Goal: Task Accomplishment & Management: Use online tool/utility

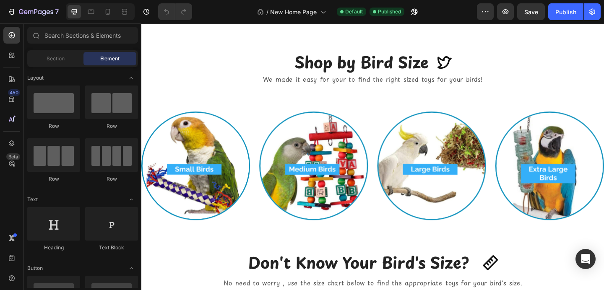
scroll to position [833, 0]
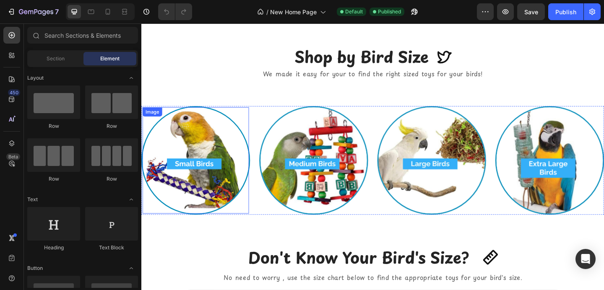
click at [185, 163] on img at bounding box center [201, 173] width 116 height 116
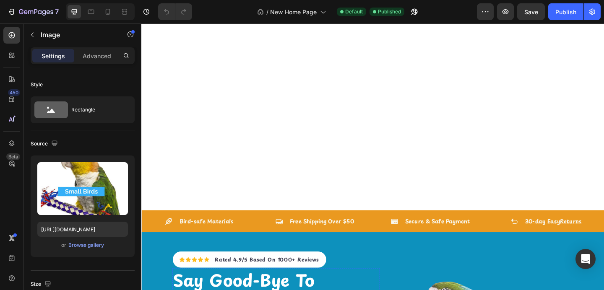
scroll to position [30, 0]
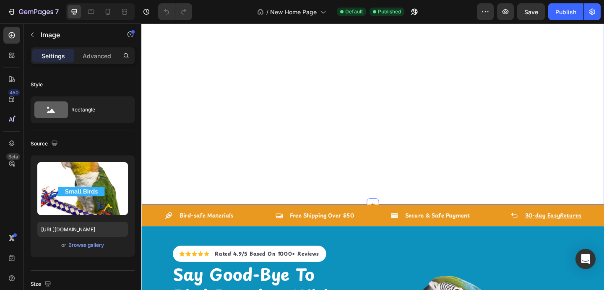
click at [263, 93] on div "Say Good-Bye To Bird Boredom With The Right Toys Heading Made From natural, unt…" at bounding box center [392, 116] width 503 height 210
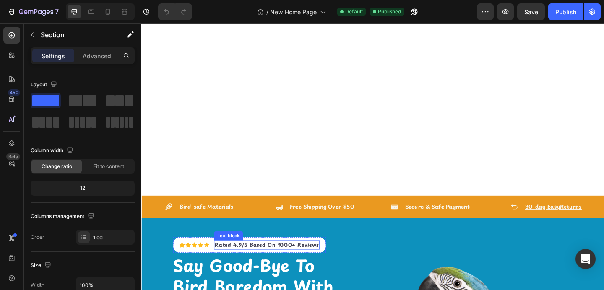
scroll to position [42, 0]
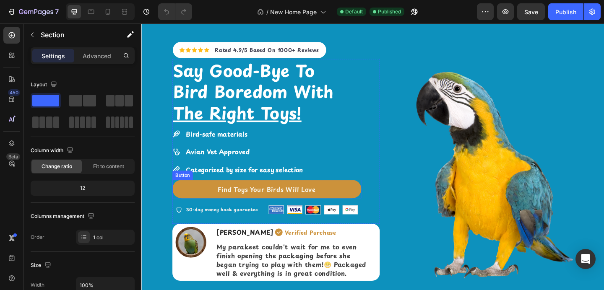
click at [339, 206] on link "Find Toys Your Birds Will Love" at bounding box center [278, 204] width 206 height 20
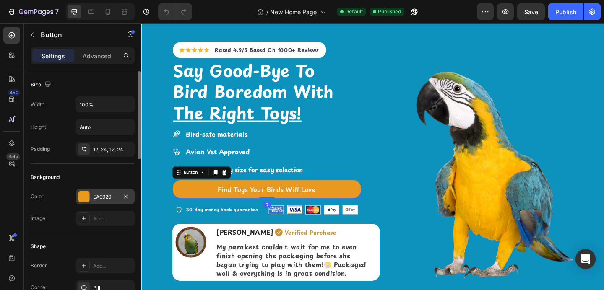
click at [115, 193] on div "EA9920" at bounding box center [105, 197] width 24 height 8
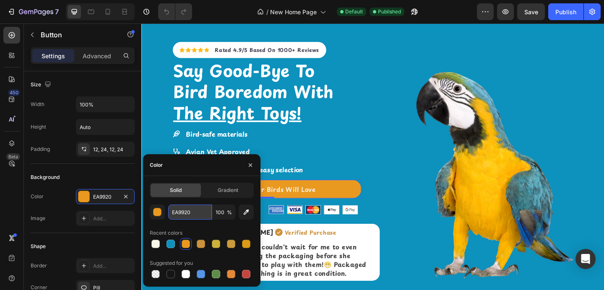
click at [176, 211] on input "EA9920" at bounding box center [190, 212] width 44 height 15
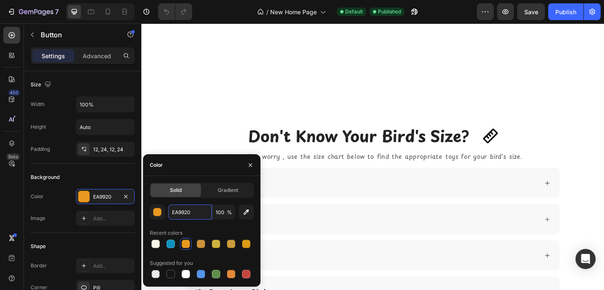
scroll to position [1075, 0]
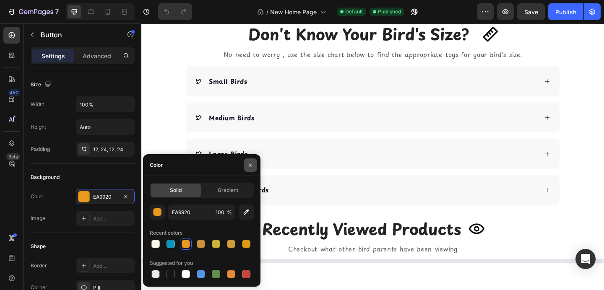
click at [252, 162] on icon "button" at bounding box center [250, 165] width 7 height 7
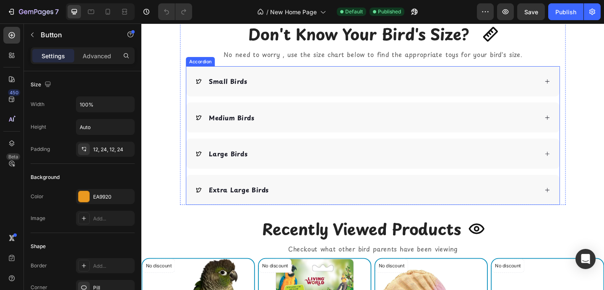
click at [584, 87] on icon at bounding box center [583, 86] width 6 height 6
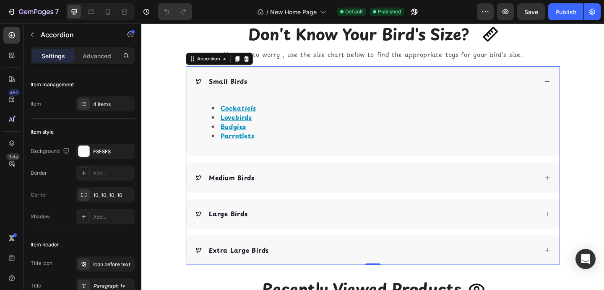
click at [255, 194] on strong "Medium Birds" at bounding box center [239, 191] width 49 height 10
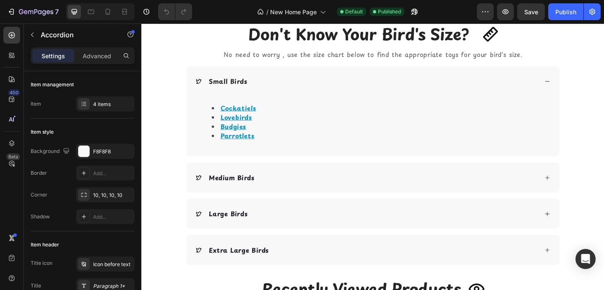
click at [319, 191] on div "Medium Birds" at bounding box center [386, 191] width 373 height 13
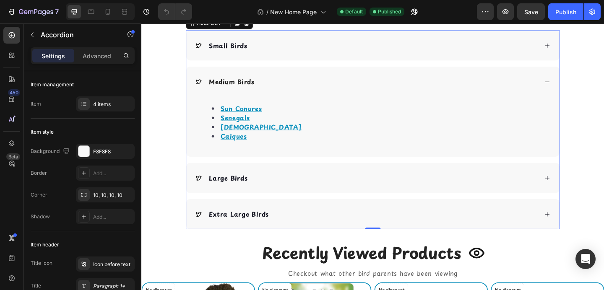
scroll to position [1122, 0]
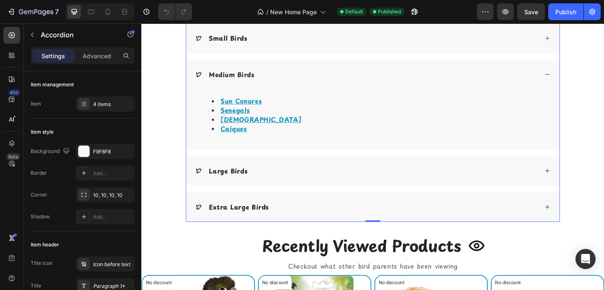
click at [265, 181] on div "Large Birds" at bounding box center [386, 183] width 373 height 13
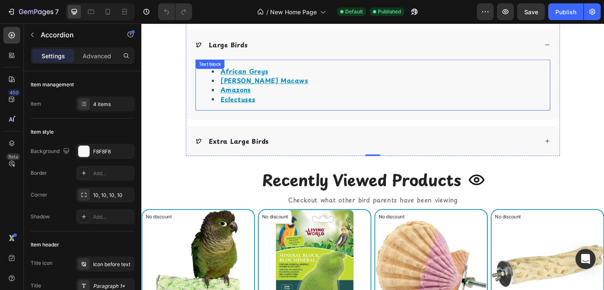
scroll to position [1188, 0]
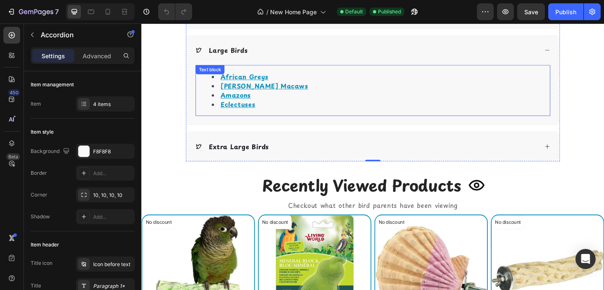
click at [268, 167] on div "Extra Large Birds" at bounding box center [393, 157] width 406 height 33
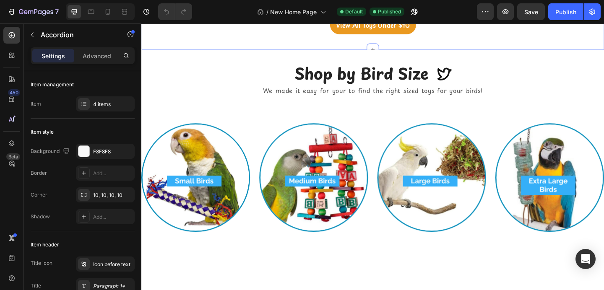
scroll to position [900, 0]
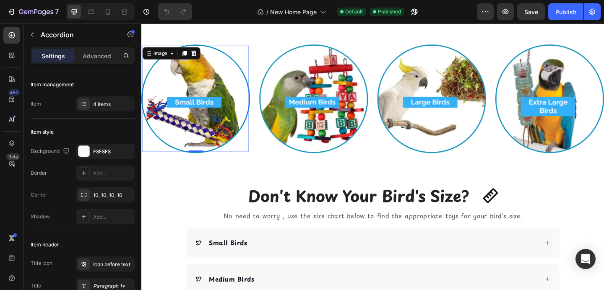
click at [214, 117] on img at bounding box center [201, 106] width 116 height 116
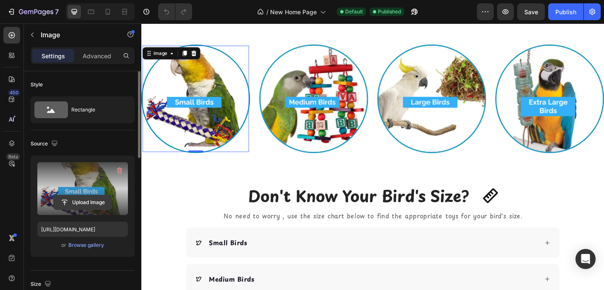
click at [70, 202] on input "file" at bounding box center [83, 202] width 58 height 14
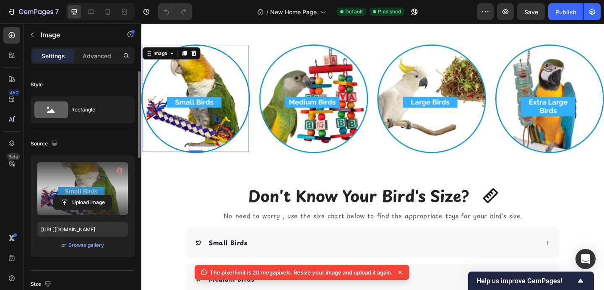
click at [208, 124] on img at bounding box center [201, 106] width 116 height 116
click at [97, 203] on input "file" at bounding box center [83, 202] width 58 height 14
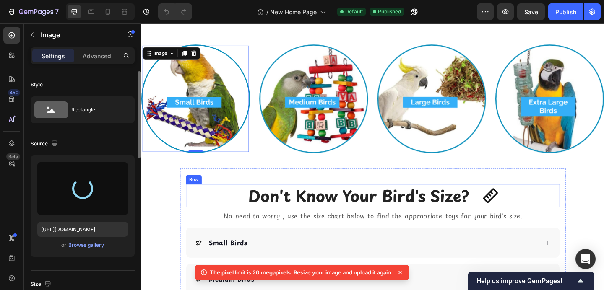
type input "[URL][DOMAIN_NAME]"
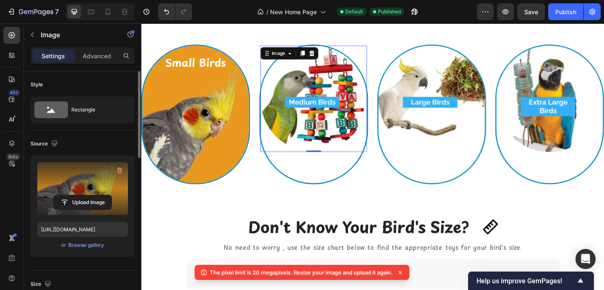
click at [289, 135] on img at bounding box center [329, 106] width 116 height 116
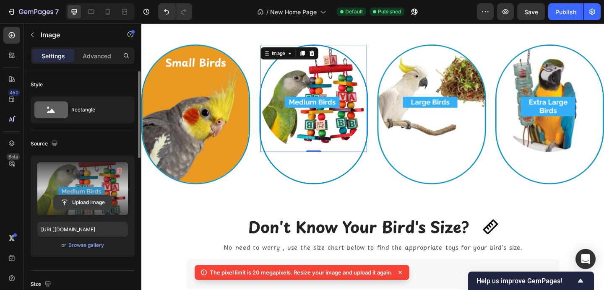
click at [92, 198] on input "file" at bounding box center [83, 202] width 58 height 14
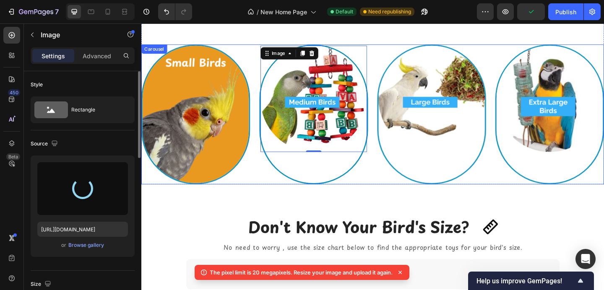
type input "https://cdn.shopify.com/s/files/1/0787/2597/2268/files/gempages_523568183311860…"
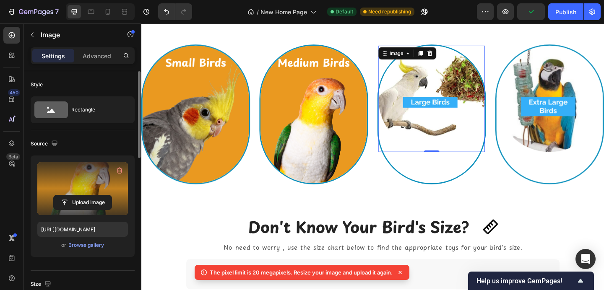
click at [425, 136] on img at bounding box center [457, 106] width 116 height 116
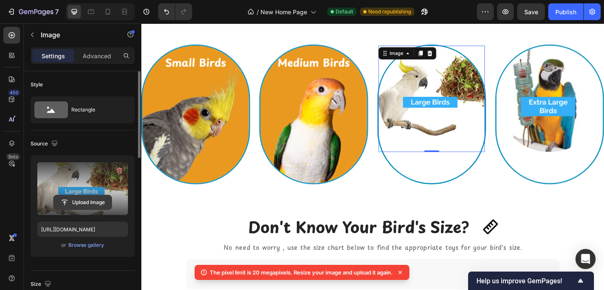
click at [81, 202] on input "file" at bounding box center [83, 202] width 58 height 14
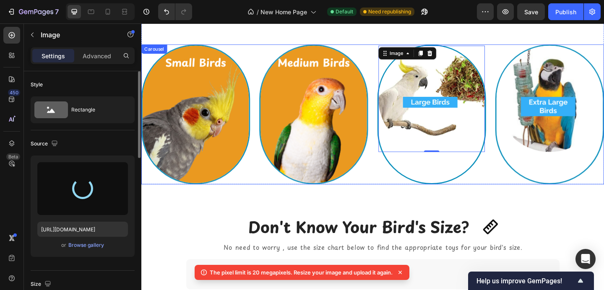
type input "[URL][DOMAIN_NAME]"
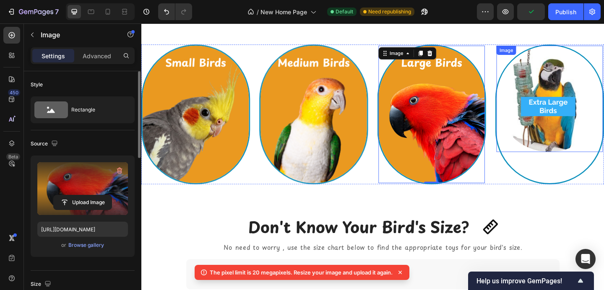
click at [570, 119] on img at bounding box center [586, 106] width 116 height 116
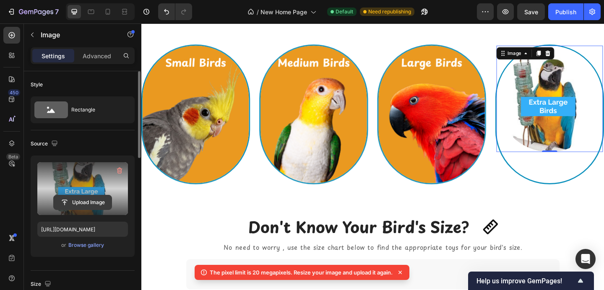
click at [68, 202] on input "file" at bounding box center [83, 202] width 58 height 14
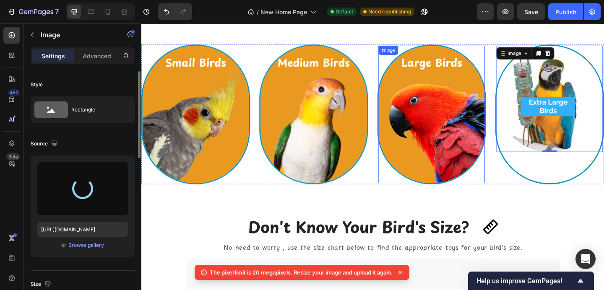
type input "[URL][DOMAIN_NAME]"
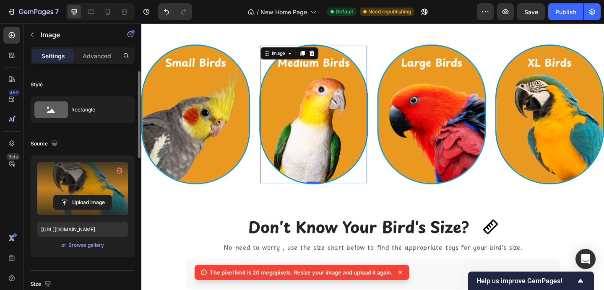
click at [363, 69] on img at bounding box center [329, 123] width 116 height 150
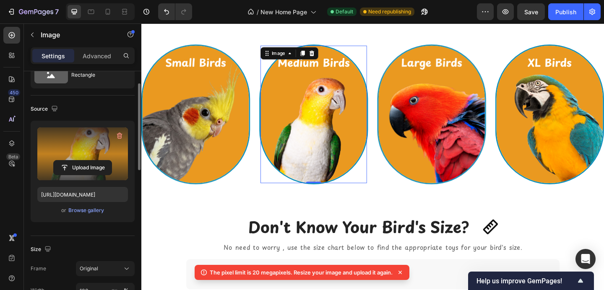
scroll to position [38, 0]
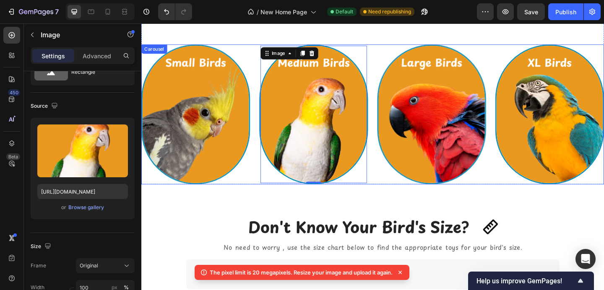
click at [253, 52] on div "Image" at bounding box center [201, 123] width 116 height 150
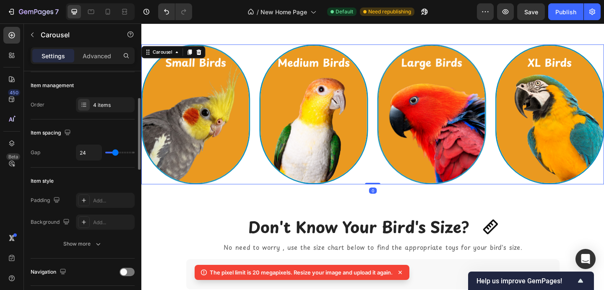
scroll to position [110, 0]
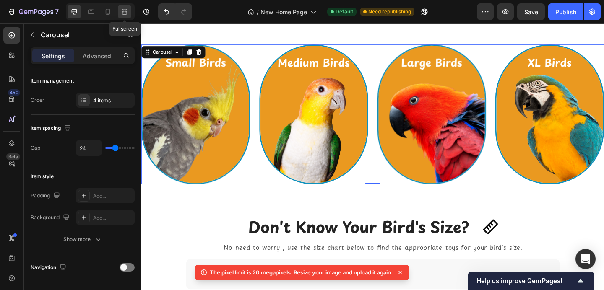
click at [120, 14] on div at bounding box center [124, 11] width 13 height 13
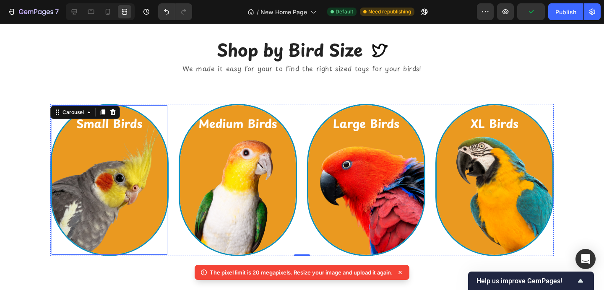
scroll to position [853, 0]
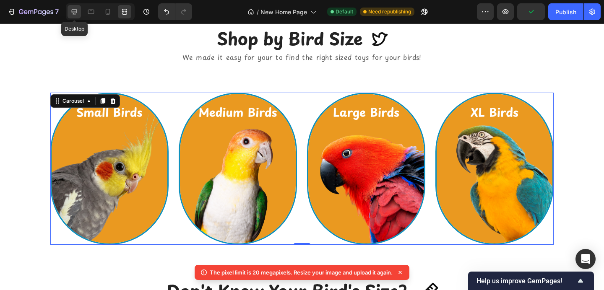
click at [75, 10] on icon at bounding box center [74, 12] width 8 height 8
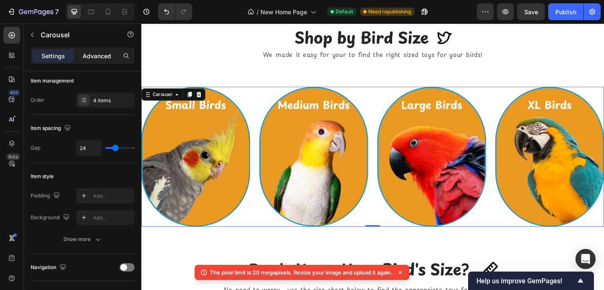
click at [99, 61] on div "Advanced" at bounding box center [97, 55] width 42 height 13
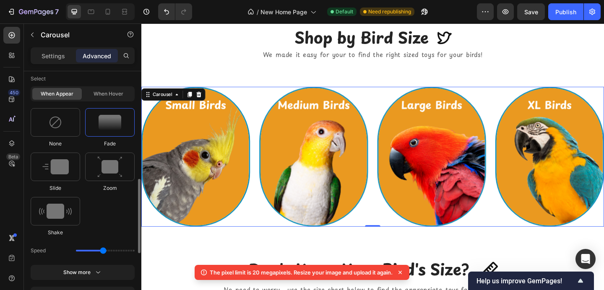
scroll to position [380, 0]
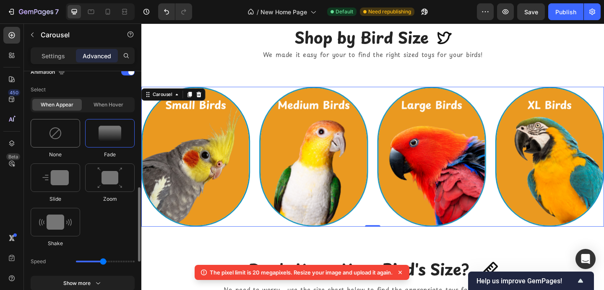
click at [58, 135] on img at bounding box center [55, 133] width 13 height 13
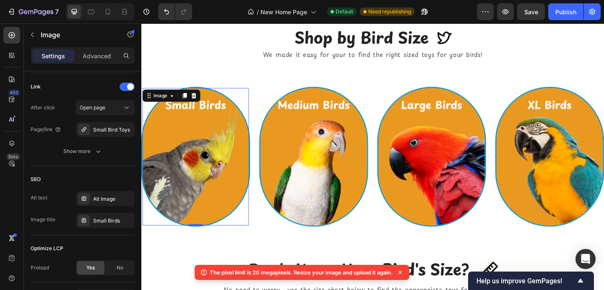
click at [187, 151] on img at bounding box center [201, 169] width 116 height 150
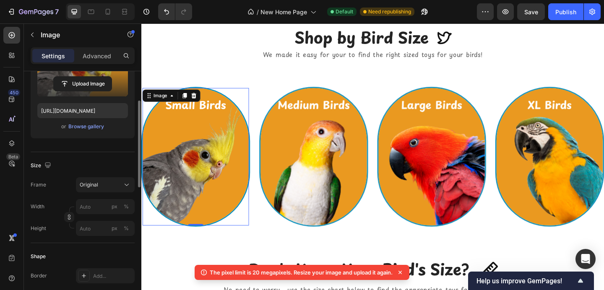
scroll to position [201, 0]
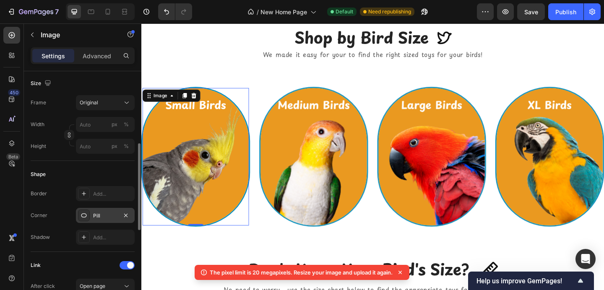
click at [87, 218] on icon at bounding box center [84, 215] width 7 height 7
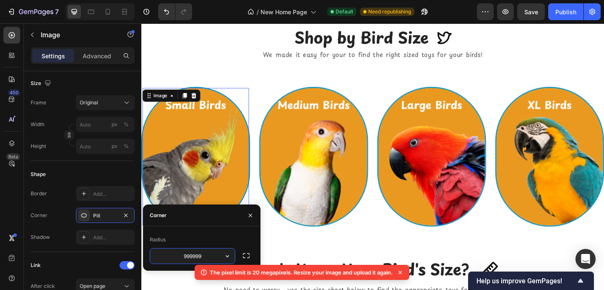
click at [187, 256] on input "999999" at bounding box center [192, 256] width 85 height 15
click at [226, 259] on icon "button" at bounding box center [227, 256] width 8 height 8
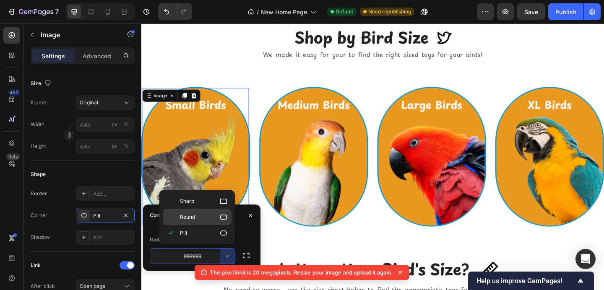
click at [219, 217] on icon at bounding box center [223, 217] width 8 height 8
type input "8"
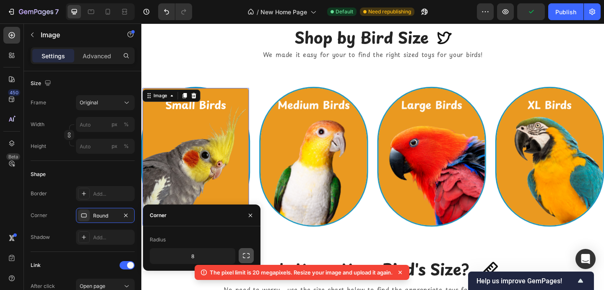
click at [239, 255] on button "button" at bounding box center [246, 255] width 15 height 15
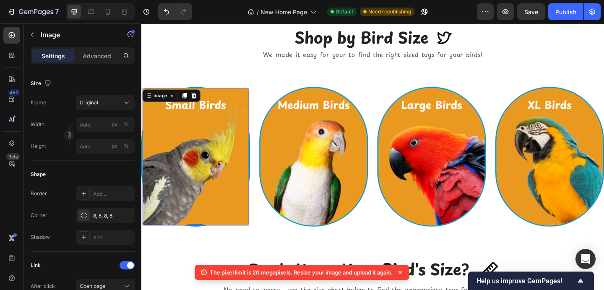
click at [404, 273] on icon at bounding box center [400, 272] width 8 height 8
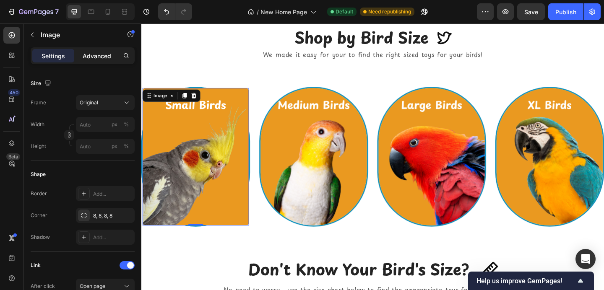
click at [101, 53] on p "Advanced" at bounding box center [97, 56] width 29 height 9
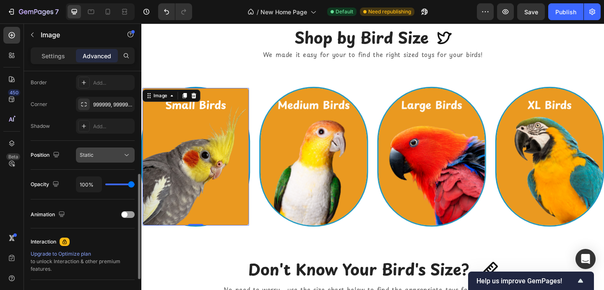
scroll to position [236, 0]
click at [81, 104] on icon at bounding box center [83, 105] width 5 height 4
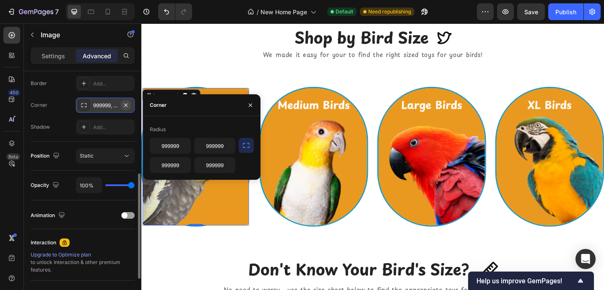
click at [125, 106] on icon "button" at bounding box center [125, 105] width 7 height 7
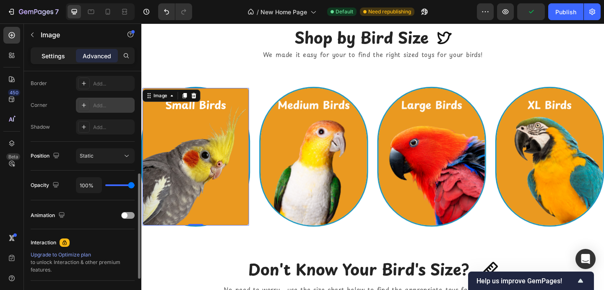
click at [54, 51] on div "Settings" at bounding box center [53, 55] width 42 height 13
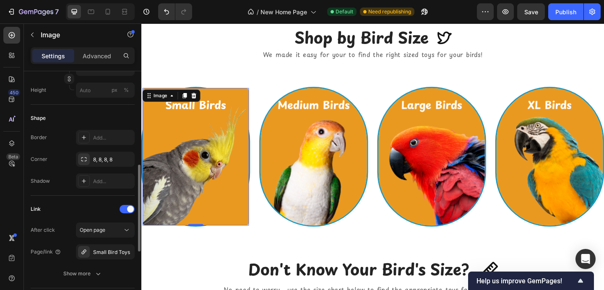
scroll to position [258, 0]
click at [191, 194] on img at bounding box center [201, 169] width 116 height 150
click at [86, 154] on div at bounding box center [84, 159] width 12 height 12
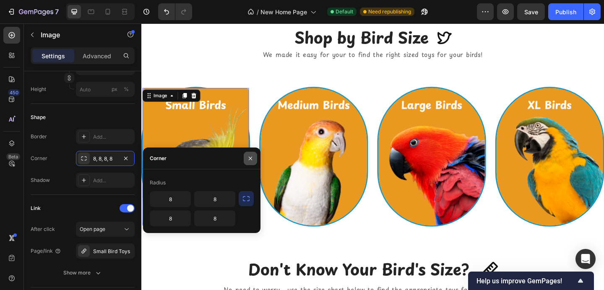
click at [254, 153] on button "button" at bounding box center [250, 158] width 13 height 13
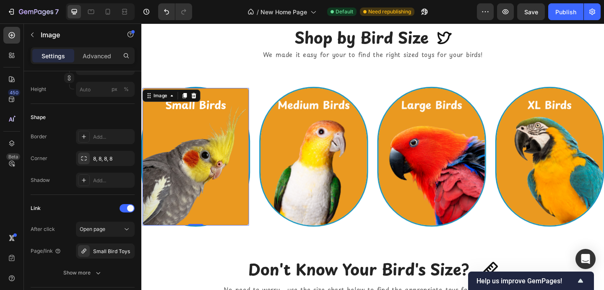
click at [236, 154] on img at bounding box center [201, 169] width 116 height 150
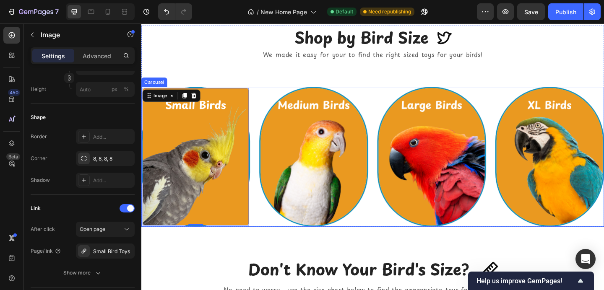
click at [276, 113] on div "Image" at bounding box center [329, 169] width 116 height 150
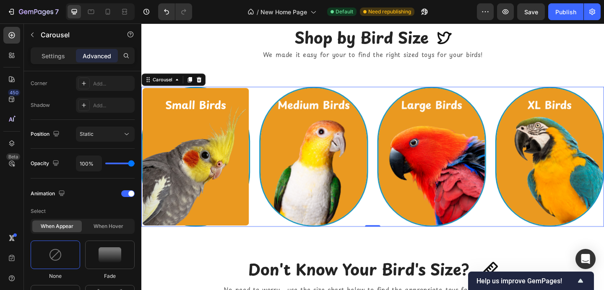
scroll to position [0, 0]
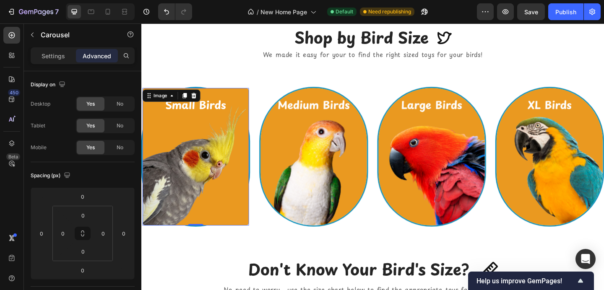
click at [226, 121] on img at bounding box center [201, 169] width 116 height 150
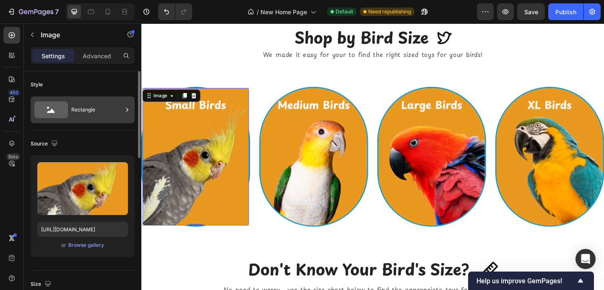
click at [99, 112] on div "Rectangle" at bounding box center [96, 109] width 51 height 19
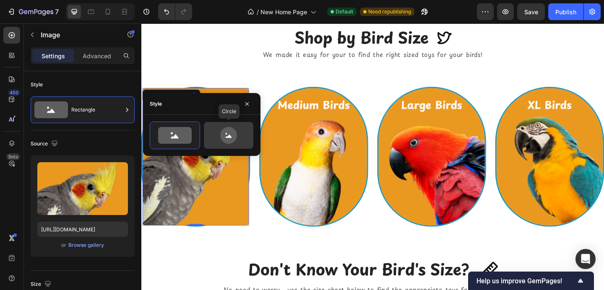
click at [219, 131] on icon at bounding box center [228, 135] width 39 height 17
type input "80"
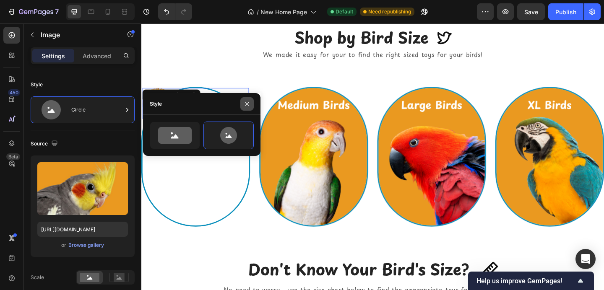
click at [246, 104] on icon "button" at bounding box center [247, 104] width 7 height 7
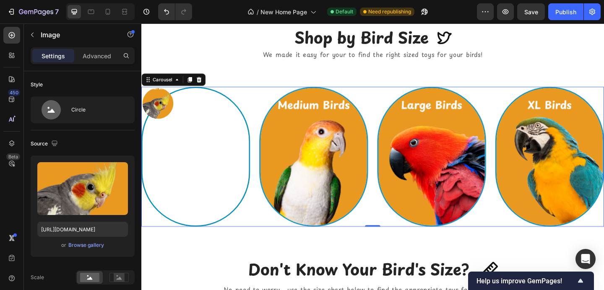
click at [185, 151] on div "Image" at bounding box center [201, 169] width 116 height 150
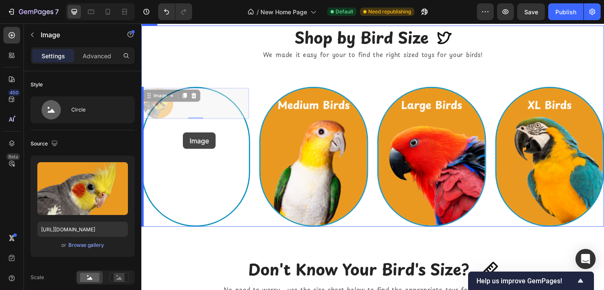
drag, startPoint x: 159, startPoint y: 108, endPoint x: 186, endPoint y: 142, distance: 44.1
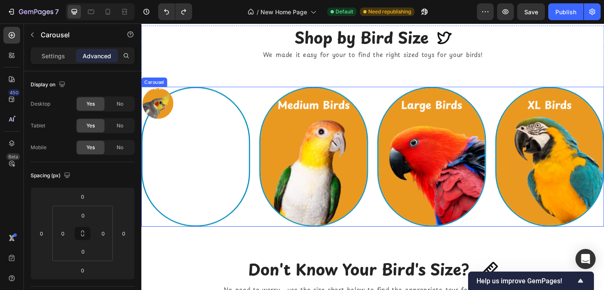
click at [191, 138] on div "Image" at bounding box center [201, 169] width 116 height 150
click at [206, 85] on icon at bounding box center [203, 84] width 7 height 7
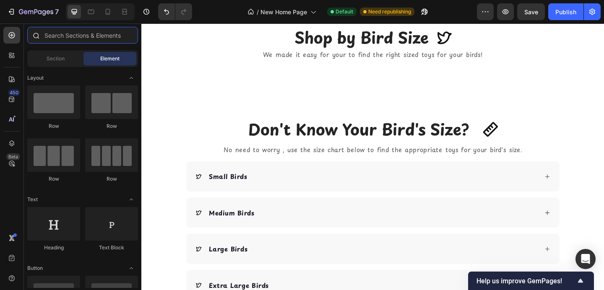
click at [45, 34] on input "text" at bounding box center [82, 35] width 111 height 17
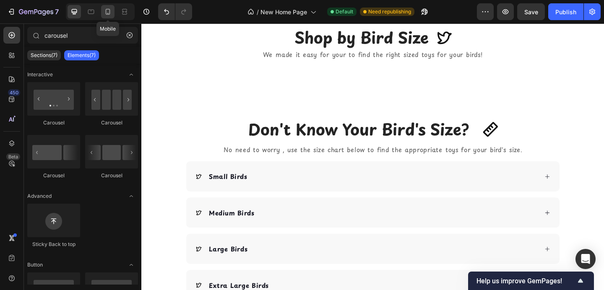
click at [104, 5] on div at bounding box center [107, 11] width 13 height 13
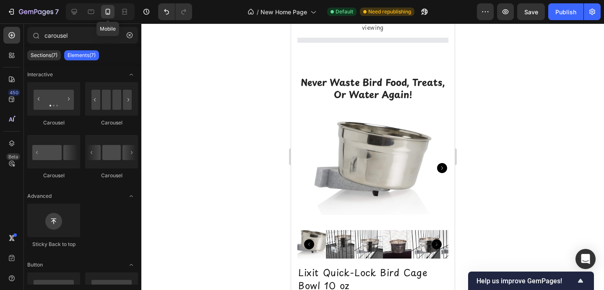
scroll to position [524, 0]
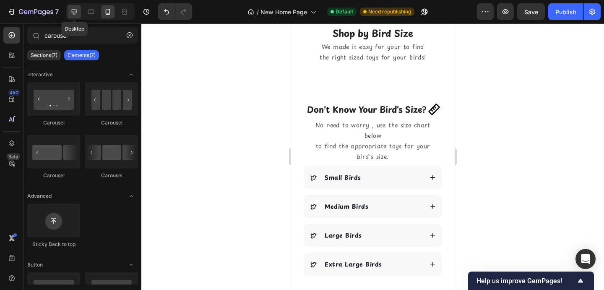
click at [73, 9] on icon at bounding box center [74, 11] width 5 height 5
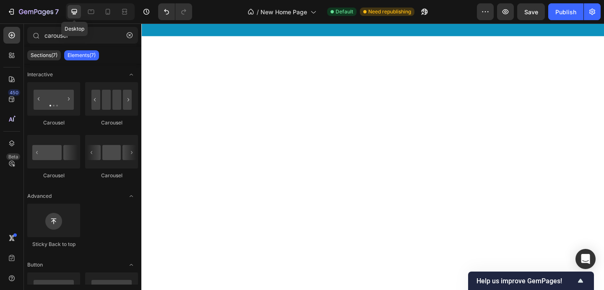
scroll to position [835, 0]
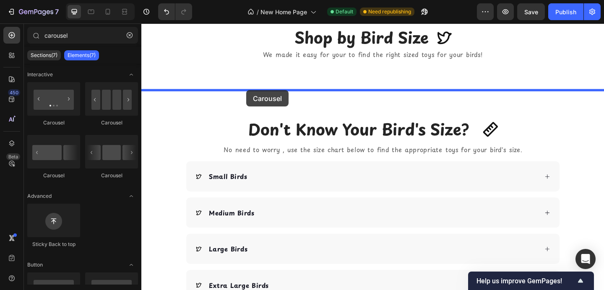
drag, startPoint x: 199, startPoint y: 126, endPoint x: 255, endPoint y: 96, distance: 63.8
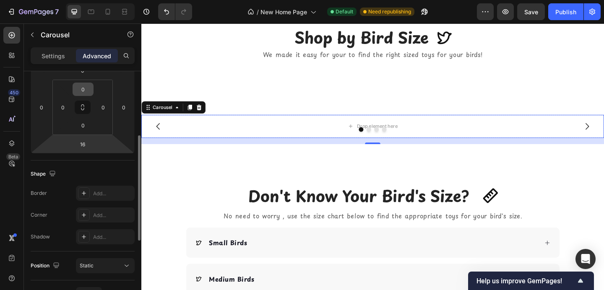
scroll to position [136, 0]
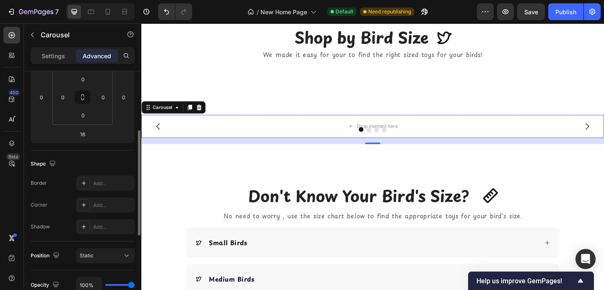
click at [58, 48] on div "Settings Advanced" at bounding box center [83, 55] width 104 height 17
click at [58, 56] on p "Settings" at bounding box center [53, 56] width 23 height 9
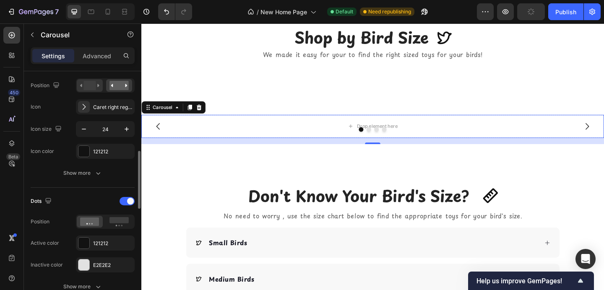
scroll to position [318, 0]
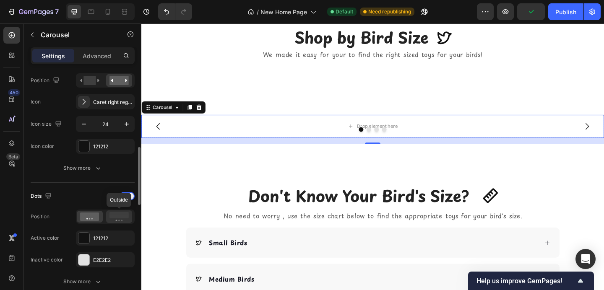
click at [117, 216] on rect at bounding box center [118, 215] width 19 height 6
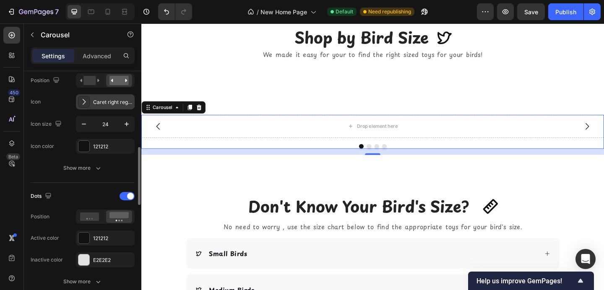
click at [107, 101] on div "Caret right regular" at bounding box center [112, 103] width 39 height 8
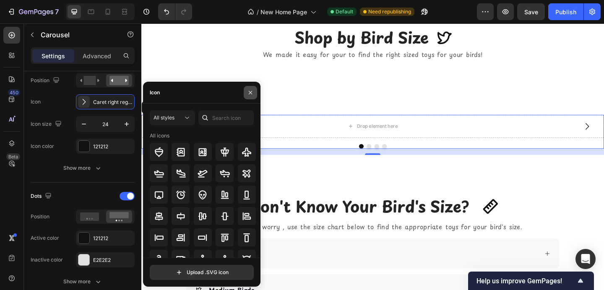
click at [254, 93] on button "button" at bounding box center [250, 92] width 13 height 13
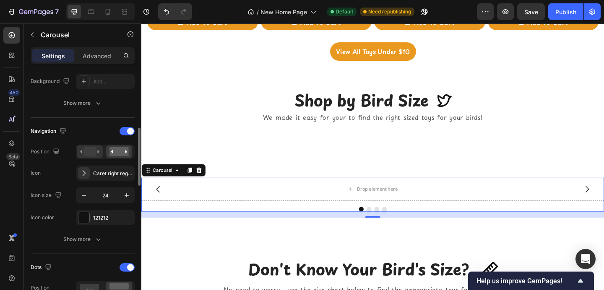
scroll to position [245, 0]
click at [121, 132] on div at bounding box center [127, 133] width 15 height 8
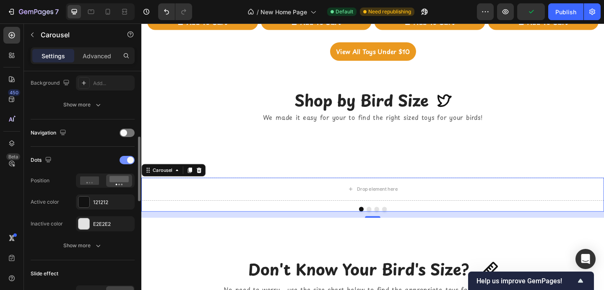
click at [120, 161] on div at bounding box center [127, 160] width 15 height 8
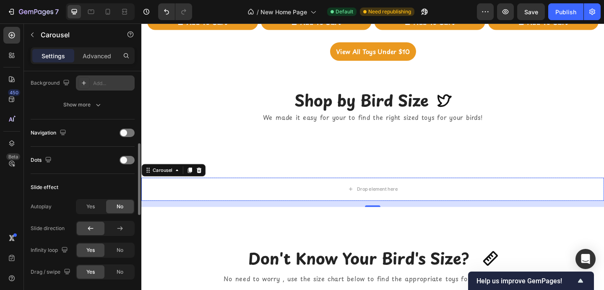
click at [86, 83] on icon at bounding box center [84, 83] width 7 height 7
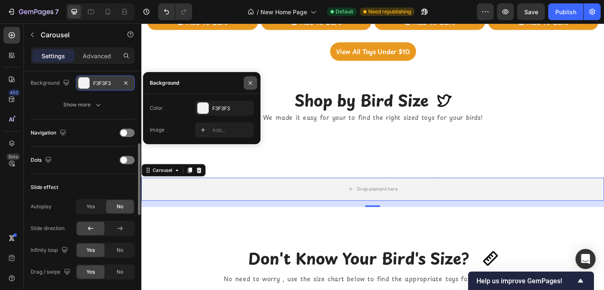
drag, startPoint x: 252, startPoint y: 83, endPoint x: 108, endPoint y: 70, distance: 145.4
click at [252, 83] on icon "button" at bounding box center [250, 83] width 7 height 7
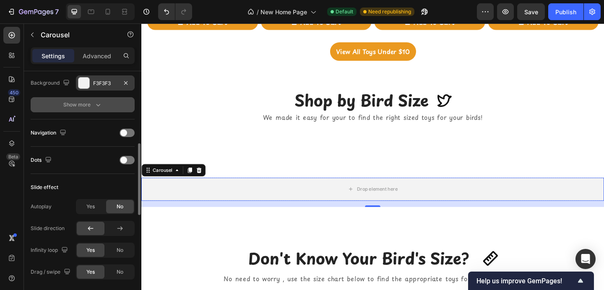
click at [108, 97] on button "Show more" at bounding box center [83, 104] width 104 height 15
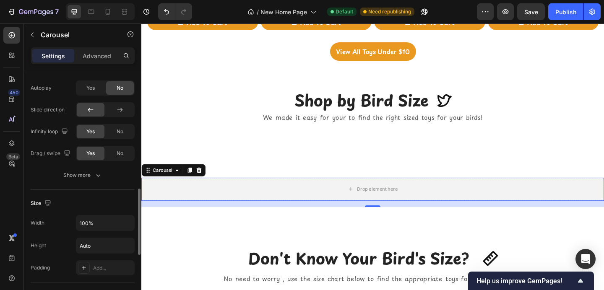
scroll to position [440, 0]
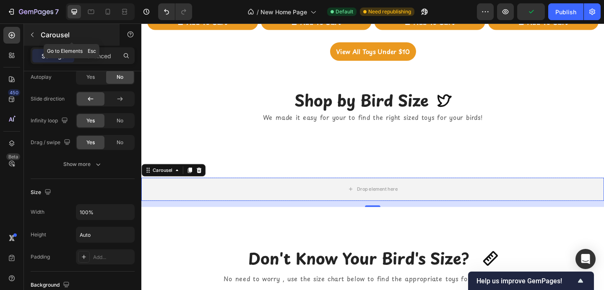
click at [41, 34] on p "Carousel" at bounding box center [76, 35] width 71 height 10
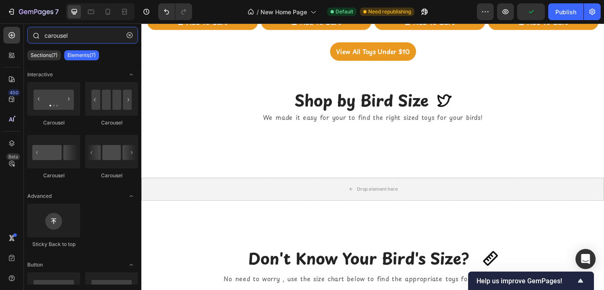
click at [73, 36] on input "carousel" at bounding box center [82, 35] width 111 height 17
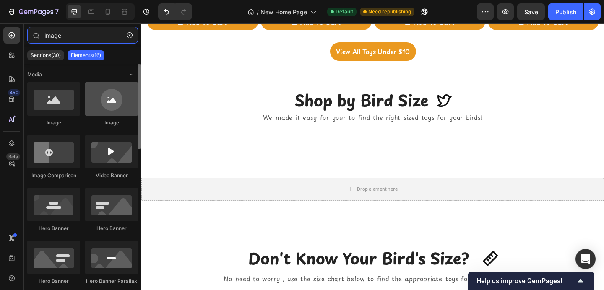
type input "image"
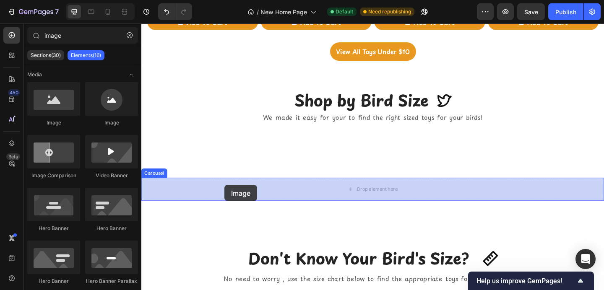
drag, startPoint x: 252, startPoint y: 121, endPoint x: 232, endPoint y: 199, distance: 80.6
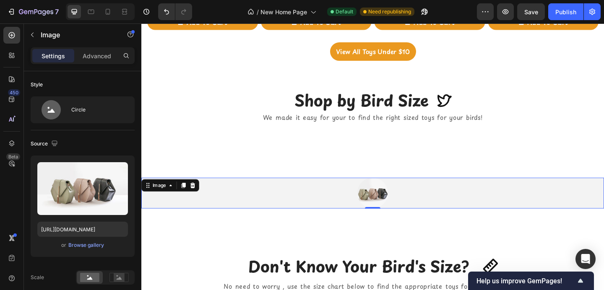
click at [382, 206] on img at bounding box center [393, 208] width 34 height 34
click at [187, 200] on icon at bounding box center [187, 200] width 5 height 6
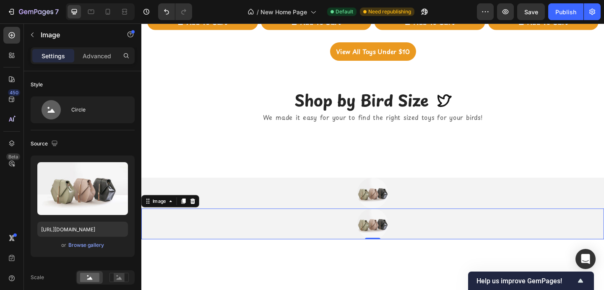
scroll to position [353, 0]
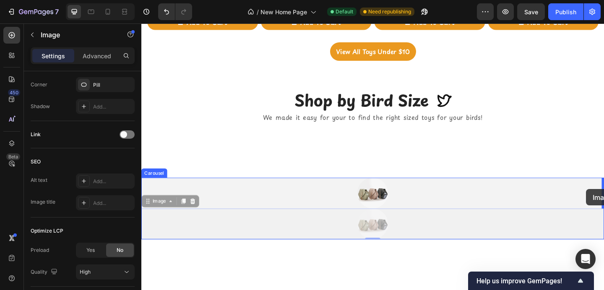
drag, startPoint x: 390, startPoint y: 240, endPoint x: 625, endPoint y: 204, distance: 237.3
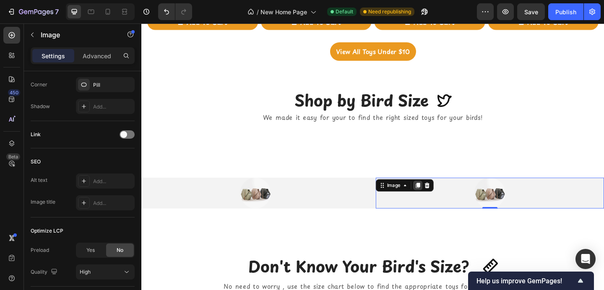
click at [441, 199] on icon at bounding box center [442, 199] width 7 height 7
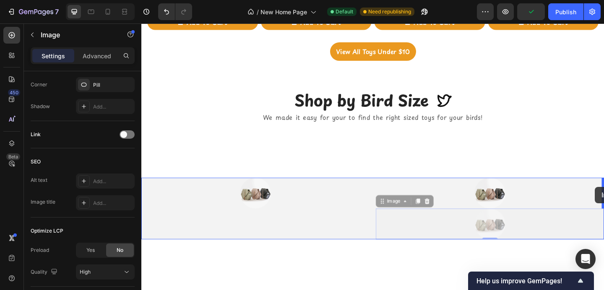
drag, startPoint x: 432, startPoint y: 240, endPoint x: 635, endPoint y: 201, distance: 205.9
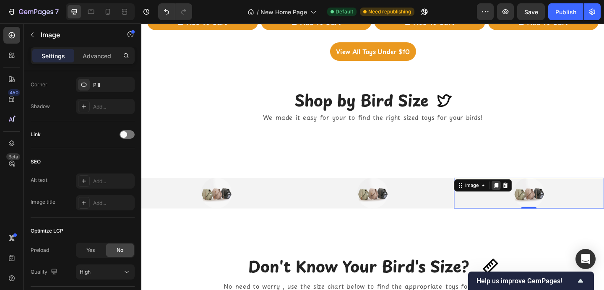
click at [528, 199] on icon at bounding box center [527, 200] width 5 height 6
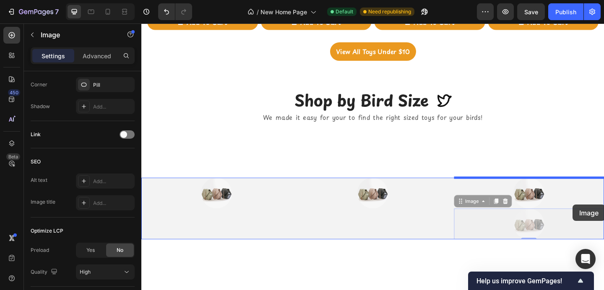
drag, startPoint x: 493, startPoint y: 252, endPoint x: 612, endPoint y: 220, distance: 123.3
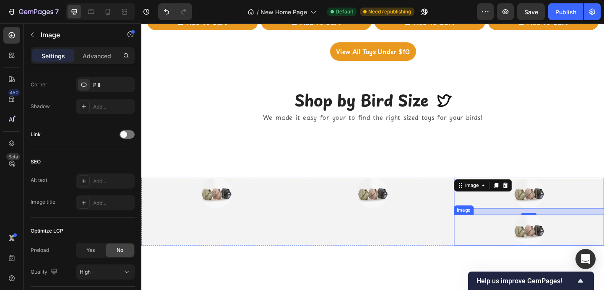
click at [533, 247] on div at bounding box center [562, 249] width 163 height 34
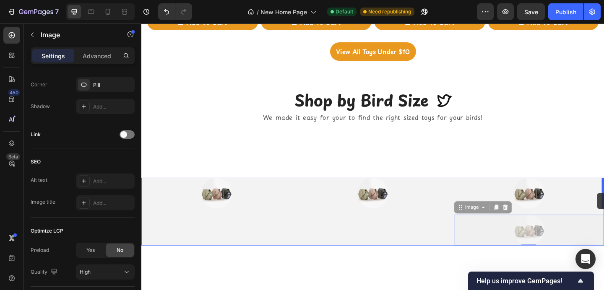
drag, startPoint x: 496, startPoint y: 228, endPoint x: 637, endPoint y: 208, distance: 141.9
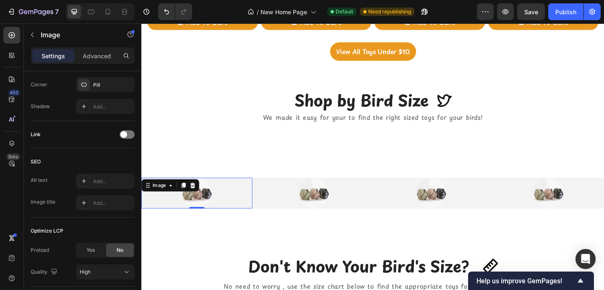
click at [236, 211] on div at bounding box center [201, 208] width 121 height 34
click at [179, 213] on div at bounding box center [201, 208] width 121 height 34
click at [81, 86] on icon at bounding box center [84, 84] width 7 height 7
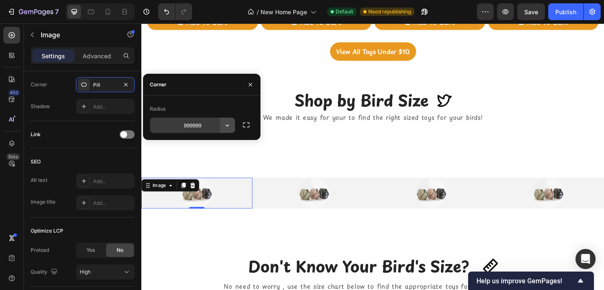
click at [221, 126] on button "button" at bounding box center [227, 125] width 15 height 15
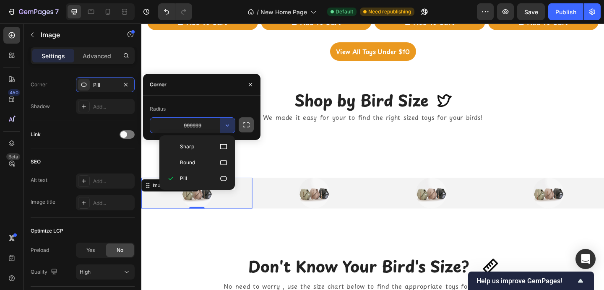
click at [246, 130] on button "button" at bounding box center [246, 124] width 15 height 15
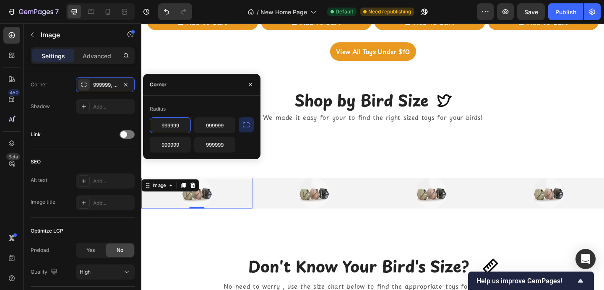
click at [180, 128] on input "999999" at bounding box center [170, 125] width 40 height 15
click at [252, 80] on button "button" at bounding box center [250, 84] width 13 height 13
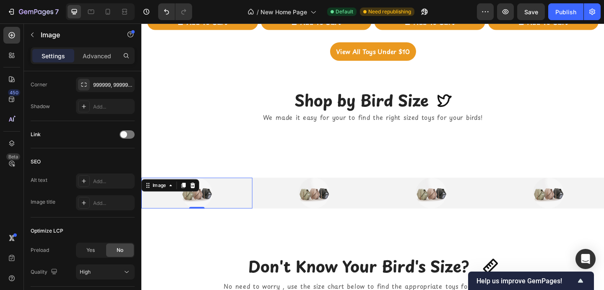
click at [200, 208] on img at bounding box center [202, 208] width 34 height 34
click at [109, 87] on div "999999, 999999, 999999, 999999" at bounding box center [105, 85] width 24 height 8
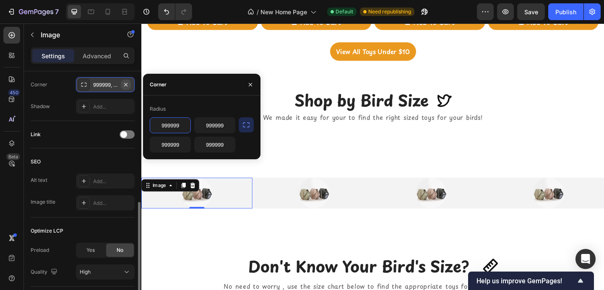
click at [126, 84] on icon "button" at bounding box center [125, 84] width 3 height 3
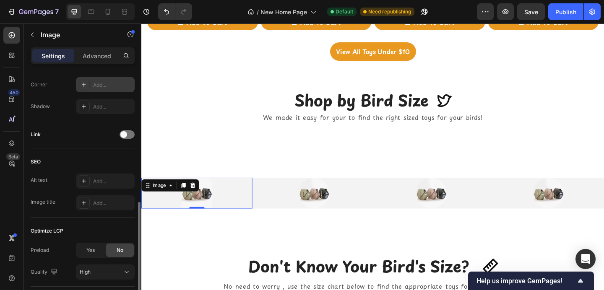
click at [123, 79] on div "Add..." at bounding box center [105, 84] width 59 height 15
type input "8"
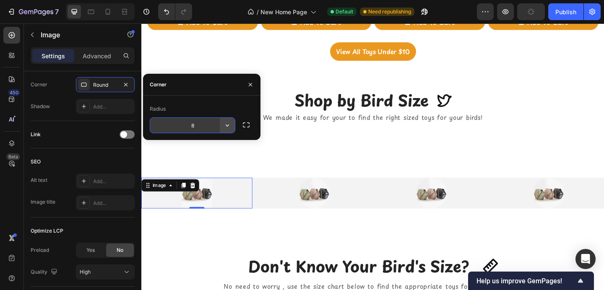
click at [227, 124] on icon "button" at bounding box center [227, 125] width 8 height 8
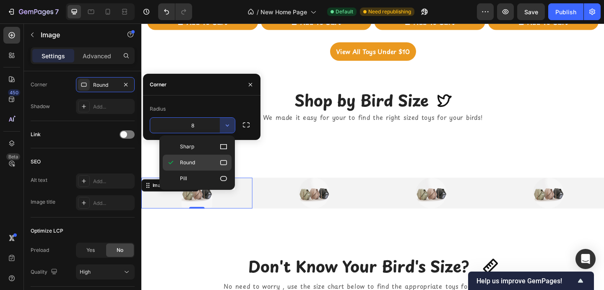
click at [221, 159] on icon at bounding box center [223, 163] width 8 height 8
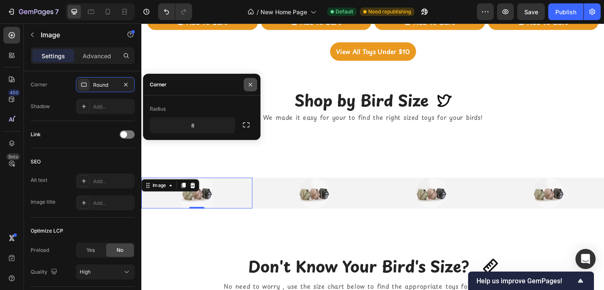
click at [249, 85] on icon "button" at bounding box center [250, 84] width 3 height 3
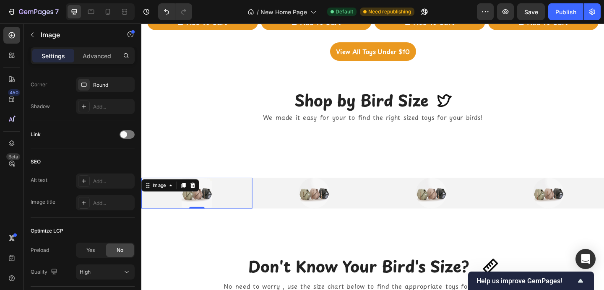
click at [198, 208] on img at bounding box center [202, 208] width 34 height 34
click at [193, 206] on img at bounding box center [202, 208] width 34 height 34
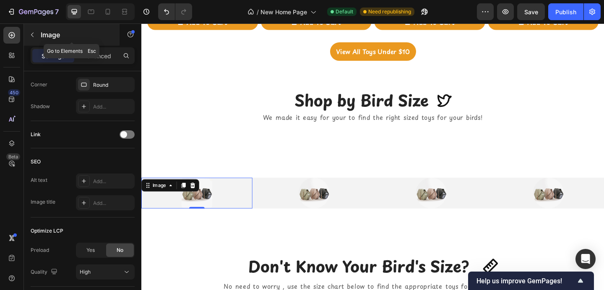
click at [34, 36] on icon "button" at bounding box center [32, 34] width 7 height 7
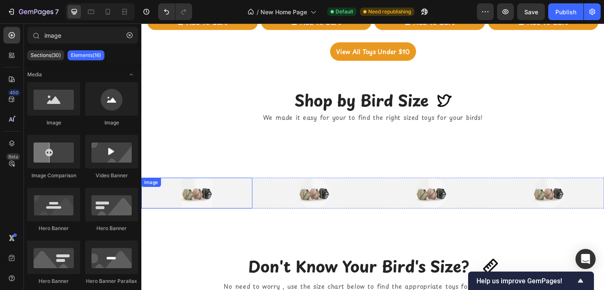
click at [195, 207] on img at bounding box center [202, 208] width 34 height 34
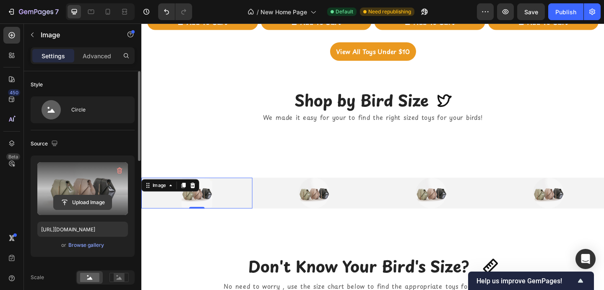
click at [74, 202] on input "file" at bounding box center [83, 202] width 58 height 14
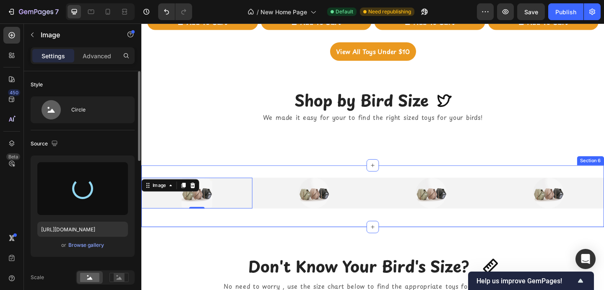
type input "[URL][DOMAIN_NAME]"
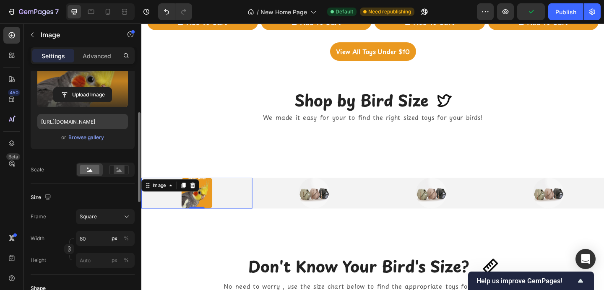
scroll to position [109, 0]
click at [99, 237] on input "80" at bounding box center [105, 237] width 59 height 15
type input "2"
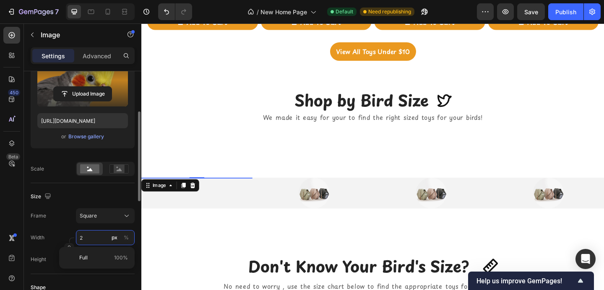
type input "20"
type input "200"
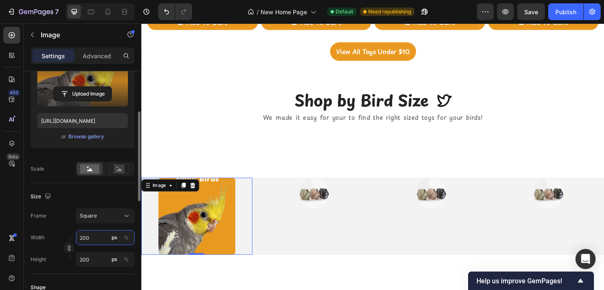
type input "20"
type input "2"
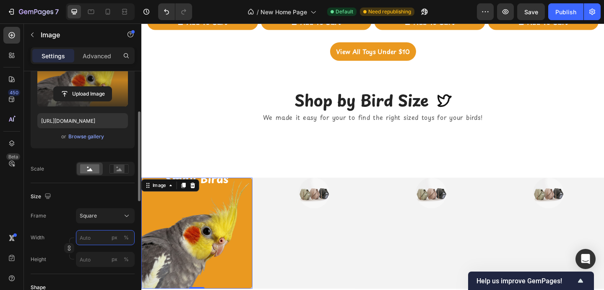
type input "3"
type input "30"
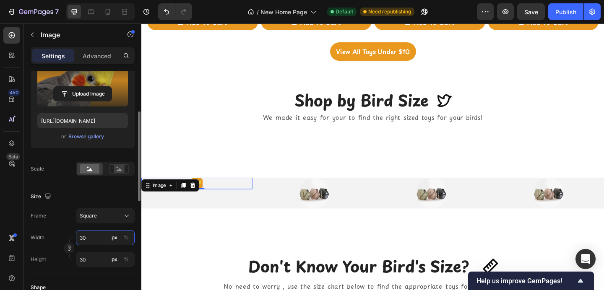
type input "300"
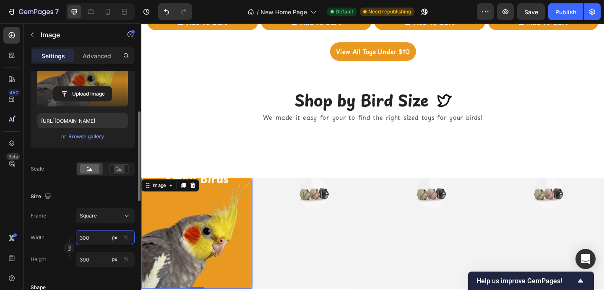
type input "3000"
click at [125, 169] on icon at bounding box center [118, 168] width 19 height 9
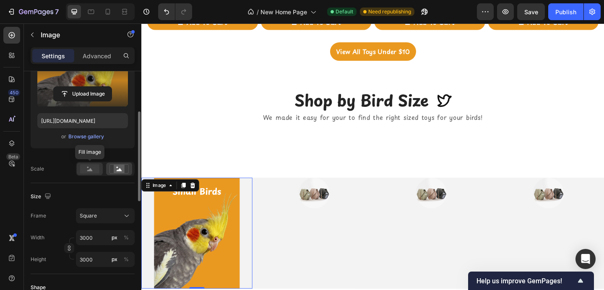
click at [92, 174] on div at bounding box center [90, 169] width 26 height 13
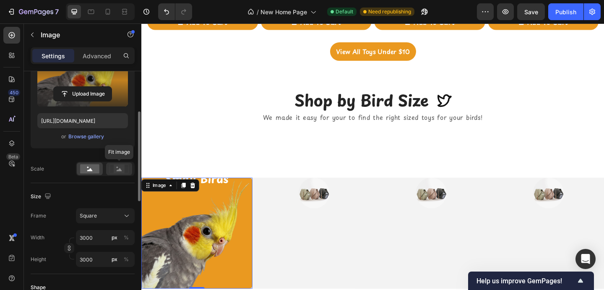
click at [112, 172] on icon at bounding box center [118, 168] width 19 height 9
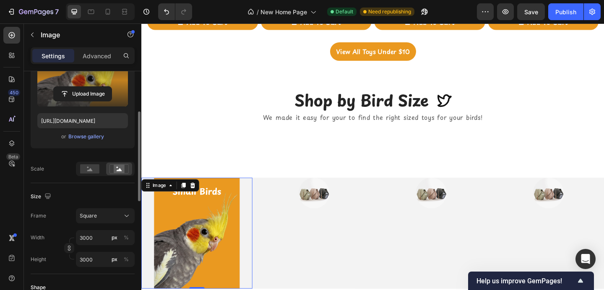
click at [90, 248] on div "Width 3000 px % Height 3000 px %" at bounding box center [83, 248] width 104 height 37
click at [90, 238] on input "3000" at bounding box center [105, 237] width 59 height 15
type input "2"
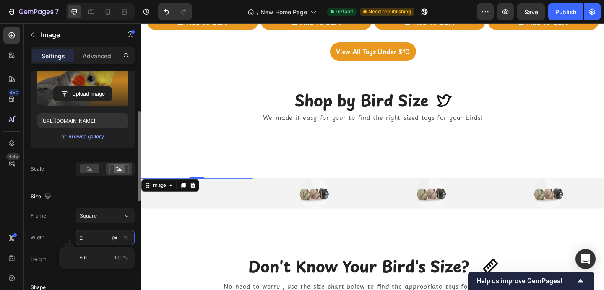
type input "20"
type input "200"
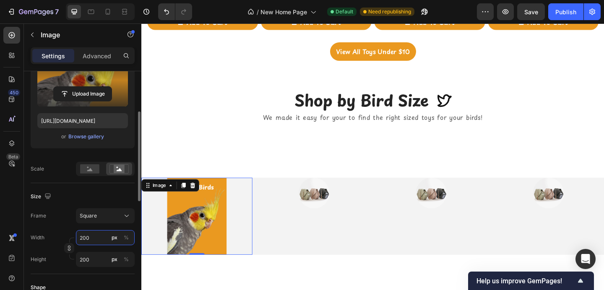
type input "20"
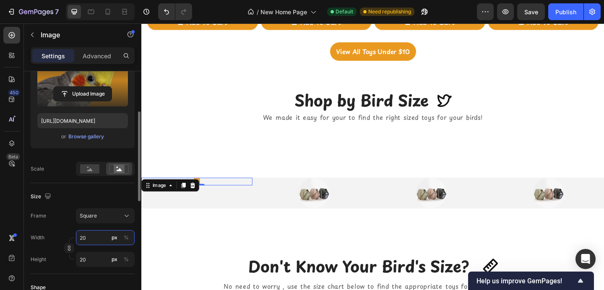
type input "2"
type input "3"
type input "30"
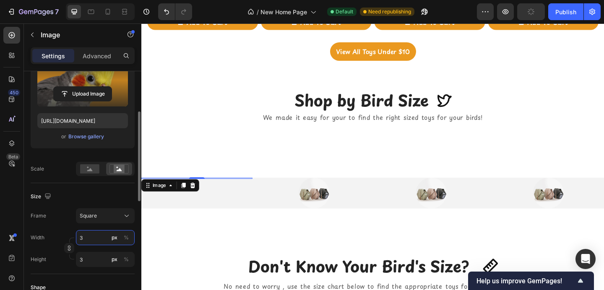
type input "30"
type input "300"
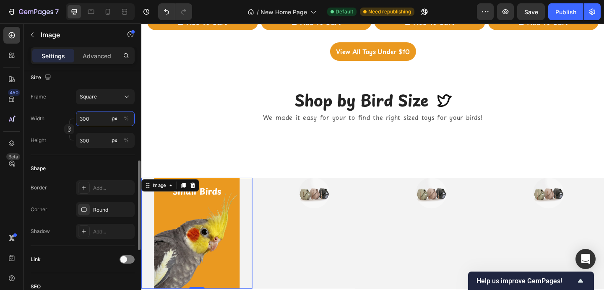
scroll to position [236, 0]
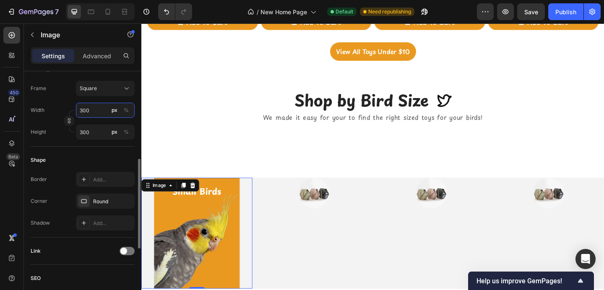
type input "300"
click at [194, 242] on img at bounding box center [201, 251] width 121 height 121
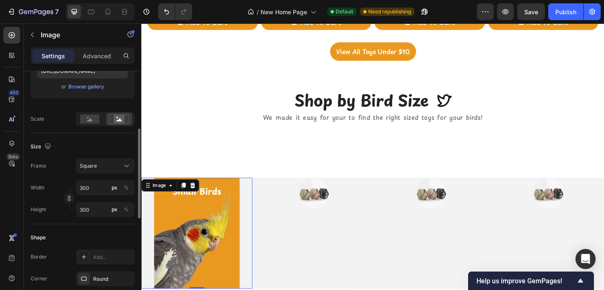
scroll to position [158, 0]
click at [107, 171] on button "Square" at bounding box center [105, 166] width 59 height 15
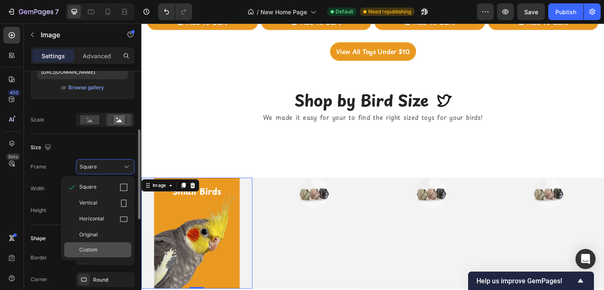
click at [110, 248] on div "Custom" at bounding box center [103, 250] width 49 height 8
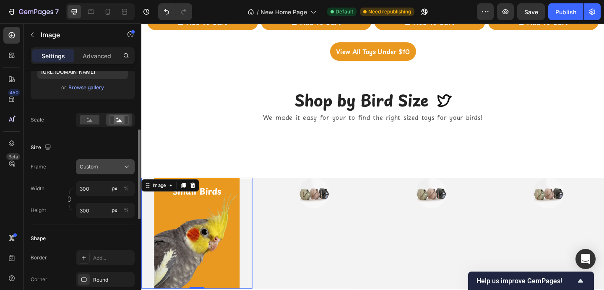
click at [111, 169] on div "Custom" at bounding box center [100, 167] width 41 height 8
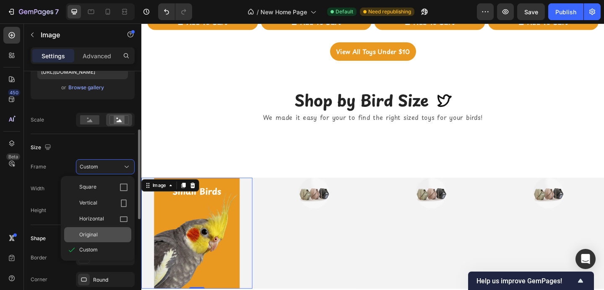
click at [112, 232] on div "Original" at bounding box center [103, 235] width 49 height 8
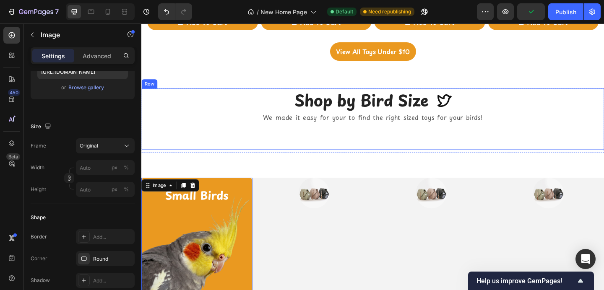
click at [206, 142] on div "Shop by Bird Size Heading Icon Row We made it easy for your to find the right s…" at bounding box center [392, 127] width 503 height 67
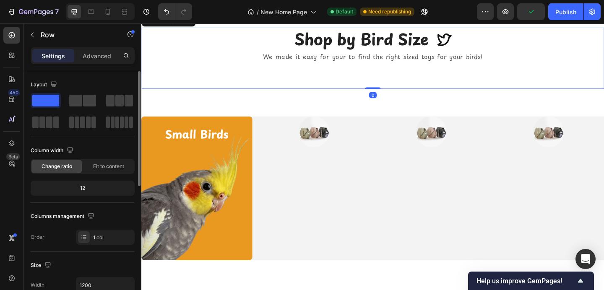
scroll to position [859, 0]
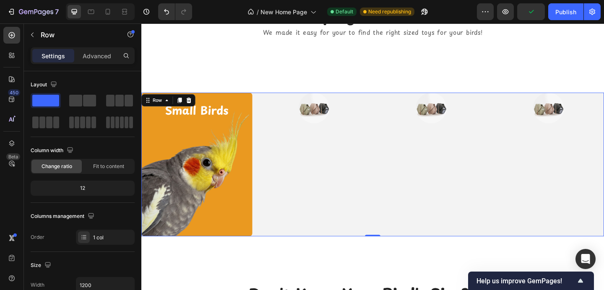
click at [341, 138] on div "Image" at bounding box center [329, 177] width 121 height 156
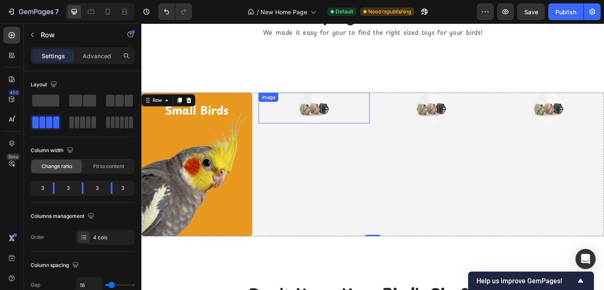
click at [332, 123] on img at bounding box center [329, 116] width 34 height 34
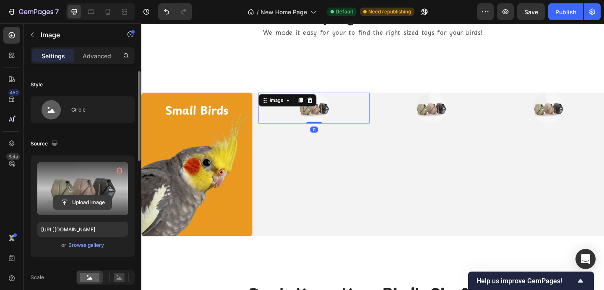
click at [86, 204] on input "file" at bounding box center [83, 202] width 58 height 14
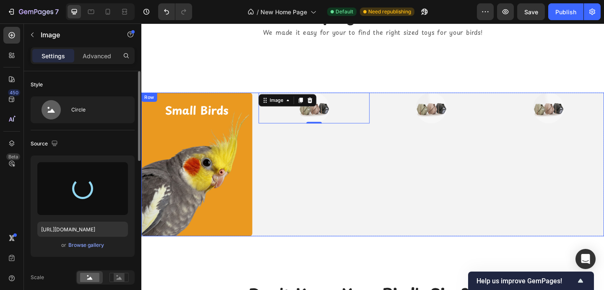
type input "https://cdn.shopify.com/s/files/1/0787/2597/2268/files/gempages_523568183311860…"
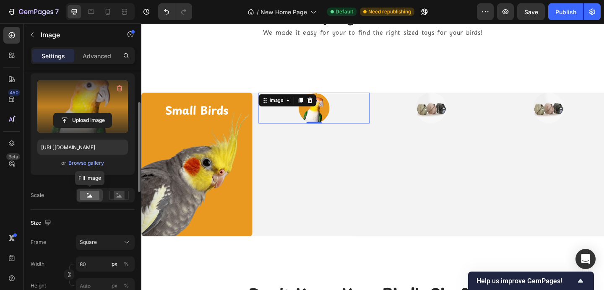
scroll to position [83, 0]
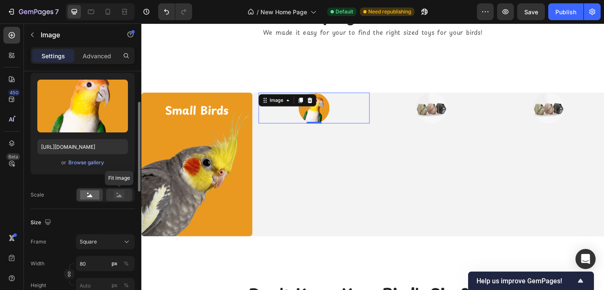
click at [113, 194] on icon at bounding box center [118, 194] width 19 height 9
click at [89, 200] on div at bounding box center [90, 195] width 26 height 13
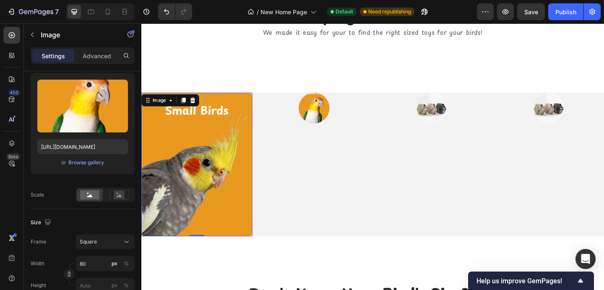
click at [164, 195] on img at bounding box center [201, 177] width 121 height 156
click at [331, 108] on div "Image" at bounding box center [329, 116] width 121 height 34
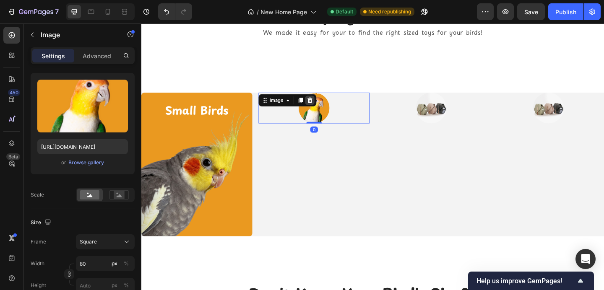
click at [326, 108] on icon at bounding box center [324, 107] width 5 height 6
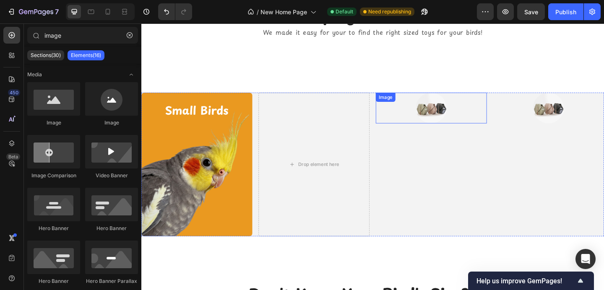
click at [491, 116] on div at bounding box center [456, 116] width 121 height 34
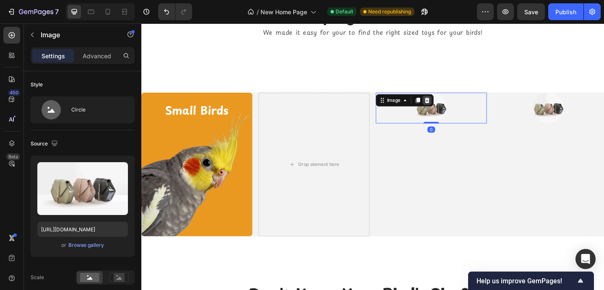
click at [450, 107] on icon at bounding box center [452, 107] width 5 height 6
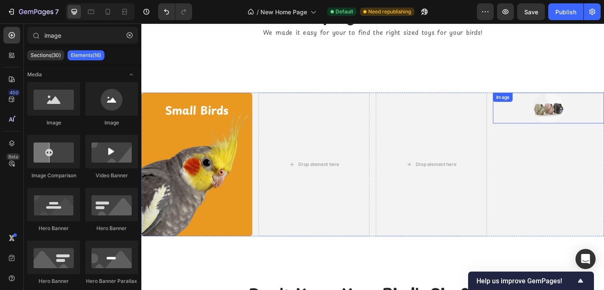
click at [578, 113] on div "Image" at bounding box center [584, 116] width 121 height 34
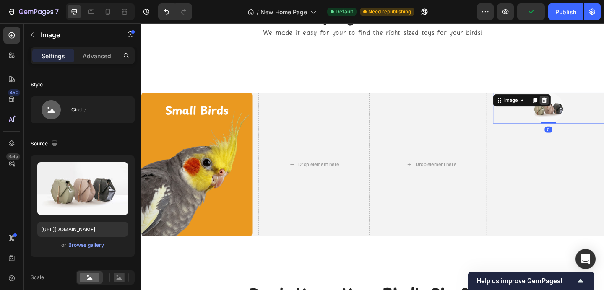
click at [580, 106] on icon at bounding box center [579, 107] width 7 height 7
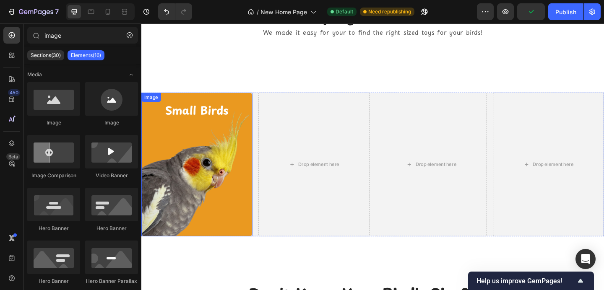
click at [229, 133] on img at bounding box center [201, 177] width 121 height 156
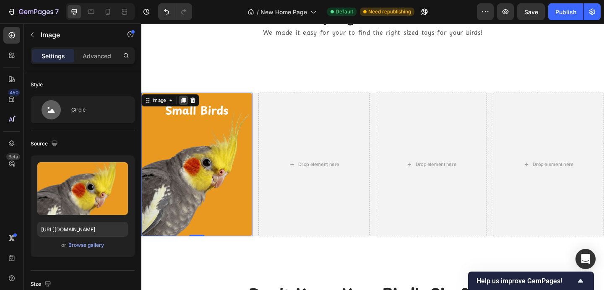
click at [187, 108] on icon at bounding box center [187, 107] width 5 height 6
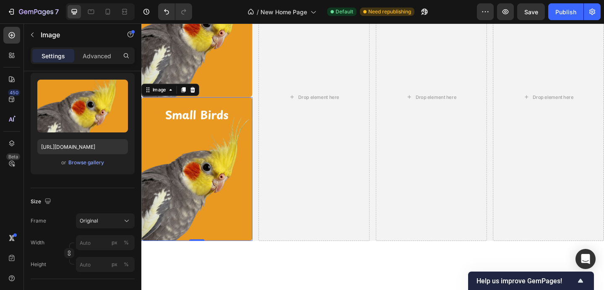
scroll to position [999, 0]
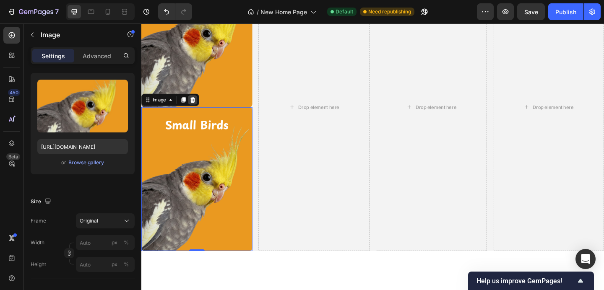
click at [197, 106] on icon at bounding box center [197, 107] width 5 height 6
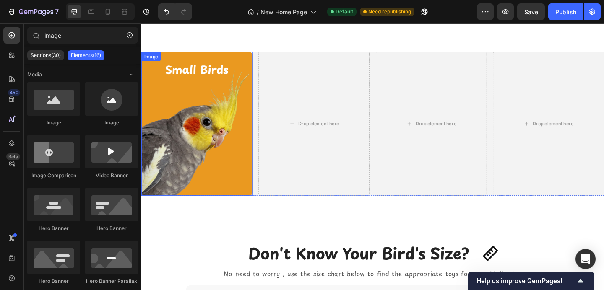
scroll to position [893, 0]
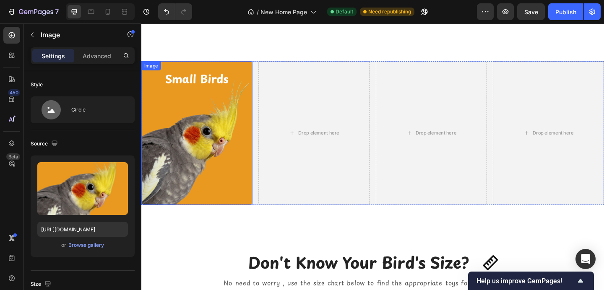
click at [198, 106] on img at bounding box center [201, 143] width 121 height 156
click at [187, 71] on icon at bounding box center [187, 73] width 5 height 6
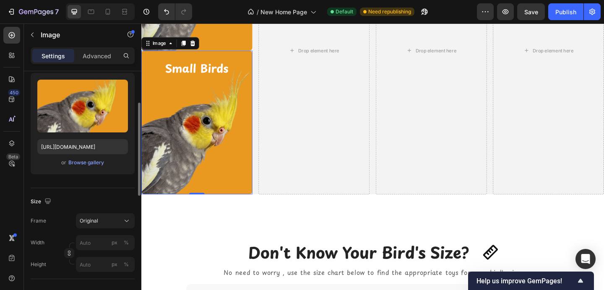
scroll to position [1061, 0]
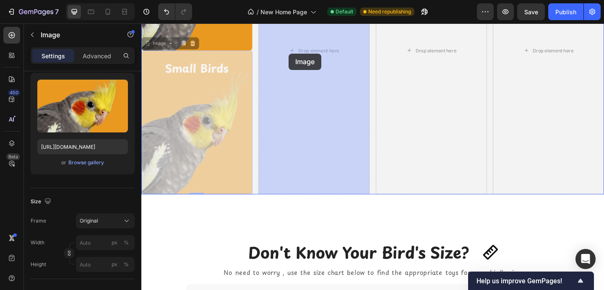
drag, startPoint x: 226, startPoint y: 156, endPoint x: 301, endPoint y: 56, distance: 125.2
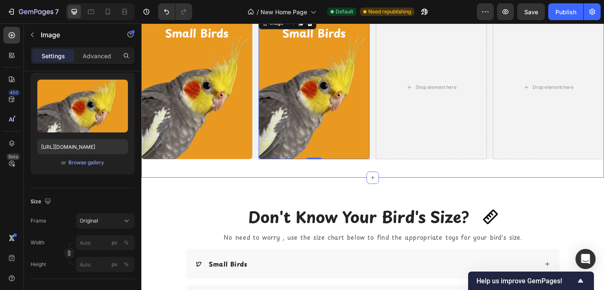
scroll to position [864, 0]
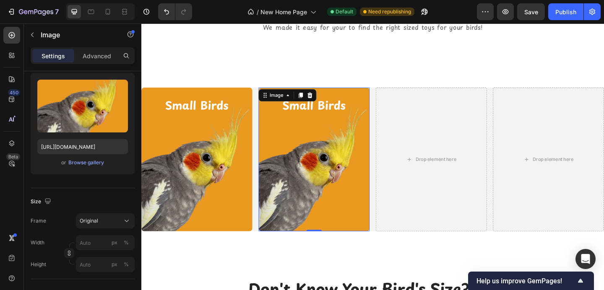
click at [359, 129] on img at bounding box center [329, 171] width 121 height 156
click at [317, 104] on icon at bounding box center [314, 101] width 7 height 7
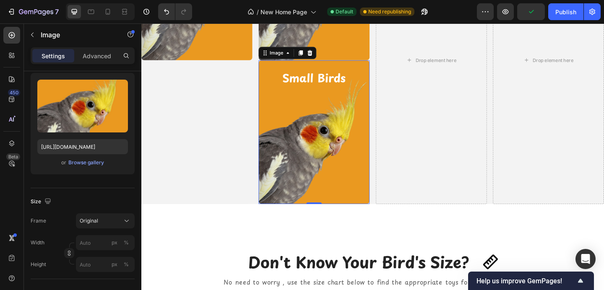
scroll to position [1061, 0]
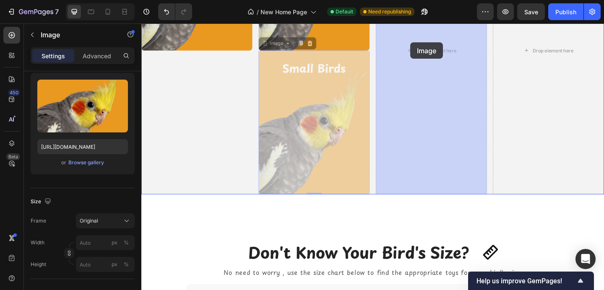
drag, startPoint x: 332, startPoint y: 148, endPoint x: 434, endPoint y: 44, distance: 145.9
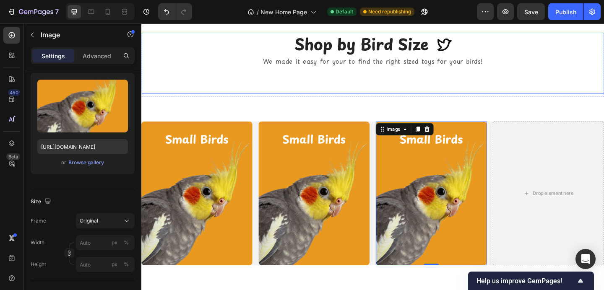
scroll to position [828, 0]
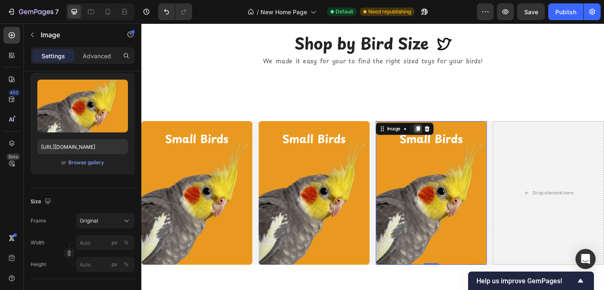
click at [444, 133] on div at bounding box center [442, 138] width 10 height 10
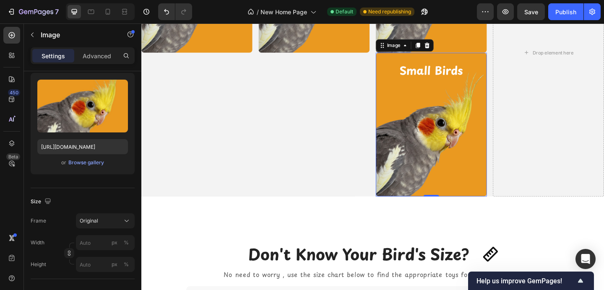
scroll to position [1061, 0]
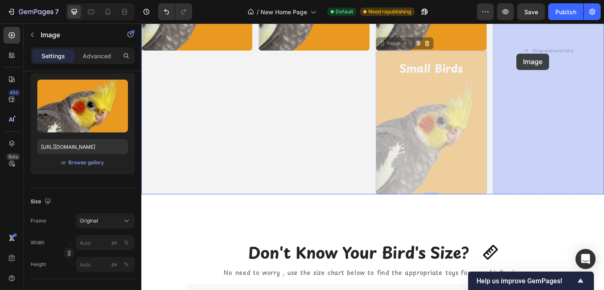
drag, startPoint x: 451, startPoint y: 172, endPoint x: 550, endPoint y: 55, distance: 152.9
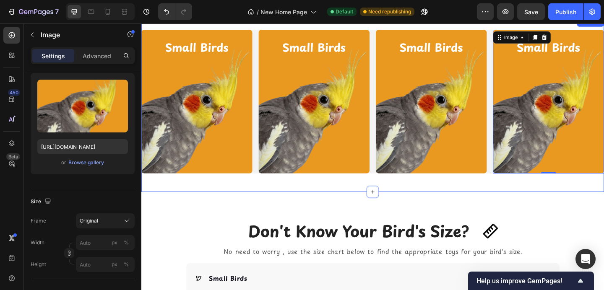
scroll to position [917, 0]
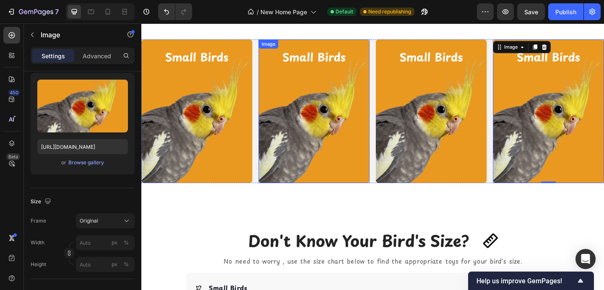
click at [300, 99] on img at bounding box center [329, 119] width 121 height 156
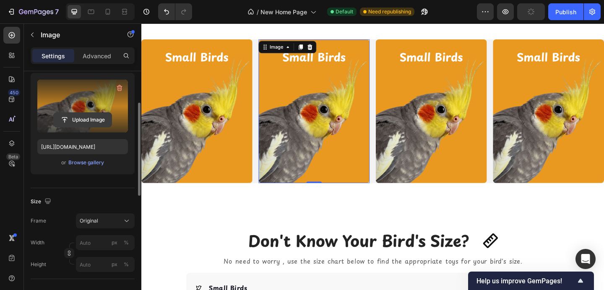
click at [94, 118] on input "file" at bounding box center [83, 120] width 58 height 14
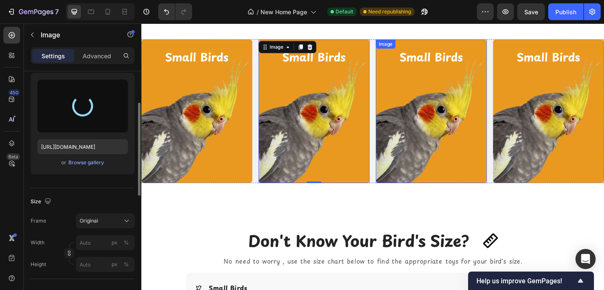
type input "https://cdn.shopify.com/s/files/1/0787/2597/2268/files/gempages_523568183311860…"
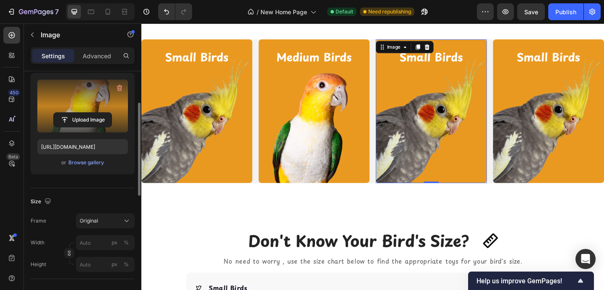
click at [442, 93] on img at bounding box center [456, 119] width 121 height 156
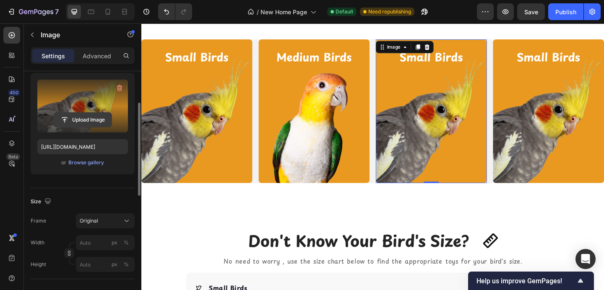
click at [70, 120] on input "file" at bounding box center [83, 120] width 58 height 14
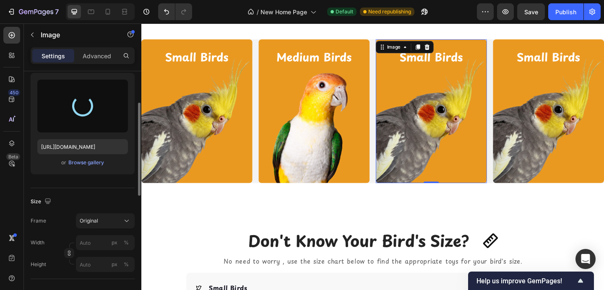
type input "https://cdn.shopify.com/s/files/1/0787/2597/2268/files/gempages_523568183311860…"
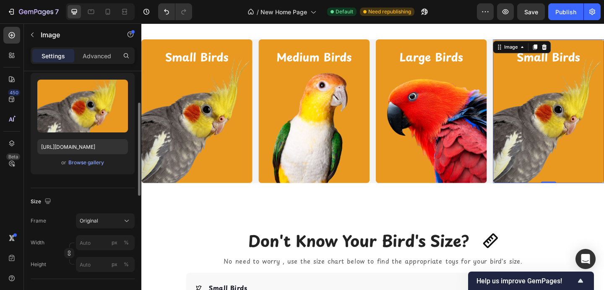
click at [578, 109] on img at bounding box center [584, 119] width 121 height 156
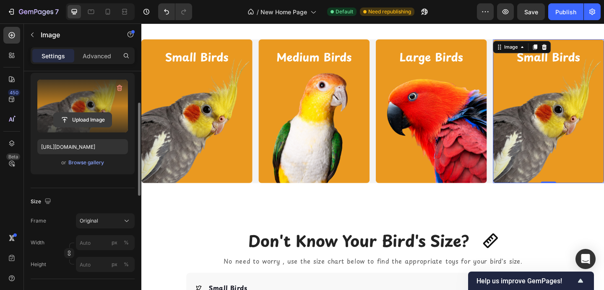
click at [95, 118] on input "file" at bounding box center [83, 120] width 58 height 14
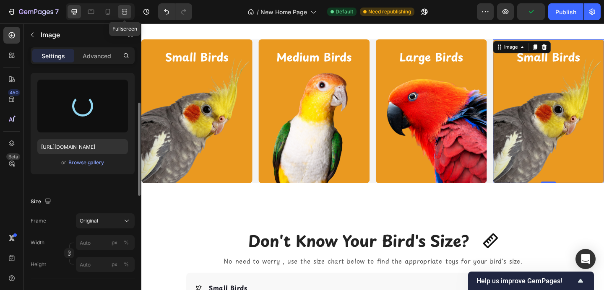
type input "https://cdn.shopify.com/s/files/1/0787/2597/2268/files/gempages_523568183311860…"
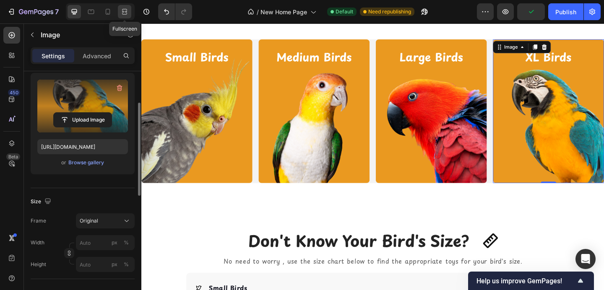
click at [127, 13] on icon at bounding box center [124, 12] width 8 height 8
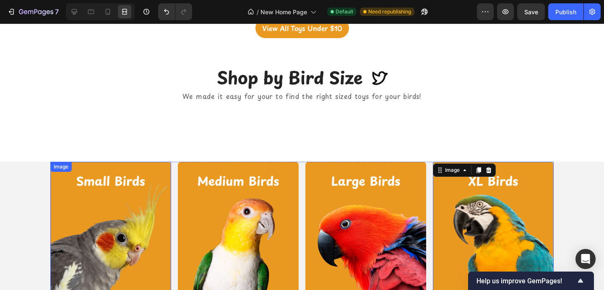
scroll to position [803, 0]
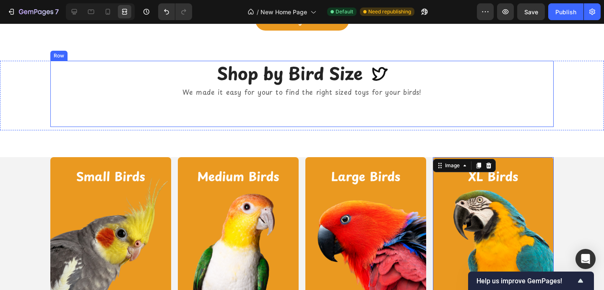
click at [185, 106] on div "Shop by Bird Size Heading Icon Row We made it easy for your to find the right s…" at bounding box center [301, 94] width 503 height 67
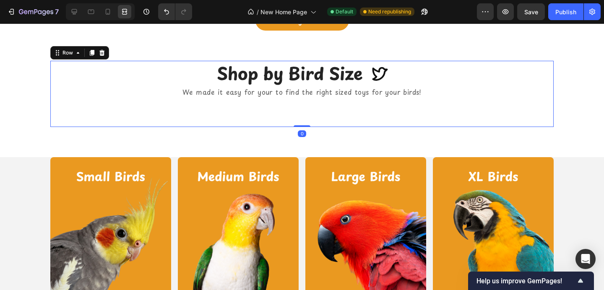
scroll to position [0, 0]
click at [77, 16] on div at bounding box center [74, 11] width 13 height 13
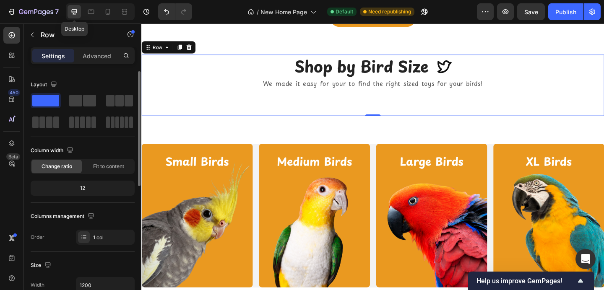
scroll to position [800, 0]
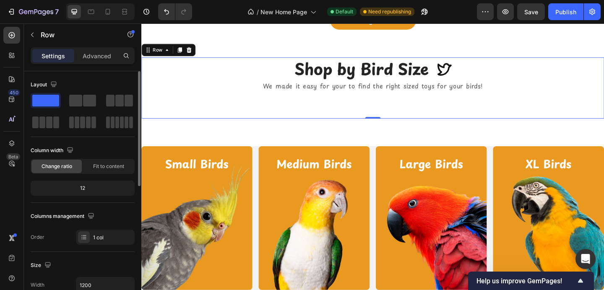
click at [218, 104] on div "Shop by Bird Size Heading Icon Row We made it easy for your to find the right s…" at bounding box center [392, 93] width 503 height 67
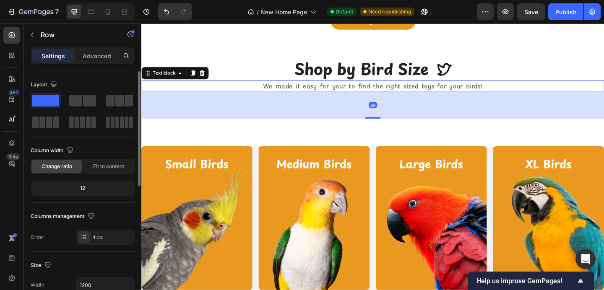
click at [272, 97] on p "We made it easy for your to find the right sized toys for your birds!" at bounding box center [393, 91] width 502 height 11
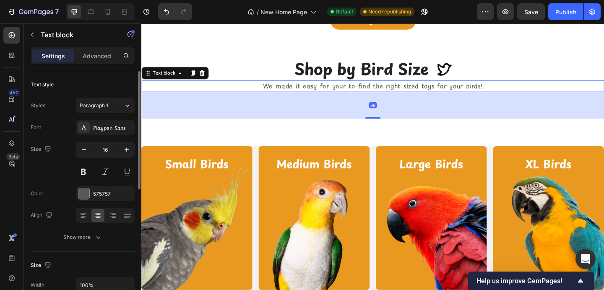
click at [395, 124] on div "69" at bounding box center [392, 112] width 503 height 29
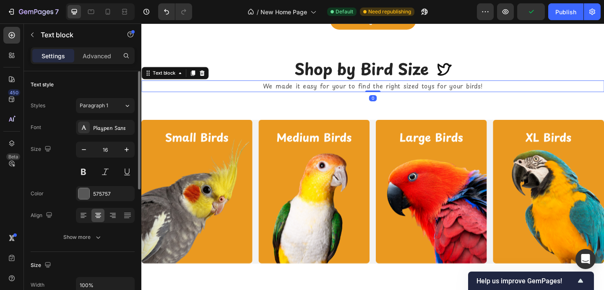
drag, startPoint x: 395, startPoint y: 125, endPoint x: 395, endPoint y: 94, distance: 31.9
click at [395, 94] on div "We made it easy for your to find the right sized toys for your birds! Text bloc…" at bounding box center [392, 92] width 503 height 13
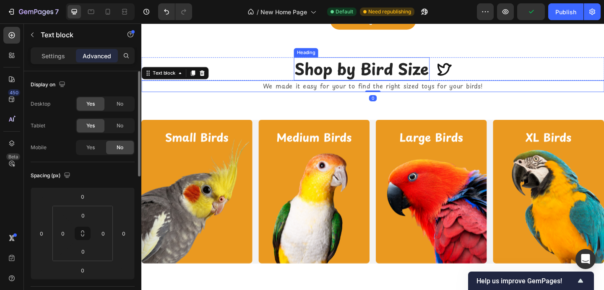
click at [390, 71] on h2 "Shop by Bird Size" at bounding box center [381, 72] width 148 height 25
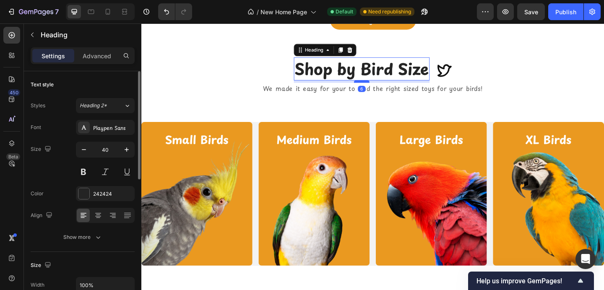
click at [382, 86] on div at bounding box center [380, 87] width 17 height 3
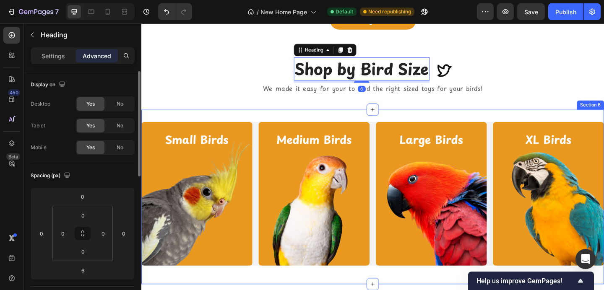
click at [379, 122] on div "Image Image Image Image Row Drop element here Drop element here Drop element he…" at bounding box center [392, 212] width 503 height 190
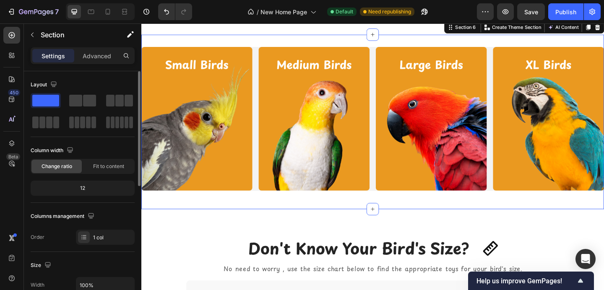
scroll to position [882, 0]
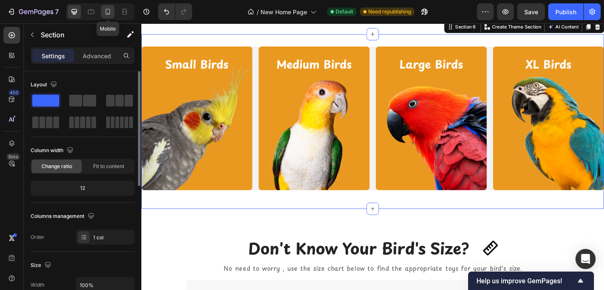
click at [110, 12] on icon at bounding box center [108, 12] width 8 height 8
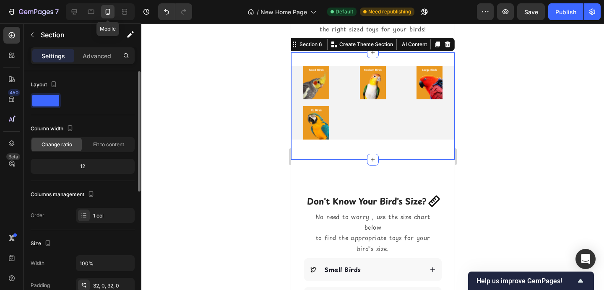
scroll to position [554, 0]
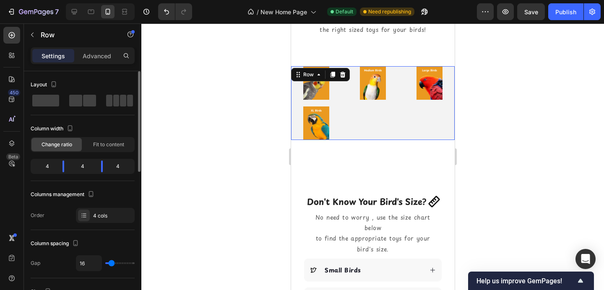
click at [367, 101] on div "Image Image Image Image Row 0" at bounding box center [373, 103] width 164 height 74
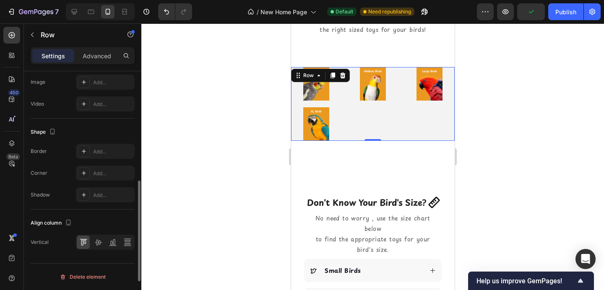
scroll to position [0, 0]
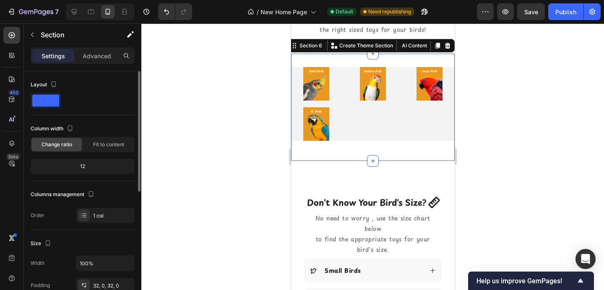
click at [351, 65] on div "Image Image Image Image Row Drop element here Drop element here Drop element he…" at bounding box center [373, 107] width 164 height 107
click at [343, 80] on div "Image Image Image Image Row" at bounding box center [373, 104] width 164 height 74
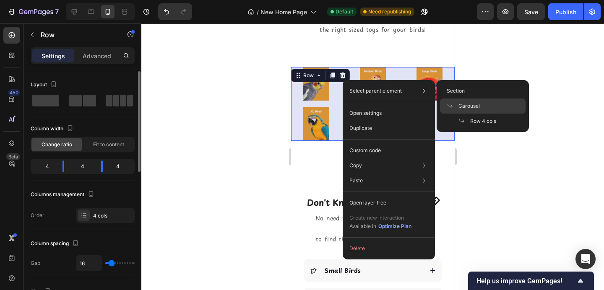
click at [458, 104] on span at bounding box center [453, 106] width 12 height 7
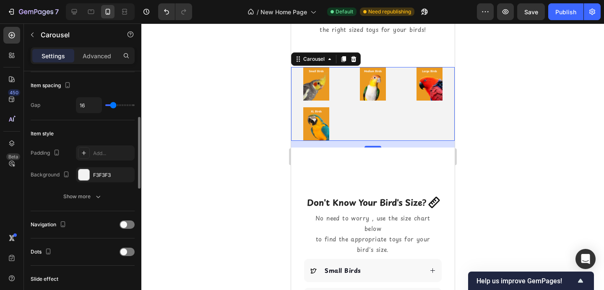
scroll to position [180, 0]
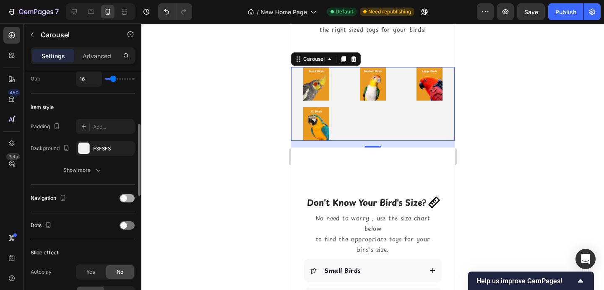
click at [127, 198] on div at bounding box center [127, 198] width 15 height 8
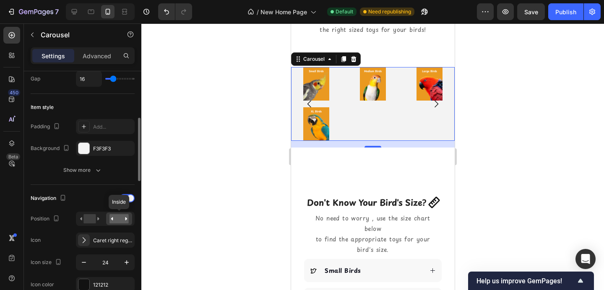
click at [122, 217] on rect at bounding box center [118, 218] width 19 height 9
click at [92, 220] on rect at bounding box center [89, 218] width 12 height 9
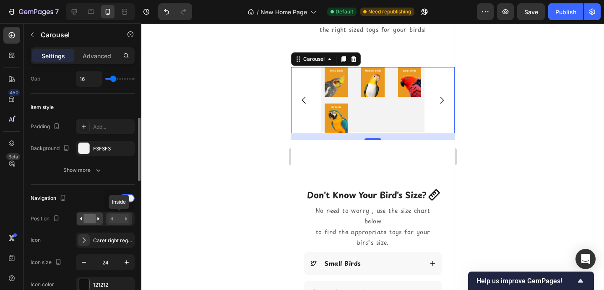
click at [114, 216] on rect at bounding box center [118, 218] width 19 height 9
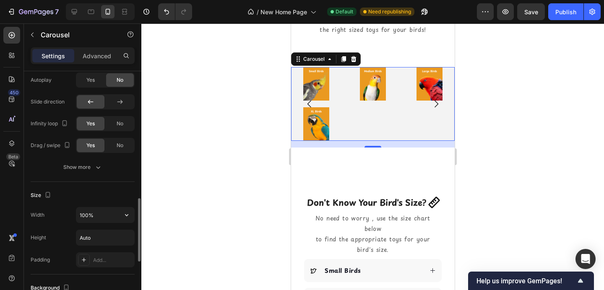
scroll to position [482, 0]
click at [346, 109] on div "Image Image Image Image Row" at bounding box center [373, 104] width 164 height 74
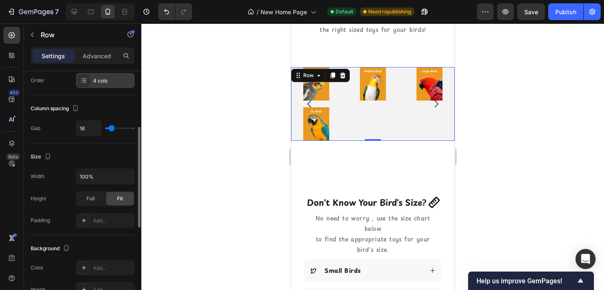
scroll to position [135, 0]
click at [92, 200] on span "Full" at bounding box center [90, 199] width 8 height 8
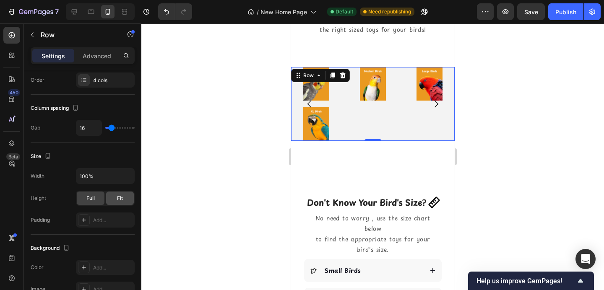
click at [117, 198] on div "Fit" at bounding box center [120, 198] width 28 height 13
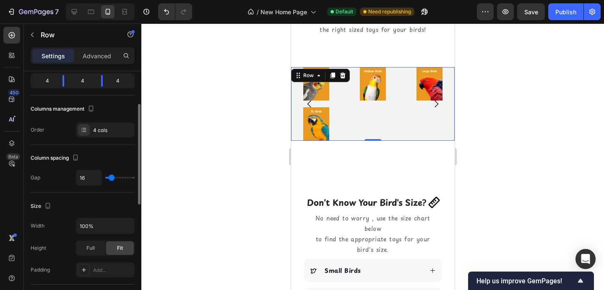
scroll to position [82, 0]
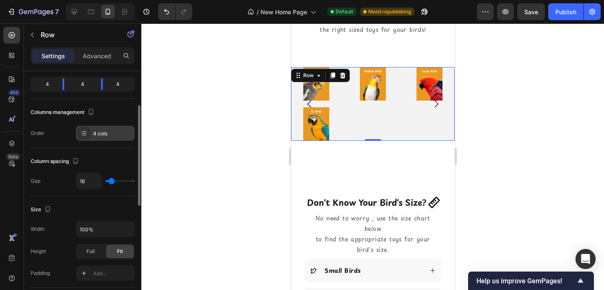
click at [106, 132] on div "4 cols" at bounding box center [112, 134] width 39 height 8
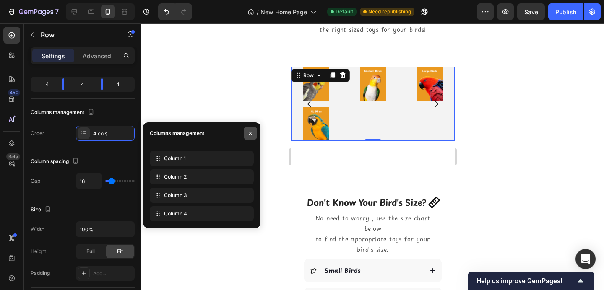
click at [245, 131] on button "button" at bounding box center [250, 133] width 13 height 13
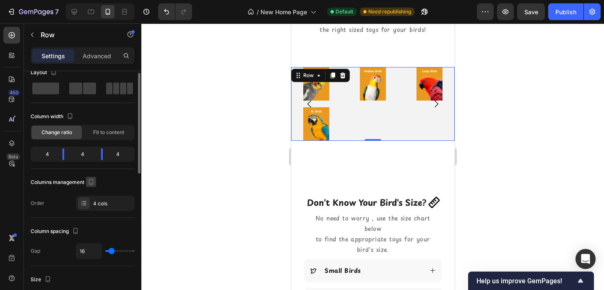
scroll to position [9, 0]
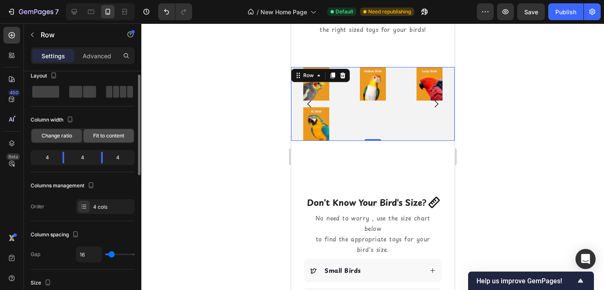
click at [99, 138] on span "Fit to content" at bounding box center [108, 136] width 31 height 8
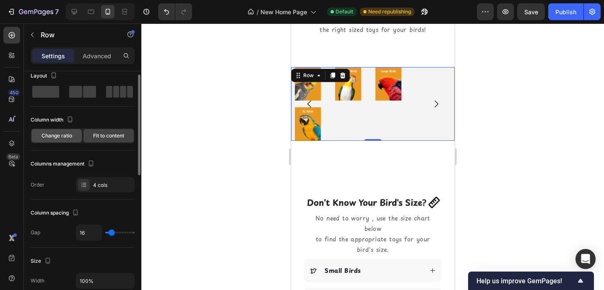
click at [67, 135] on span "Change ratio" at bounding box center [57, 136] width 31 height 8
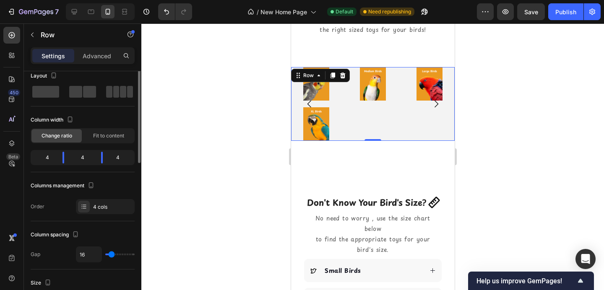
scroll to position [0, 0]
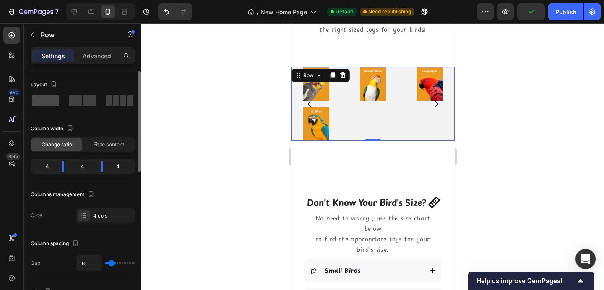
click at [45, 102] on span at bounding box center [45, 101] width 27 height 12
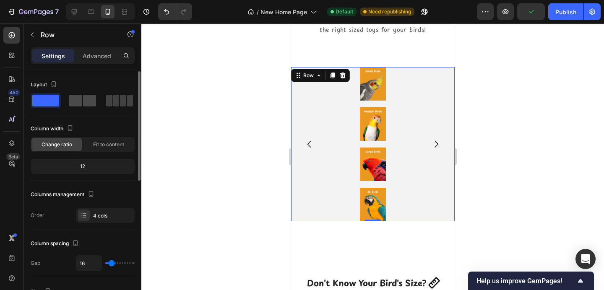
click at [86, 96] on span at bounding box center [89, 101] width 13 height 12
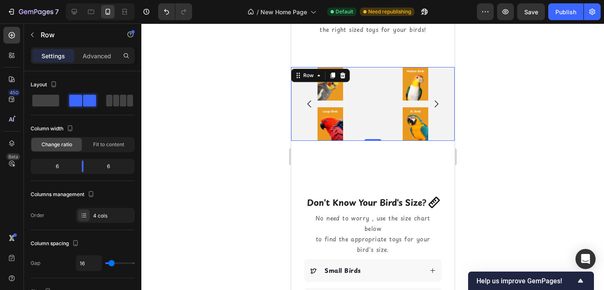
scroll to position [243, 0]
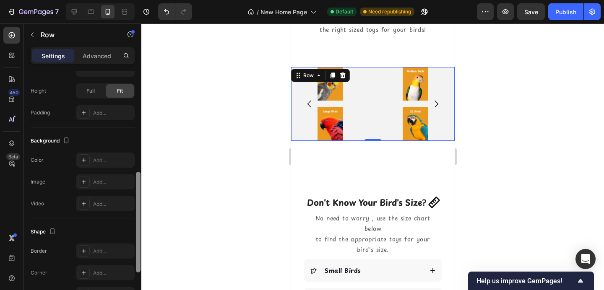
click at [135, 98] on div at bounding box center [138, 192] width 6 height 243
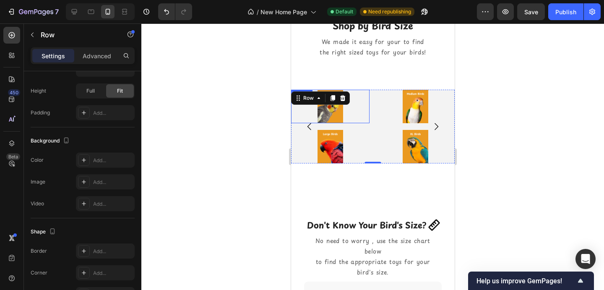
scroll to position [531, 0]
click at [71, 13] on icon at bounding box center [74, 12] width 8 height 8
type input "1200"
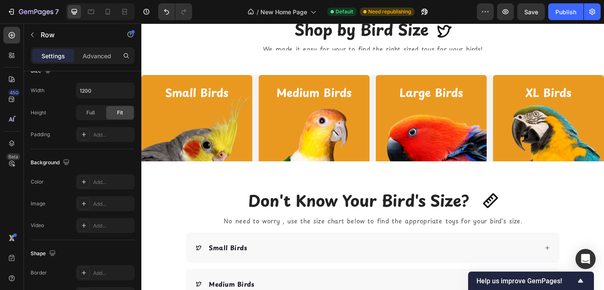
scroll to position [859, 0]
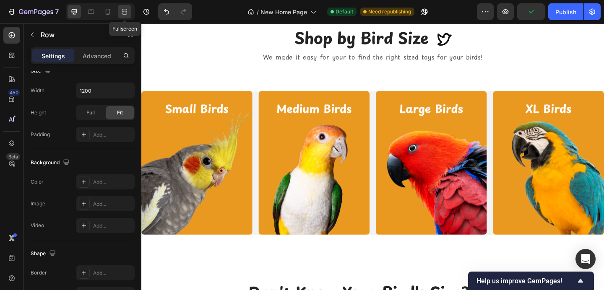
click at [124, 16] on div at bounding box center [124, 11] width 13 height 13
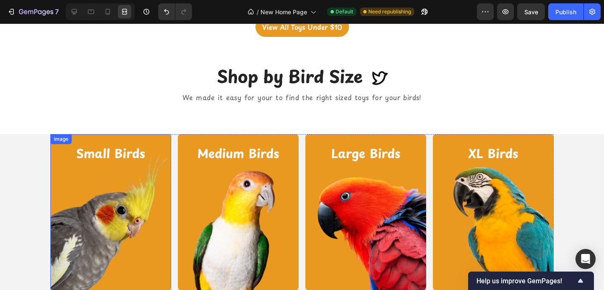
scroll to position [823, 0]
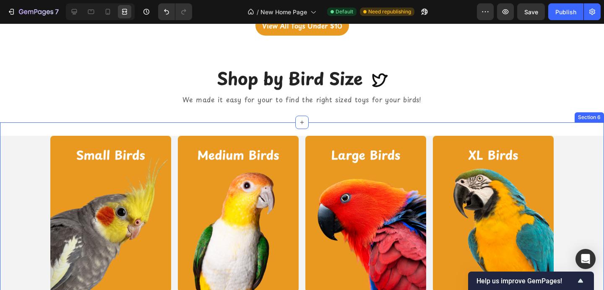
click at [182, 125] on div "Image Image Image Image Row Drop element here Drop element here Drop element he…" at bounding box center [302, 217] width 604 height 190
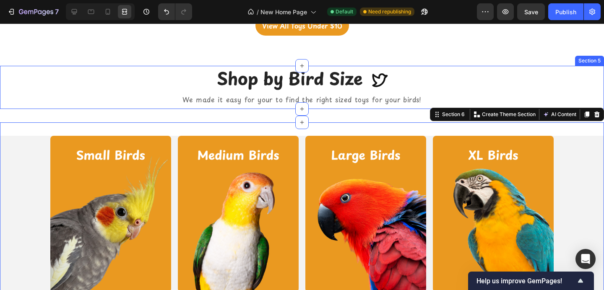
click at [186, 108] on div "Shop by Bird Size Heading Icon Row We made it easy for your to find the right s…" at bounding box center [302, 88] width 604 height 44
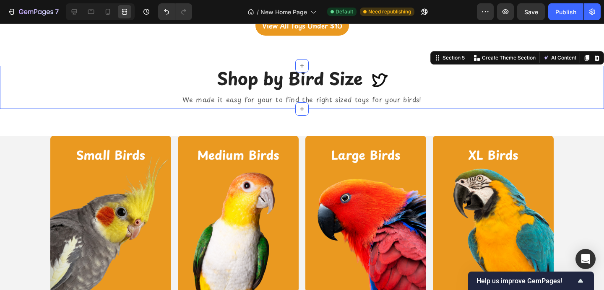
click at [16, 103] on div "Shop by Bird Size Heading Icon Row We made it easy for your to find the right s…" at bounding box center [302, 86] width 604 height 40
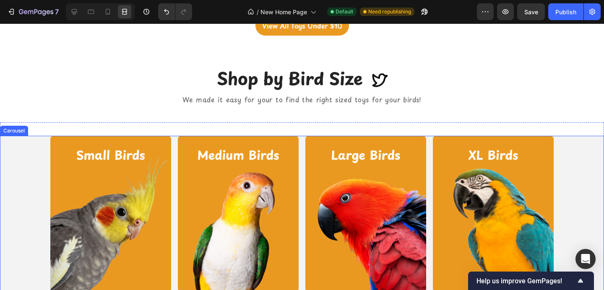
scroll to position [850, 0]
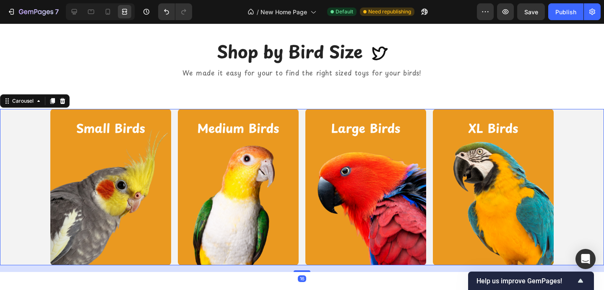
click at [28, 153] on div "Image Image Image Image Row" at bounding box center [302, 187] width 604 height 156
click at [79, 13] on div at bounding box center [74, 11] width 13 height 13
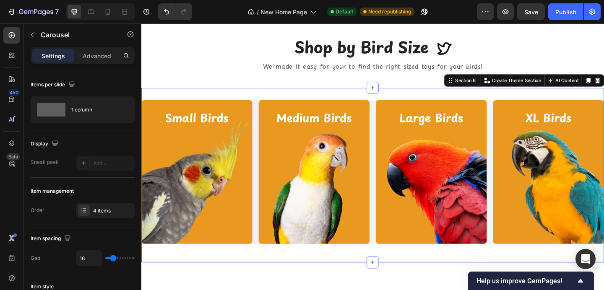
click at [296, 281] on div "Image Image Image Image Row Drop element here Drop element here Drop element he…" at bounding box center [392, 189] width 503 height 190
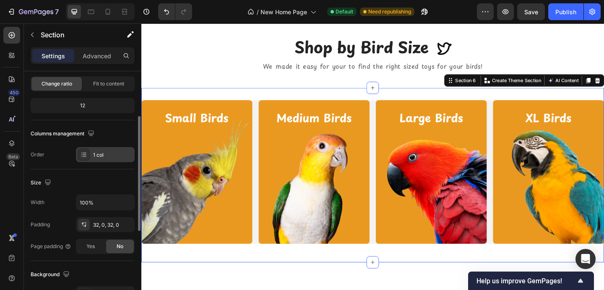
scroll to position [87, 0]
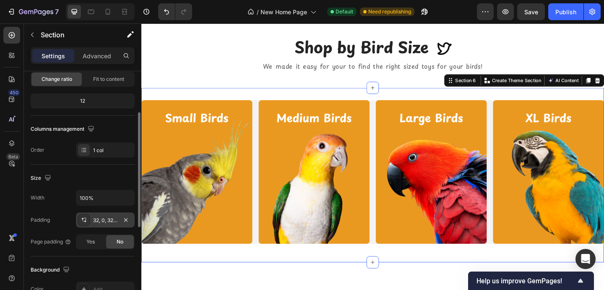
click at [103, 221] on div "32, 0, 32, 0" at bounding box center [105, 221] width 24 height 8
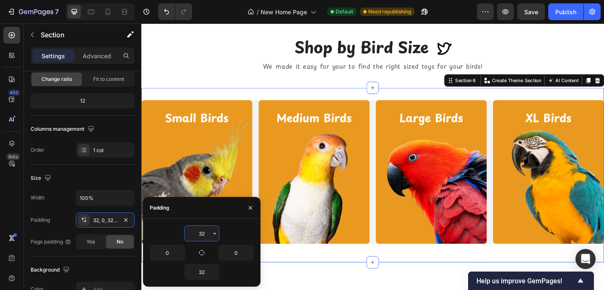
click at [201, 230] on input "32" at bounding box center [202, 233] width 34 height 15
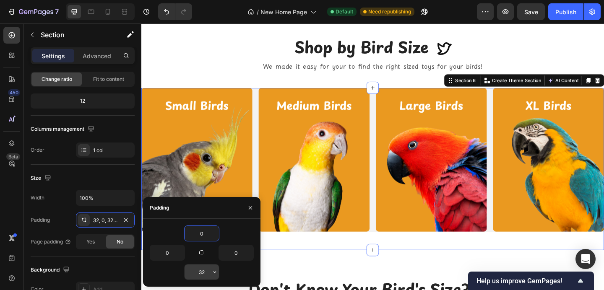
type input "0"
click at [204, 271] on input "32" at bounding box center [202, 272] width 34 height 15
type input "0"
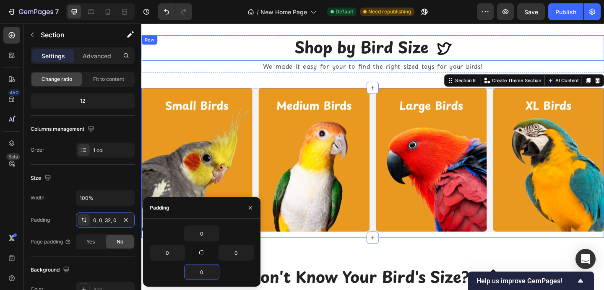
click at [206, 47] on div "Shop by Bird Size Heading Icon Row" at bounding box center [392, 50] width 503 height 28
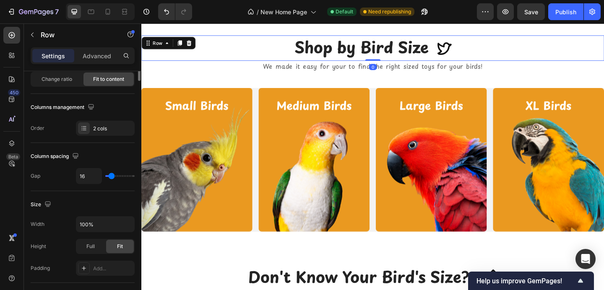
scroll to position [0, 0]
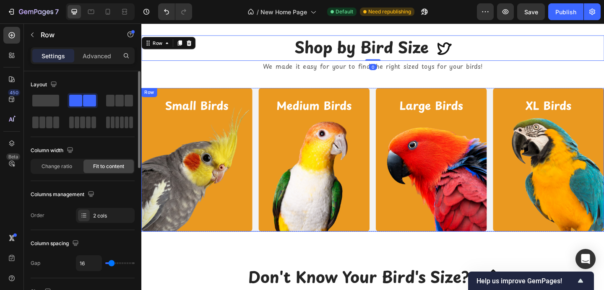
click at [265, 103] on div "Image Image Image Image Row" at bounding box center [392, 172] width 503 height 156
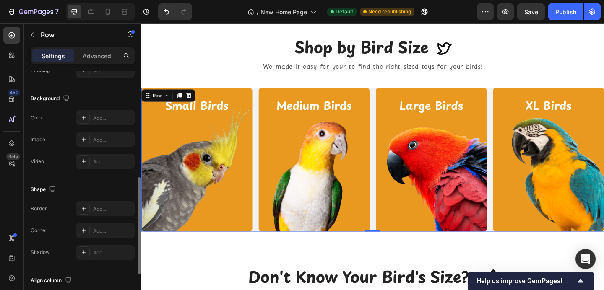
scroll to position [289, 0]
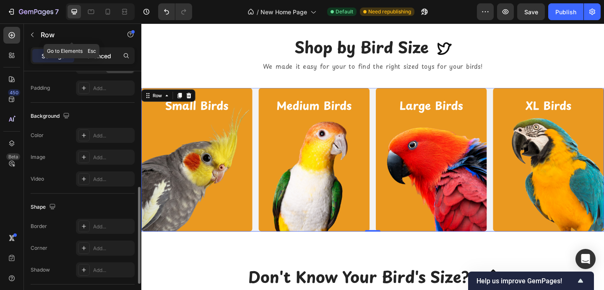
click at [99, 52] on p "Advanced" at bounding box center [97, 56] width 29 height 9
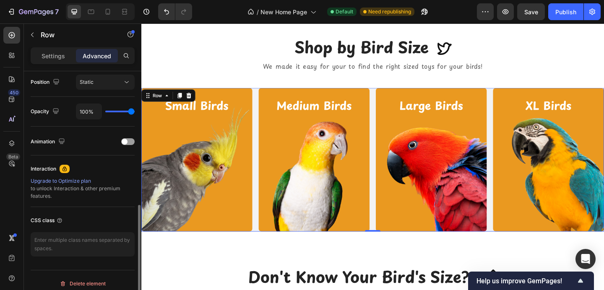
scroll to position [298, 0]
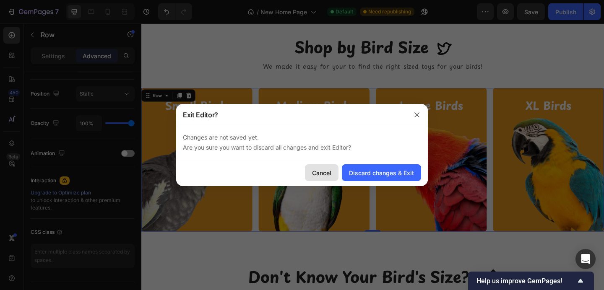
click at [324, 172] on div "Cancel" at bounding box center [321, 173] width 19 height 9
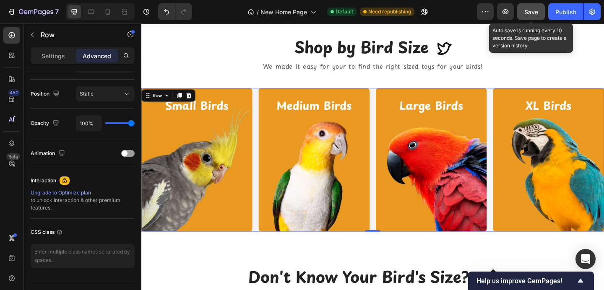
click at [533, 12] on span "Save" at bounding box center [531, 11] width 14 height 7
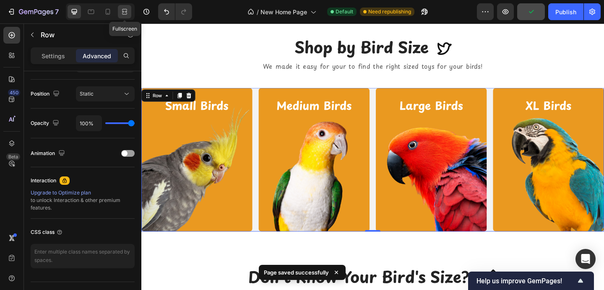
click at [121, 13] on icon at bounding box center [124, 12] width 8 height 8
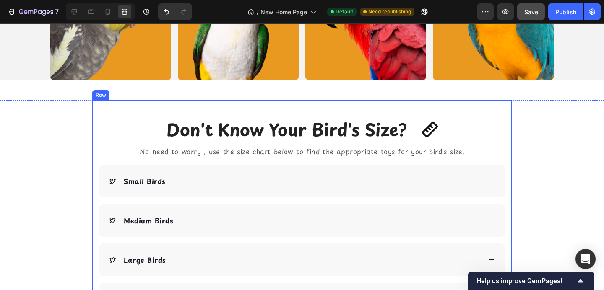
scroll to position [1025, 0]
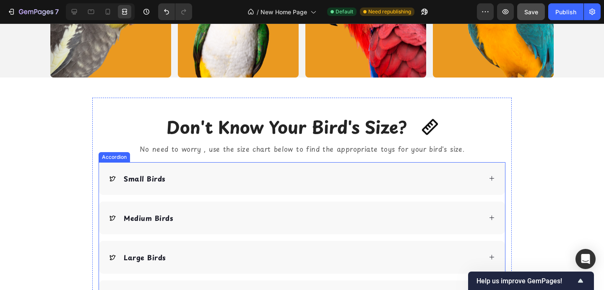
click at [237, 180] on div "Small Birds" at bounding box center [295, 178] width 373 height 13
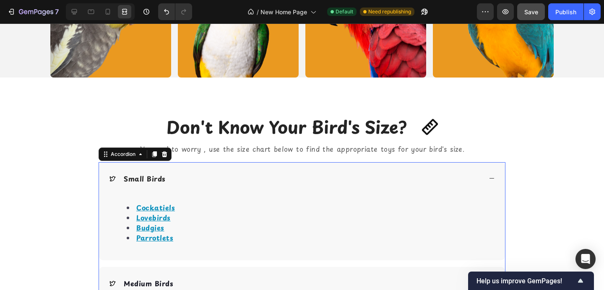
scroll to position [0, 0]
click at [237, 180] on div "Small Birds" at bounding box center [295, 178] width 373 height 13
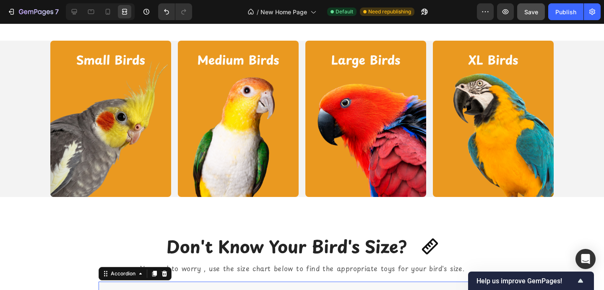
scroll to position [899, 0]
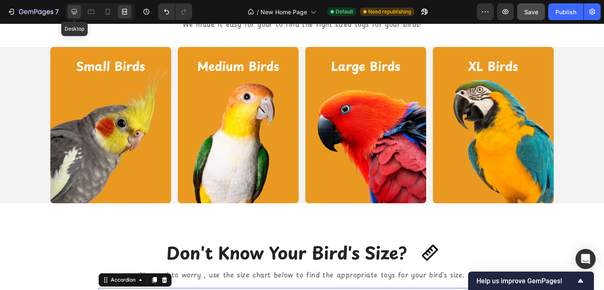
click at [77, 9] on icon at bounding box center [74, 12] width 8 height 8
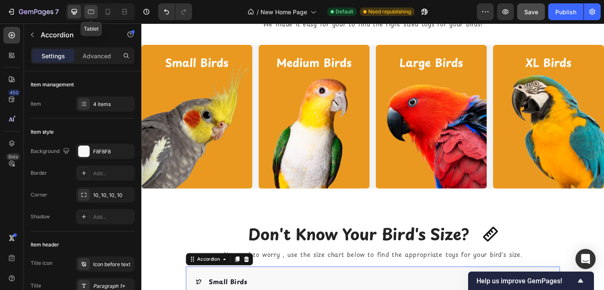
click at [95, 11] on icon at bounding box center [91, 12] width 8 height 8
type input "14"
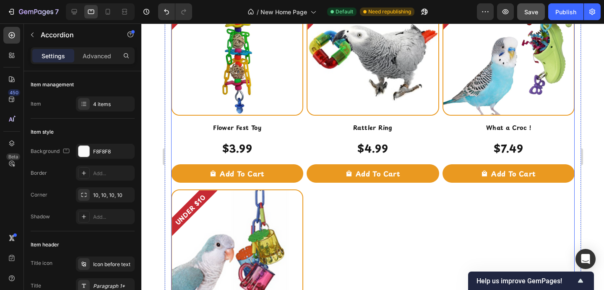
scroll to position [647, 0]
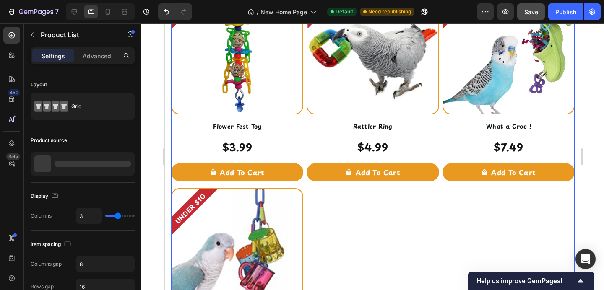
click at [304, 143] on div "UNDER $10 Product Badge Product Images Flower Fest Toy Product Title $3.99 Prod…" at bounding box center [372, 185] width 403 height 406
type input "4"
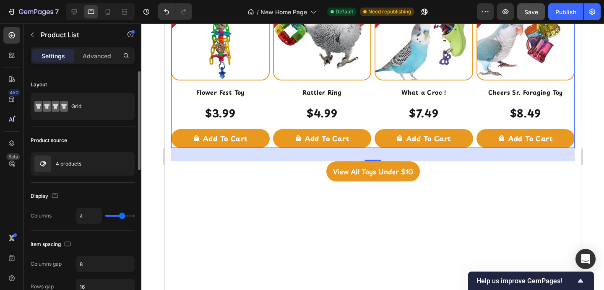
type input "4"
click at [120, 215] on input "range" at bounding box center [119, 216] width 29 height 2
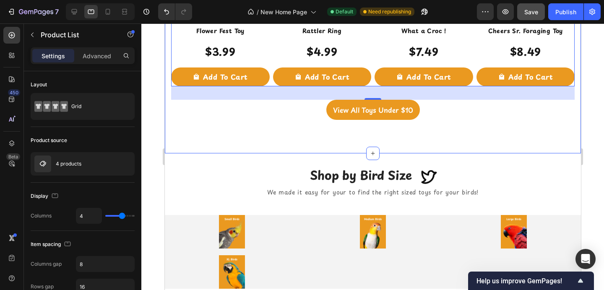
scroll to position [745, 0]
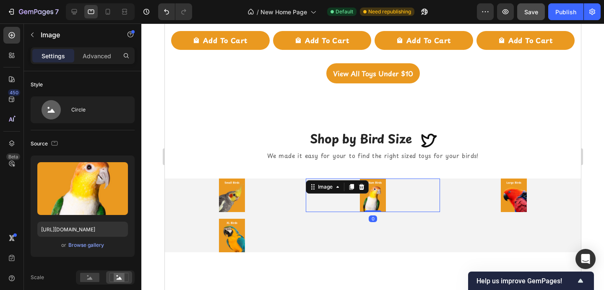
click at [309, 192] on div "Image 0" at bounding box center [372, 196] width 134 height 34
click at [300, 192] on div "Image Image 0 Image Image Row" at bounding box center [372, 216] width 416 height 74
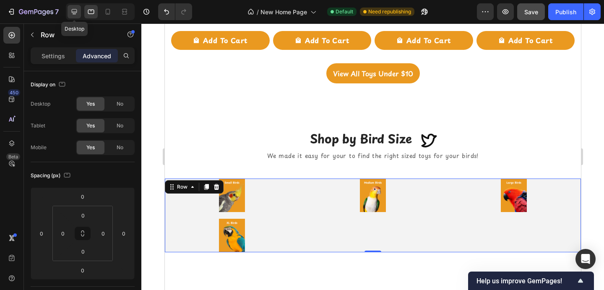
click at [73, 11] on icon at bounding box center [74, 12] width 8 height 8
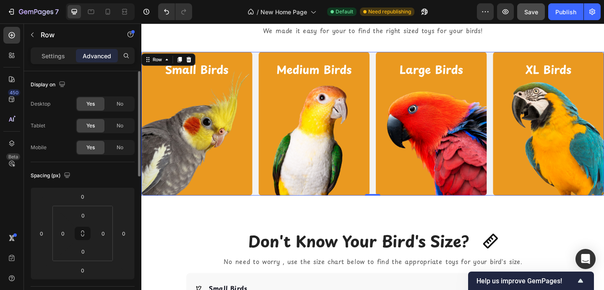
scroll to position [890, 0]
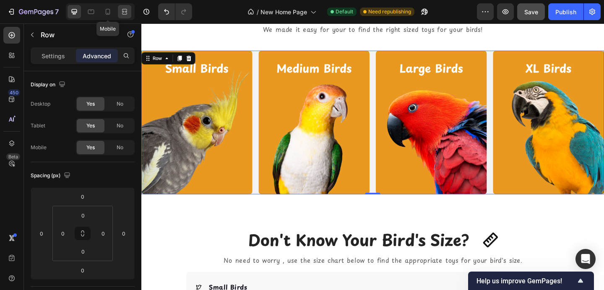
click at [121, 9] on icon at bounding box center [124, 12] width 8 height 8
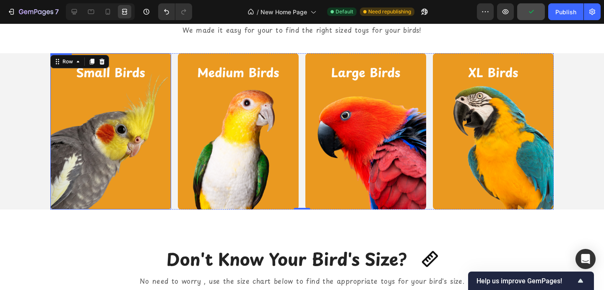
click at [13, 152] on div "Image Image Image Image Row 0" at bounding box center [302, 131] width 604 height 156
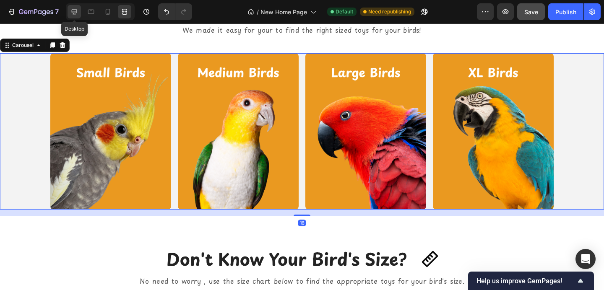
click at [70, 12] on icon at bounding box center [74, 12] width 8 height 8
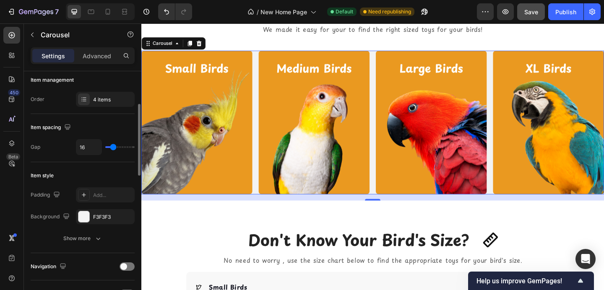
scroll to position [128, 0]
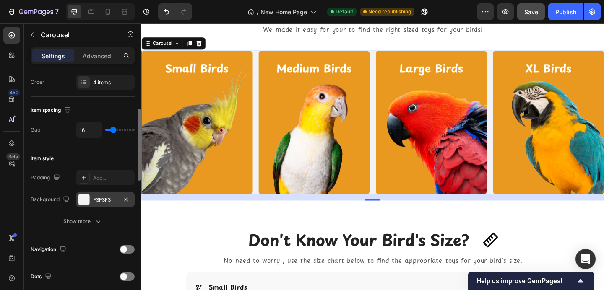
click at [81, 203] on div at bounding box center [83, 199] width 11 height 11
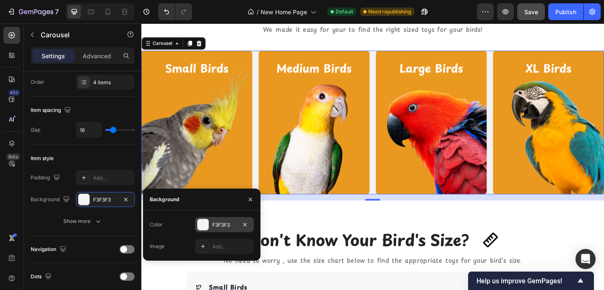
click at [201, 222] on div at bounding box center [203, 224] width 11 height 11
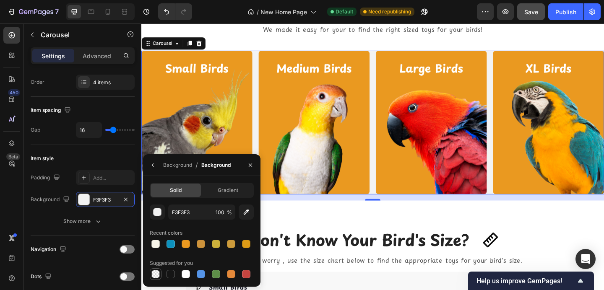
click at [154, 275] on div at bounding box center [155, 274] width 8 height 8
type input "000000"
type input "0"
click at [251, 164] on icon "button" at bounding box center [250, 164] width 3 height 3
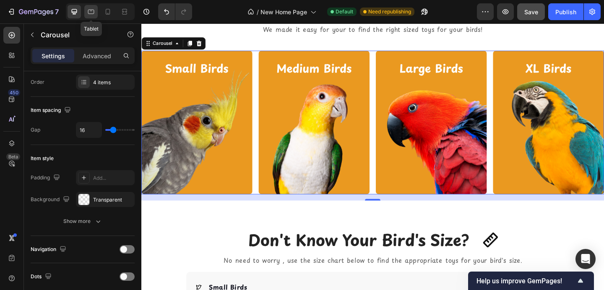
click at [93, 5] on div at bounding box center [90, 11] width 13 height 13
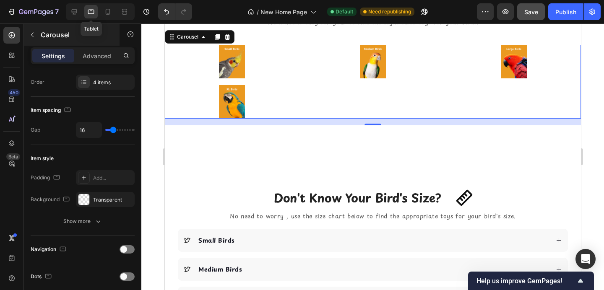
scroll to position [881, 0]
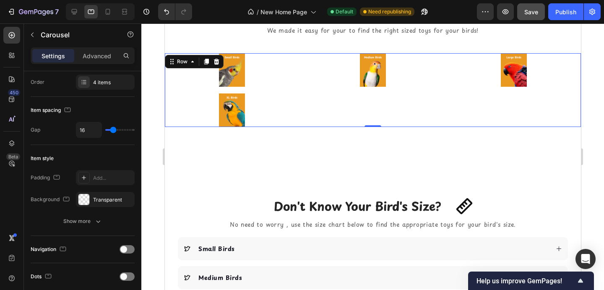
click at [299, 91] on div "Image Image Image Image Row 0" at bounding box center [372, 90] width 416 height 74
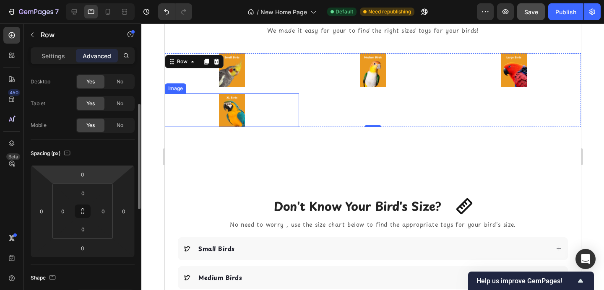
scroll to position [39, 0]
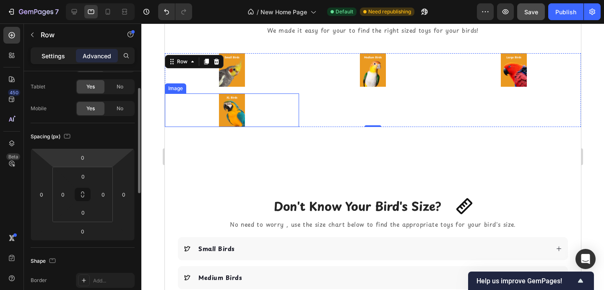
click at [53, 55] on p "Settings" at bounding box center [53, 56] width 23 height 9
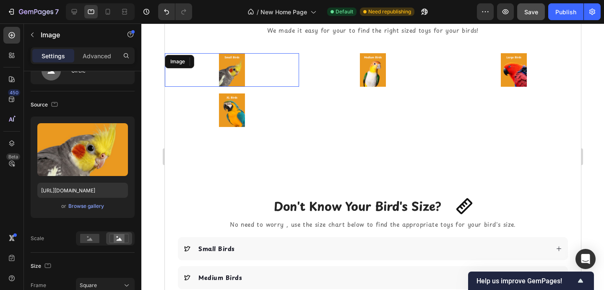
click at [242, 75] on img at bounding box center [232, 70] width 34 height 34
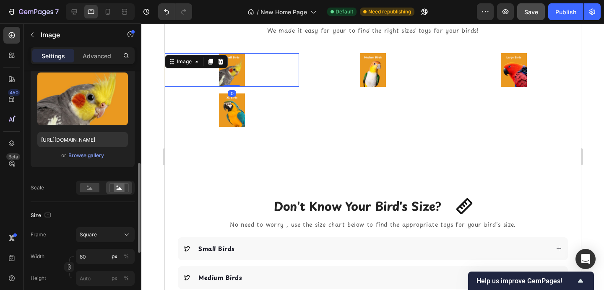
scroll to position [151, 0]
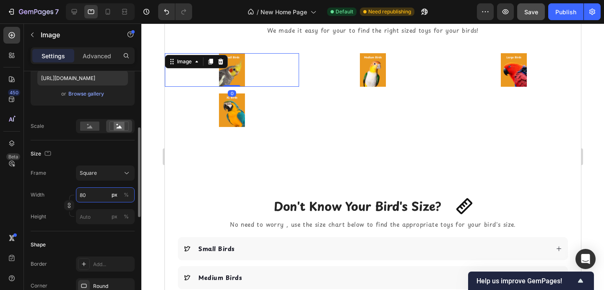
click at [84, 197] on input "80" at bounding box center [105, 194] width 59 height 15
type input "1"
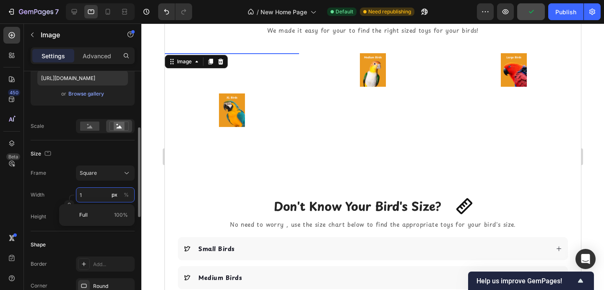
type input "10"
type input "100"
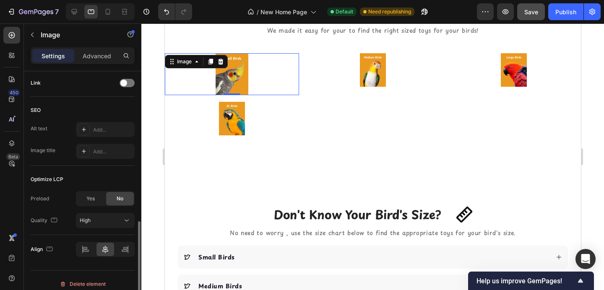
scroll to position [411, 0]
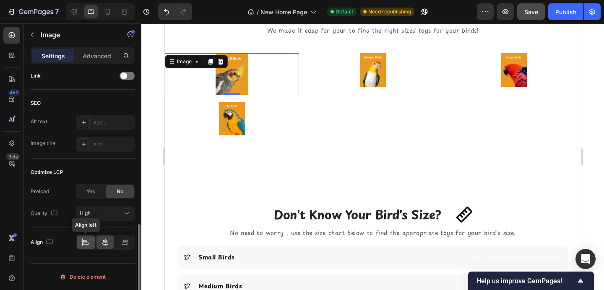
type input "100"
click at [86, 244] on icon at bounding box center [85, 242] width 8 height 8
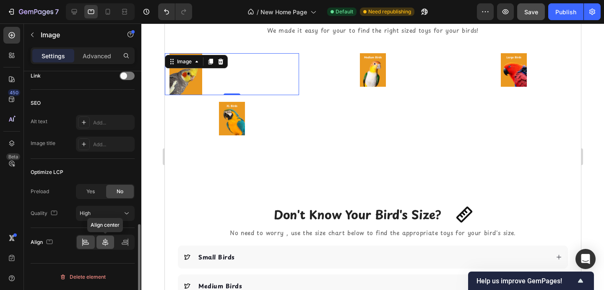
click at [101, 243] on icon at bounding box center [105, 242] width 8 height 8
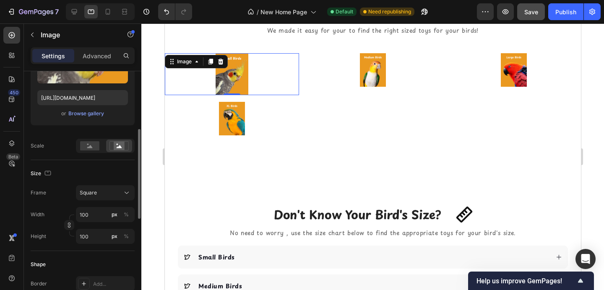
scroll to position [161, 0]
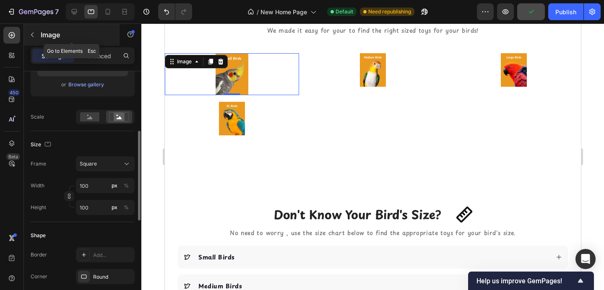
click at [39, 35] on button "button" at bounding box center [32, 34] width 13 height 13
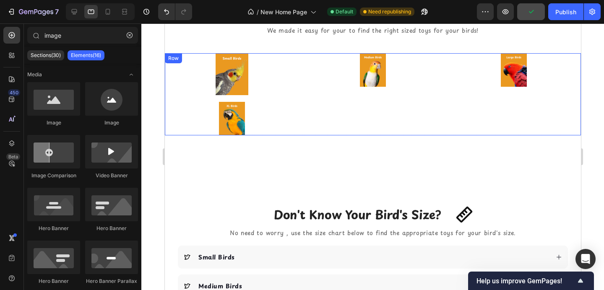
click at [339, 99] on div "Image Image Image Image Row" at bounding box center [372, 94] width 416 height 82
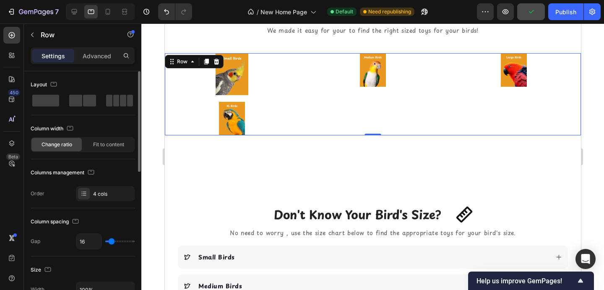
scroll to position [38, 0]
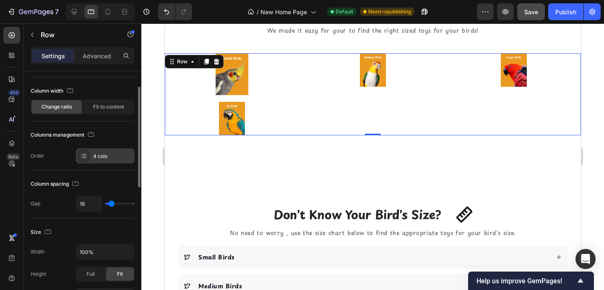
click at [86, 159] on icon at bounding box center [84, 156] width 7 height 7
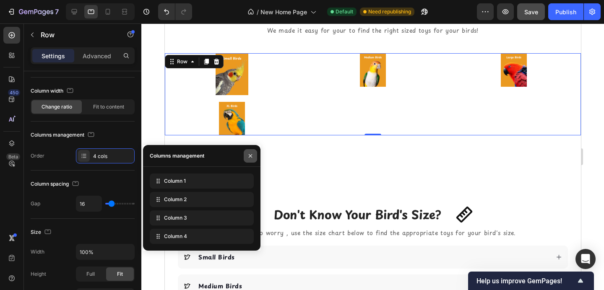
click at [255, 156] on button "button" at bounding box center [250, 155] width 13 height 13
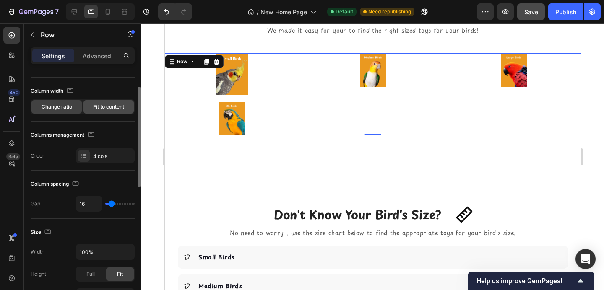
click at [97, 109] on span "Fit to content" at bounding box center [108, 107] width 31 height 8
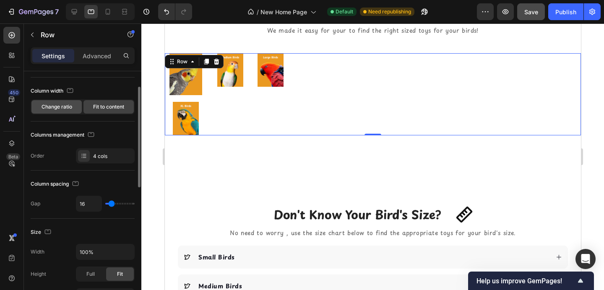
click at [63, 113] on div "Change ratio" at bounding box center [56, 106] width 50 height 13
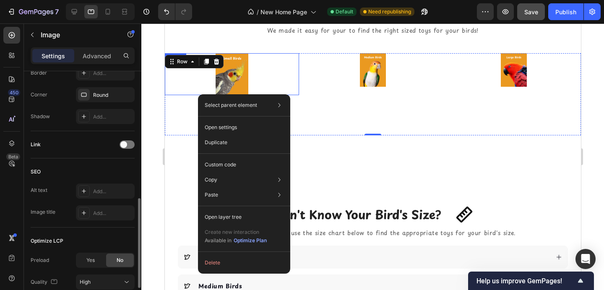
scroll to position [0, 0]
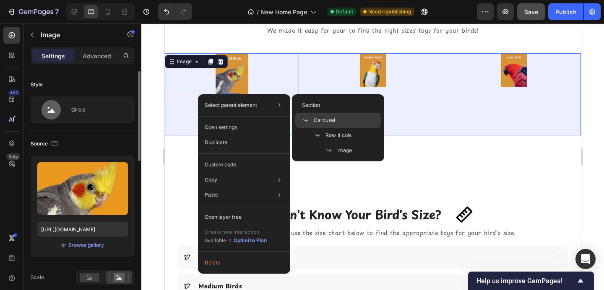
click at [312, 117] on span at bounding box center [308, 120] width 12 height 7
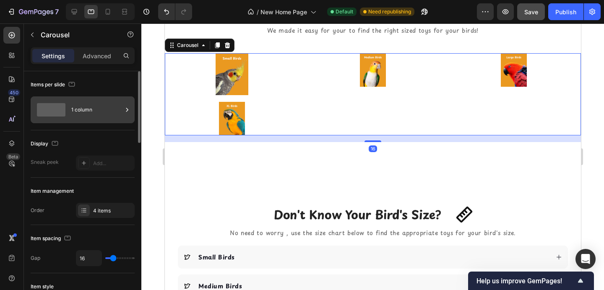
click at [78, 109] on div "1 column" at bounding box center [96, 109] width 51 height 19
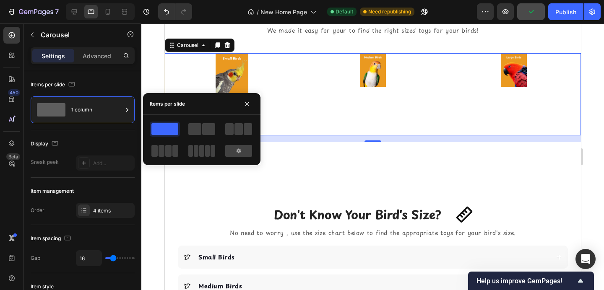
click at [183, 125] on div at bounding box center [202, 140] width 104 height 37
click at [195, 126] on span at bounding box center [194, 129] width 13 height 12
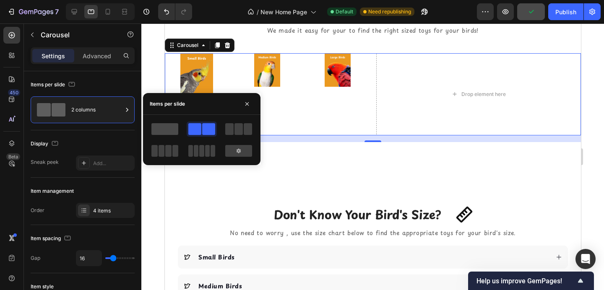
click at [172, 129] on span at bounding box center [164, 129] width 27 height 12
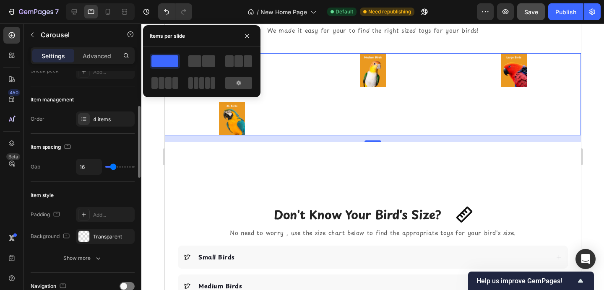
scroll to position [98, 0]
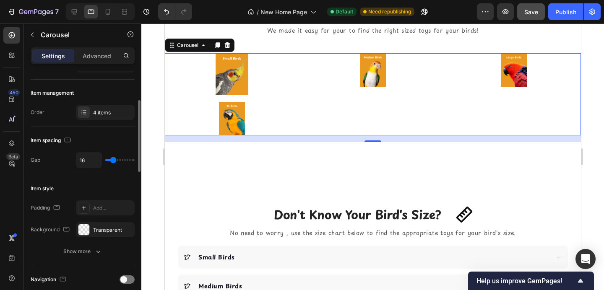
type input "9"
type input "8"
type input "7"
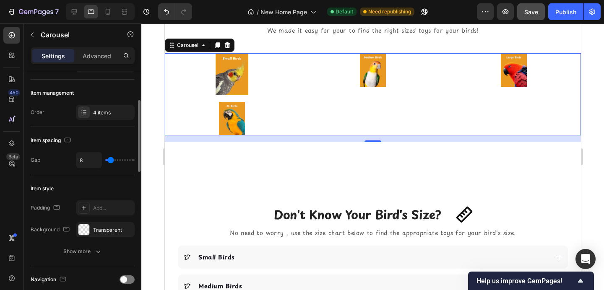
type input "7"
type input "6"
click at [110, 160] on input "range" at bounding box center [119, 160] width 29 height 2
type input "7"
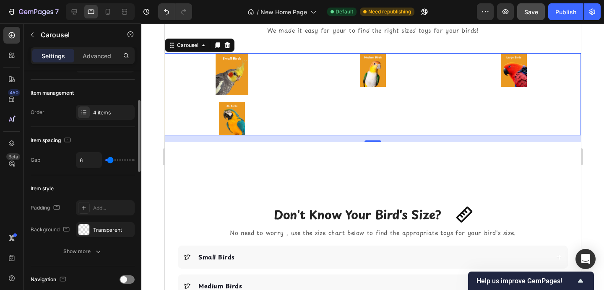
type input "7"
type input "8"
type input "9"
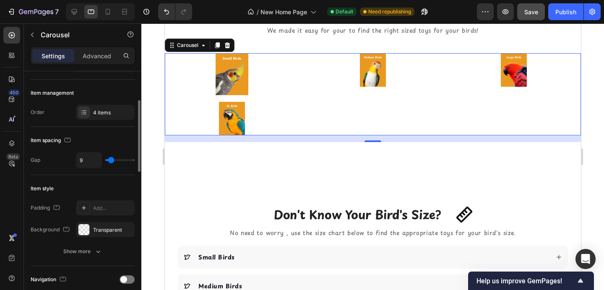
type input "14"
type input "15"
type input "14"
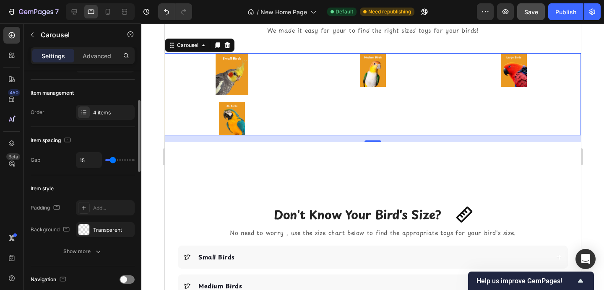
type input "14"
type input "13"
type input "12"
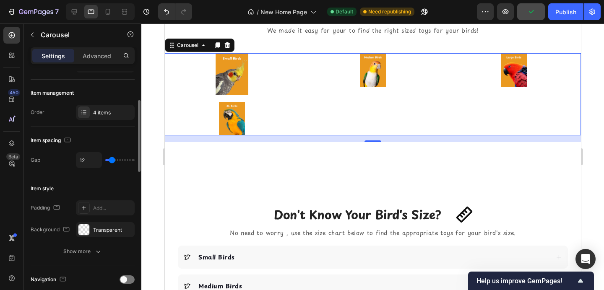
type input "11"
type input "12"
type input "13"
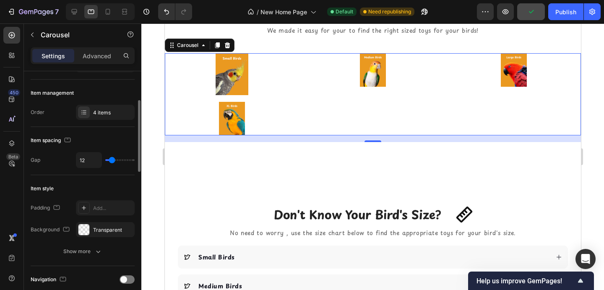
type input "13"
type input "14"
type input "15"
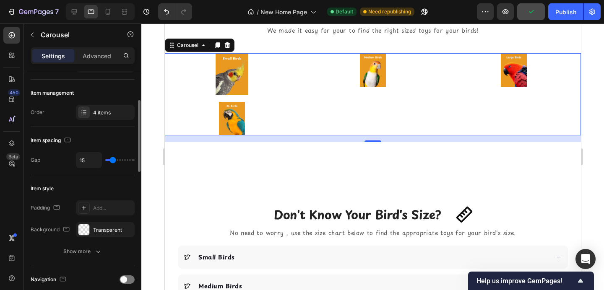
type input "16"
click at [113, 160] on input "range" at bounding box center [119, 160] width 29 height 2
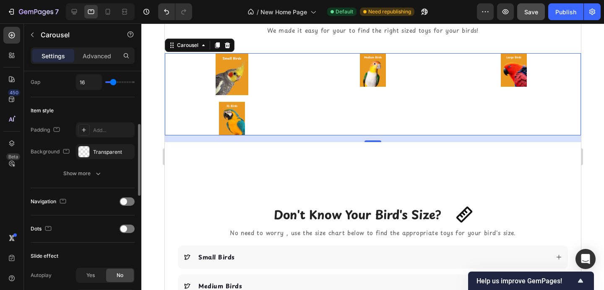
scroll to position [177, 0]
click at [124, 200] on span at bounding box center [123, 201] width 7 height 7
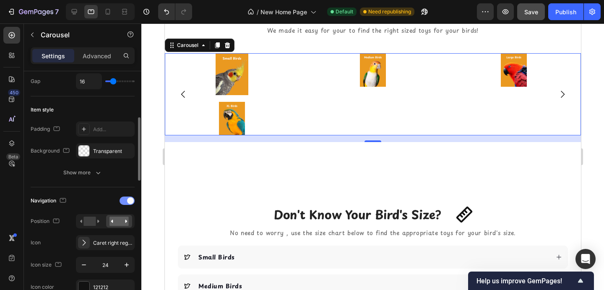
click at [125, 200] on div at bounding box center [127, 201] width 15 height 8
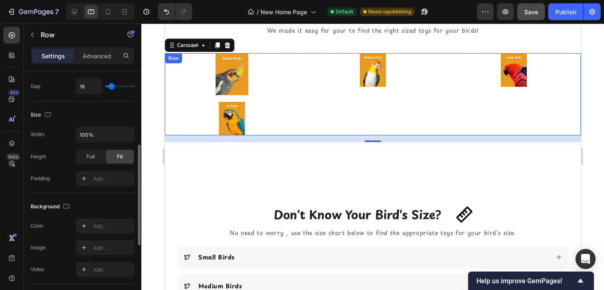
click at [304, 82] on div "Image Image Image Image Row" at bounding box center [372, 94] width 416 height 82
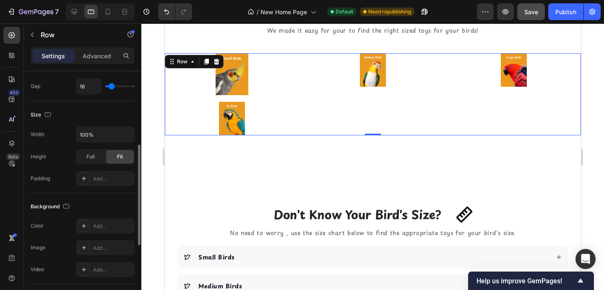
scroll to position [0, 0]
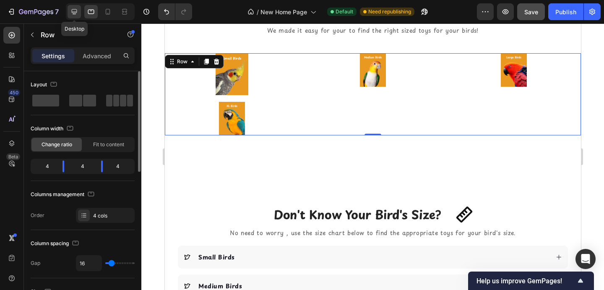
click at [70, 11] on div at bounding box center [74, 11] width 13 height 13
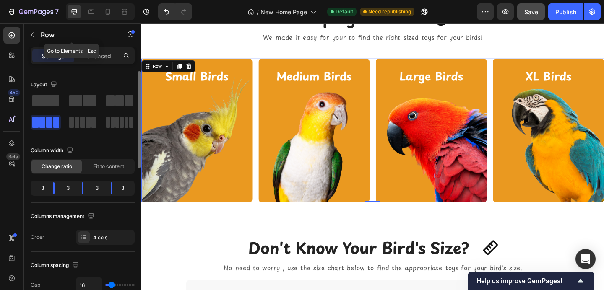
scroll to position [890, 0]
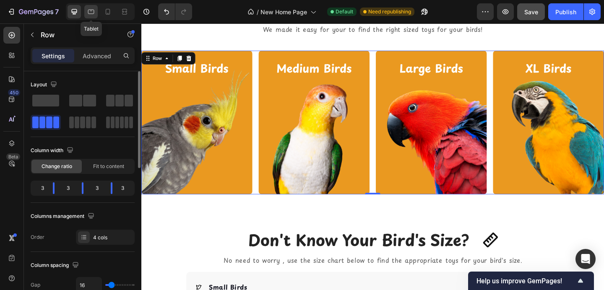
click at [91, 10] on icon at bounding box center [91, 12] width 6 height 5
type input "100%"
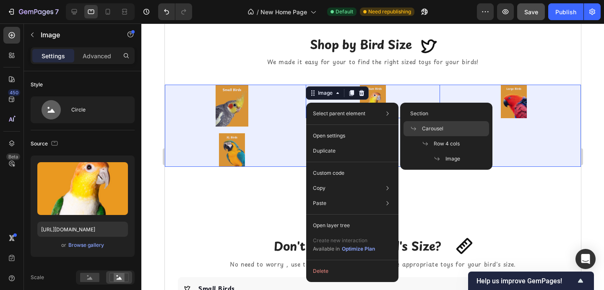
click at [434, 127] on span "Carousel" at bounding box center [432, 129] width 21 height 8
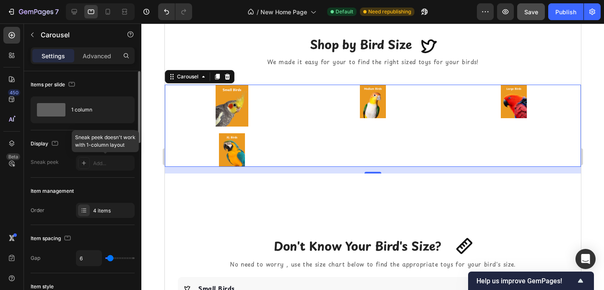
click at [84, 162] on div at bounding box center [105, 163] width 59 height 15
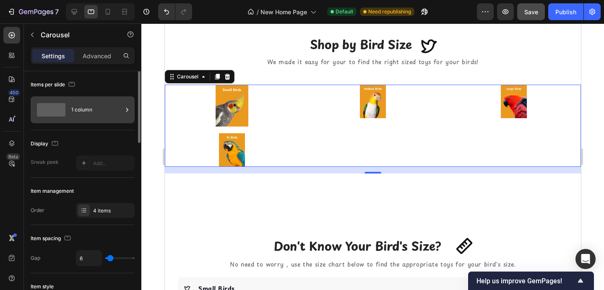
click at [82, 112] on div "1 column" at bounding box center [96, 109] width 51 height 19
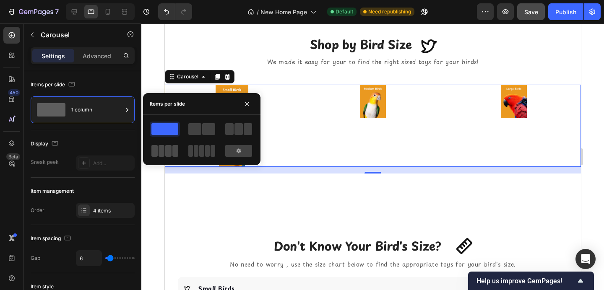
click at [161, 152] on span at bounding box center [162, 151] width 6 height 12
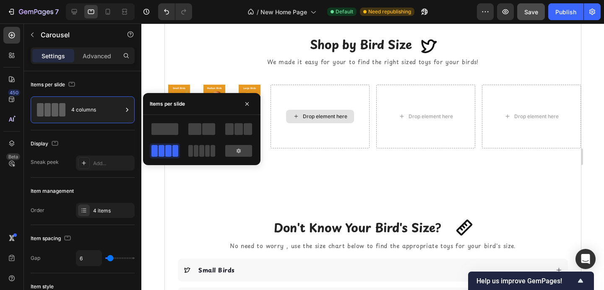
click at [297, 118] on icon at bounding box center [295, 116] width 7 height 7
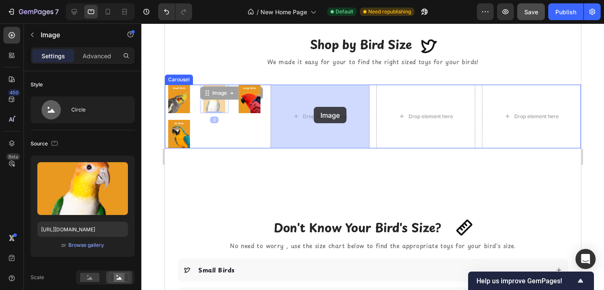
drag, startPoint x: 210, startPoint y: 99, endPoint x: 313, endPoint y: 107, distance: 103.5
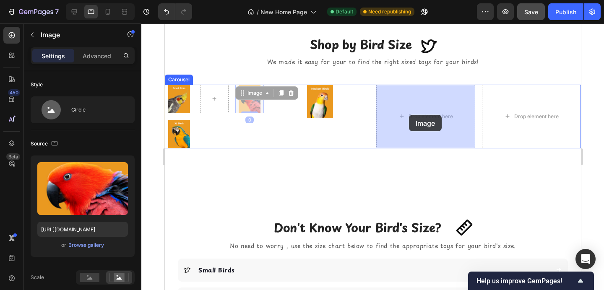
drag, startPoint x: 245, startPoint y: 108, endPoint x: 408, endPoint y: 115, distance: 163.3
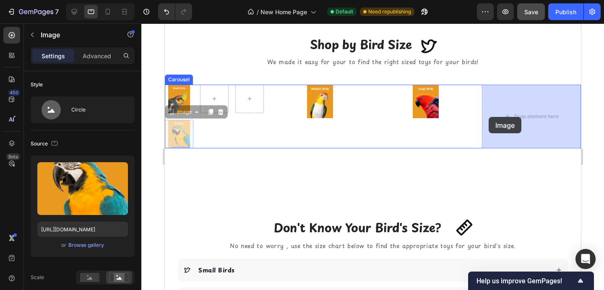
drag, startPoint x: 181, startPoint y: 133, endPoint x: 490, endPoint y: 116, distance: 309.2
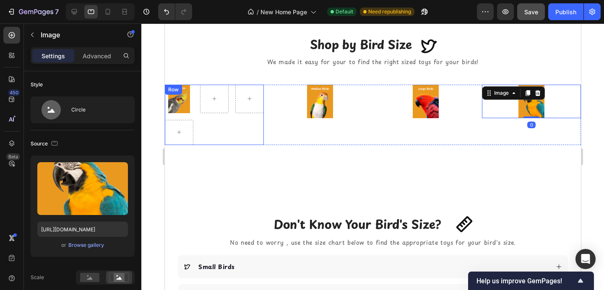
click at [252, 118] on div "Image Row" at bounding box center [213, 115] width 99 height 60
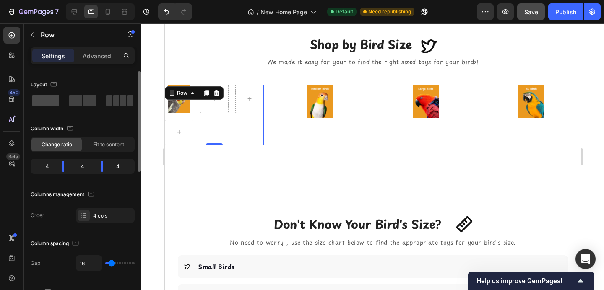
click at [42, 100] on span at bounding box center [45, 101] width 27 height 12
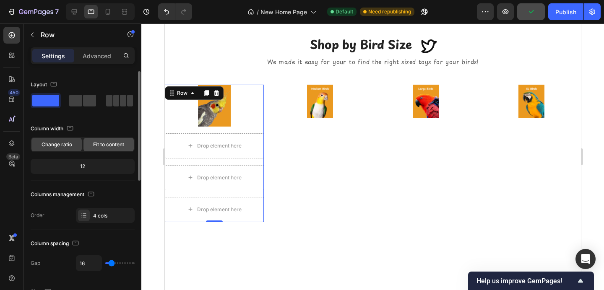
click at [96, 145] on span "Fit to content" at bounding box center [108, 145] width 31 height 8
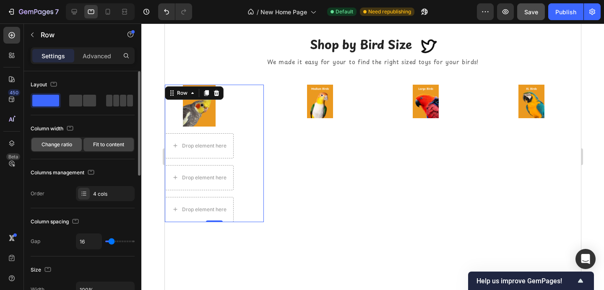
click at [62, 146] on span "Change ratio" at bounding box center [57, 145] width 31 height 8
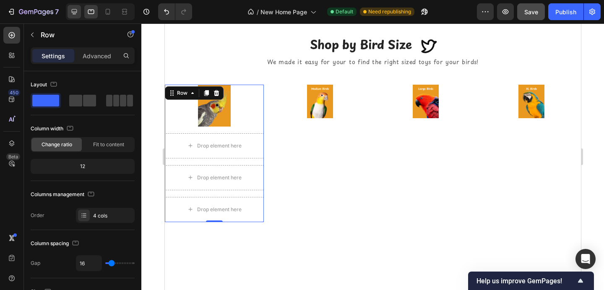
click at [68, 16] on div at bounding box center [74, 11] width 13 height 13
type input "1200"
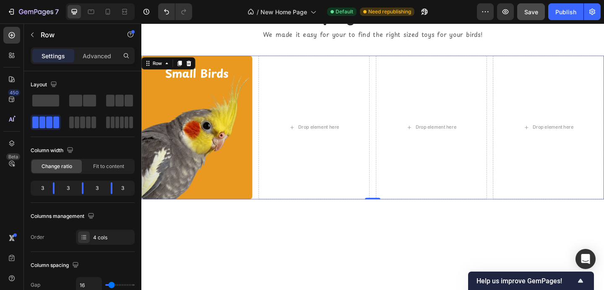
scroll to position [890, 0]
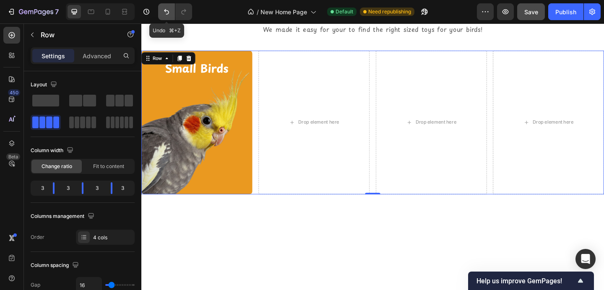
click at [162, 13] on icon "Undo/Redo" at bounding box center [166, 12] width 8 height 8
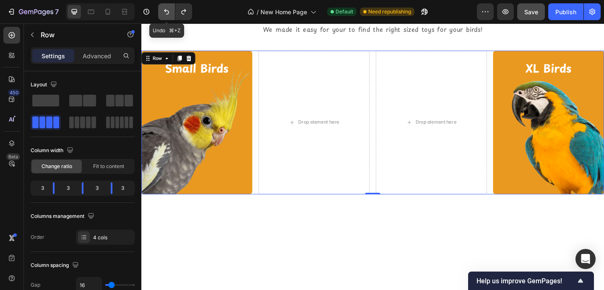
click at [162, 13] on icon "Undo/Redo" at bounding box center [166, 12] width 8 height 8
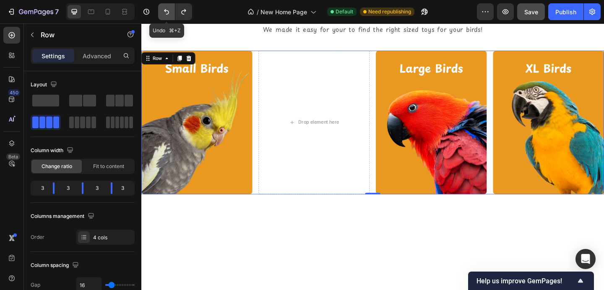
click at [162, 13] on icon "Undo/Redo" at bounding box center [166, 12] width 8 height 8
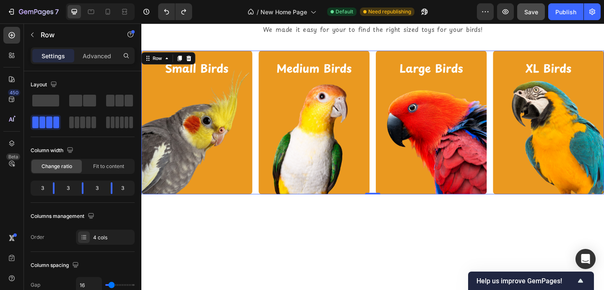
click at [263, 88] on div "Image Image Image Image Row 0" at bounding box center [392, 131] width 503 height 156
click at [195, 60] on icon at bounding box center [192, 62] width 5 height 6
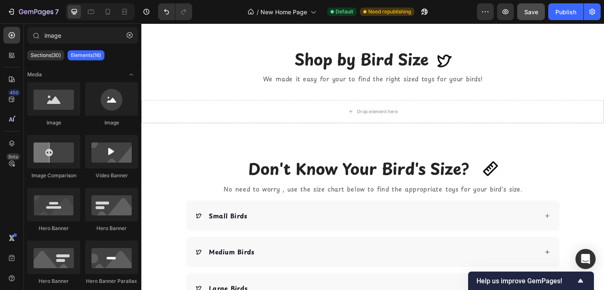
scroll to position [834, 0]
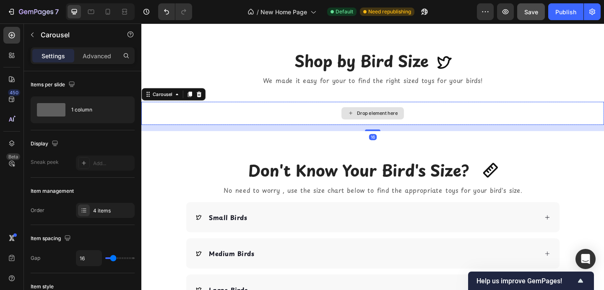
click at [214, 119] on div "Drop element here" at bounding box center [392, 121] width 503 height 25
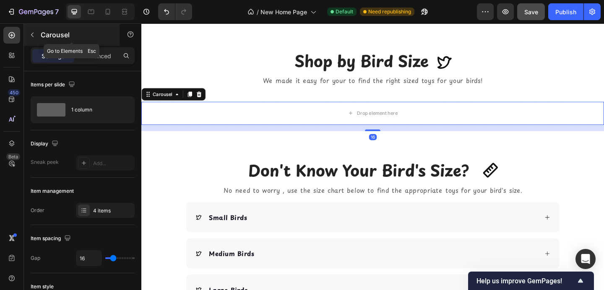
click at [33, 34] on icon "button" at bounding box center [32, 34] width 7 height 7
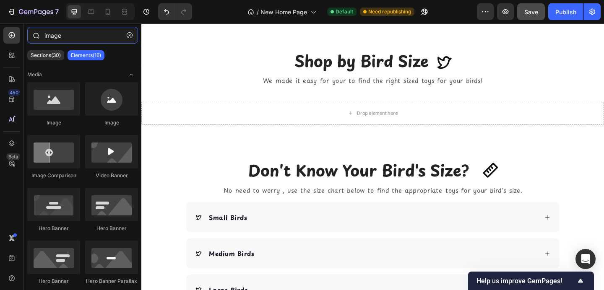
click at [53, 36] on input "image" at bounding box center [82, 35] width 111 height 17
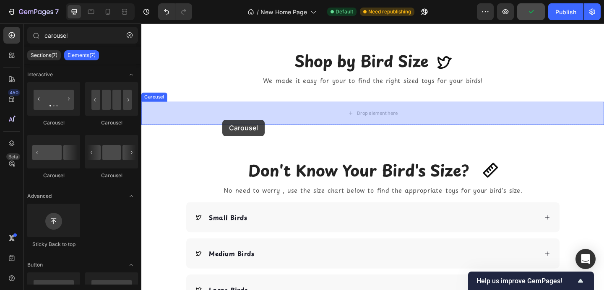
drag, startPoint x: 241, startPoint y: 128, endPoint x: 232, endPoint y: 129, distance: 9.7
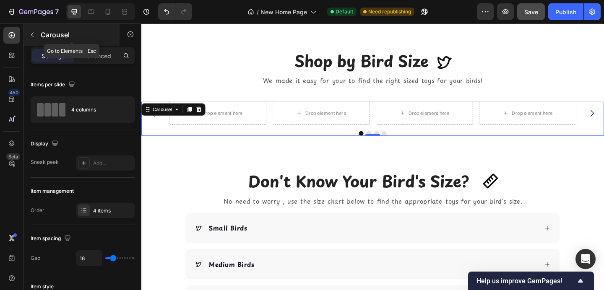
click at [31, 31] on icon "button" at bounding box center [32, 34] width 7 height 7
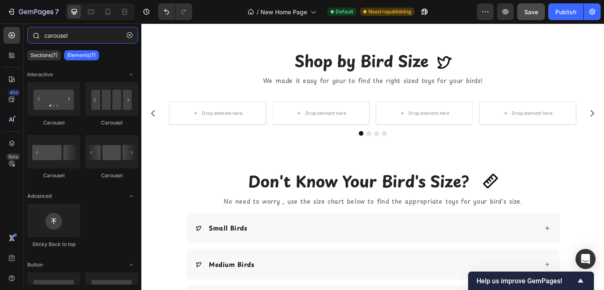
click at [55, 32] on input "carousel" at bounding box center [82, 35] width 111 height 17
click at [55, 33] on input "carousel" at bounding box center [82, 35] width 111 height 17
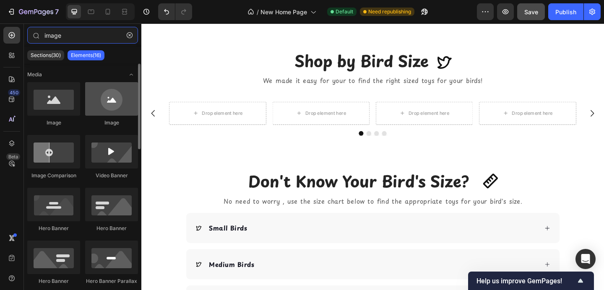
type input "image"
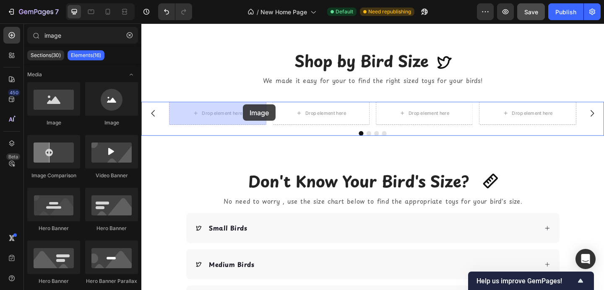
drag, startPoint x: 245, startPoint y: 128, endPoint x: 252, endPoint y: 112, distance: 17.5
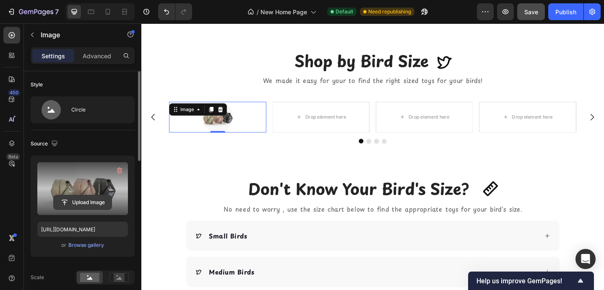
click at [78, 202] on input "file" at bounding box center [83, 202] width 58 height 14
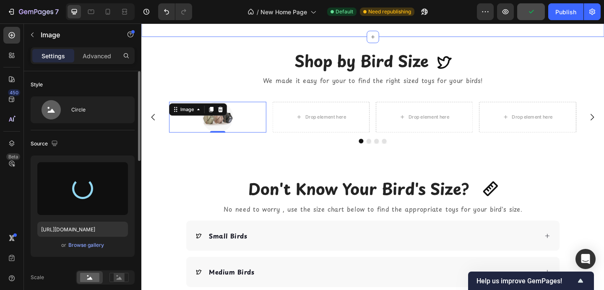
type input "[URL][DOMAIN_NAME]"
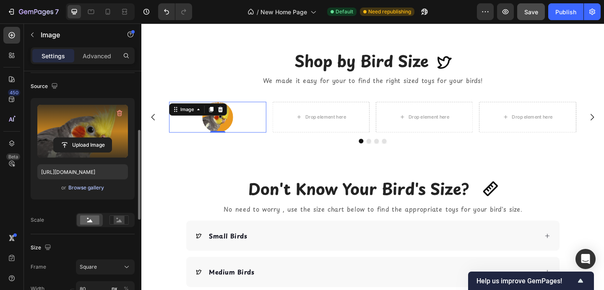
scroll to position [86, 0]
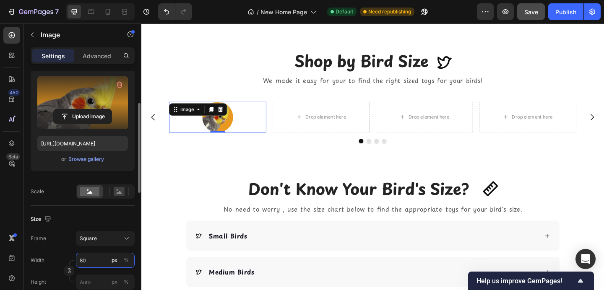
click at [95, 263] on input "80" at bounding box center [105, 260] width 59 height 15
type input "2"
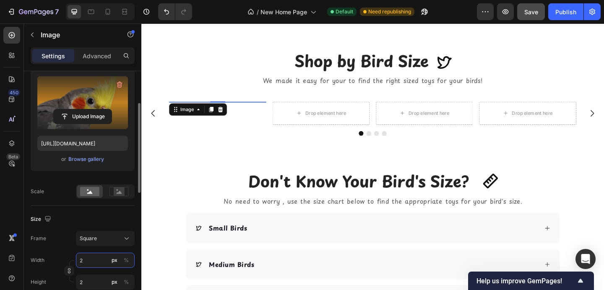
type input "20"
type input "200"
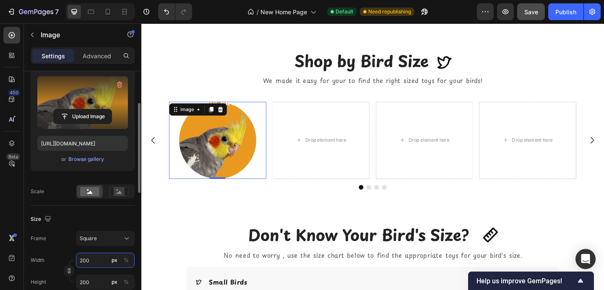
type input "20"
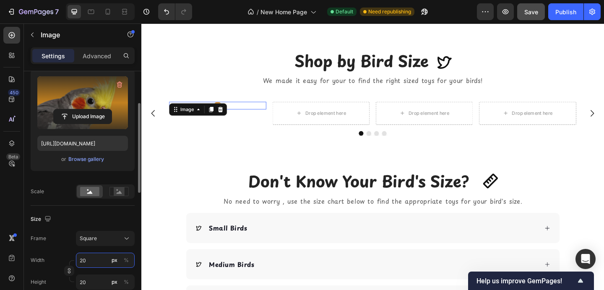
type input "2"
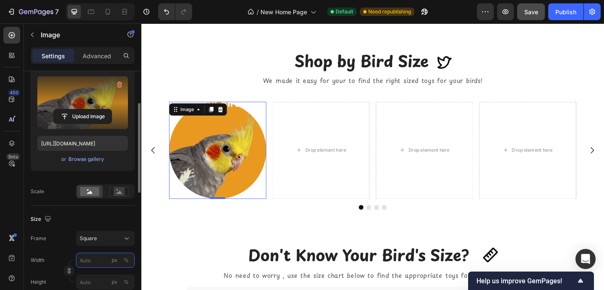
type input "4"
type input "40"
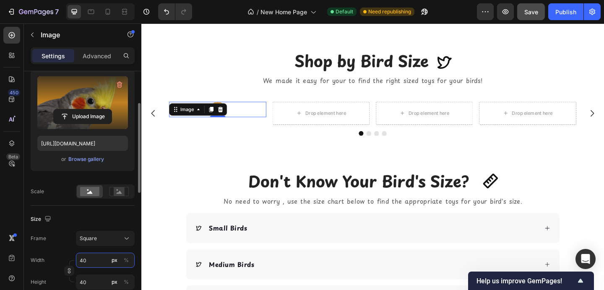
type input "400"
type input "4000"
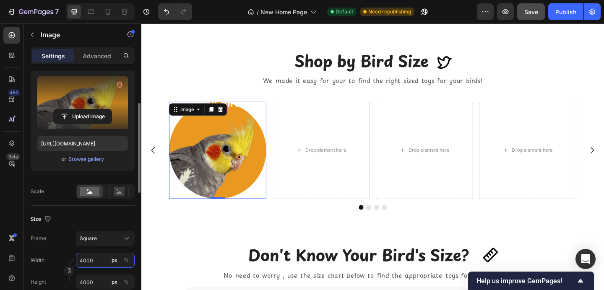
type input "400"
click at [104, 232] on button "Square" at bounding box center [105, 238] width 59 height 15
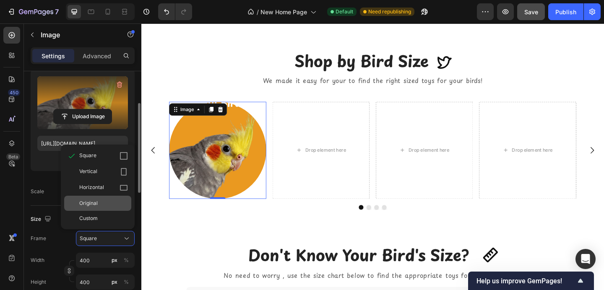
click at [101, 205] on div "Original" at bounding box center [103, 204] width 49 height 8
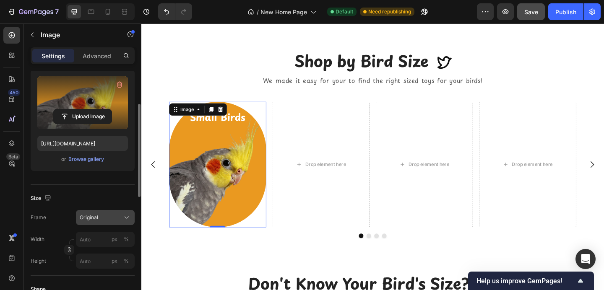
click at [104, 214] on div "Original" at bounding box center [100, 218] width 41 height 8
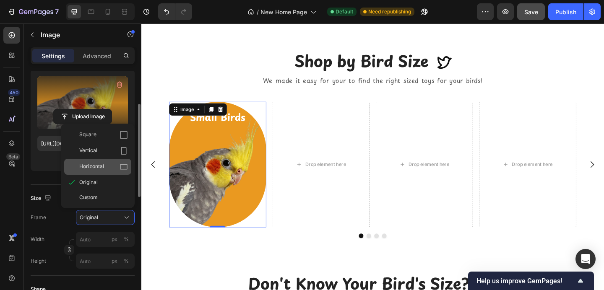
click at [115, 165] on div "Horizontal" at bounding box center [103, 167] width 49 height 8
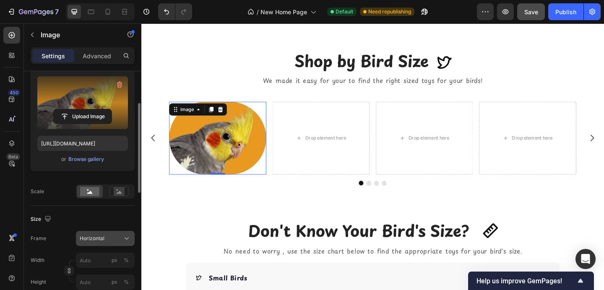
click at [106, 240] on div "Horizontal" at bounding box center [100, 239] width 41 height 8
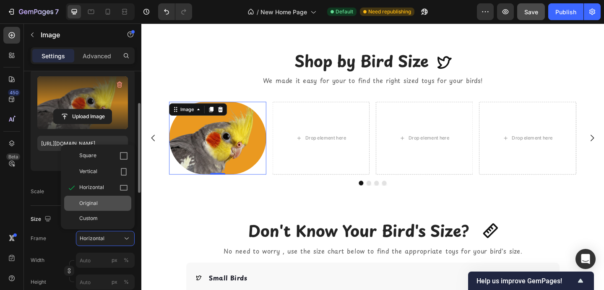
click at [106, 204] on div "Original" at bounding box center [103, 204] width 49 height 8
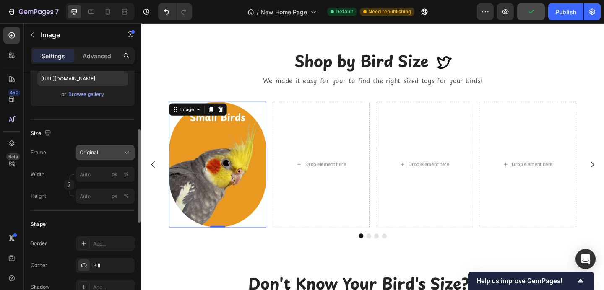
scroll to position [192, 0]
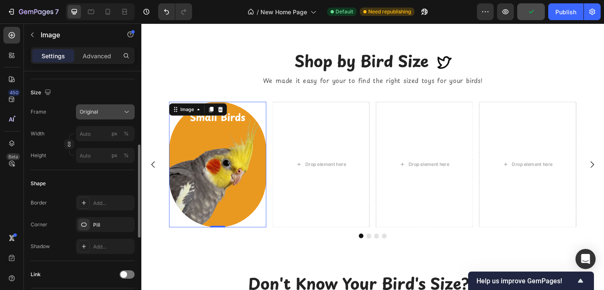
click at [114, 224] on div "Pill" at bounding box center [112, 225] width 39 height 8
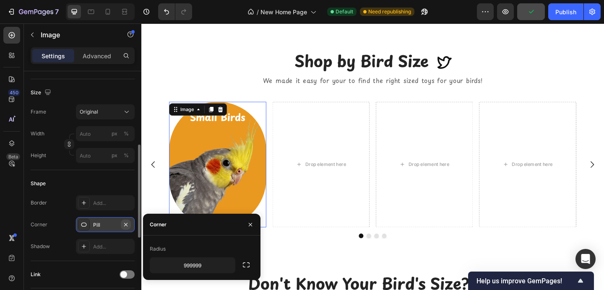
click at [128, 223] on icon "button" at bounding box center [125, 224] width 7 height 7
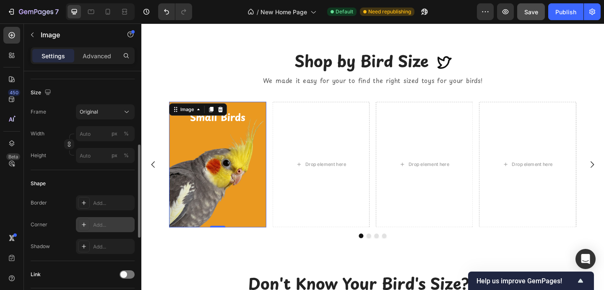
click at [126, 221] on div "Add..." at bounding box center [112, 225] width 39 height 8
type input "8"
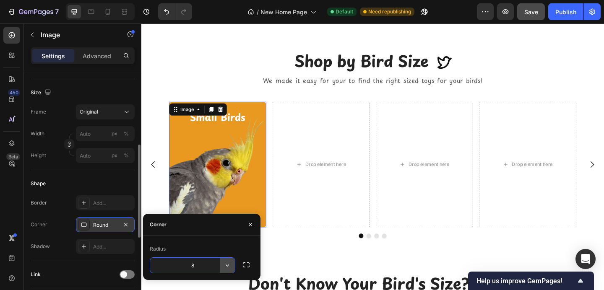
click at [229, 265] on icon "button" at bounding box center [227, 265] width 8 height 8
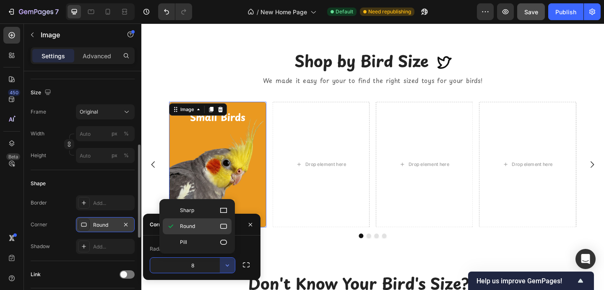
click at [220, 224] on icon at bounding box center [223, 226] width 8 height 8
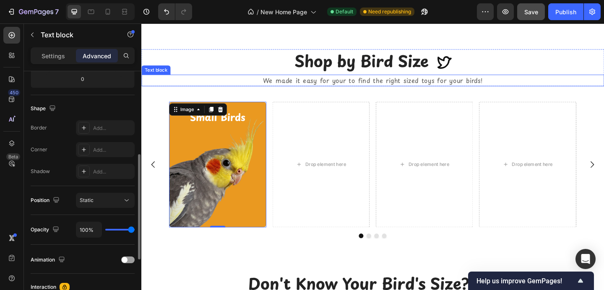
click at [234, 90] on p "We made it easy for your to find the right sized toys for your birds!" at bounding box center [393, 85] width 502 height 11
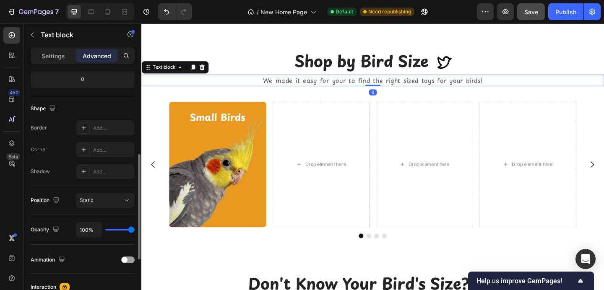
scroll to position [0, 0]
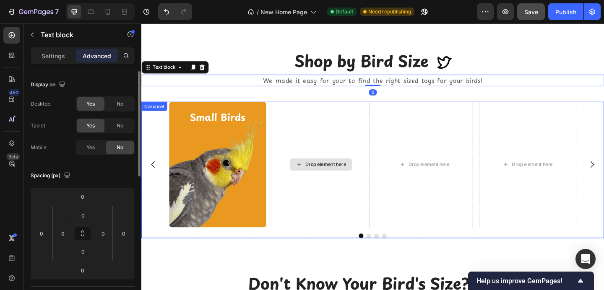
click at [323, 129] on div "Drop element here" at bounding box center [337, 177] width 106 height 137
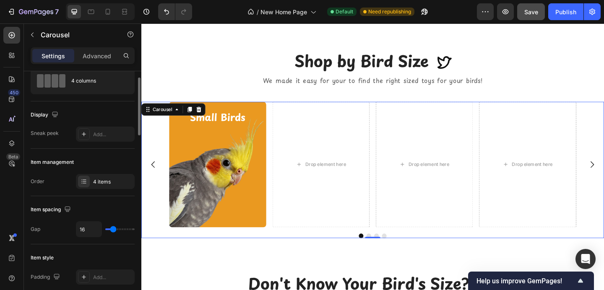
scroll to position [29, 0]
click at [319, 160] on div "Drop element here" at bounding box center [337, 177] width 106 height 137
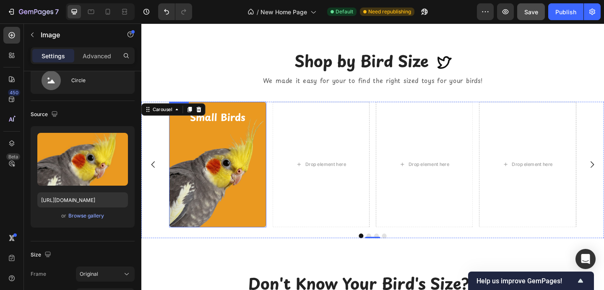
click at [230, 161] on img at bounding box center [225, 177] width 106 height 137
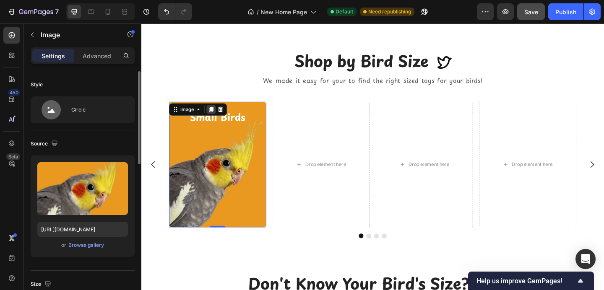
click at [218, 114] on icon at bounding box center [217, 117] width 5 height 6
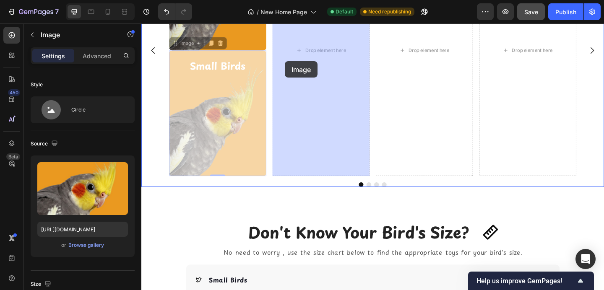
drag, startPoint x: 229, startPoint y: 146, endPoint x: 298, endPoint y: 65, distance: 106.3
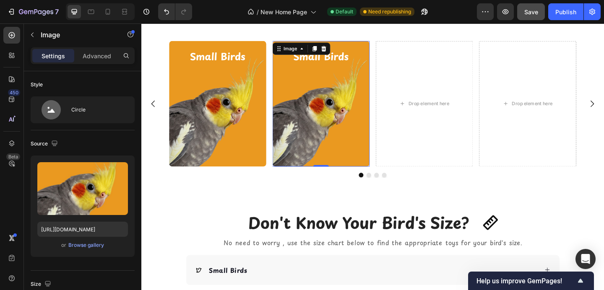
scroll to position [899, 0]
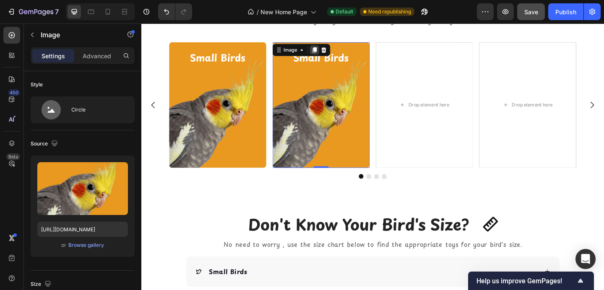
click at [328, 50] on icon at bounding box center [329, 52] width 7 height 7
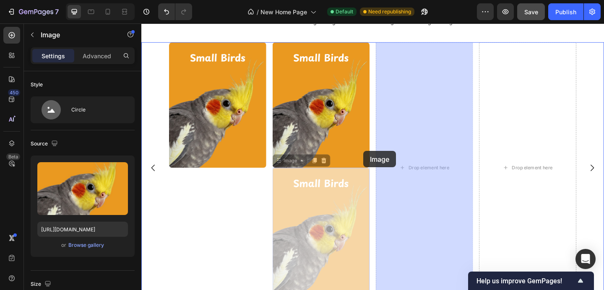
drag, startPoint x: 329, startPoint y: 203, endPoint x: 421, endPoint y: 130, distance: 117.6
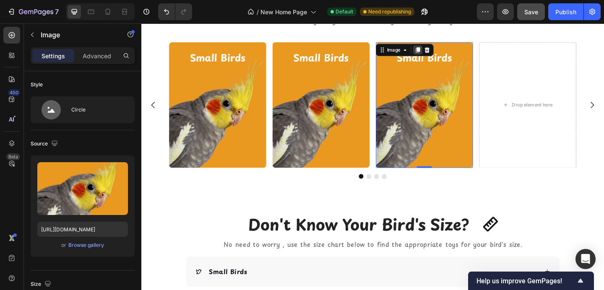
click at [443, 47] on div at bounding box center [442, 52] width 10 height 10
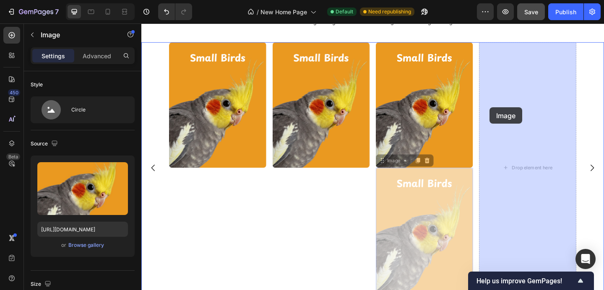
drag, startPoint x: 445, startPoint y: 211, endPoint x: 520, endPoint y: 115, distance: 121.6
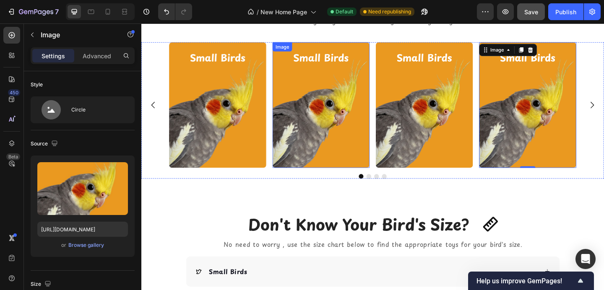
click at [330, 105] on img at bounding box center [337, 112] width 106 height 137
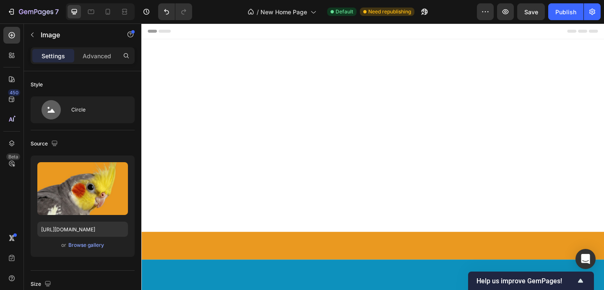
scroll to position [899, 0]
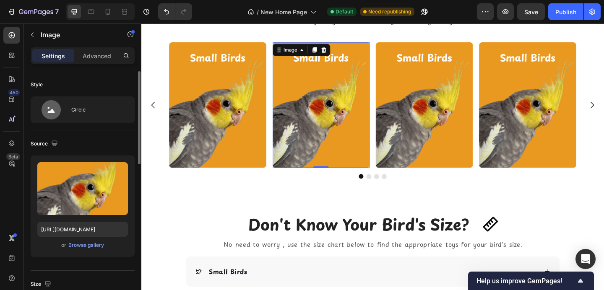
click at [94, 250] on div "or Browse gallery" at bounding box center [82, 245] width 91 height 10
click at [94, 243] on div "Browse gallery" at bounding box center [86, 246] width 36 height 8
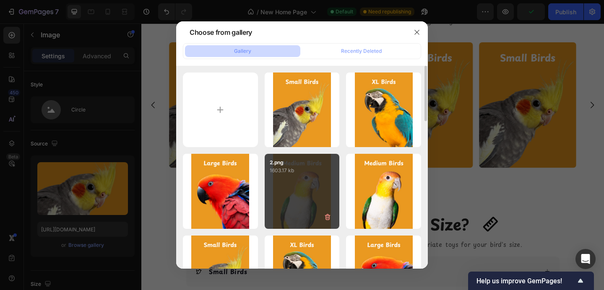
click at [293, 181] on div "2.png 1603.17 kb" at bounding box center [302, 191] width 75 height 75
type input "https://cdn.shopify.com/s/files/1/0787/2597/2268/files/gempages_523568183311860…"
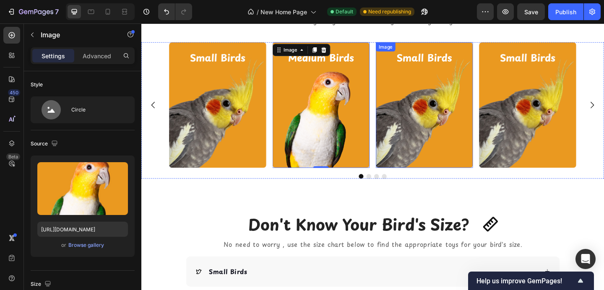
click at [434, 122] on img at bounding box center [449, 112] width 106 height 137
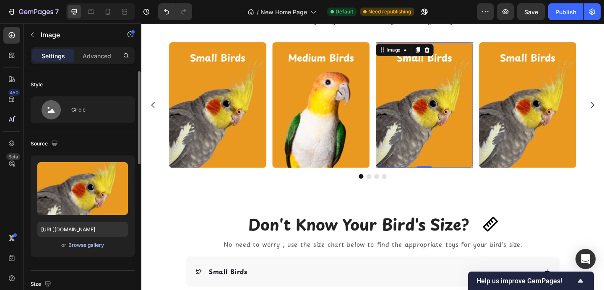
click at [92, 245] on div "Browse gallery" at bounding box center [86, 246] width 36 height 8
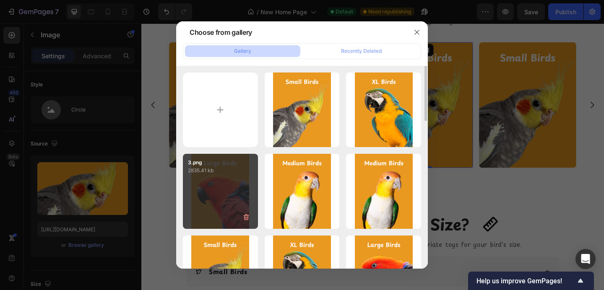
click at [217, 200] on div "3.png 2835.41 kb" at bounding box center [220, 191] width 75 height 75
type input "https://cdn.shopify.com/s/files/1/0787/2597/2268/files/gempages_523568183311860…"
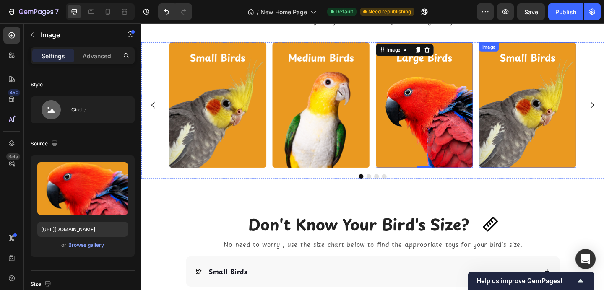
click at [551, 104] on img at bounding box center [562, 112] width 106 height 137
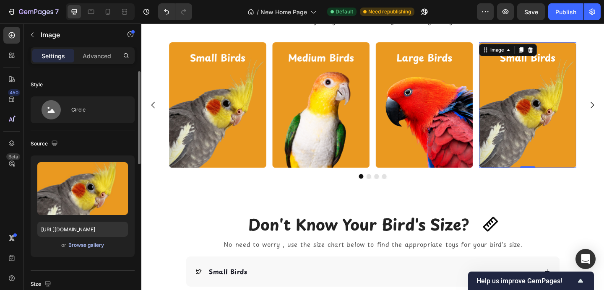
click at [89, 249] on div "Browse gallery" at bounding box center [86, 246] width 36 height 8
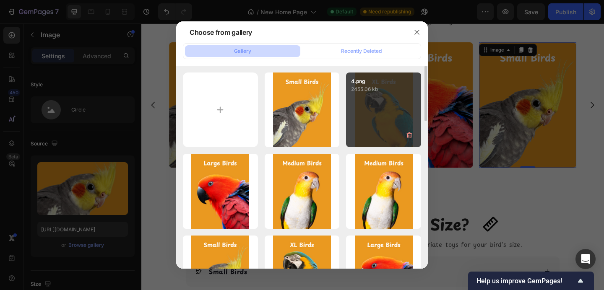
click at [367, 120] on div "4.png 2455.06 kb" at bounding box center [383, 110] width 75 height 75
type input "https://cdn.shopify.com/s/files/1/0787/2597/2268/files/gempages_523568183311860…"
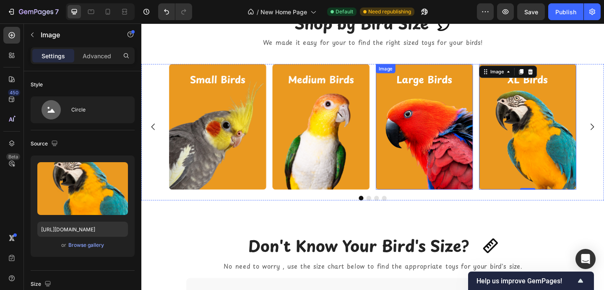
scroll to position [872, 0]
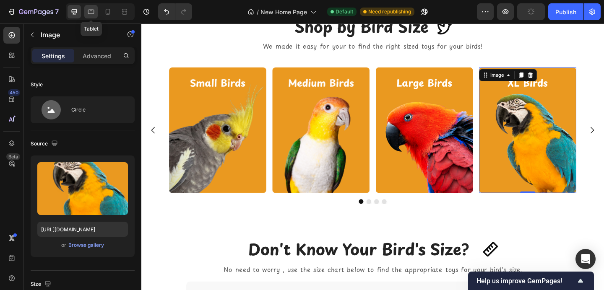
click at [92, 12] on icon at bounding box center [91, 12] width 8 height 8
type input "80"
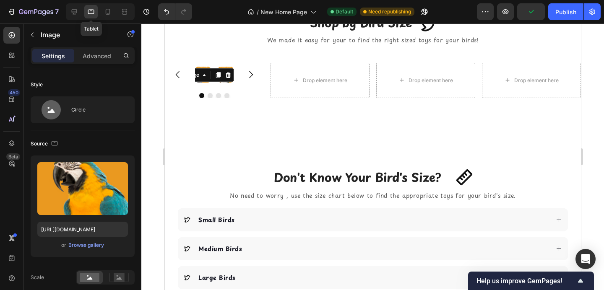
scroll to position [885, 0]
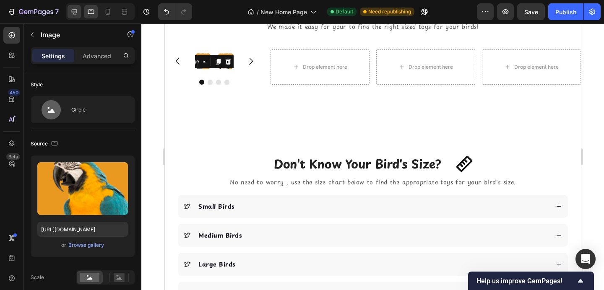
click at [78, 13] on div at bounding box center [74, 11] width 13 height 13
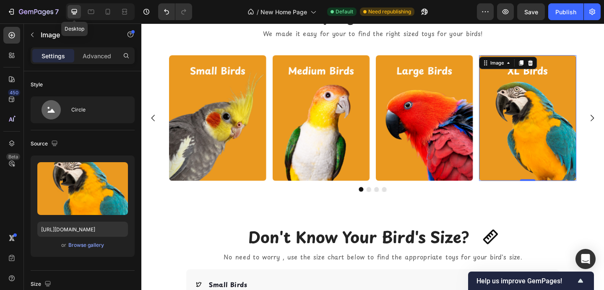
scroll to position [890, 0]
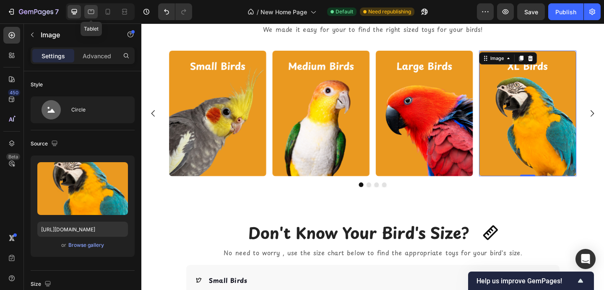
click at [92, 8] on icon at bounding box center [91, 12] width 8 height 8
type input "80"
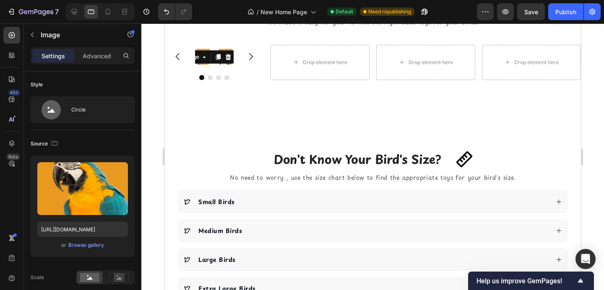
scroll to position [885, 0]
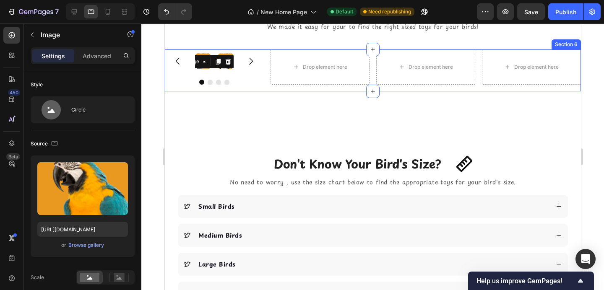
click at [215, 85] on div "Image Image Image Image 0 Carousel Drop element here Drop element here Drop ele…" at bounding box center [372, 70] width 416 height 42
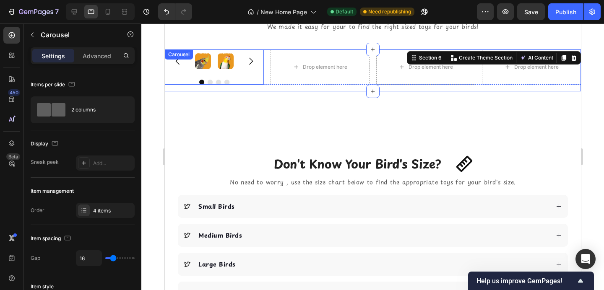
click at [215, 69] on div "Image Image Image Image" at bounding box center [213, 60] width 99 height 23
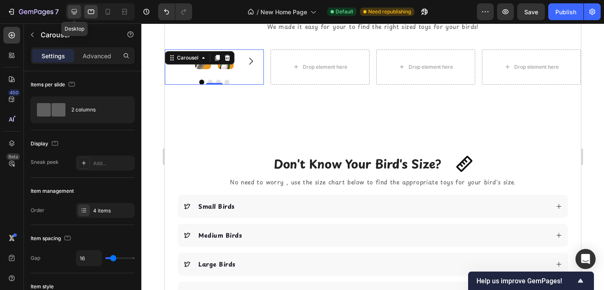
click at [75, 13] on icon at bounding box center [74, 11] width 5 height 5
type input "1200"
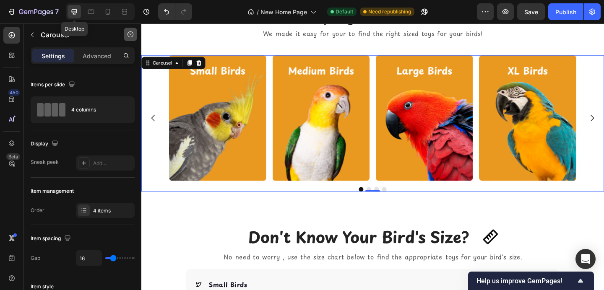
scroll to position [890, 0]
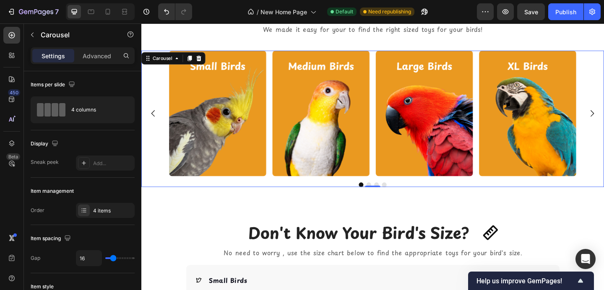
click at [279, 81] on div "Image Image Image Image" at bounding box center [393, 121] width 443 height 137
click at [205, 58] on icon at bounding box center [203, 61] width 7 height 7
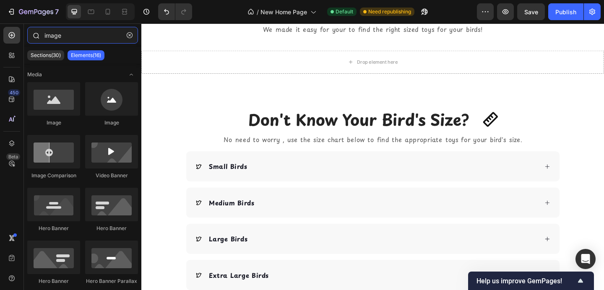
click at [53, 33] on input "image" at bounding box center [82, 35] width 111 height 17
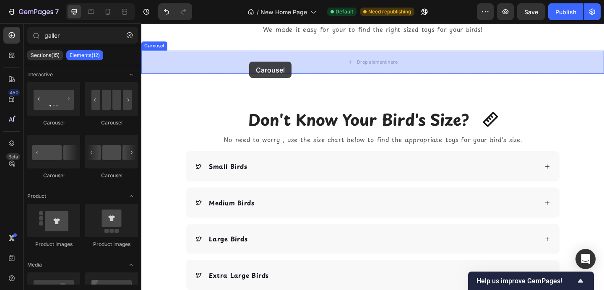
drag, startPoint x: 195, startPoint y: 188, endPoint x: 259, endPoint y: 65, distance: 138.2
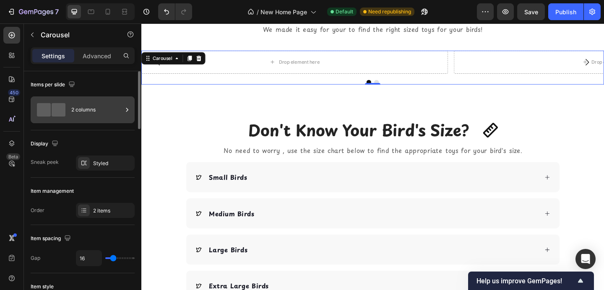
click at [99, 114] on div "2 columns" at bounding box center [96, 109] width 51 height 19
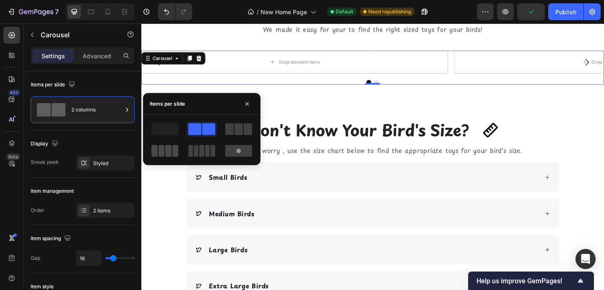
click at [160, 153] on span at bounding box center [162, 151] width 6 height 12
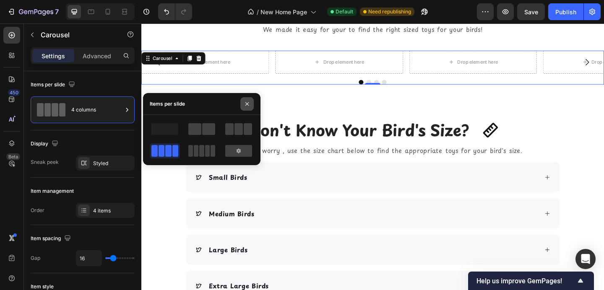
click at [247, 102] on icon "button" at bounding box center [247, 104] width 7 height 7
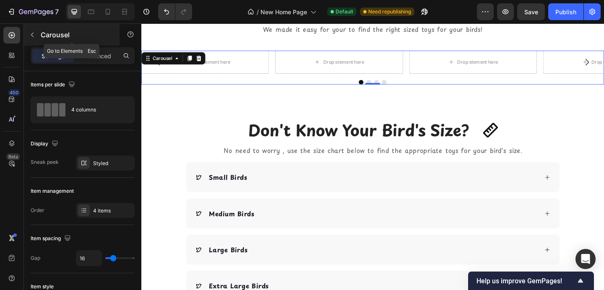
click at [34, 34] on icon "button" at bounding box center [32, 34] width 7 height 7
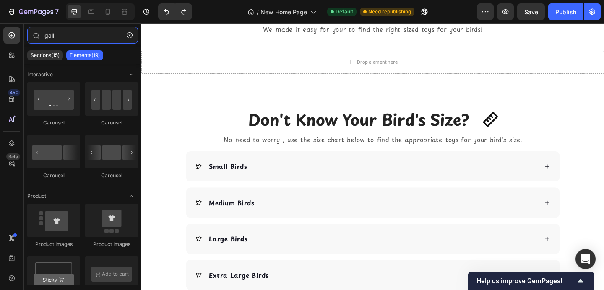
type input "gal"
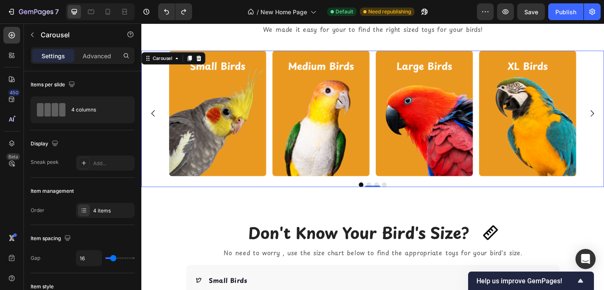
click at [281, 81] on div "Image Image Image Image" at bounding box center [393, 121] width 443 height 137
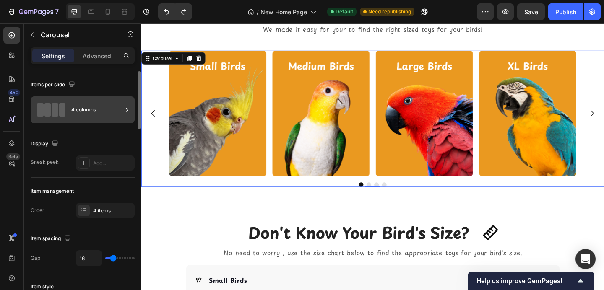
click at [124, 107] on icon at bounding box center [127, 110] width 8 height 8
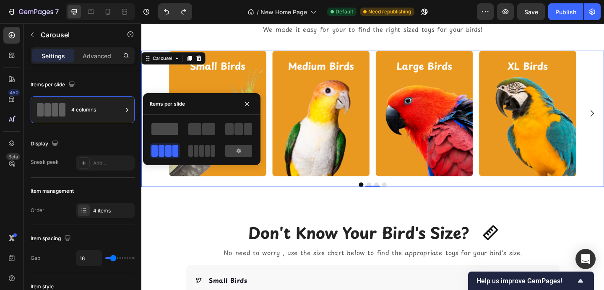
click at [168, 127] on span at bounding box center [164, 129] width 27 height 12
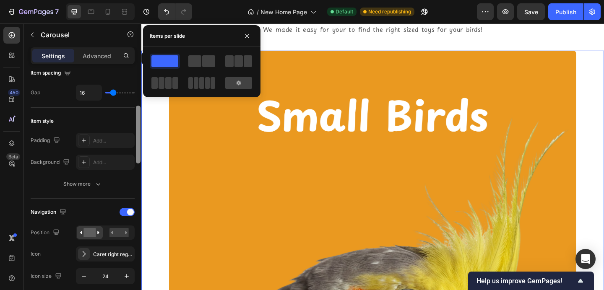
scroll to position [190, 0]
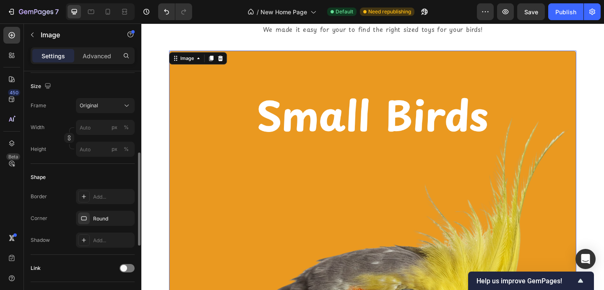
scroll to position [195, 0]
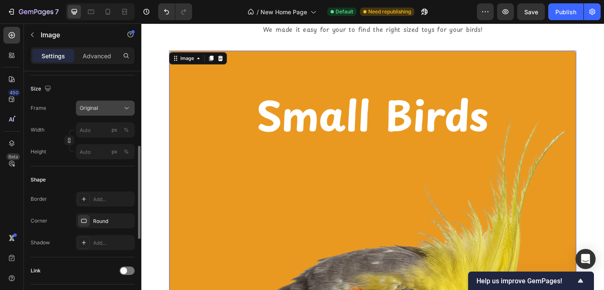
click at [98, 110] on div "Original" at bounding box center [100, 108] width 41 height 8
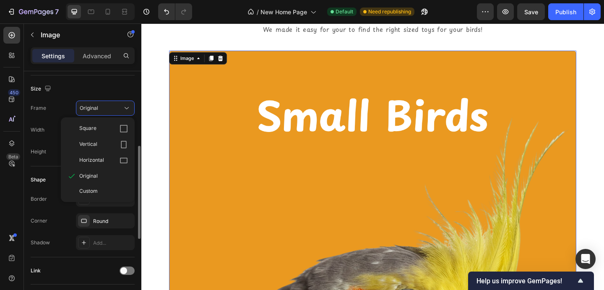
click at [54, 125] on div "Width px %" at bounding box center [83, 129] width 104 height 15
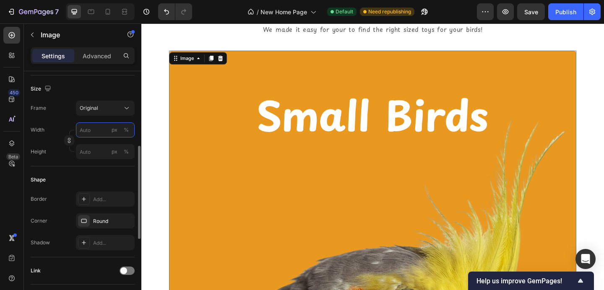
click at [81, 130] on input "px %" at bounding box center [105, 129] width 59 height 15
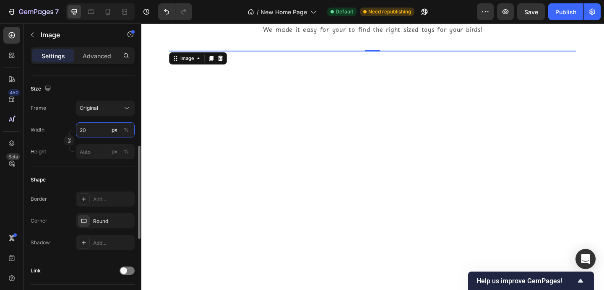
type input "200"
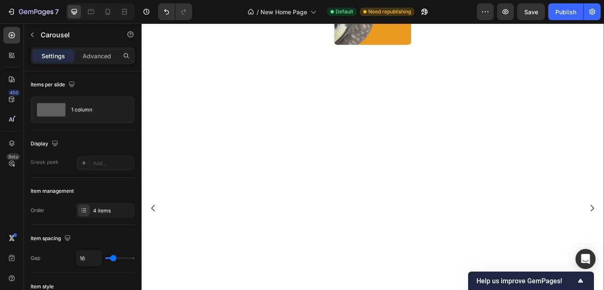
scroll to position [960, 0]
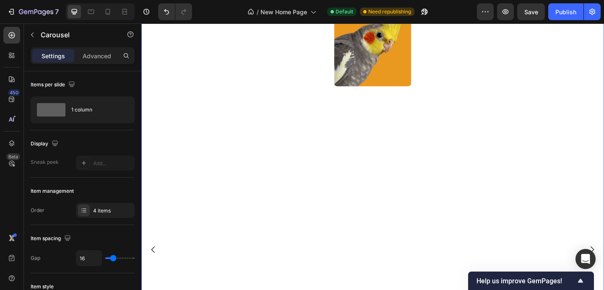
click at [200, 175] on div "Image" at bounding box center [393, 269] width 443 height 573
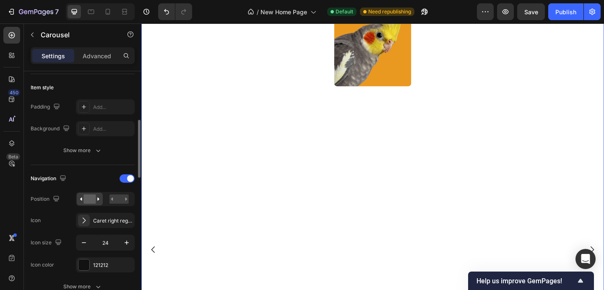
scroll to position [225, 0]
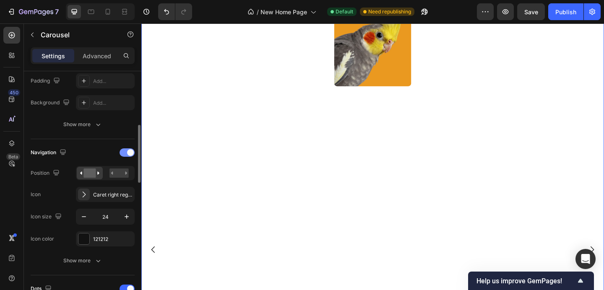
click at [125, 156] on div at bounding box center [127, 152] width 15 height 8
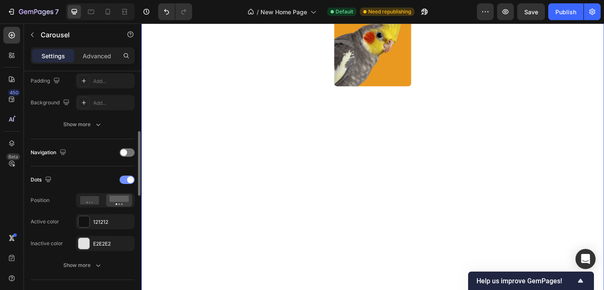
click at [126, 179] on div at bounding box center [127, 180] width 15 height 8
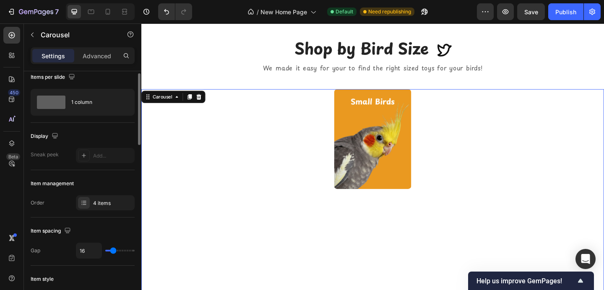
scroll to position [7, 0]
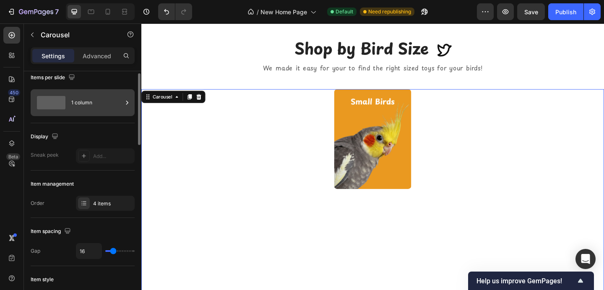
click at [98, 104] on div "1 column" at bounding box center [96, 102] width 51 height 19
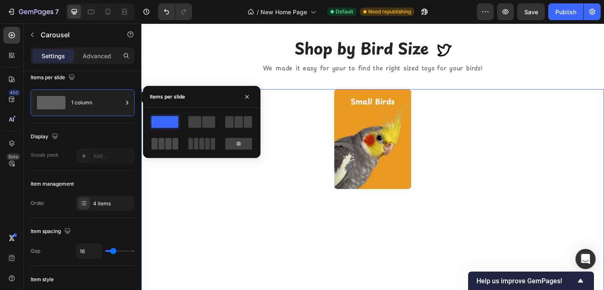
click at [166, 146] on span at bounding box center [168, 144] width 6 height 12
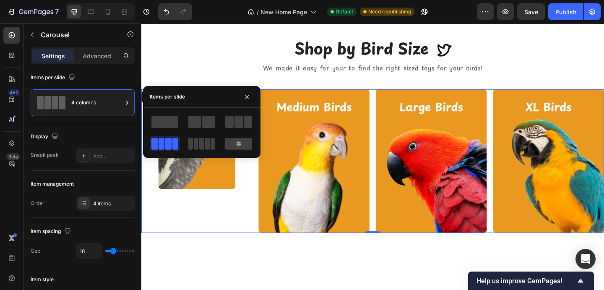
click at [230, 219] on div "Image" at bounding box center [201, 173] width 121 height 156
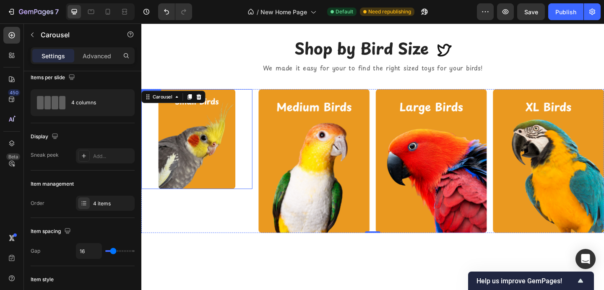
click at [220, 193] on img at bounding box center [202, 149] width 84 height 109
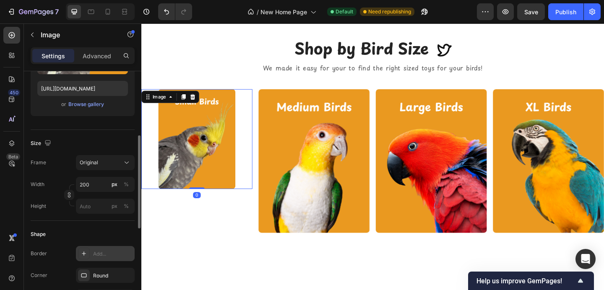
scroll to position [148, 0]
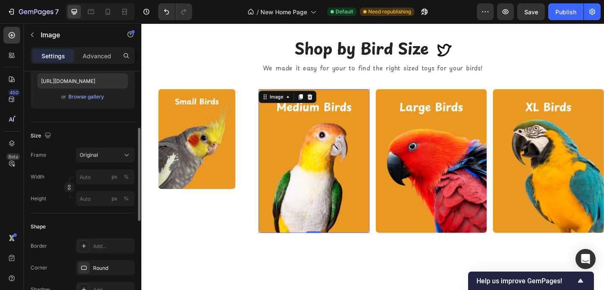
click at [310, 191] on img at bounding box center [329, 173] width 121 height 156
click at [209, 158] on img at bounding box center [202, 149] width 84 height 109
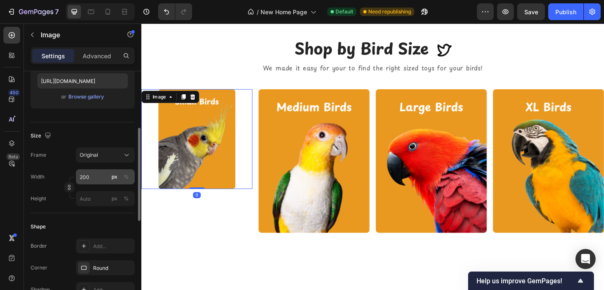
click at [110, 181] on button "px" at bounding box center [114, 177] width 10 height 10
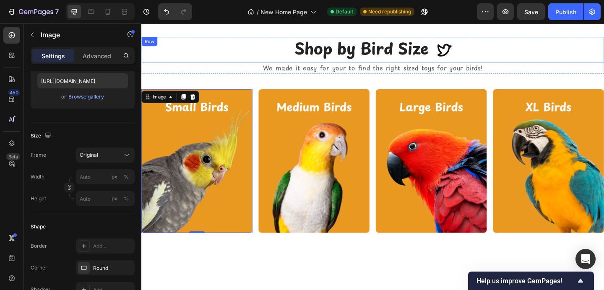
click at [208, 55] on div "Shop by Bird Size Heading Icon Row" at bounding box center [392, 52] width 503 height 28
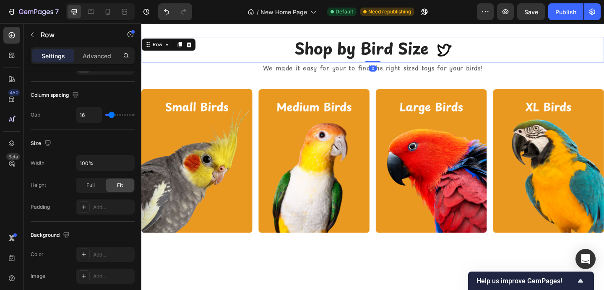
scroll to position [0, 0]
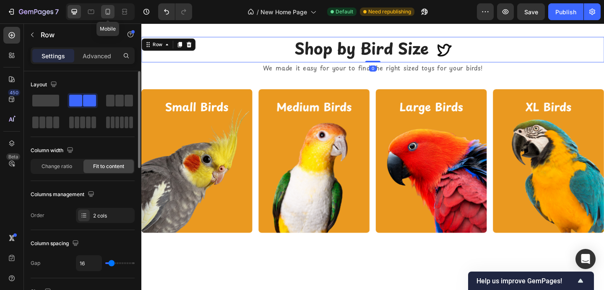
click at [105, 11] on icon at bounding box center [108, 12] width 8 height 8
type input "0"
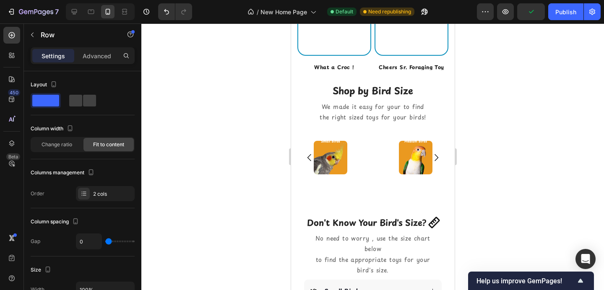
scroll to position [442, 0]
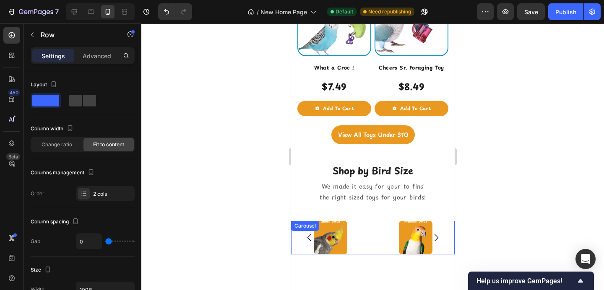
click at [373, 226] on div "Image Image Image Image" at bounding box center [373, 238] width 164 height 34
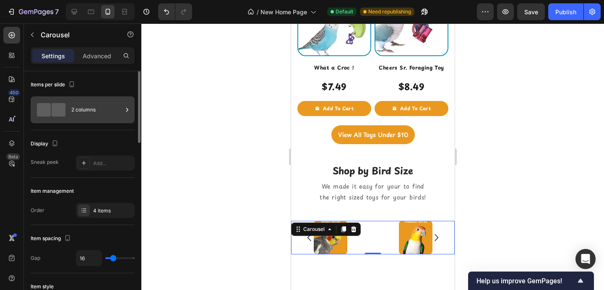
click at [85, 114] on div "2 columns" at bounding box center [96, 109] width 51 height 19
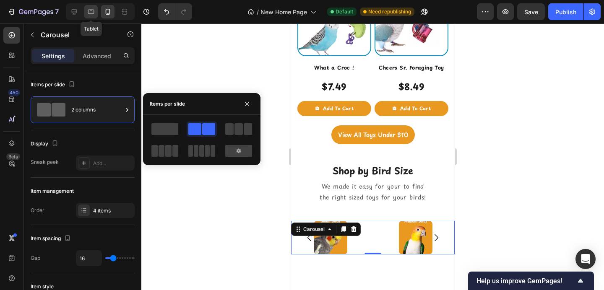
click at [92, 8] on icon at bounding box center [91, 12] width 8 height 8
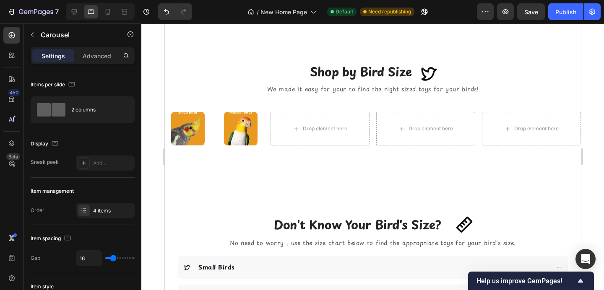
scroll to position [757, 0]
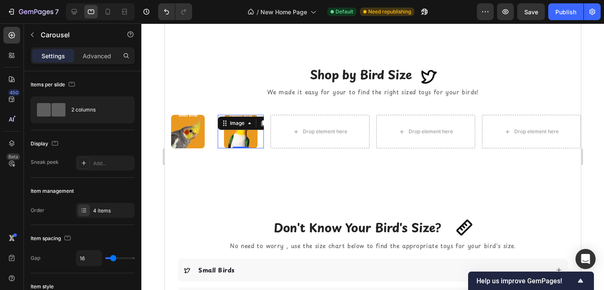
click at [263, 126] on div "Image 0" at bounding box center [240, 132] width 46 height 34
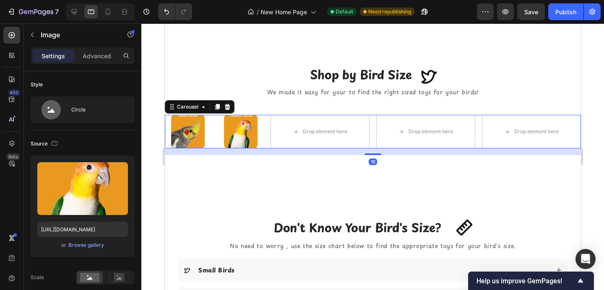
click at [269, 126] on div "Image Image Image Image Carousel Drop element here Drop element here Drop eleme…" at bounding box center [372, 132] width 416 height 34
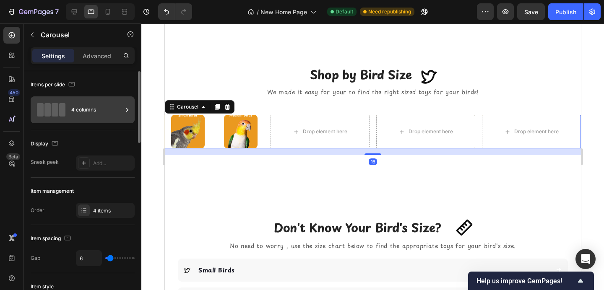
click at [131, 111] on div "4 columns" at bounding box center [83, 109] width 104 height 27
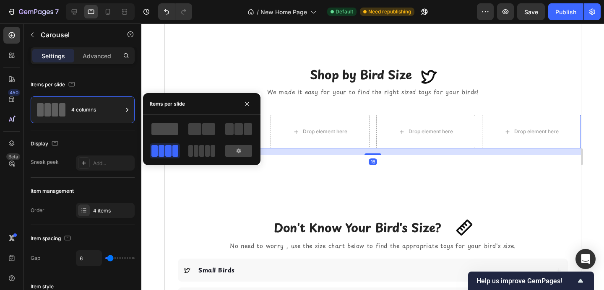
click at [161, 124] on span at bounding box center [164, 129] width 27 height 12
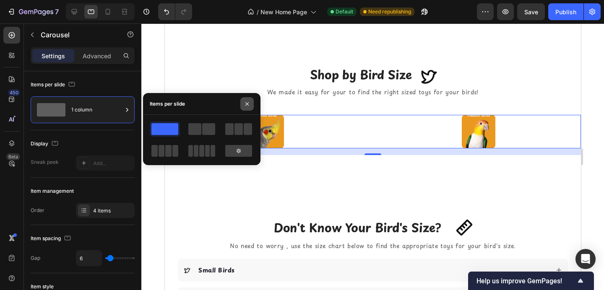
click at [247, 104] on icon "button" at bounding box center [247, 104] width 7 height 7
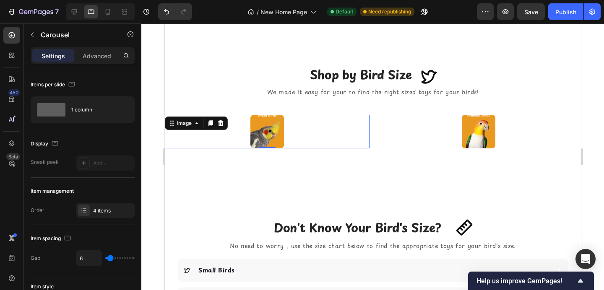
click at [352, 138] on div at bounding box center [266, 132] width 205 height 34
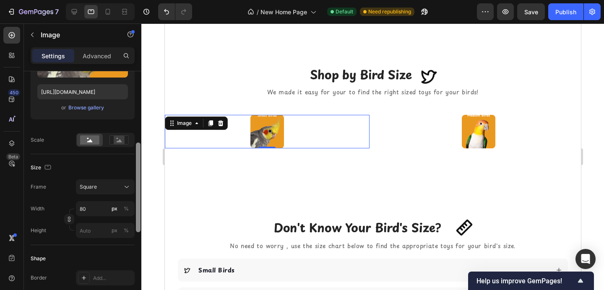
scroll to position [198, 0]
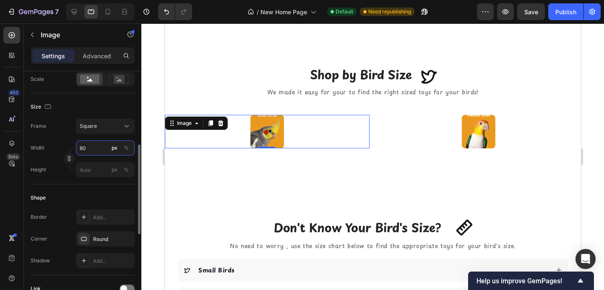
click at [102, 151] on input "80" at bounding box center [105, 147] width 59 height 15
type input "2"
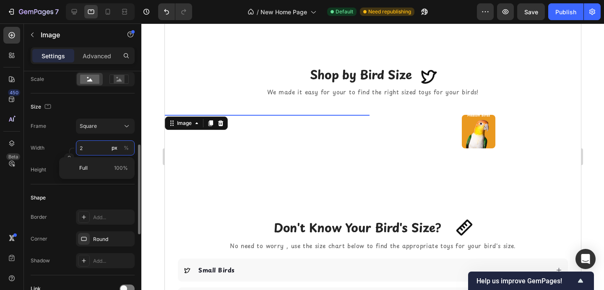
type input "20"
type input "200"
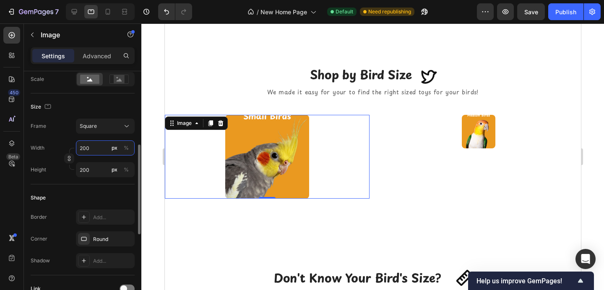
type input "20"
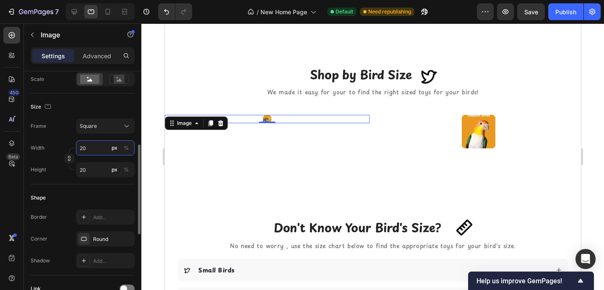
type input "2"
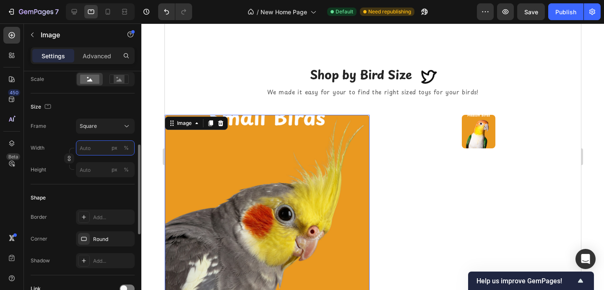
type input "4"
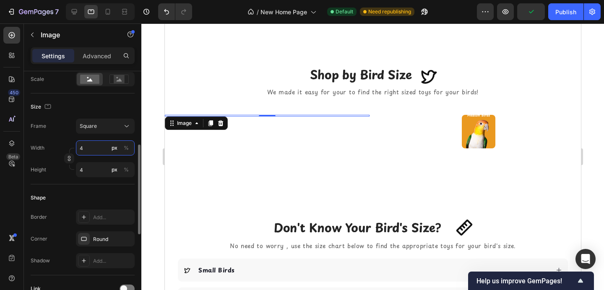
type input "43"
type input "430"
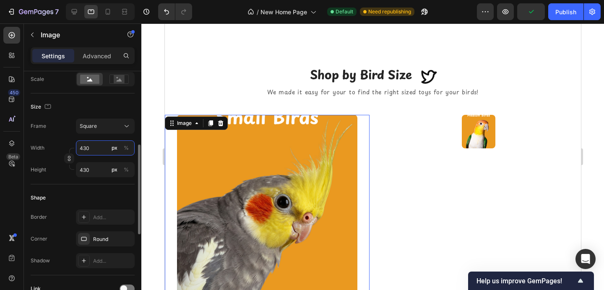
type input "43"
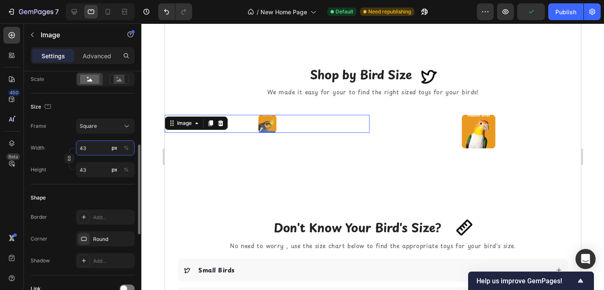
type input "4"
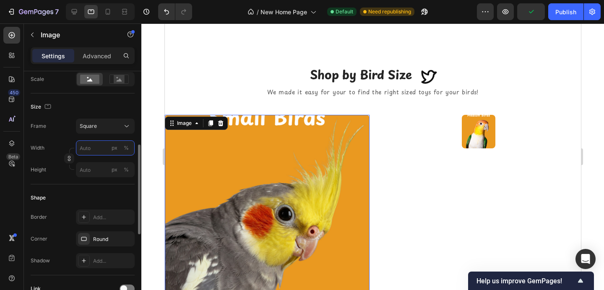
type input "3"
type input "30"
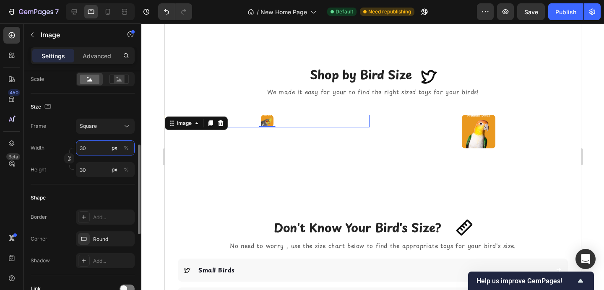
type input "300"
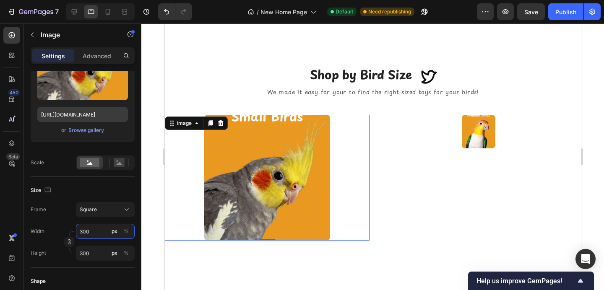
scroll to position [0, 0]
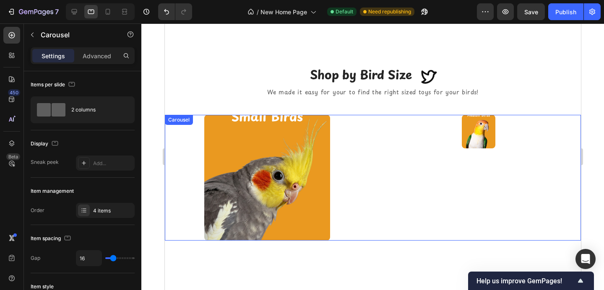
click at [373, 145] on div "Image Image Image Image" at bounding box center [372, 178] width 416 height 126
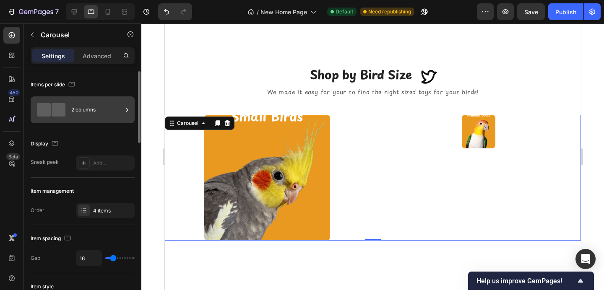
click at [91, 107] on div "2 columns" at bounding box center [96, 109] width 51 height 19
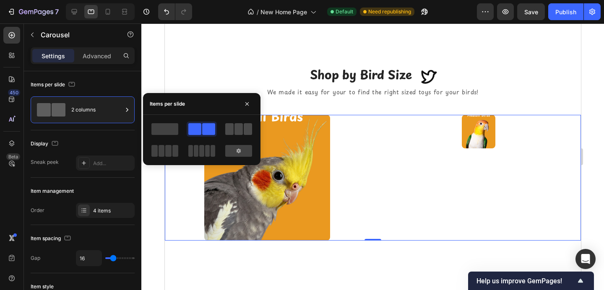
click at [232, 128] on span at bounding box center [229, 129] width 8 height 12
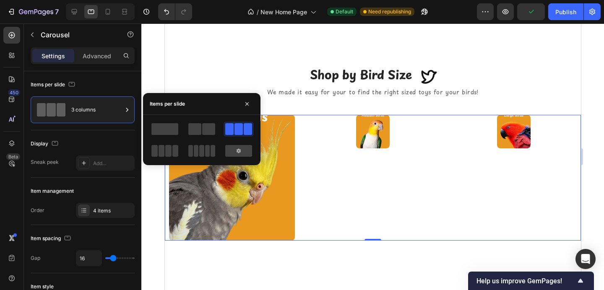
click at [163, 157] on div at bounding box center [165, 150] width 30 height 15
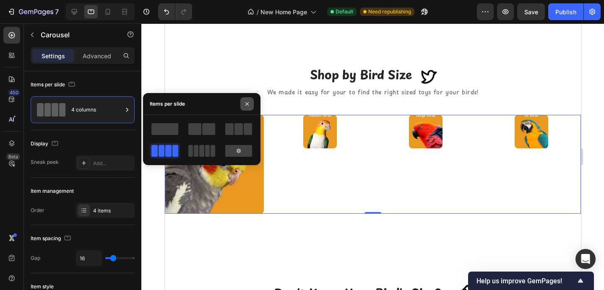
click at [253, 105] on button "button" at bounding box center [246, 103] width 13 height 13
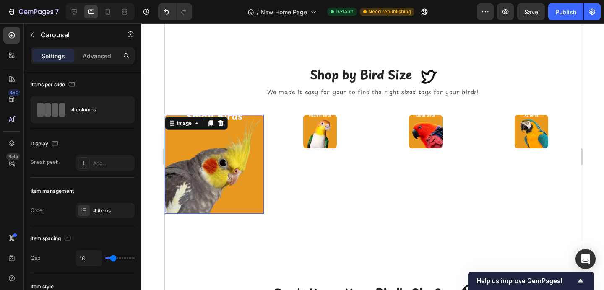
click at [253, 150] on img at bounding box center [213, 164] width 99 height 99
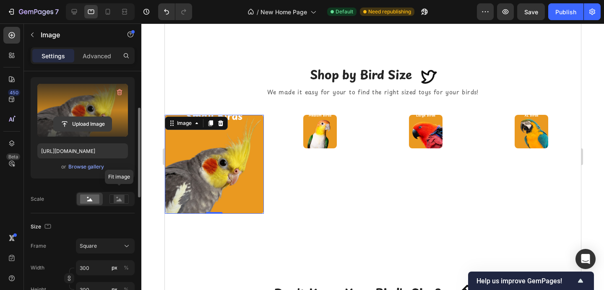
scroll to position [92, 0]
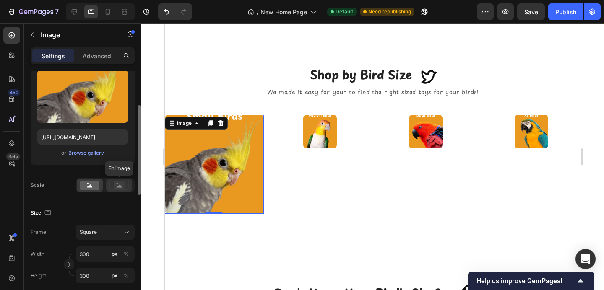
click at [113, 190] on div at bounding box center [119, 185] width 26 height 13
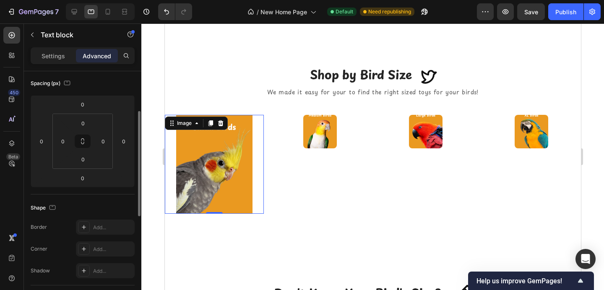
click at [175, 87] on p "We made it easy for your to find the right sized toys for your birds!" at bounding box center [372, 92] width 414 height 10
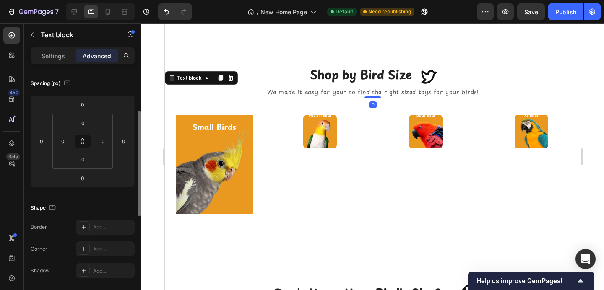
scroll to position [0, 0]
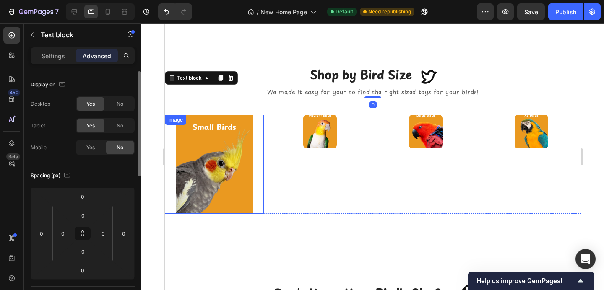
click at [234, 140] on img at bounding box center [213, 164] width 99 height 99
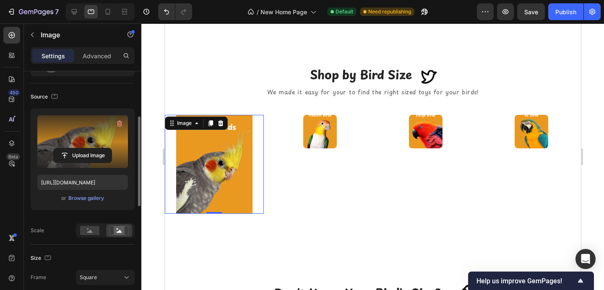
scroll to position [80, 0]
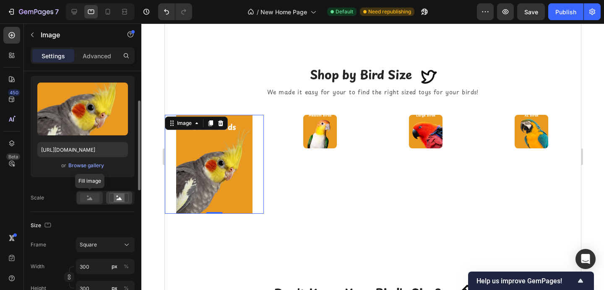
click at [86, 202] on rect at bounding box center [89, 197] width 19 height 9
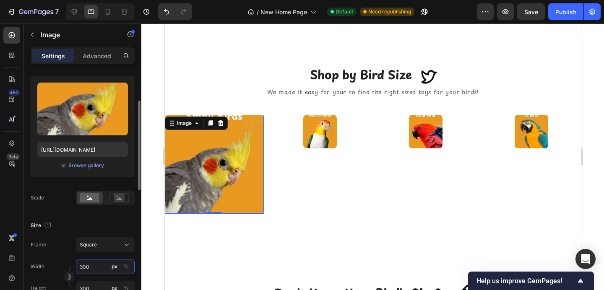
click at [89, 270] on input "300" at bounding box center [105, 266] width 59 height 15
type input "2"
type input "20"
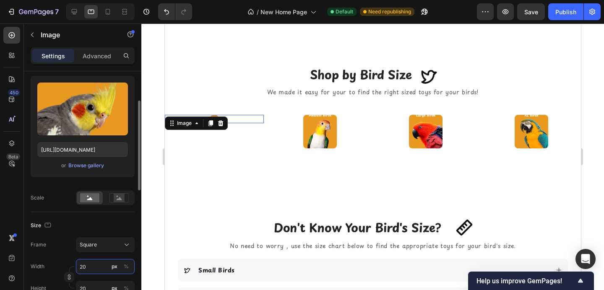
type input "200"
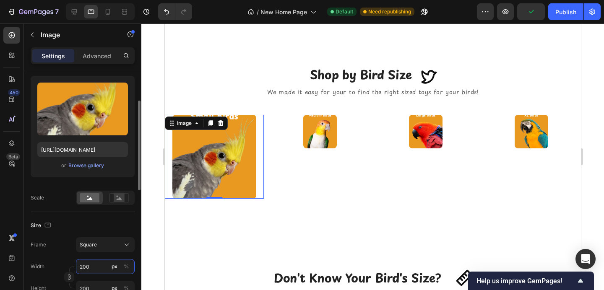
type input "20"
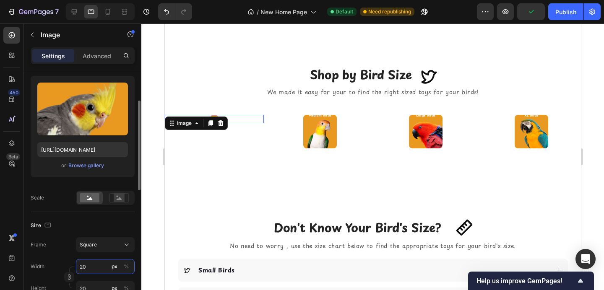
type input "2"
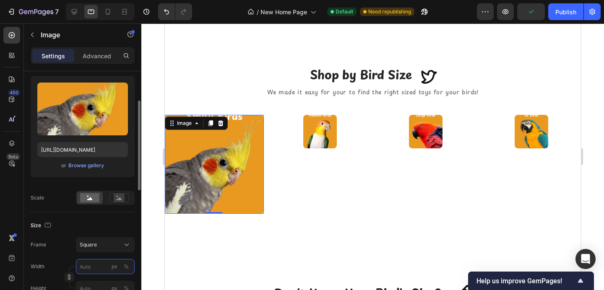
type input "4"
type input "40"
type input "400"
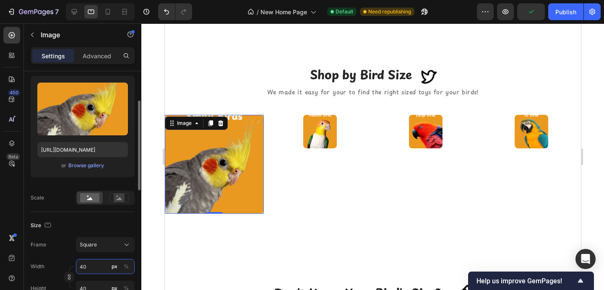
type input "400"
click at [100, 247] on div "Square" at bounding box center [100, 245] width 41 height 8
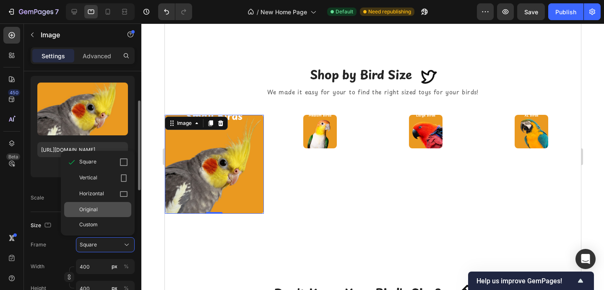
click at [104, 211] on div "Original" at bounding box center [103, 210] width 49 height 8
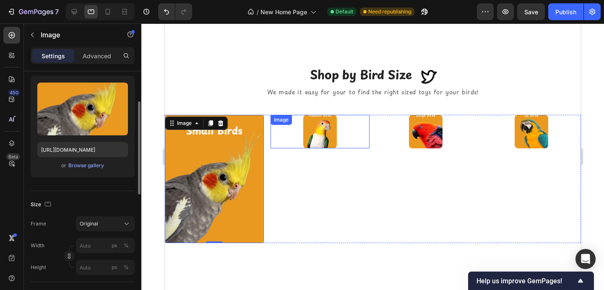
click at [313, 135] on img at bounding box center [320, 132] width 34 height 34
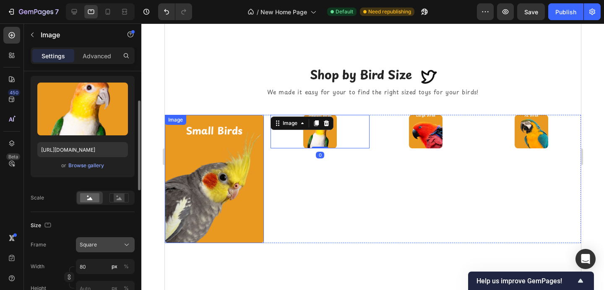
click at [94, 249] on div "Square" at bounding box center [105, 245] width 51 height 8
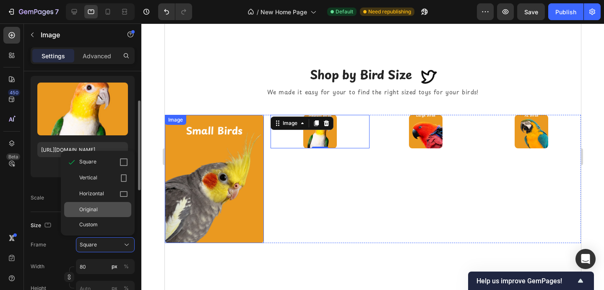
click at [98, 215] on div "Original" at bounding box center [97, 209] width 67 height 15
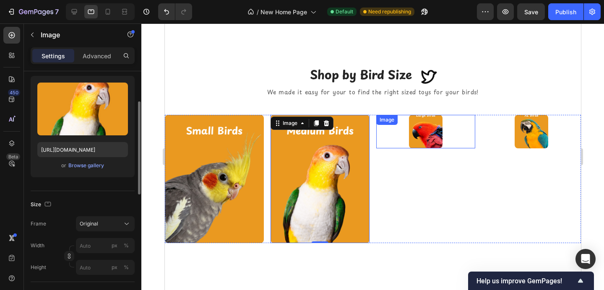
click at [409, 138] on img at bounding box center [425, 132] width 34 height 34
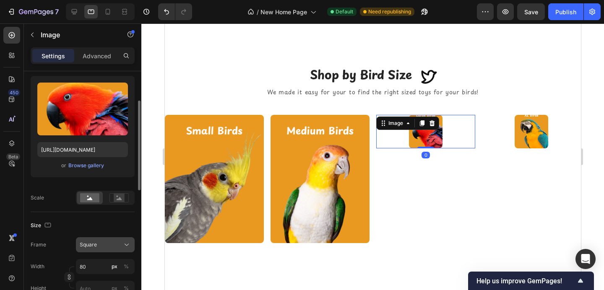
click at [127, 245] on icon at bounding box center [126, 245] width 8 height 8
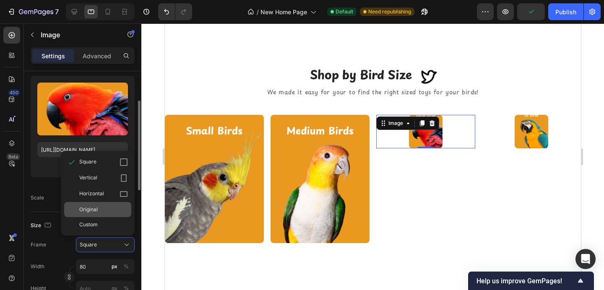
click at [120, 211] on div "Original" at bounding box center [103, 210] width 49 height 8
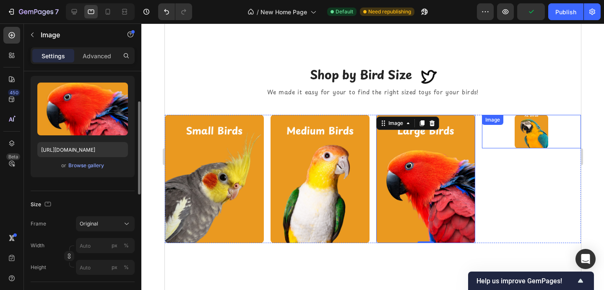
click at [513, 130] on div at bounding box center [530, 132] width 99 height 34
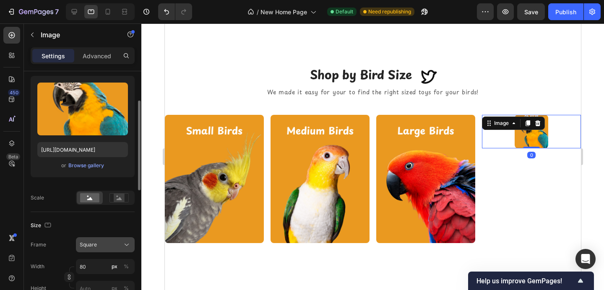
click at [109, 238] on button "Square" at bounding box center [105, 244] width 59 height 15
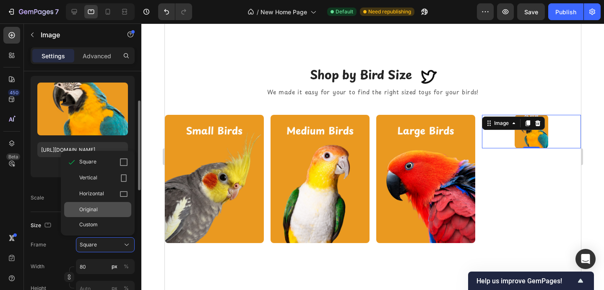
click at [110, 207] on div "Original" at bounding box center [103, 210] width 49 height 8
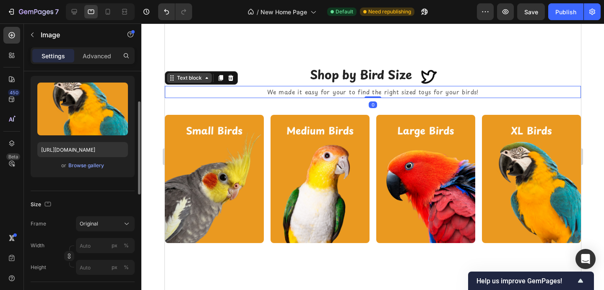
click at [186, 80] on div "Text block" at bounding box center [189, 78] width 28 height 8
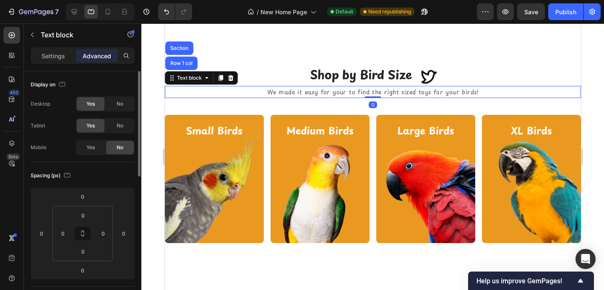
click at [148, 105] on div at bounding box center [372, 156] width 463 height 267
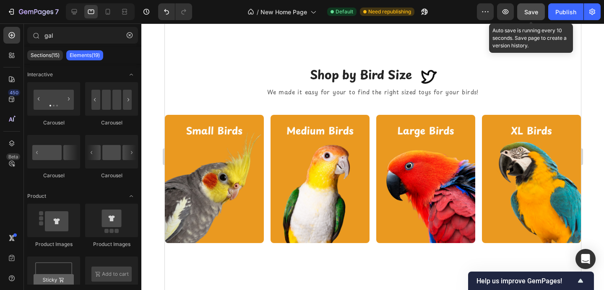
click at [521, 8] on button "Save" at bounding box center [531, 11] width 28 height 17
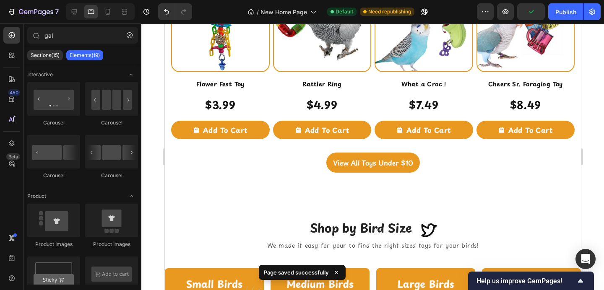
scroll to position [664, 0]
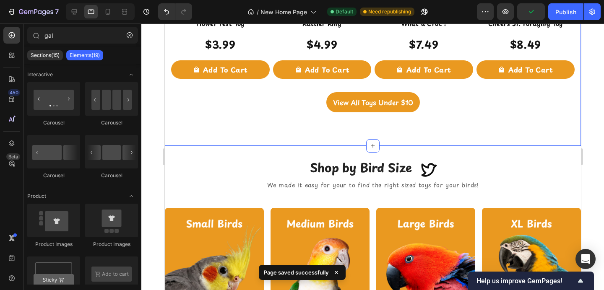
click at [412, 130] on div "Shop Bird Toys Under $10 Heading UNDER $10 Product Badge Product Images Flower …" at bounding box center [372, 8] width 416 height 276
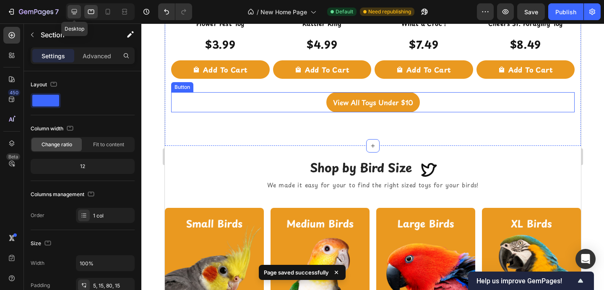
click at [77, 13] on icon at bounding box center [74, 12] width 8 height 8
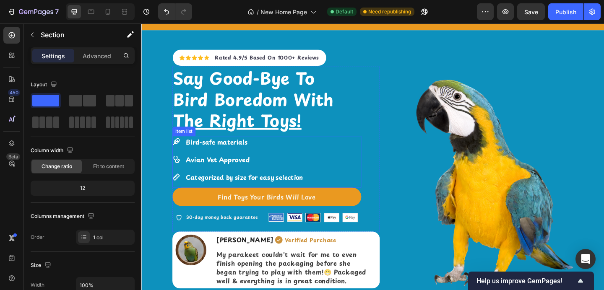
scroll to position [250, 0]
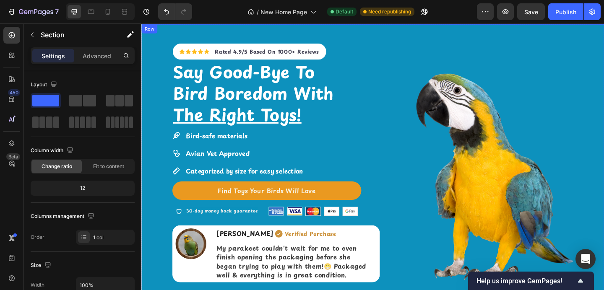
click at [408, 84] on div "Icon Icon Icon Icon Icon Icon List Hoz Rated 4.9/5 Based On 1000+ Reviews Text …" at bounding box center [392, 171] width 503 height 294
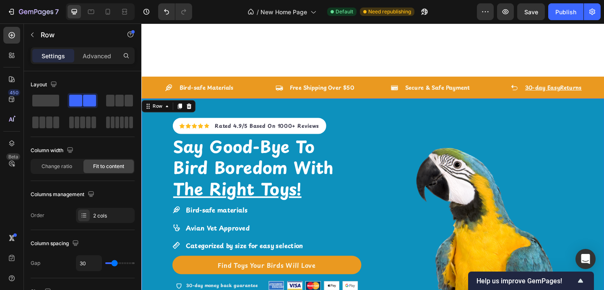
scroll to position [203, 0]
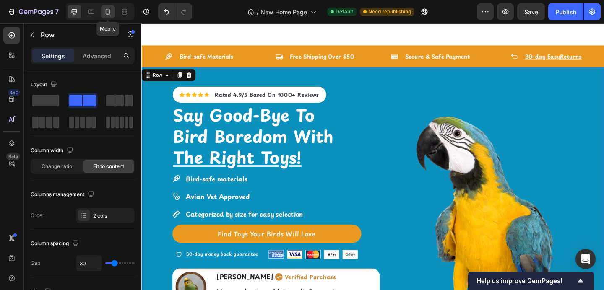
click at [107, 12] on icon at bounding box center [108, 12] width 8 height 8
type input "0"
type input "100%"
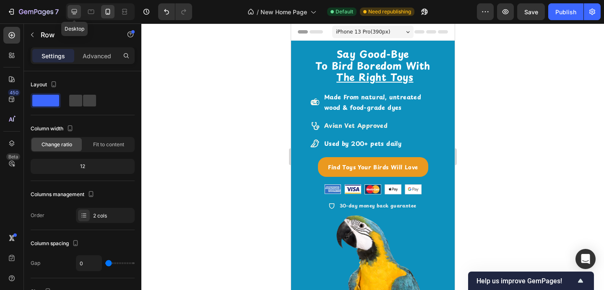
click at [80, 12] on div at bounding box center [74, 11] width 13 height 13
type input "30"
type input "1200"
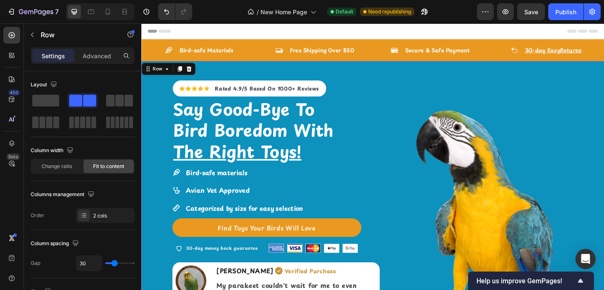
scroll to position [12, 0]
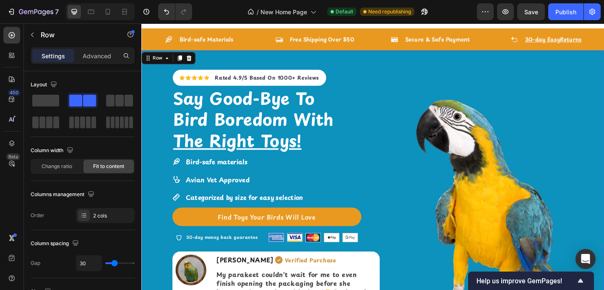
click at [377, 63] on div "Icon Icon Icon Icon Icon Icon List Hoz Rated 4.9/5 Based On 1000+ Reviews Text …" at bounding box center [288, 200] width 226 height 294
click at [193, 60] on icon at bounding box center [192, 61] width 5 height 6
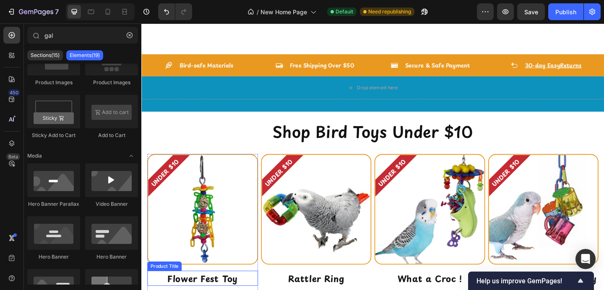
scroll to position [184, 0]
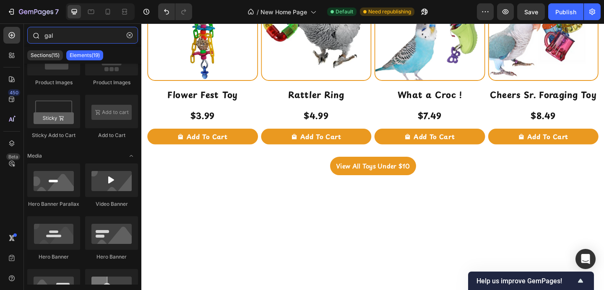
click at [47, 35] on input "gal" at bounding box center [82, 35] width 111 height 17
click at [14, 96] on icon at bounding box center [12, 99] width 8 height 8
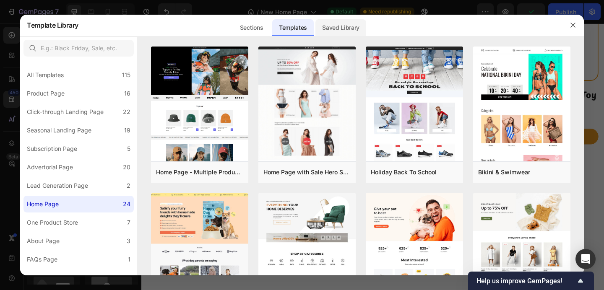
click at [327, 29] on div "Saved Library" at bounding box center [340, 27] width 51 height 17
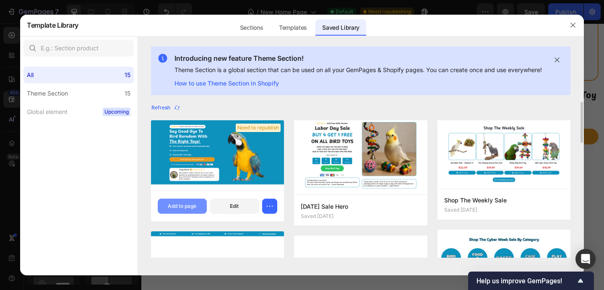
click at [189, 214] on button "Add to page" at bounding box center [182, 206] width 49 height 15
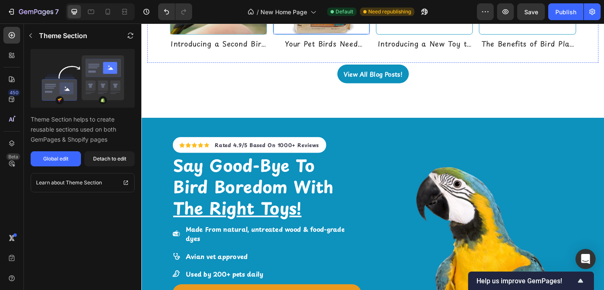
scroll to position [3760, 0]
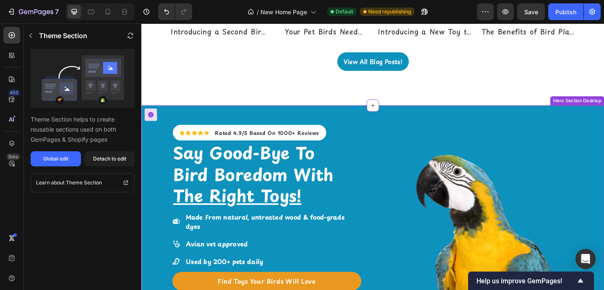
click at [380, 131] on div "Icon Icon Icon Icon Icon Icon List Hoz Rated 4.9/5 Based On 1000+ Reviews Text …" at bounding box center [288, 259] width 226 height 293
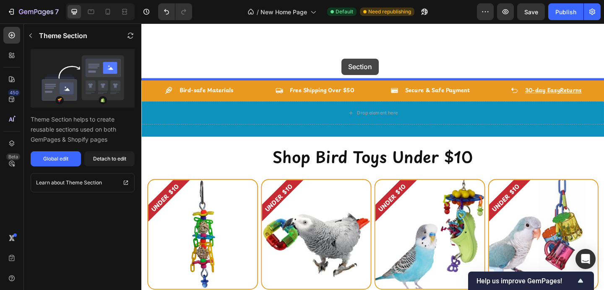
scroll to position [164, 0]
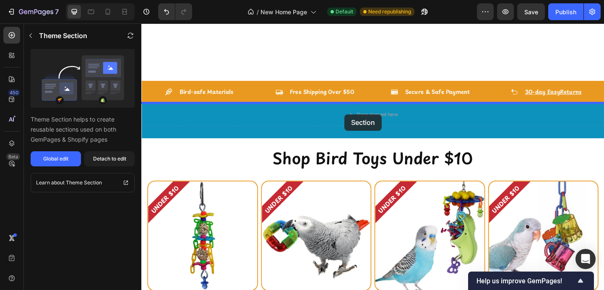
drag, startPoint x: 380, startPoint y: 131, endPoint x: 362, endPoint y: 122, distance: 19.3
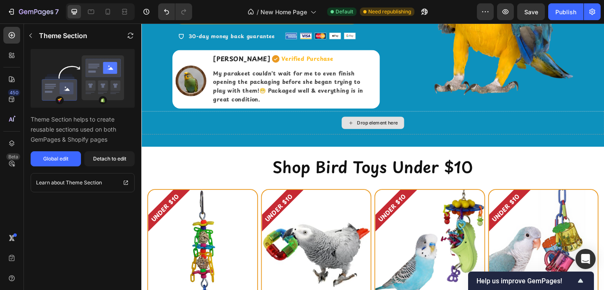
scroll to position [443, 0]
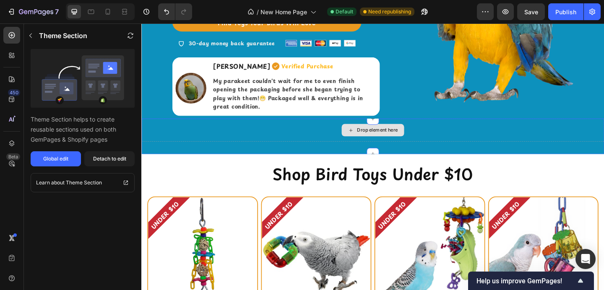
click at [344, 148] on div "Drop element here" at bounding box center [392, 139] width 503 height 25
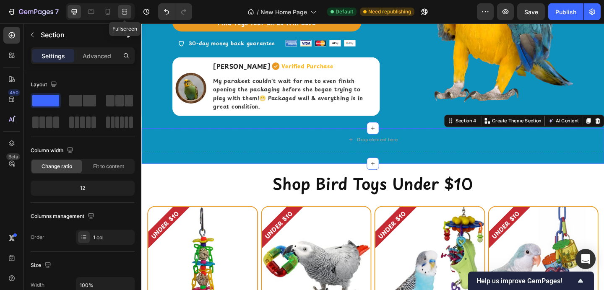
click at [126, 17] on div at bounding box center [124, 11] width 13 height 13
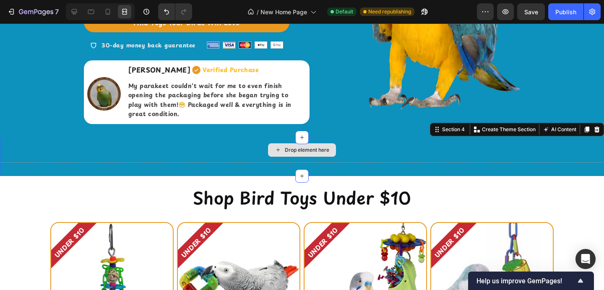
click at [172, 140] on div "Drop element here" at bounding box center [302, 150] width 604 height 25
click at [597, 126] on icon at bounding box center [596, 129] width 5 height 6
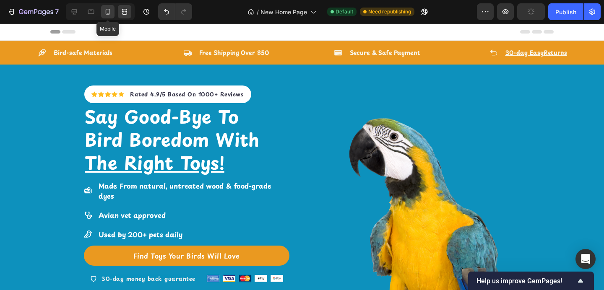
click at [102, 11] on div at bounding box center [107, 11] width 13 height 13
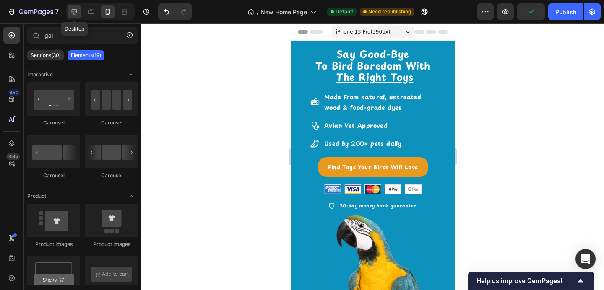
click at [74, 12] on icon at bounding box center [74, 12] width 8 height 8
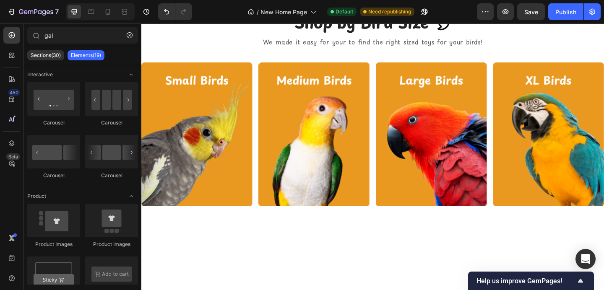
scroll to position [911, 0]
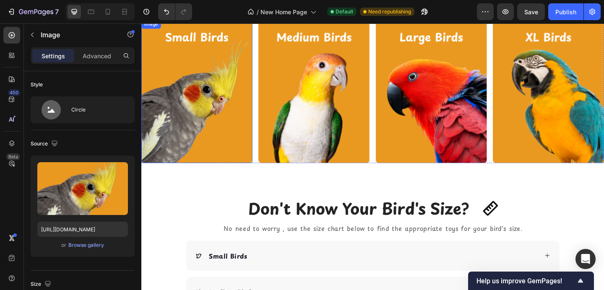
click at [212, 109] on img at bounding box center [201, 97] width 121 height 156
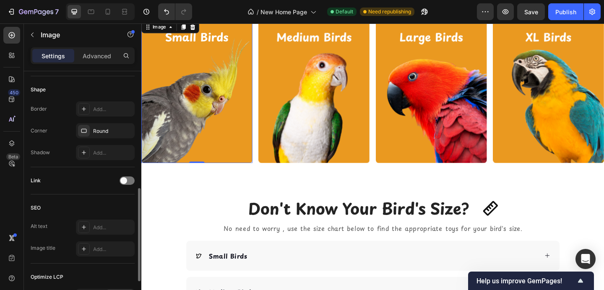
scroll to position [319, 0]
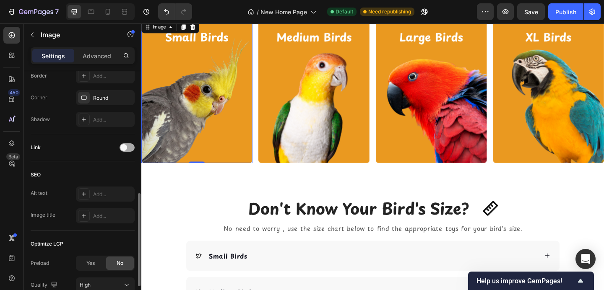
click at [125, 150] on span at bounding box center [123, 147] width 7 height 7
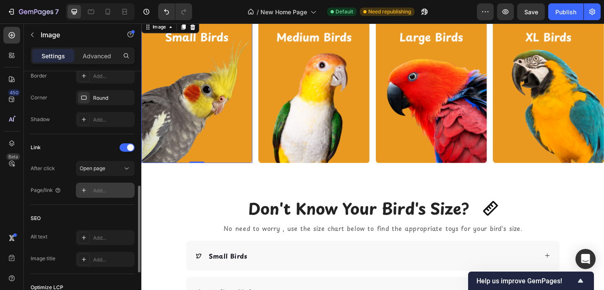
click at [112, 188] on div "Add..." at bounding box center [112, 191] width 39 height 8
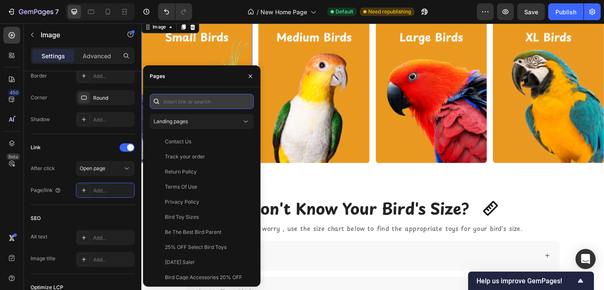
click at [181, 105] on input "text" at bounding box center [202, 101] width 104 height 15
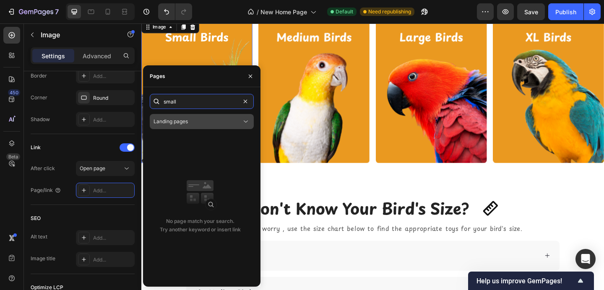
type input "small"
click at [198, 127] on button "Landing pages" at bounding box center [202, 121] width 104 height 15
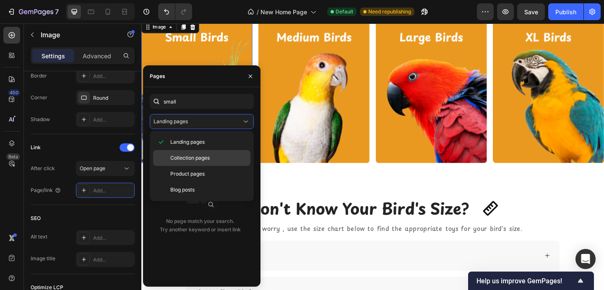
click at [198, 156] on span "Collection pages" at bounding box center [189, 158] width 39 height 8
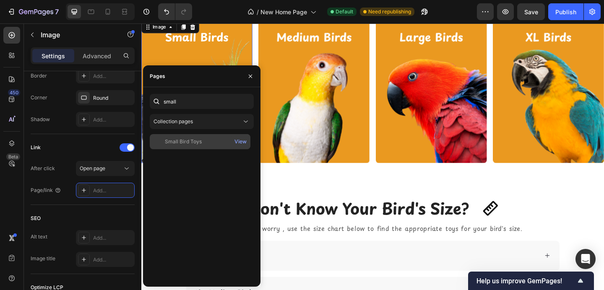
click at [195, 144] on div "Small Bird Toys" at bounding box center [183, 142] width 37 height 8
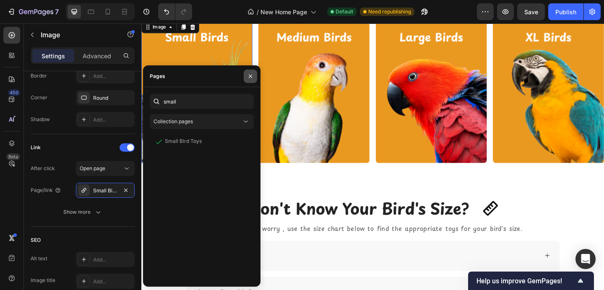
click at [252, 76] on icon "button" at bounding box center [250, 76] width 7 height 7
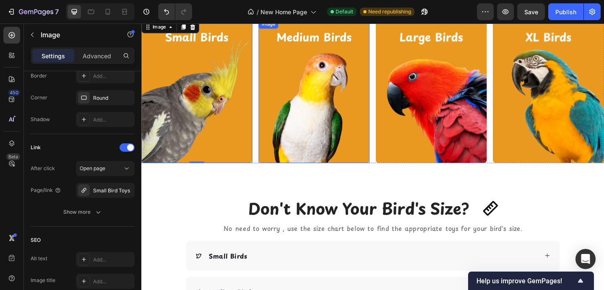
click at [314, 94] on img at bounding box center [329, 97] width 121 height 156
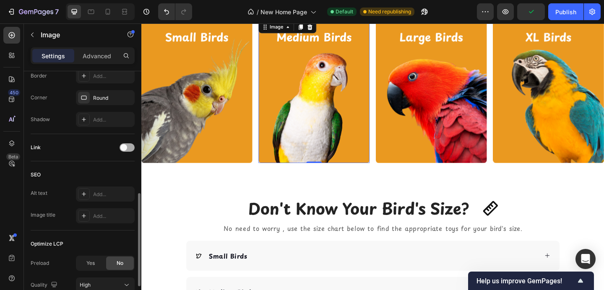
click at [124, 148] on span at bounding box center [123, 147] width 7 height 7
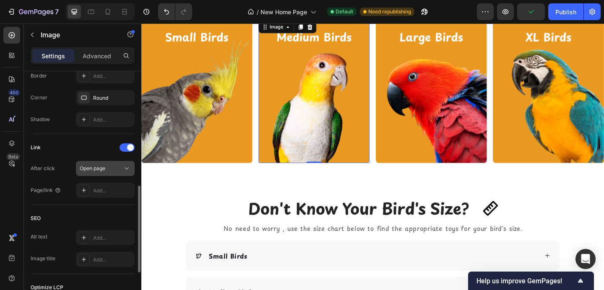
click at [120, 172] on div "Open page" at bounding box center [101, 169] width 43 height 8
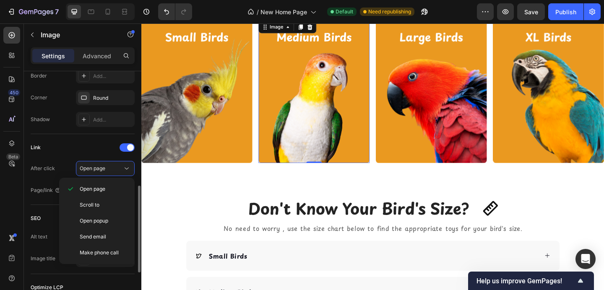
click at [88, 151] on div "Link" at bounding box center [83, 147] width 104 height 13
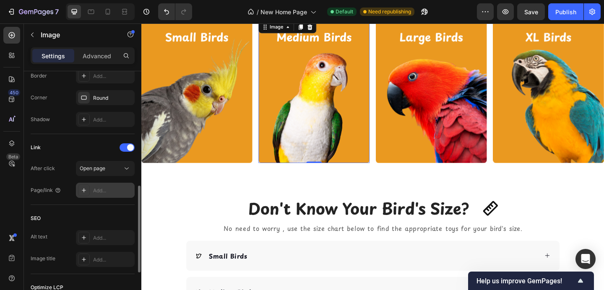
click at [98, 185] on div "Add..." at bounding box center [105, 190] width 59 height 15
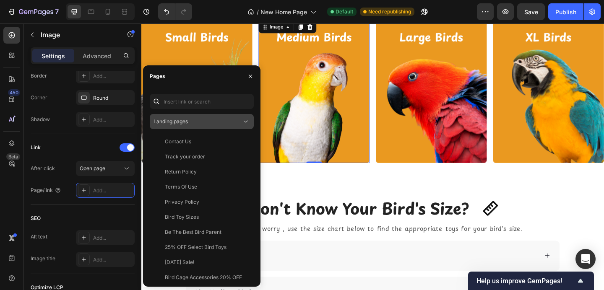
click at [181, 120] on span "Landing pages" at bounding box center [170, 121] width 34 height 6
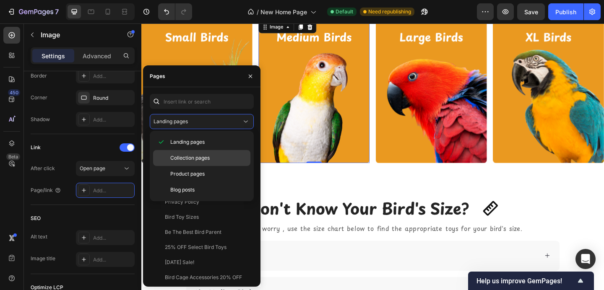
click at [184, 151] on div "Collection pages" at bounding box center [201, 158] width 97 height 16
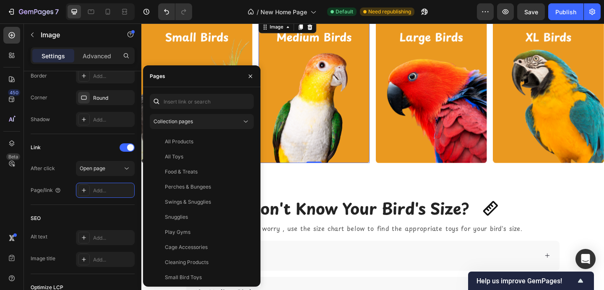
click at [190, 92] on div "Collection pages All Products View All Toys View Food & Treats View Perches & B…" at bounding box center [201, 187] width 117 height 200
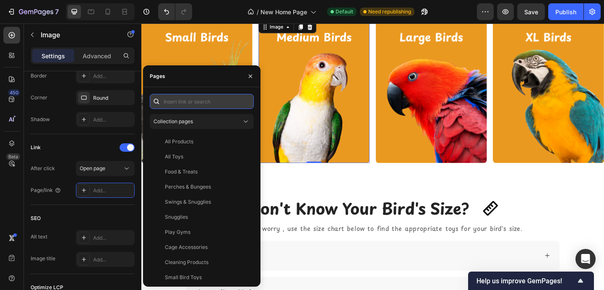
click at [191, 101] on input "text" at bounding box center [202, 101] width 104 height 15
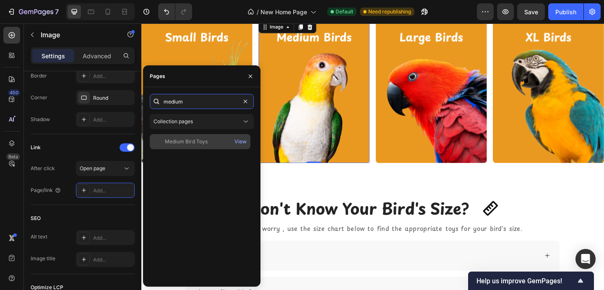
type input "medium"
click at [197, 140] on div "Medium Bird Toys" at bounding box center [186, 142] width 43 height 8
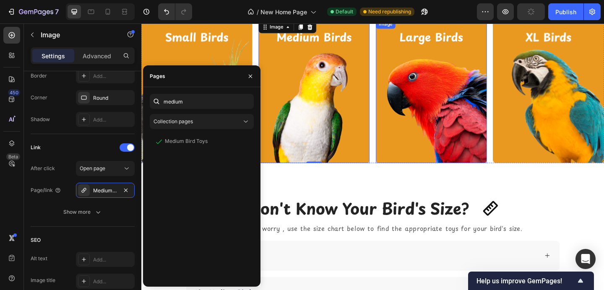
click at [471, 101] on img at bounding box center [456, 97] width 121 height 156
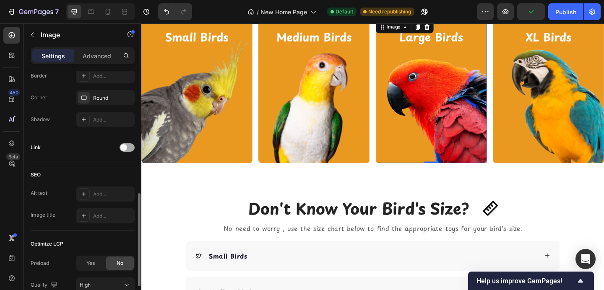
click at [123, 149] on span at bounding box center [123, 147] width 7 height 7
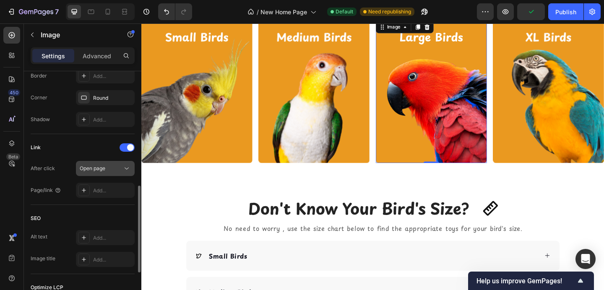
click at [122, 166] on icon at bounding box center [126, 168] width 8 height 8
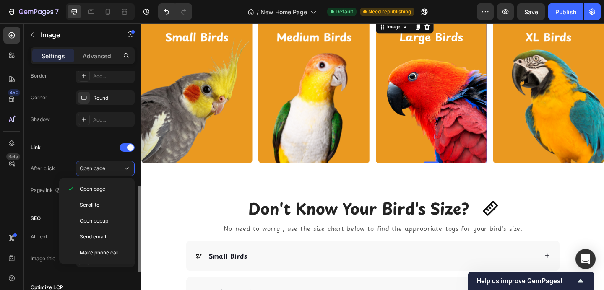
click at [60, 164] on div "After click Open page" at bounding box center [83, 168] width 104 height 15
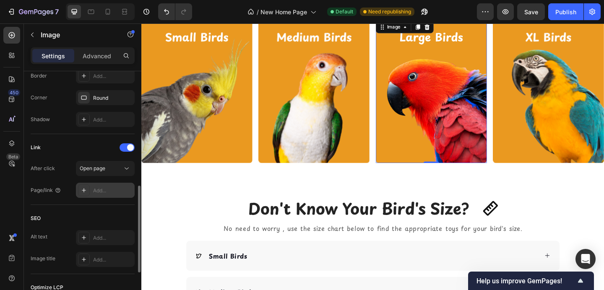
click at [94, 192] on div "Add..." at bounding box center [112, 191] width 39 height 8
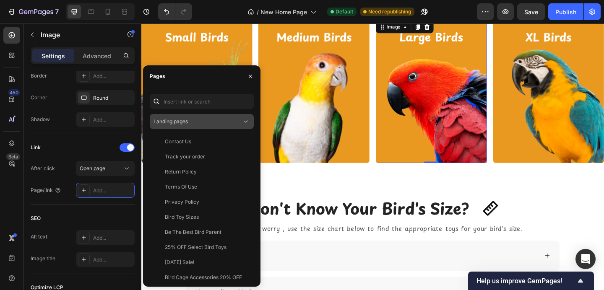
click at [198, 122] on div "Landing pages" at bounding box center [197, 122] width 88 height 8
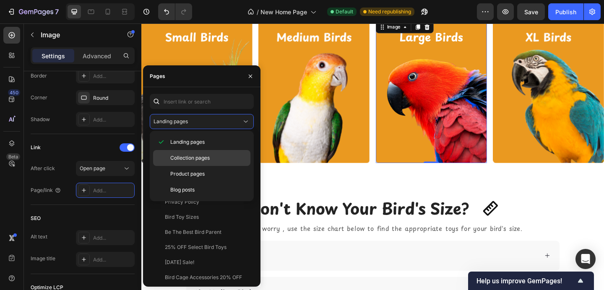
click at [198, 164] on div "Collection pages" at bounding box center [201, 158] width 97 height 16
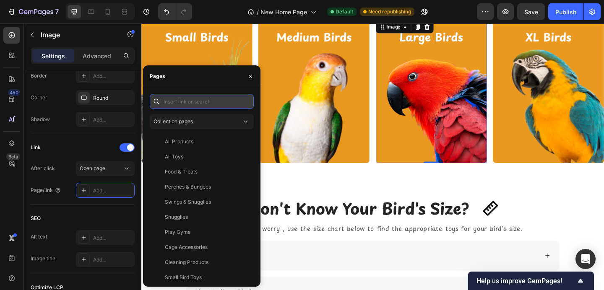
click at [203, 103] on input "text" at bounding box center [202, 101] width 104 height 15
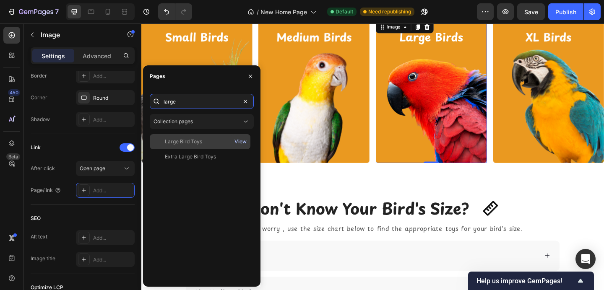
type input "large"
click at [235, 141] on div "View" at bounding box center [240, 142] width 12 height 8
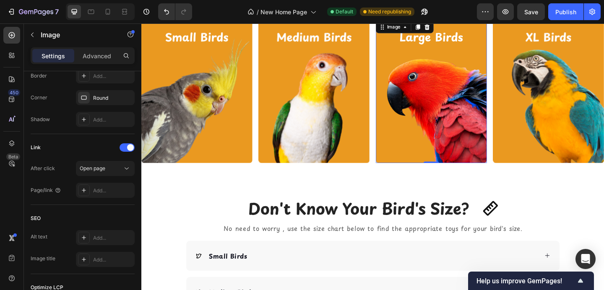
click at [434, 86] on img at bounding box center [456, 97] width 121 height 156
click at [121, 164] on div "Open page" at bounding box center [105, 168] width 51 height 8
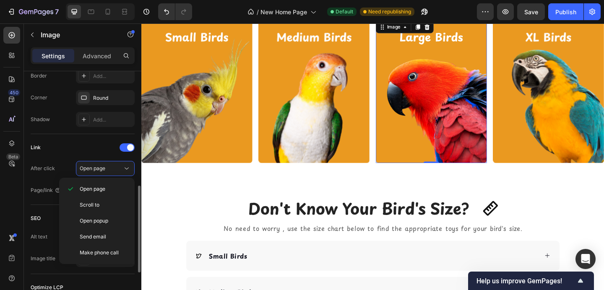
click at [54, 136] on div "Link After click Open page Page/link Add..." at bounding box center [83, 169] width 104 height 71
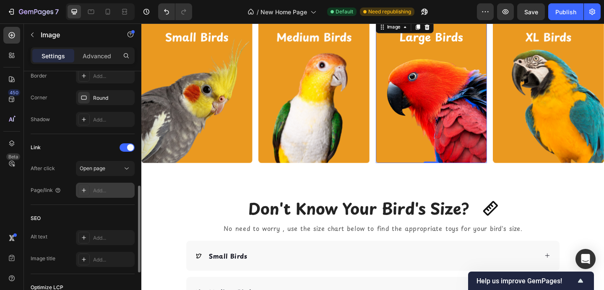
click at [94, 190] on div "Add..." at bounding box center [112, 191] width 39 height 8
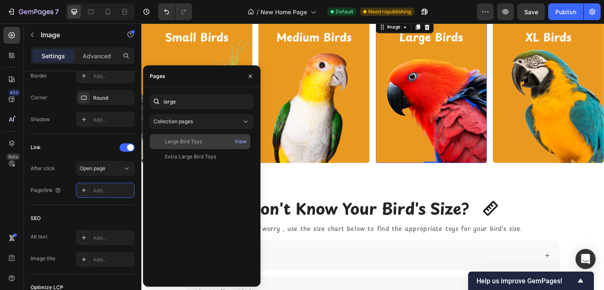
click at [170, 143] on div "Large Bird Toys" at bounding box center [183, 142] width 37 height 8
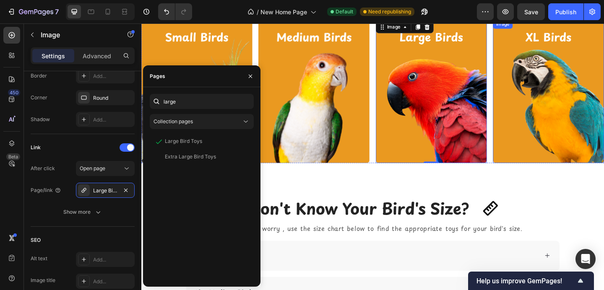
click at [593, 122] on img at bounding box center [584, 97] width 121 height 156
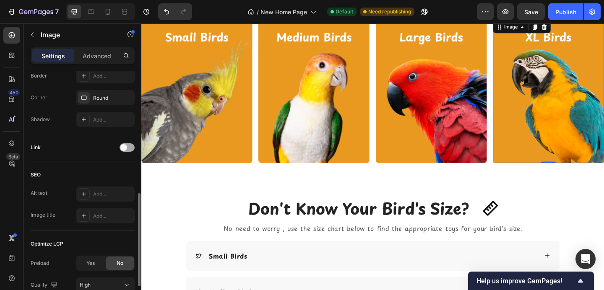
click at [126, 143] on div at bounding box center [127, 147] width 15 height 8
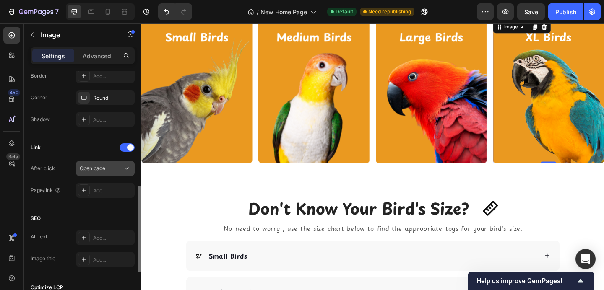
click at [102, 170] on span "Open page" at bounding box center [93, 168] width 26 height 6
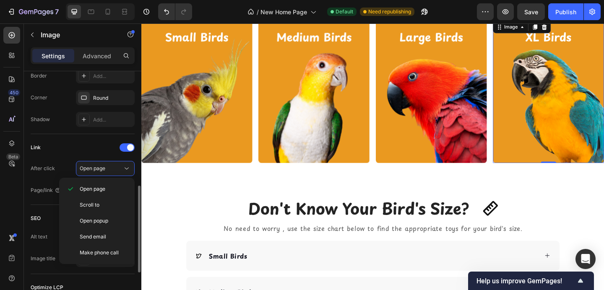
click at [50, 153] on div "Link" at bounding box center [83, 147] width 104 height 13
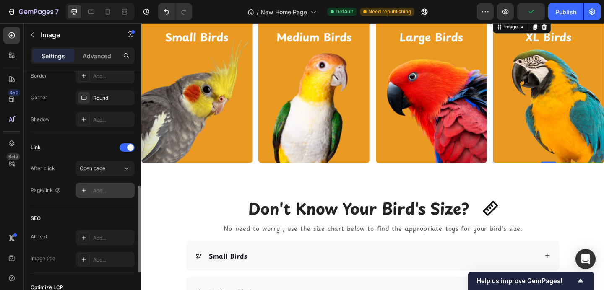
click at [83, 192] on icon at bounding box center [84, 190] width 7 height 7
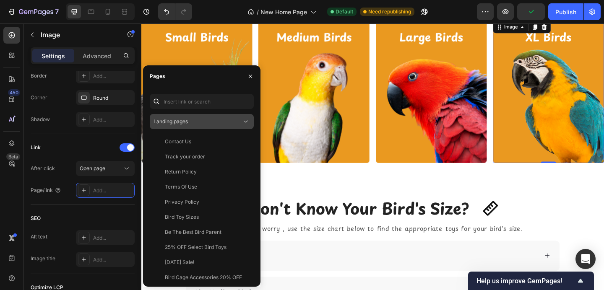
click at [181, 122] on span "Landing pages" at bounding box center [170, 121] width 34 height 6
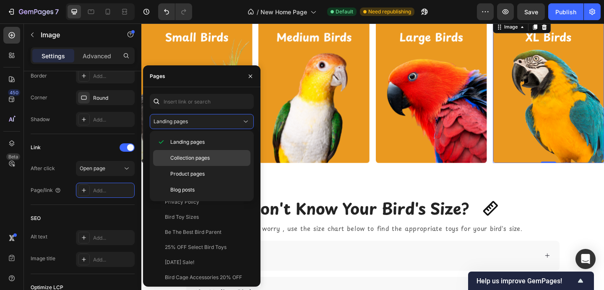
click at [184, 155] on span "Collection pages" at bounding box center [189, 158] width 39 height 8
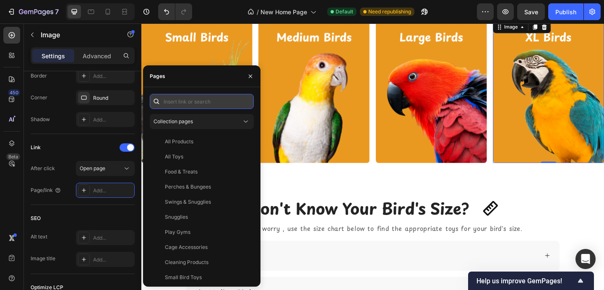
click at [198, 96] on input "text" at bounding box center [202, 101] width 104 height 15
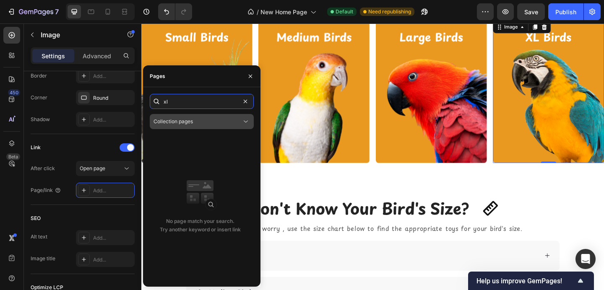
type input "x"
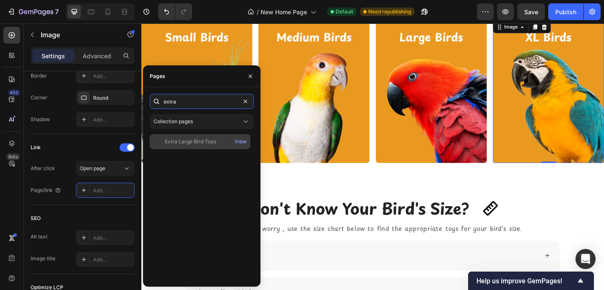
type input "extra"
click at [200, 146] on div "Extra Large Bird Toys View" at bounding box center [200, 141] width 101 height 15
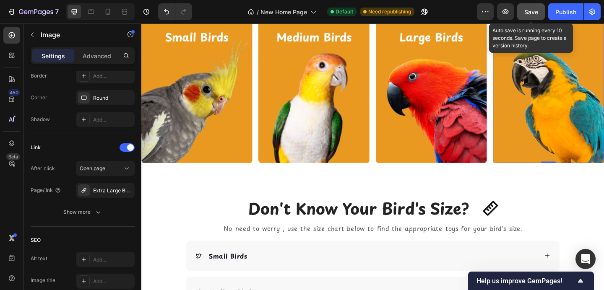
click at [533, 11] on span "Save" at bounding box center [531, 11] width 14 height 7
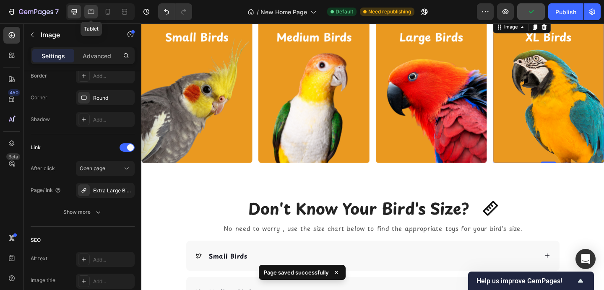
click at [89, 13] on icon at bounding box center [91, 12] width 8 height 8
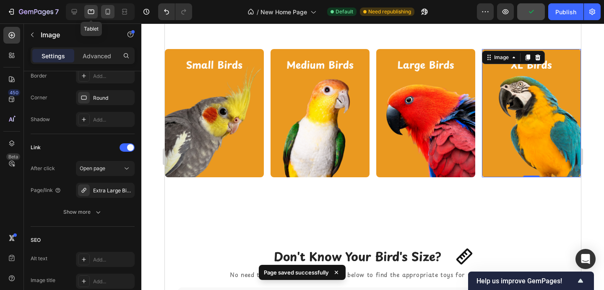
scroll to position [877, 0]
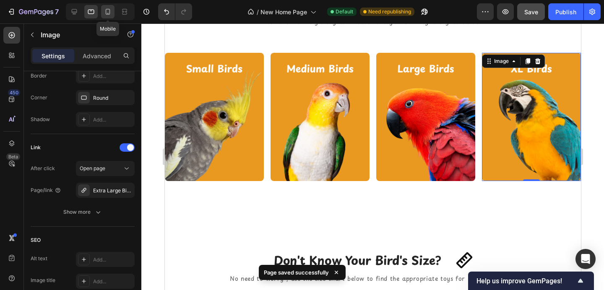
click at [110, 12] on icon at bounding box center [108, 12] width 5 height 6
type input "80"
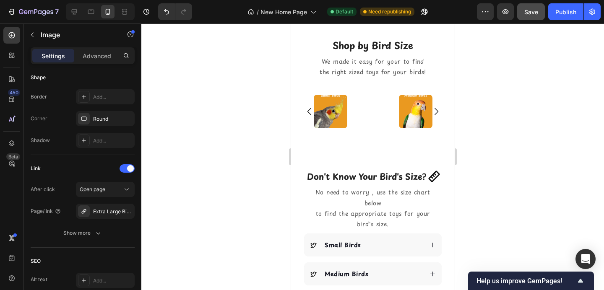
scroll to position [509, 0]
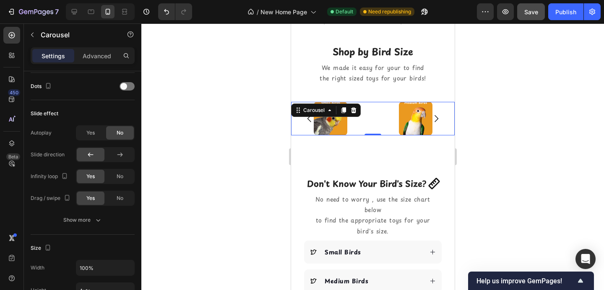
click at [370, 114] on div "Image Image Image Image" at bounding box center [373, 119] width 164 height 34
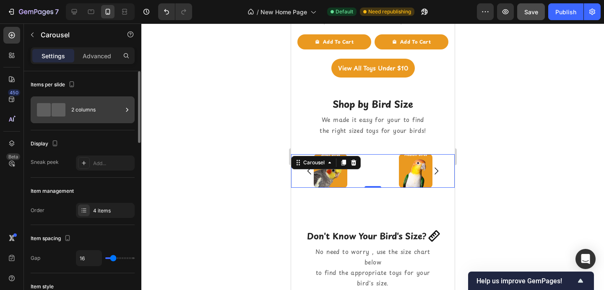
click at [69, 112] on div "2 columns" at bounding box center [83, 109] width 104 height 27
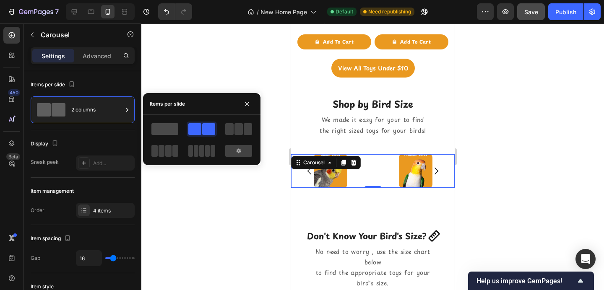
click at [162, 128] on span at bounding box center [164, 129] width 27 height 12
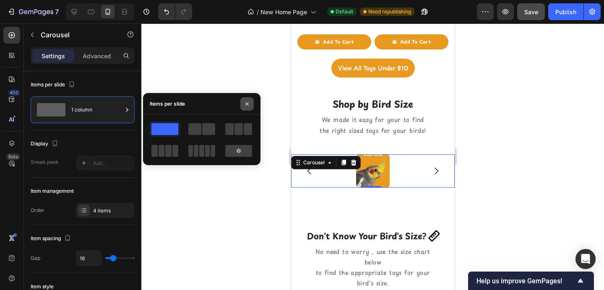
click at [247, 105] on icon "button" at bounding box center [247, 104] width 7 height 7
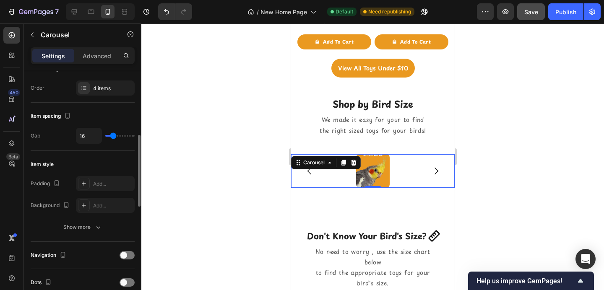
scroll to position [153, 0]
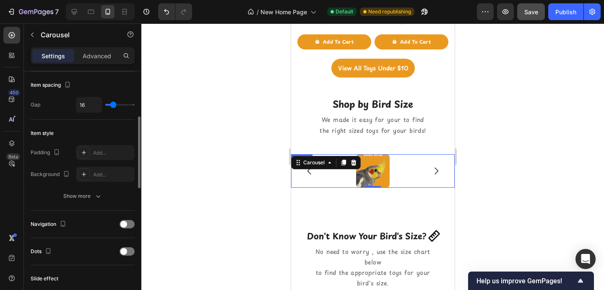
click at [367, 174] on img at bounding box center [373, 171] width 34 height 34
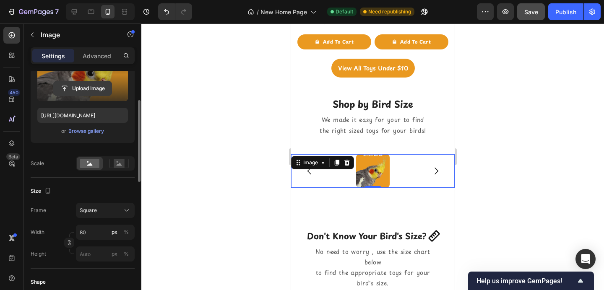
scroll to position [117, 0]
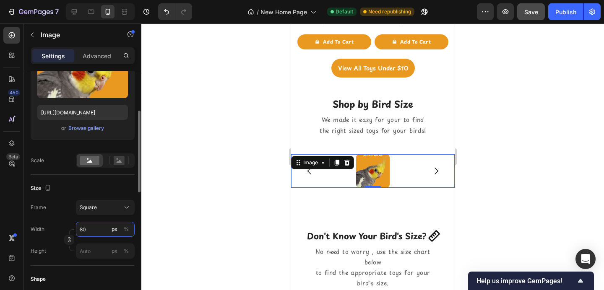
click at [95, 231] on input "80" at bounding box center [105, 229] width 59 height 15
type input "2"
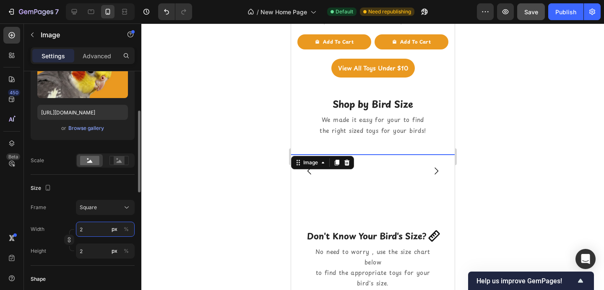
type input "20"
type input "200"
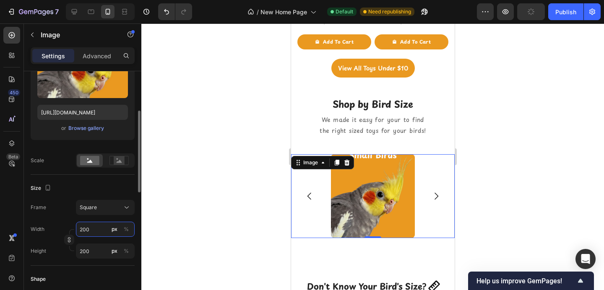
type input "20"
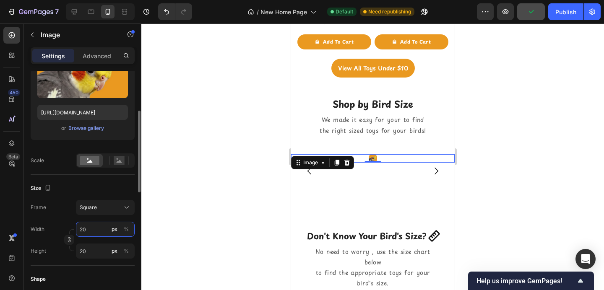
type input "2"
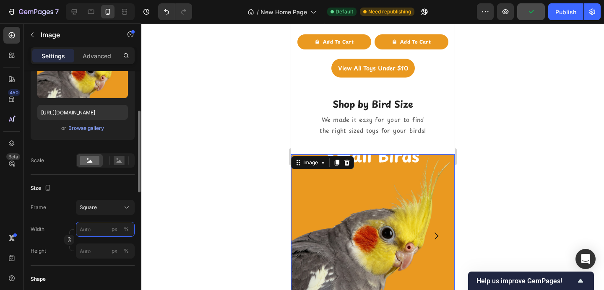
type input "2"
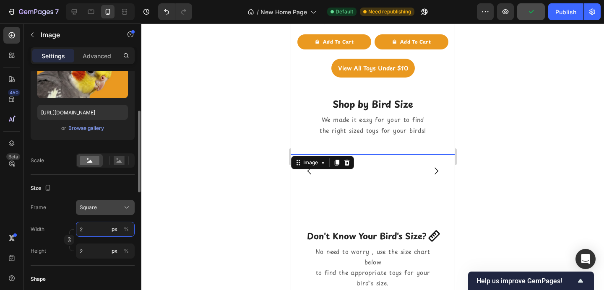
type input "2"
click at [109, 207] on div "Square" at bounding box center [100, 208] width 41 height 8
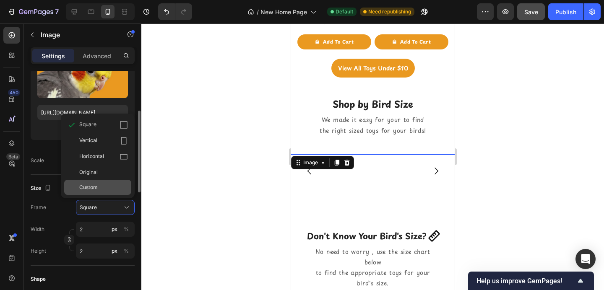
click at [105, 180] on div "Custom" at bounding box center [97, 187] width 67 height 15
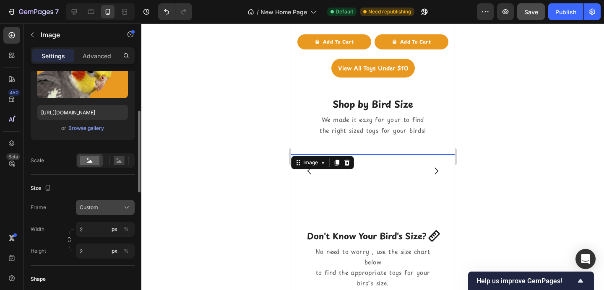
click at [113, 209] on div "Custom" at bounding box center [100, 208] width 41 height 8
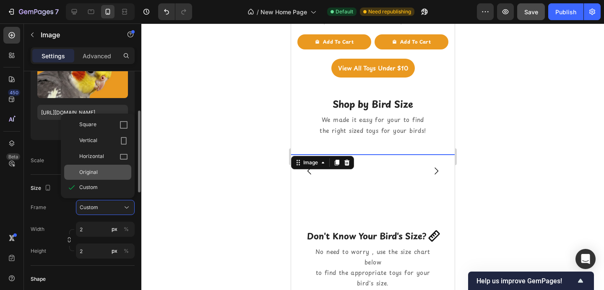
click at [112, 169] on div "Original" at bounding box center [103, 173] width 49 height 8
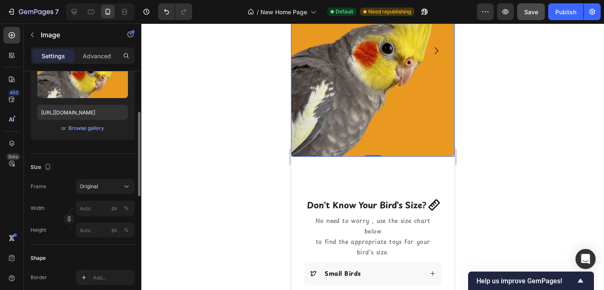
scroll to position [609, 0]
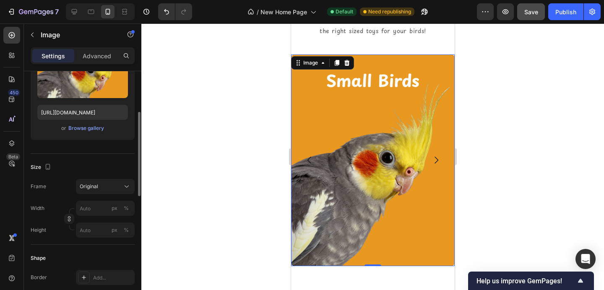
click at [341, 182] on img at bounding box center [373, 161] width 164 height 212
click at [94, 57] on p "Advanced" at bounding box center [97, 56] width 29 height 9
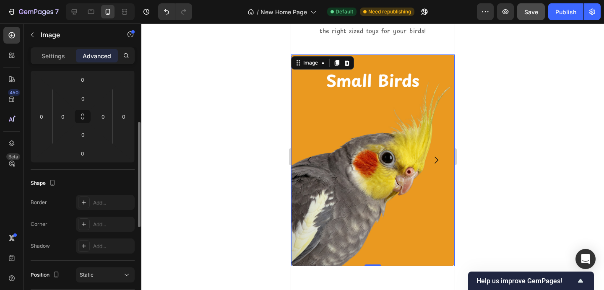
click at [57, 63] on div "Settings Advanced" at bounding box center [83, 55] width 104 height 17
click at [55, 57] on p "Settings" at bounding box center [53, 56] width 23 height 9
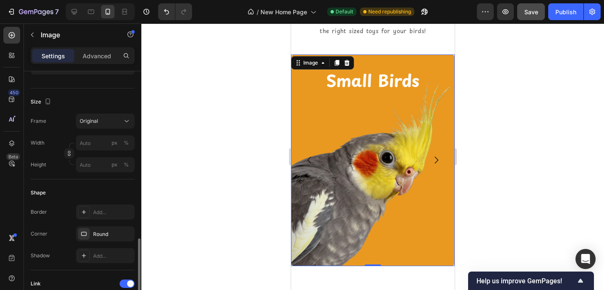
scroll to position [273, 0]
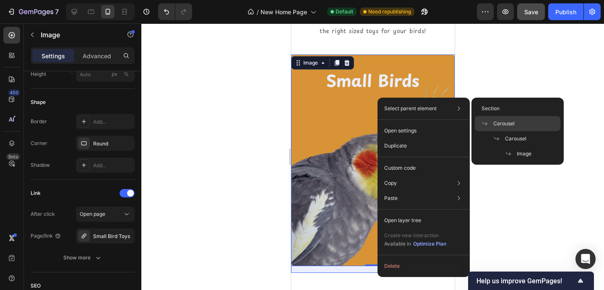
click at [511, 119] on div "Carousel" at bounding box center [518, 123] width 86 height 15
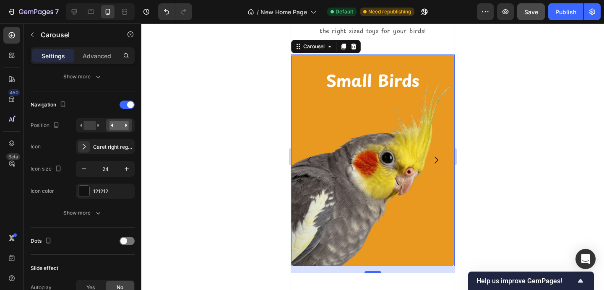
scroll to position [0, 0]
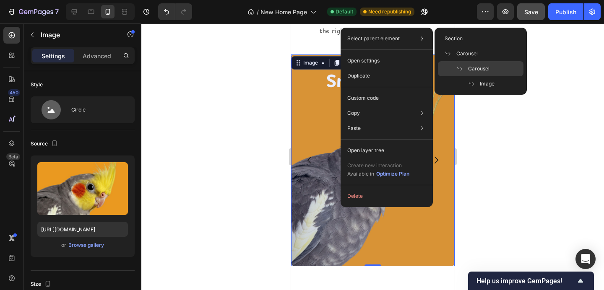
click at [459, 65] on p "Carousel" at bounding box center [472, 69] width 33 height 8
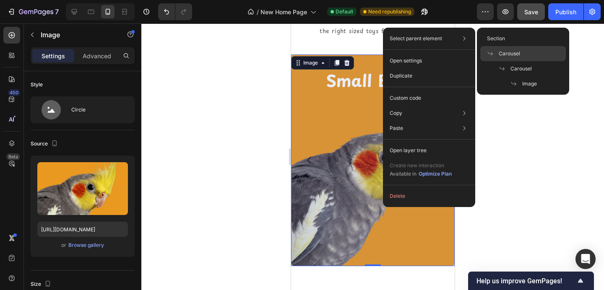
click at [485, 49] on div "Carousel" at bounding box center [523, 53] width 86 height 15
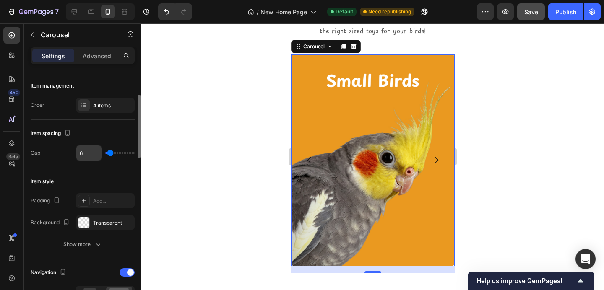
scroll to position [113, 0]
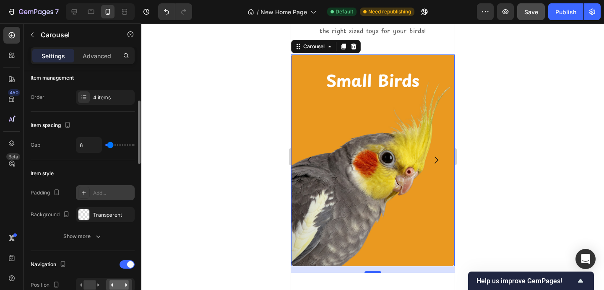
click at [96, 190] on div "Add..." at bounding box center [112, 194] width 39 height 8
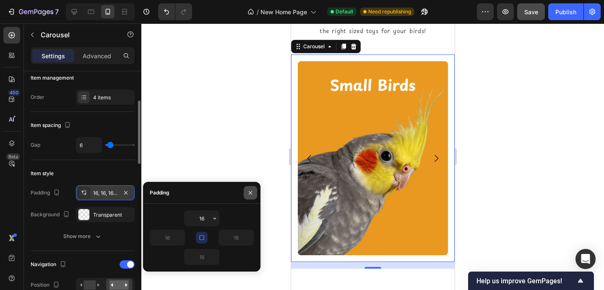
click at [253, 193] on icon "button" at bounding box center [250, 193] width 7 height 7
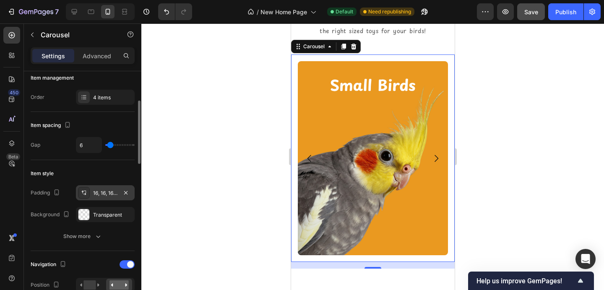
click at [253, 147] on div at bounding box center [372, 156] width 463 height 267
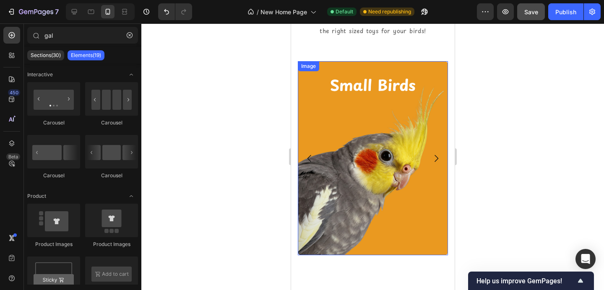
click at [351, 116] on img at bounding box center [372, 158] width 150 height 195
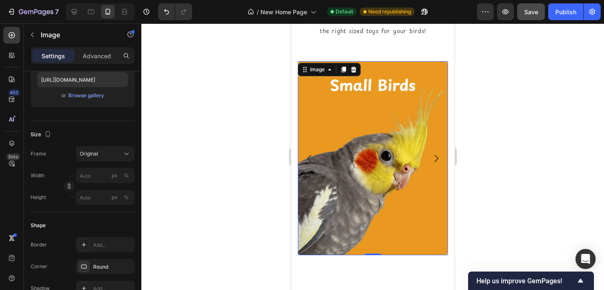
scroll to position [0, 0]
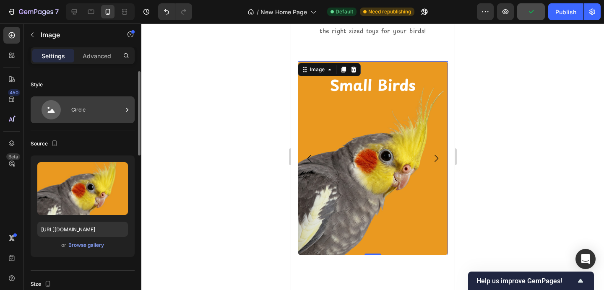
click at [85, 112] on div "Circle" at bounding box center [96, 109] width 51 height 19
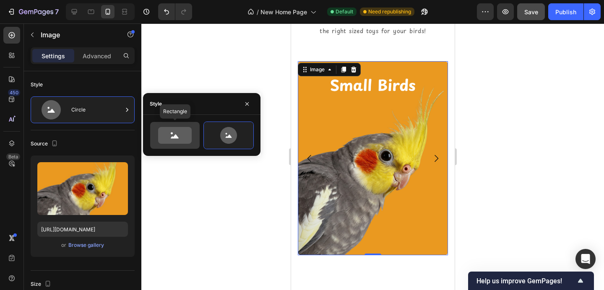
click at [167, 127] on div at bounding box center [174, 135] width 49 height 27
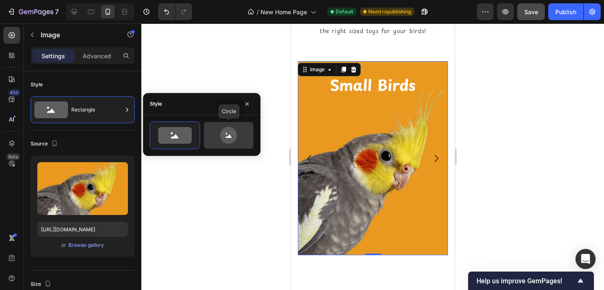
click at [212, 128] on icon at bounding box center [228, 135] width 39 height 17
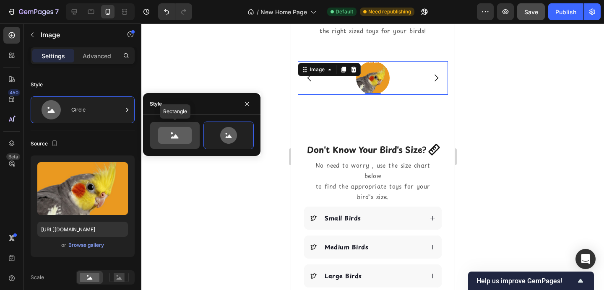
click at [186, 135] on icon at bounding box center [175, 135] width 34 height 17
type input "100"
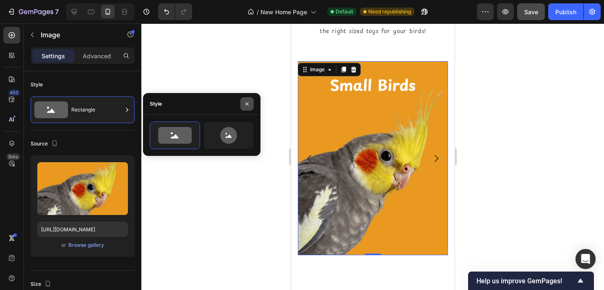
click at [250, 104] on icon "button" at bounding box center [247, 104] width 7 height 7
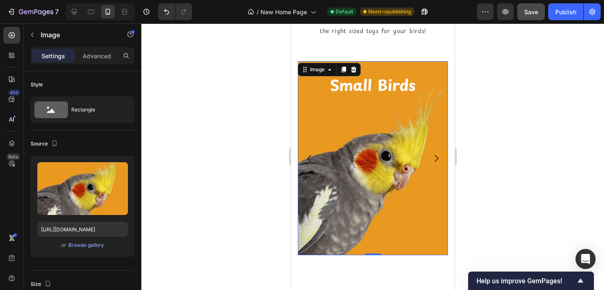
click at [343, 111] on img at bounding box center [372, 158] width 150 height 195
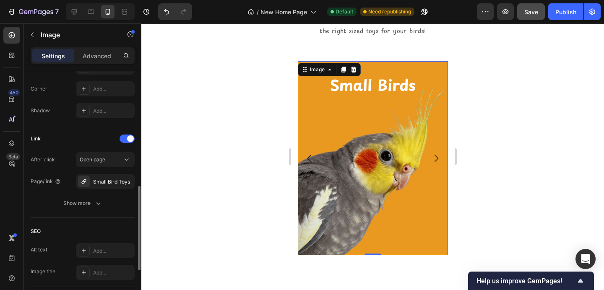
scroll to position [330, 0]
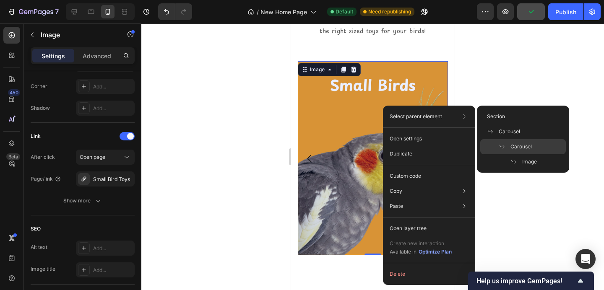
click at [524, 142] on div "Carousel" at bounding box center [523, 146] width 86 height 15
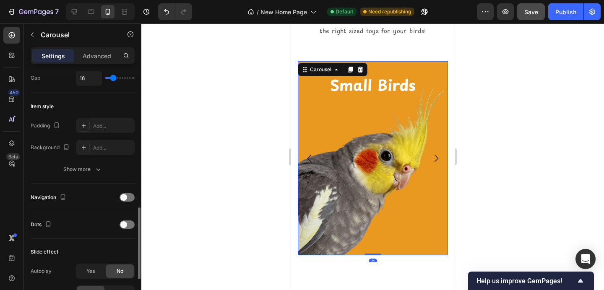
scroll to position [245, 0]
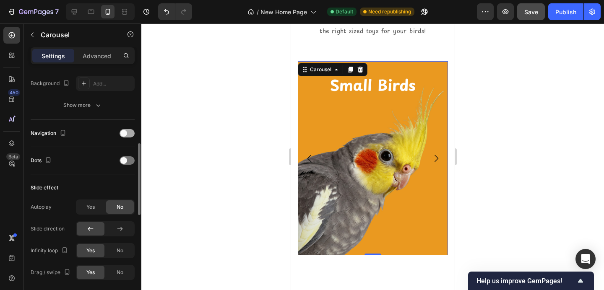
click at [124, 134] on span at bounding box center [123, 133] width 7 height 7
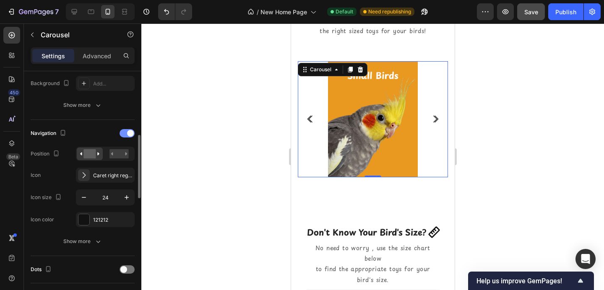
click at [124, 134] on div at bounding box center [127, 133] width 15 height 8
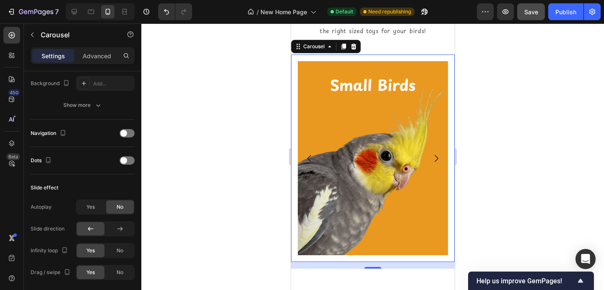
click at [436, 156] on icon "Carousel Next Arrow" at bounding box center [436, 158] width 4 height 7
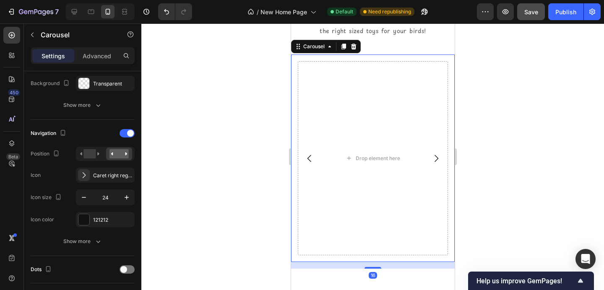
click at [436, 156] on icon "Carousel Next Arrow" at bounding box center [436, 158] width 4 height 7
click at [307, 153] on icon "Carousel Back Arrow" at bounding box center [309, 158] width 10 height 10
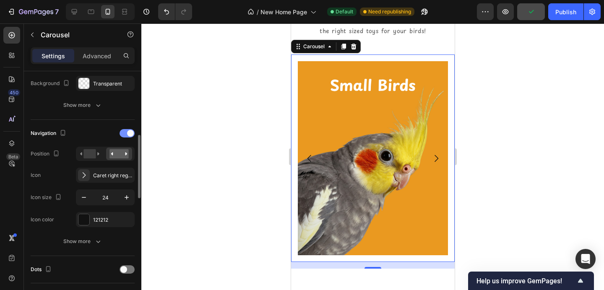
click at [128, 134] on span at bounding box center [130, 133] width 7 height 7
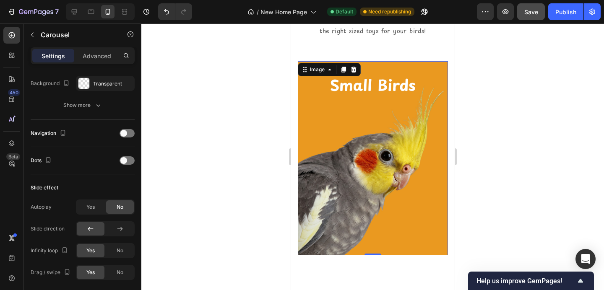
scroll to position [0, 0]
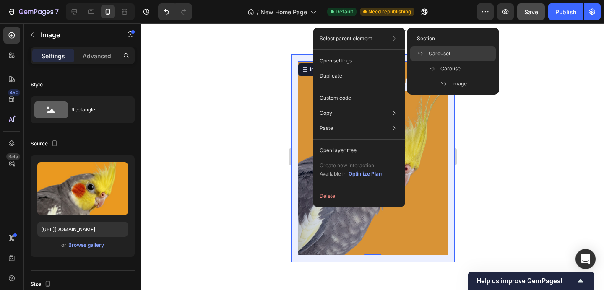
click at [429, 52] on span "Carousel" at bounding box center [439, 54] width 21 height 8
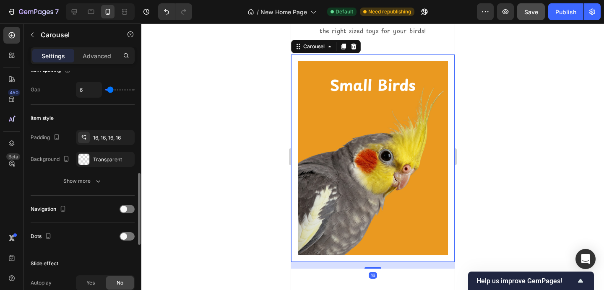
scroll to position [209, 0]
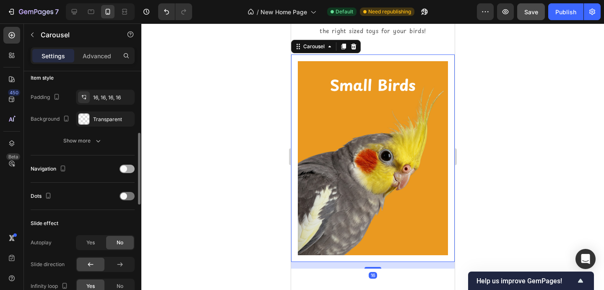
click at [129, 171] on div at bounding box center [127, 169] width 15 height 8
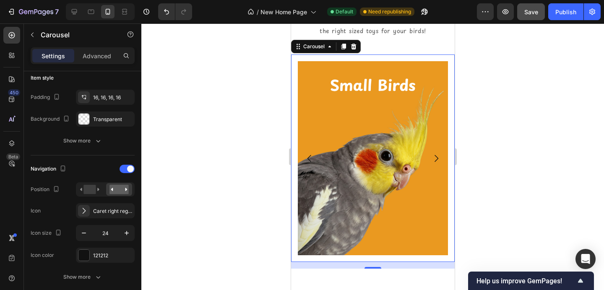
click at [435, 156] on icon "Carousel Next Arrow" at bounding box center [436, 158] width 10 height 10
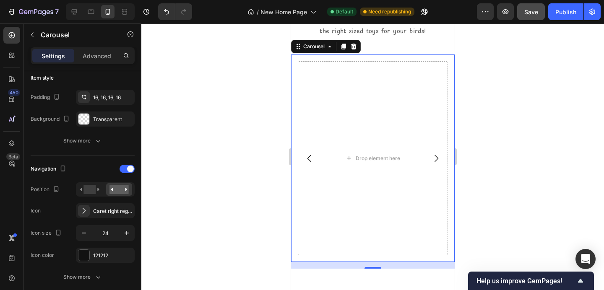
click at [435, 156] on icon "Carousel Next Arrow" at bounding box center [436, 158] width 10 height 10
click at [313, 156] on icon "Carousel Back Arrow" at bounding box center [309, 158] width 10 height 10
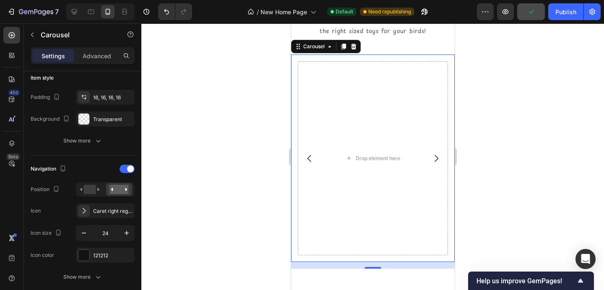
click at [313, 156] on icon "Carousel Back Arrow" at bounding box center [309, 158] width 10 height 10
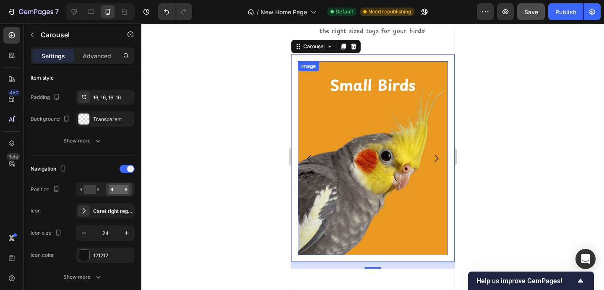
click at [363, 138] on img at bounding box center [372, 158] width 150 height 195
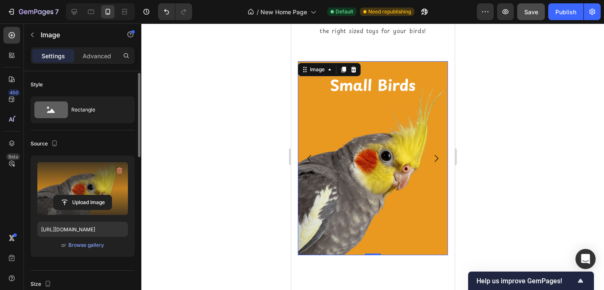
scroll to position [5, 0]
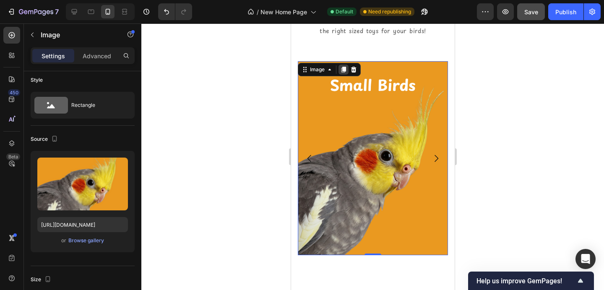
click at [344, 68] on icon at bounding box center [343, 70] width 5 height 6
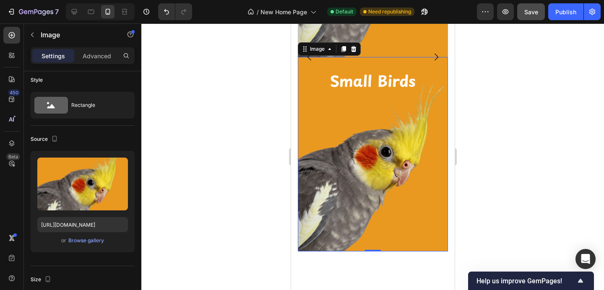
scroll to position [811, 0]
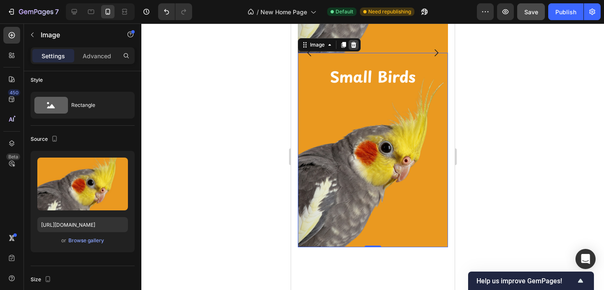
click at [355, 47] on icon at bounding box center [353, 45] width 5 height 6
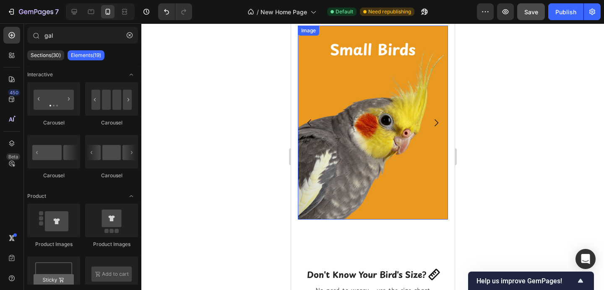
scroll to position [644, 0]
click at [358, 81] on img at bounding box center [372, 123] width 150 height 195
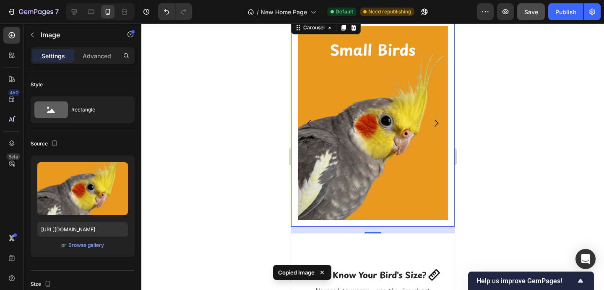
click at [432, 122] on icon "Carousel Next Arrow" at bounding box center [436, 123] width 10 height 10
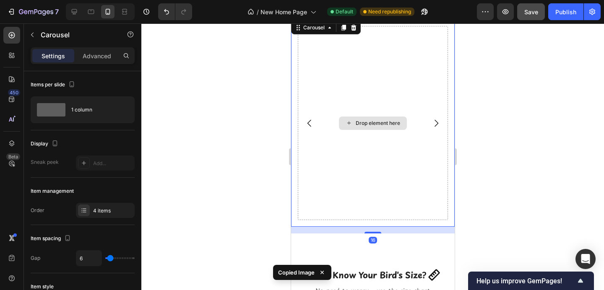
click at [400, 104] on div "Drop element here" at bounding box center [372, 123] width 150 height 195
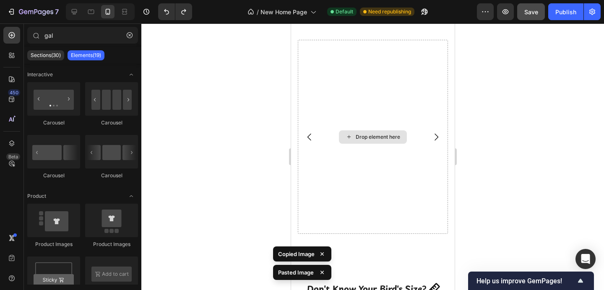
scroll to position [630, 0]
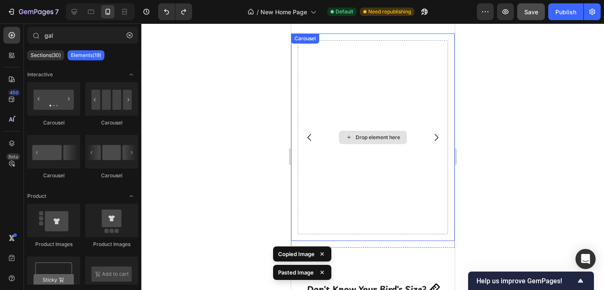
click at [363, 136] on div "Drop element here" at bounding box center [377, 137] width 44 height 7
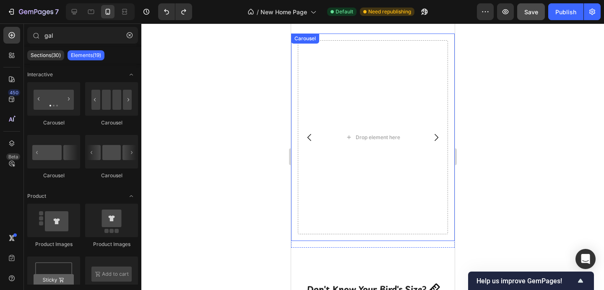
click at [312, 136] on icon "Carousel Back Arrow" at bounding box center [309, 138] width 10 height 10
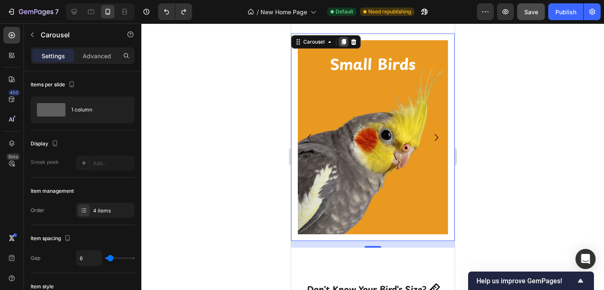
click at [345, 39] on icon at bounding box center [343, 42] width 5 height 6
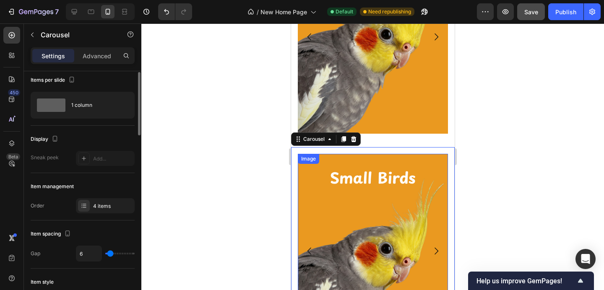
scroll to position [659, 0]
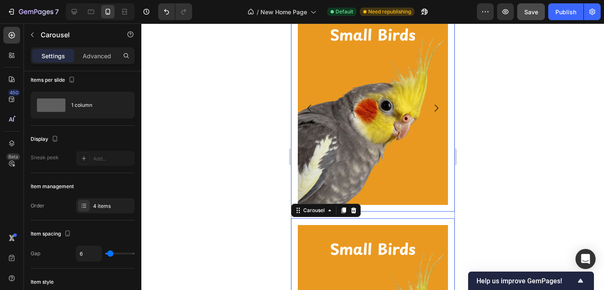
click at [436, 108] on icon "Carousel Next Arrow" at bounding box center [436, 108] width 10 height 10
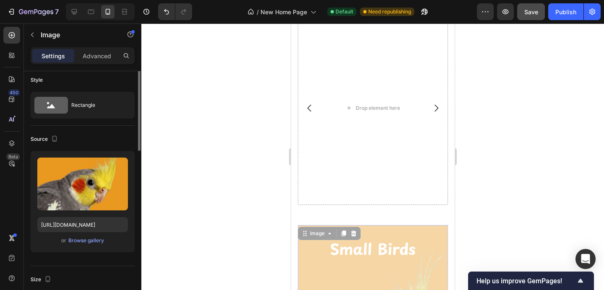
scroll to position [0, 0]
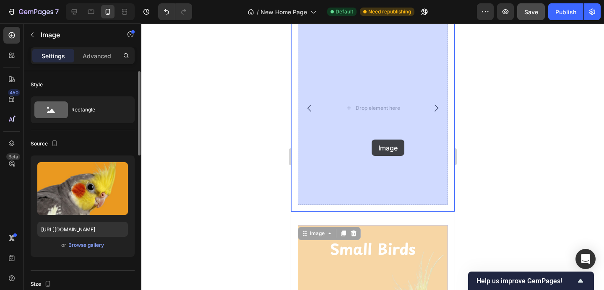
drag, startPoint x: 387, startPoint y: 252, endPoint x: 371, endPoint y: 140, distance: 113.1
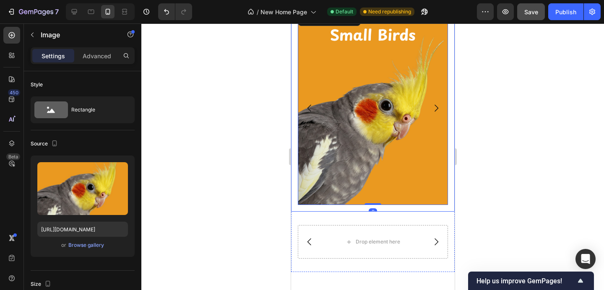
click at [437, 107] on icon "Carousel Next Arrow" at bounding box center [436, 107] width 4 height 7
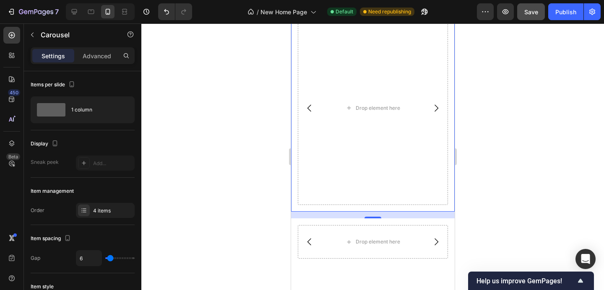
click at [306, 110] on icon "Carousel Back Arrow" at bounding box center [309, 108] width 10 height 10
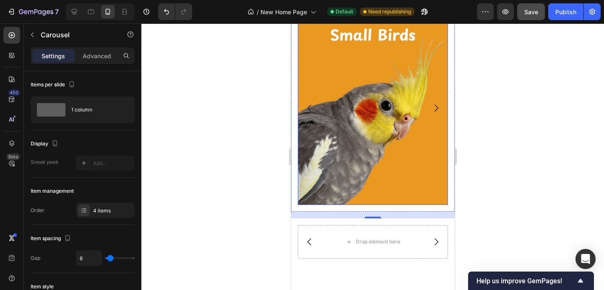
click at [356, 114] on img at bounding box center [372, 108] width 150 height 195
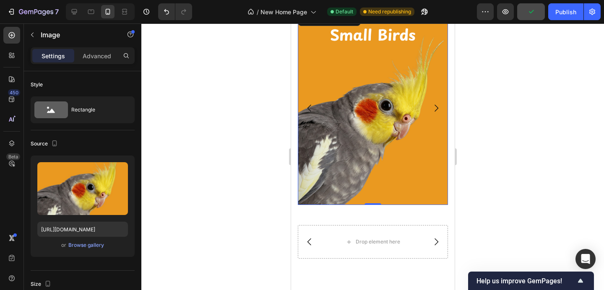
click at [381, 98] on img at bounding box center [372, 108] width 150 height 195
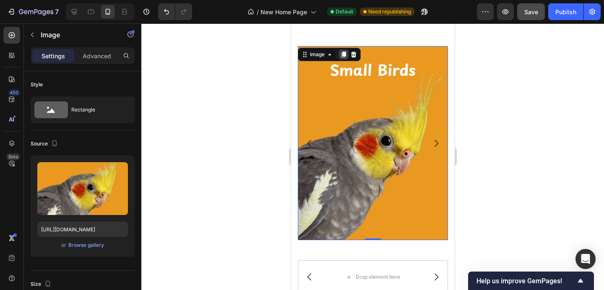
click at [343, 55] on icon at bounding box center [343, 55] width 5 height 6
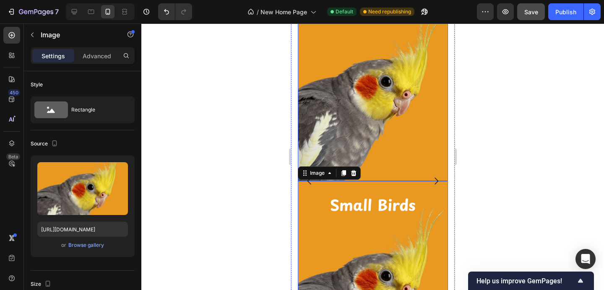
scroll to position [677, 0]
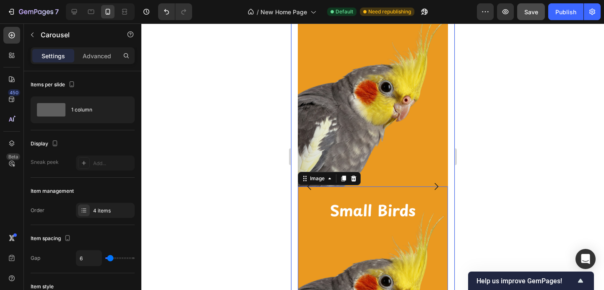
click at [438, 186] on icon "Carousel Next Arrow" at bounding box center [436, 187] width 10 height 10
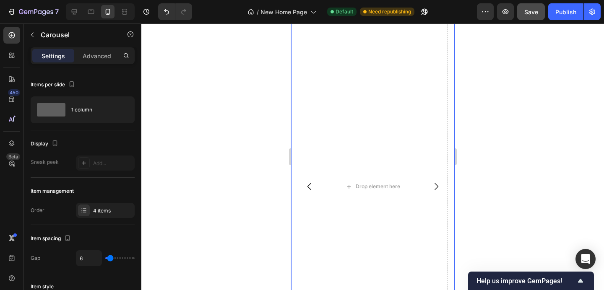
click at [312, 187] on icon "Carousel Back Arrow" at bounding box center [309, 187] width 10 height 10
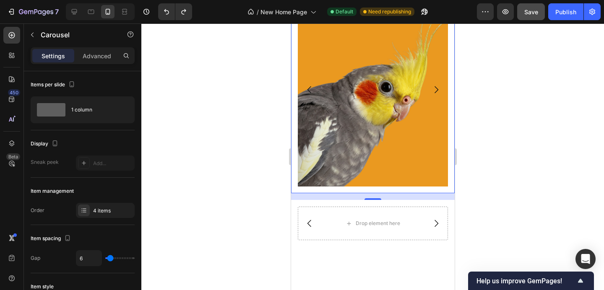
scroll to position [580, 0]
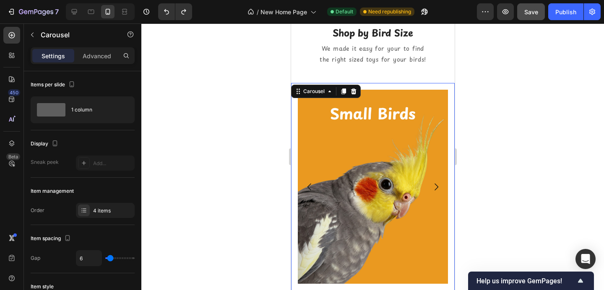
click at [306, 188] on icon "Carousel Back Arrow" at bounding box center [309, 187] width 10 height 10
click at [434, 184] on icon "Carousel Next Arrow" at bounding box center [436, 187] width 10 height 10
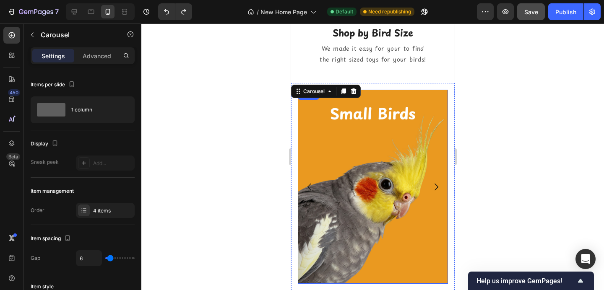
click at [393, 174] on img at bounding box center [372, 187] width 150 height 195
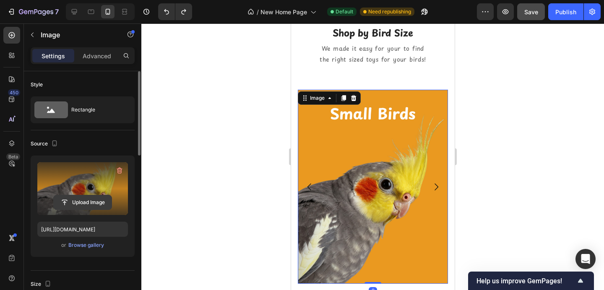
click at [99, 204] on input "file" at bounding box center [83, 202] width 58 height 14
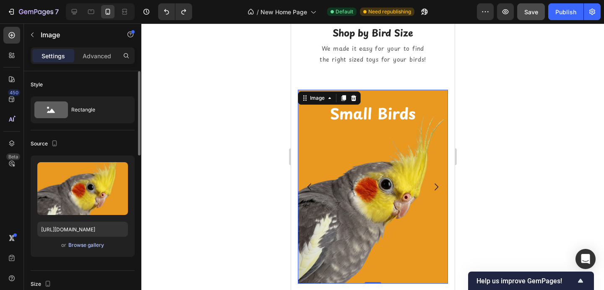
click at [99, 246] on div "Browse gallery" at bounding box center [86, 246] width 36 height 8
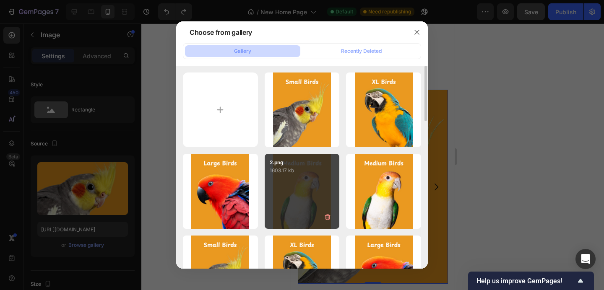
click at [294, 190] on div "2.png 1603.17 kb" at bounding box center [302, 191] width 75 height 75
type input "https://cdn.shopify.com/s/files/1/0787/2597/2268/files/gempages_523568183311860…"
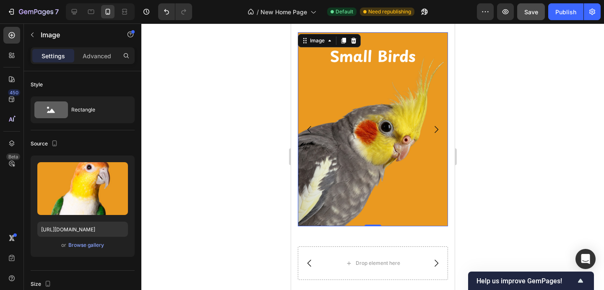
scroll to position [638, 0]
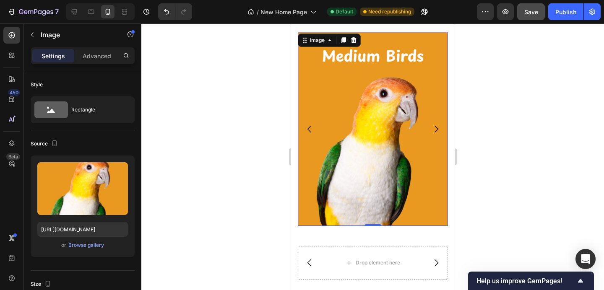
click at [359, 145] on img at bounding box center [372, 129] width 150 height 194
click at [343, 38] on icon at bounding box center [343, 40] width 5 height 6
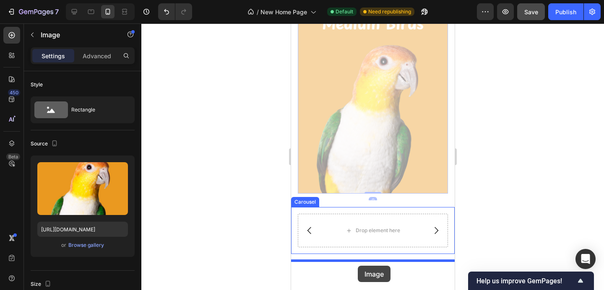
scroll to position [872, 0]
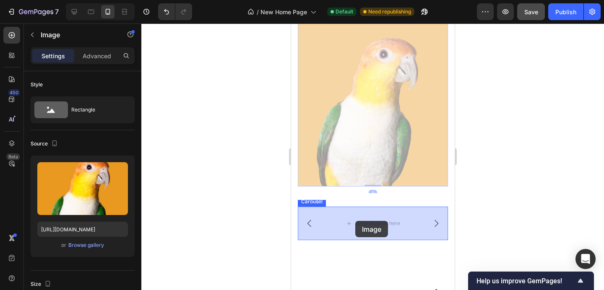
drag, startPoint x: 351, startPoint y: 102, endPoint x: 355, endPoint y: 221, distance: 118.7
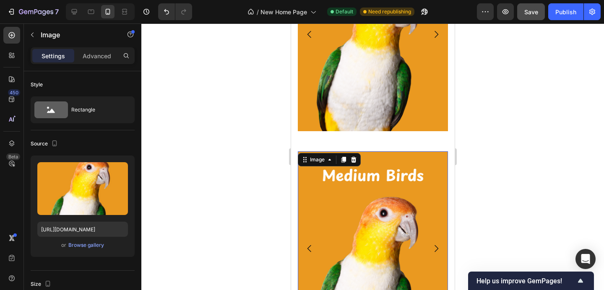
scroll to position [708, 0]
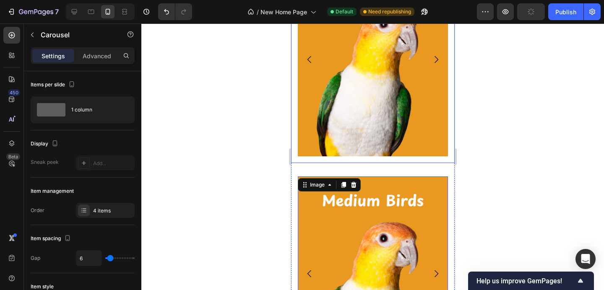
click at [441, 57] on button "Carousel Next Arrow" at bounding box center [435, 59] width 23 height 23
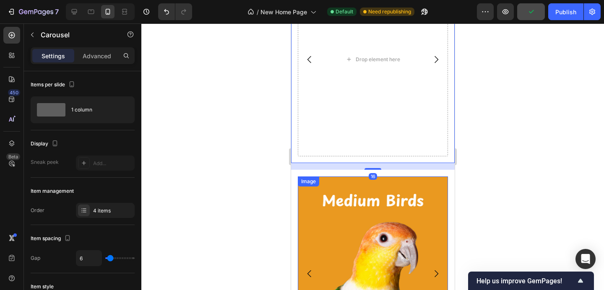
click at [369, 219] on img at bounding box center [372, 274] width 150 height 194
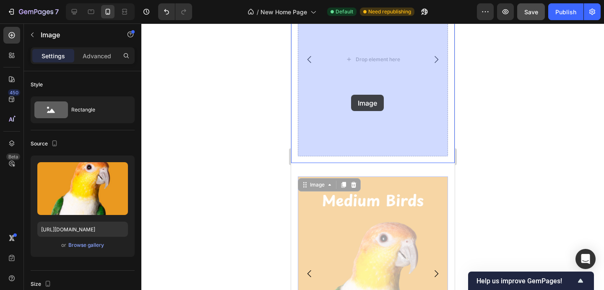
drag, startPoint x: 349, startPoint y: 208, endPoint x: 351, endPoint y: 95, distance: 113.2
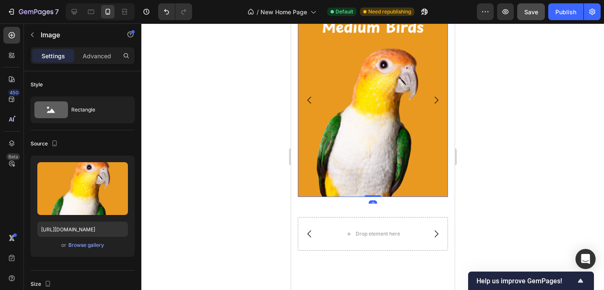
scroll to position [660, 0]
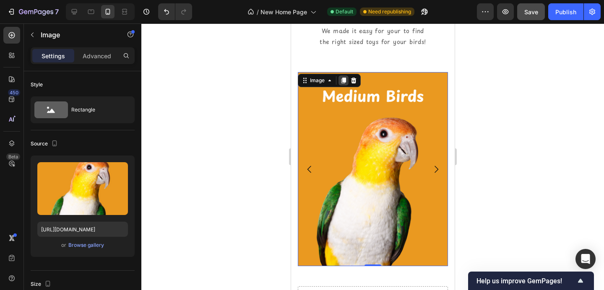
click at [345, 81] on icon at bounding box center [343, 81] width 5 height 6
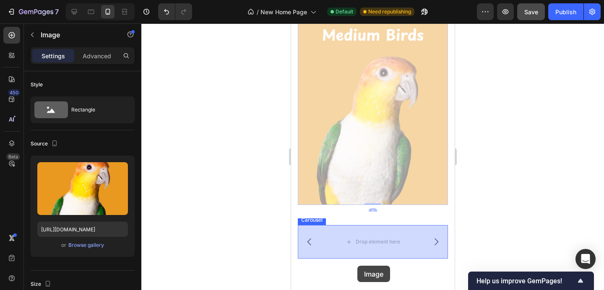
scroll to position [880, 0]
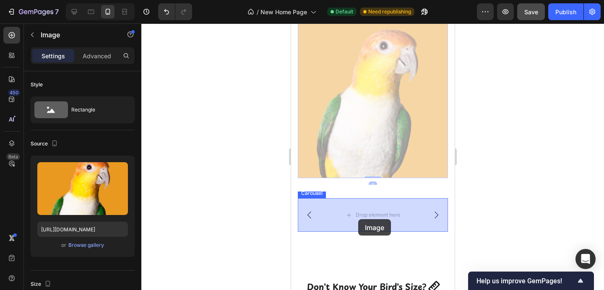
drag, startPoint x: 351, startPoint y: 101, endPoint x: 358, endPoint y: 219, distance: 118.0
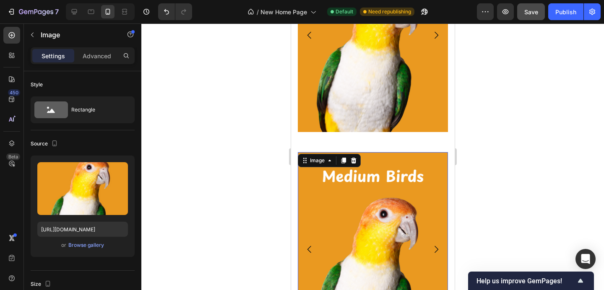
scroll to position [671, 0]
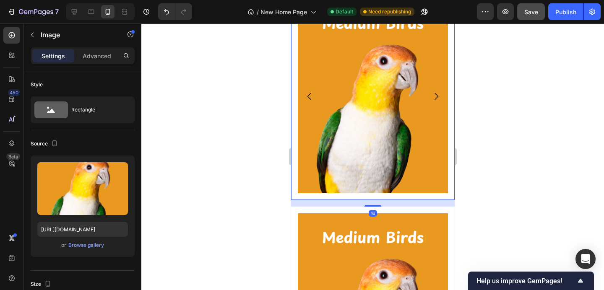
click at [435, 94] on icon "Carousel Next Arrow" at bounding box center [436, 96] width 10 height 10
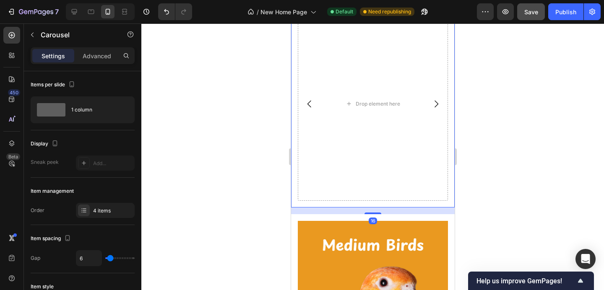
scroll to position [661, 0]
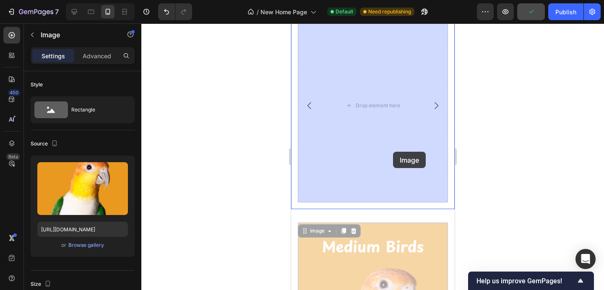
drag, startPoint x: 401, startPoint y: 286, endPoint x: 393, endPoint y: 152, distance: 134.9
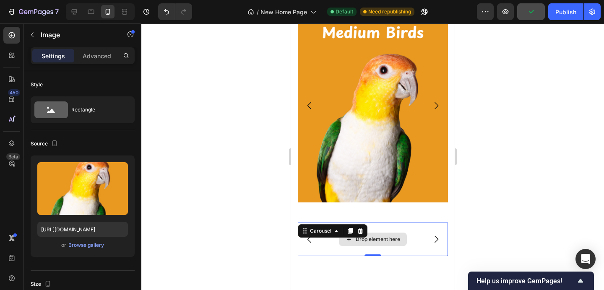
click at [419, 223] on div "Drop element here" at bounding box center [372, 240] width 150 height 34
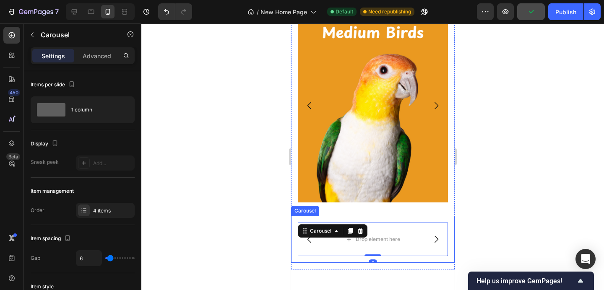
click at [417, 218] on div "Drop element here Image Image Image Carousel 0" at bounding box center [373, 239] width 164 height 47
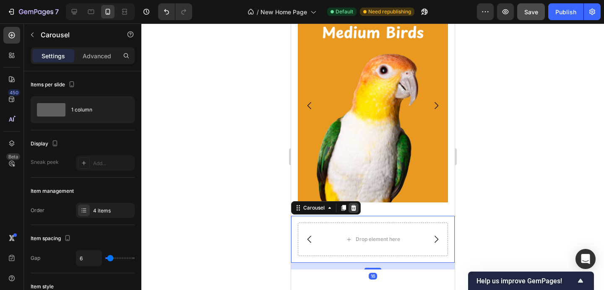
click at [354, 210] on icon at bounding box center [353, 208] width 7 height 7
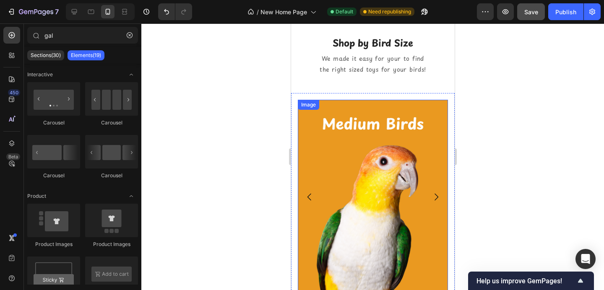
scroll to position [571, 0]
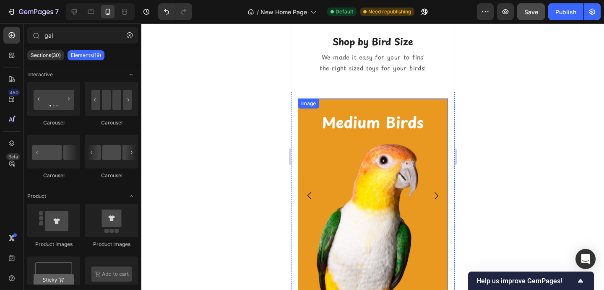
click at [323, 209] on img at bounding box center [372, 196] width 150 height 194
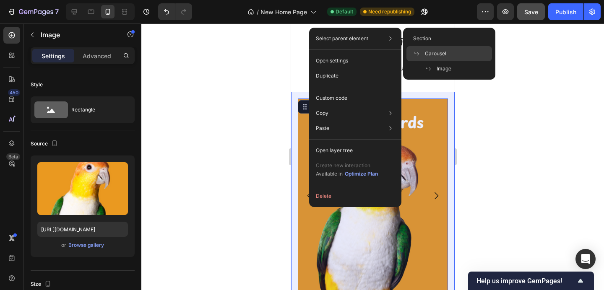
click at [418, 51] on icon at bounding box center [416, 53] width 7 height 7
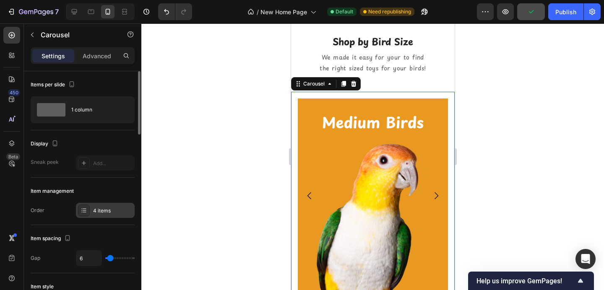
click at [97, 211] on div "4 items" at bounding box center [112, 211] width 39 height 8
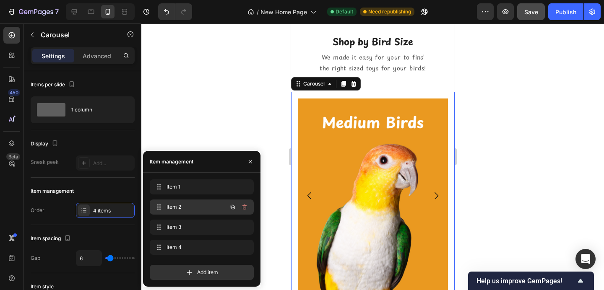
click at [174, 200] on div "Item 2 Item 2" at bounding box center [202, 207] width 104 height 15
click at [173, 208] on span "Item 2" at bounding box center [196, 207] width 62 height 8
click at [205, 226] on span "Item 3" at bounding box center [190, 228] width 47 height 8
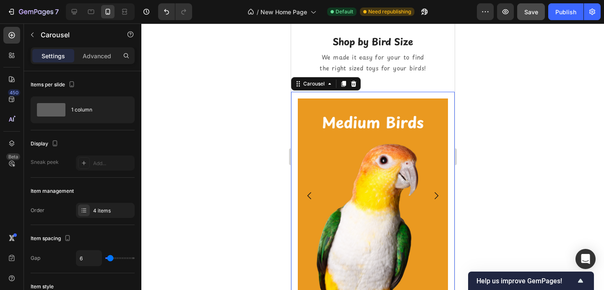
click at [433, 194] on icon "Carousel Next Arrow" at bounding box center [436, 196] width 10 height 10
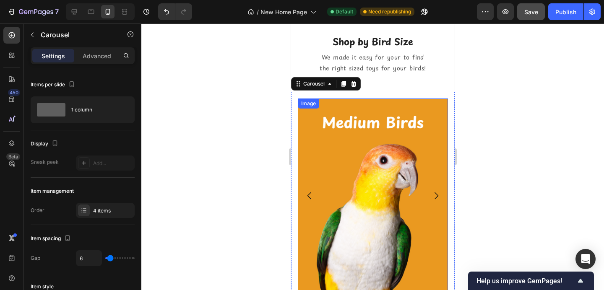
click at [377, 181] on img at bounding box center [372, 196] width 150 height 194
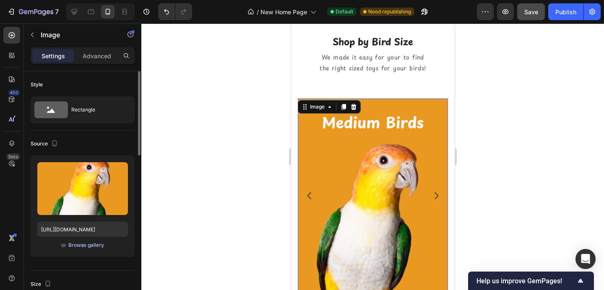
click at [82, 247] on div "Browse gallery" at bounding box center [86, 246] width 36 height 8
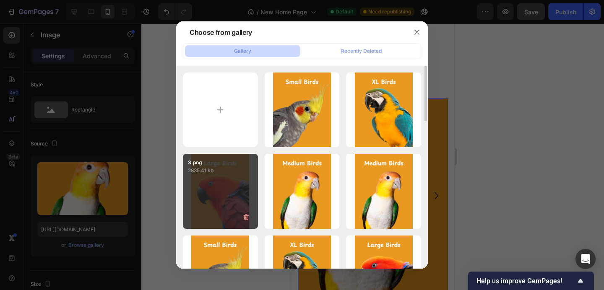
click at [216, 204] on div "3.png 2835.41 kb" at bounding box center [220, 191] width 75 height 75
type input "https://cdn.shopify.com/s/files/1/0787/2597/2268/files/gempages_523568183311860…"
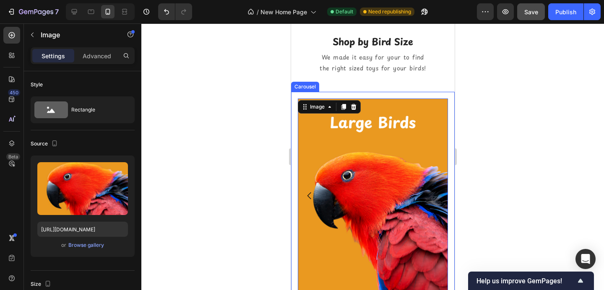
click at [432, 198] on icon "Carousel Next Arrow" at bounding box center [436, 196] width 10 height 10
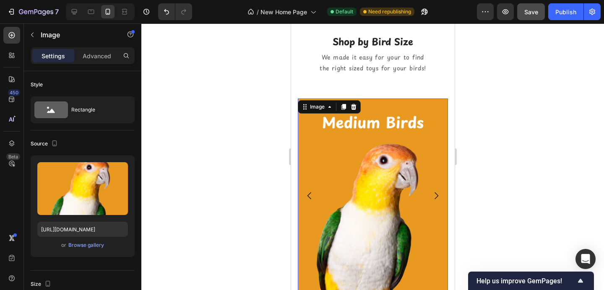
click at [354, 177] on img at bounding box center [372, 196] width 150 height 194
click at [86, 248] on div "Browse gallery" at bounding box center [86, 246] width 36 height 8
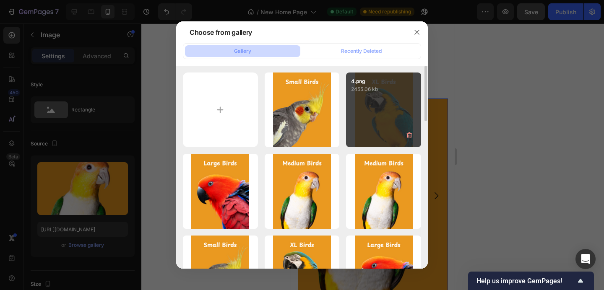
click at [404, 101] on div "4.png 2455.06 kb" at bounding box center [383, 110] width 75 height 75
type input "https://cdn.shopify.com/s/files/1/0787/2597/2268/files/gempages_523568183311860…"
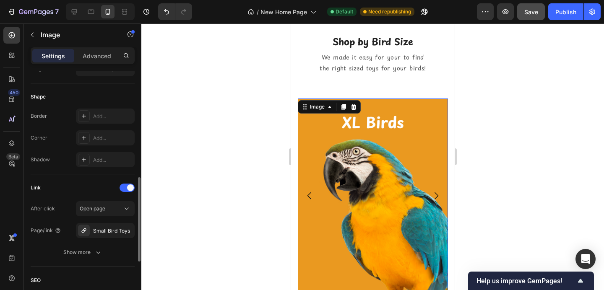
scroll to position [227, 0]
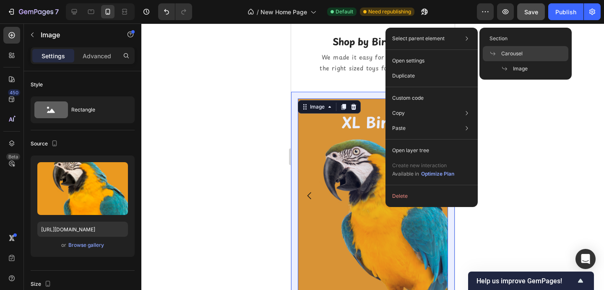
click at [491, 49] on div "Carousel" at bounding box center [526, 53] width 86 height 15
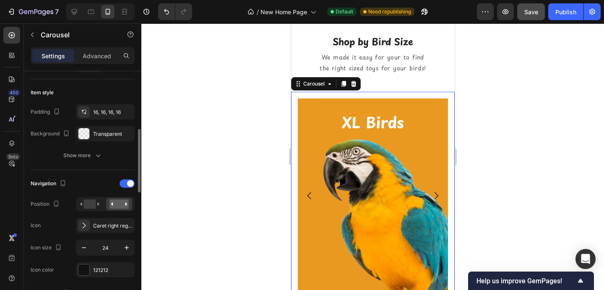
scroll to position [192, 0]
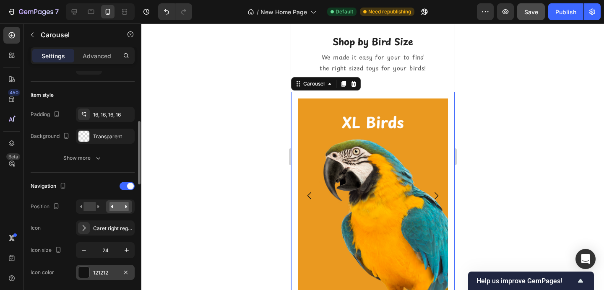
click at [86, 273] on div at bounding box center [83, 272] width 11 height 11
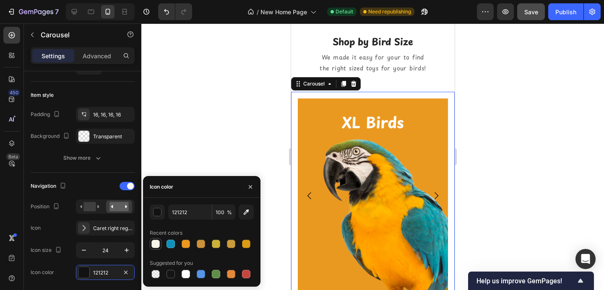
click at [152, 242] on div at bounding box center [155, 244] width 8 height 8
click at [185, 274] on div at bounding box center [186, 274] width 8 height 8
type input "FFFFFF"
click at [249, 185] on icon "button" at bounding box center [250, 186] width 3 height 3
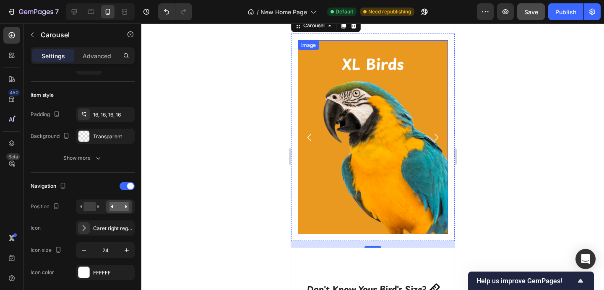
scroll to position [630, 0]
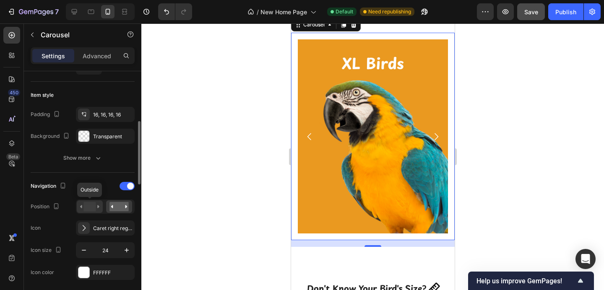
click at [96, 210] on icon at bounding box center [89, 206] width 19 height 9
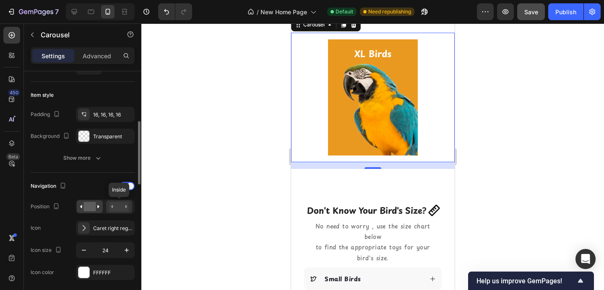
click at [117, 207] on rect at bounding box center [118, 206] width 19 height 9
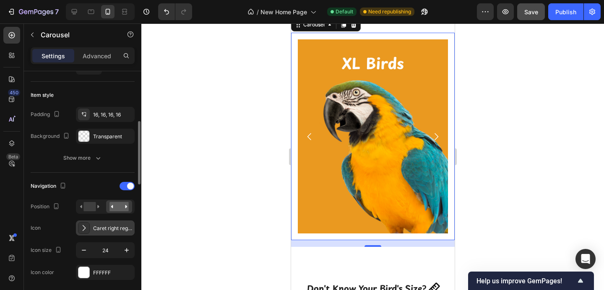
click at [86, 228] on icon at bounding box center [84, 228] width 8 height 8
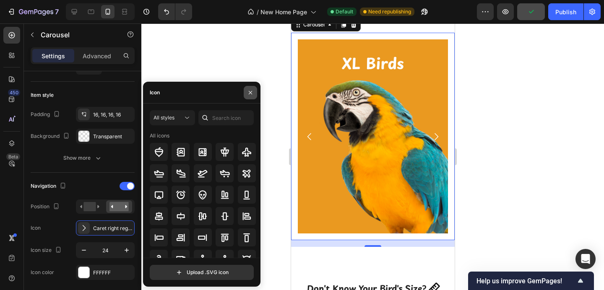
click at [247, 96] on icon "button" at bounding box center [250, 92] width 7 height 7
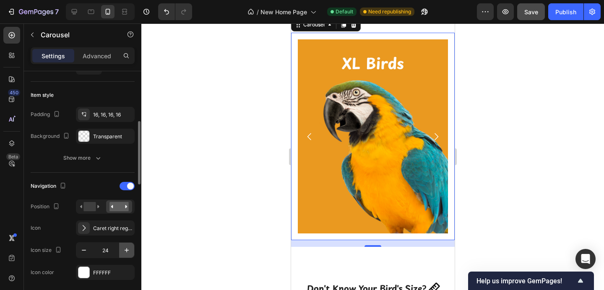
click at [129, 252] on icon "button" at bounding box center [126, 250] width 8 height 8
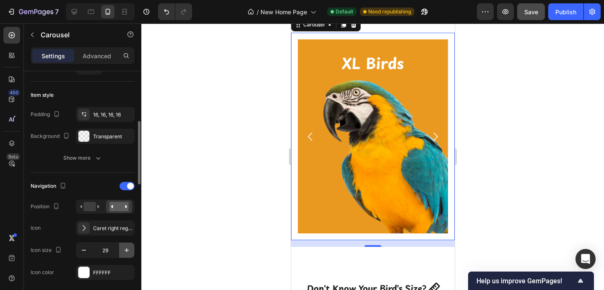
click at [129, 252] on icon "button" at bounding box center [126, 250] width 8 height 8
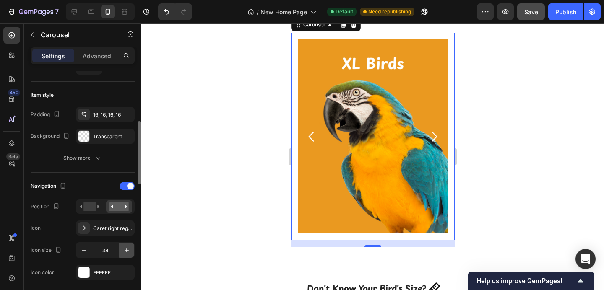
click at [129, 252] on icon "button" at bounding box center [126, 250] width 8 height 8
type input "37"
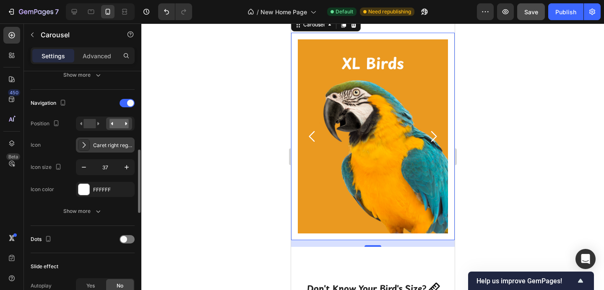
scroll to position [281, 0]
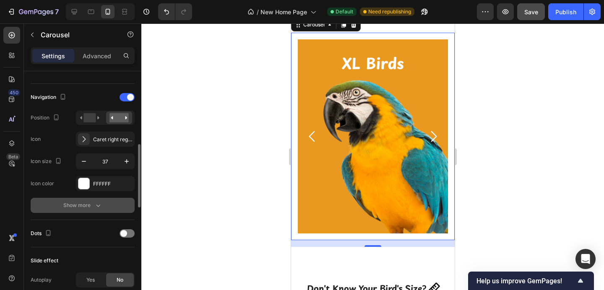
click at [90, 212] on button "Show more" at bounding box center [83, 205] width 104 height 15
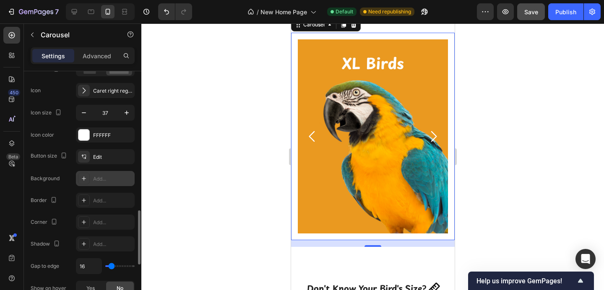
scroll to position [418, 0]
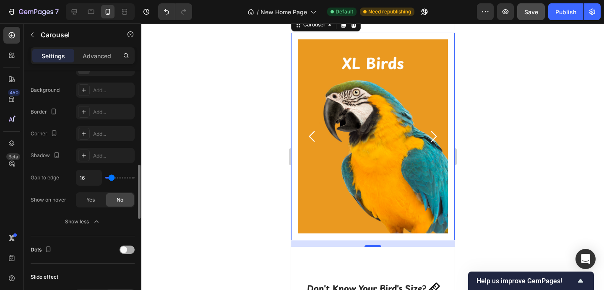
click at [125, 250] on span at bounding box center [123, 250] width 7 height 7
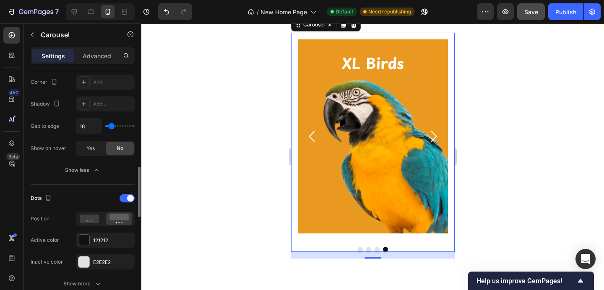
scroll to position [470, 0]
click at [87, 242] on div at bounding box center [83, 239] width 11 height 11
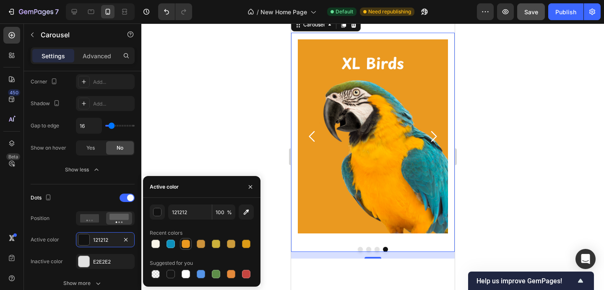
click at [184, 242] on div at bounding box center [186, 244] width 8 height 8
type input "EA9920"
click at [252, 188] on icon "button" at bounding box center [250, 187] width 7 height 7
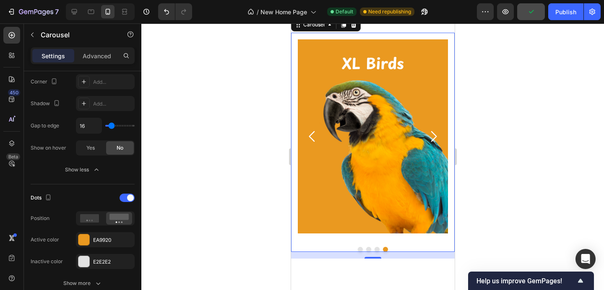
click at [242, 151] on div at bounding box center [372, 156] width 463 height 267
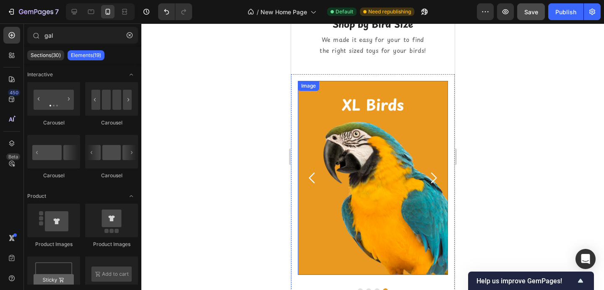
scroll to position [587, 0]
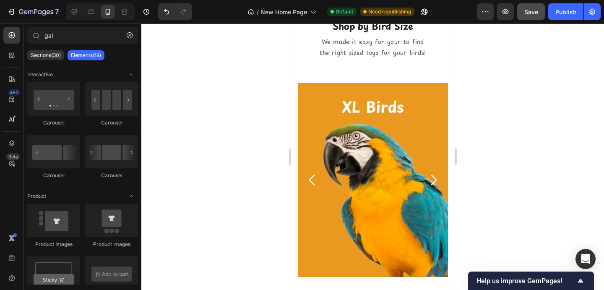
click at [226, 120] on div at bounding box center [372, 156] width 463 height 267
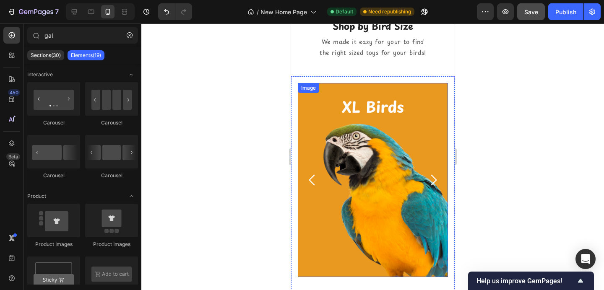
click at [317, 117] on img at bounding box center [372, 180] width 150 height 194
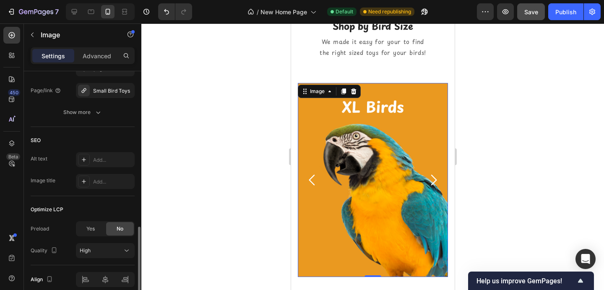
scroll to position [456, 0]
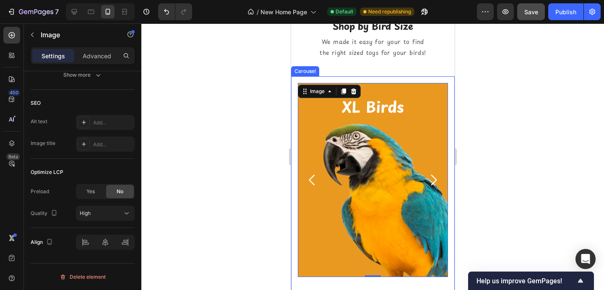
click at [313, 179] on icon "Carousel Back Arrow" at bounding box center [312, 180] width 16 height 16
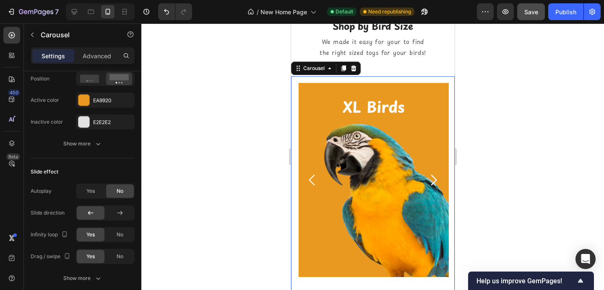
scroll to position [0, 0]
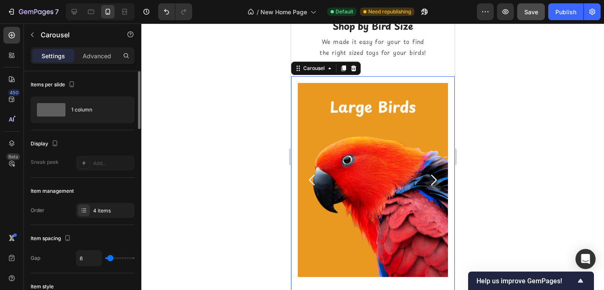
click at [313, 179] on icon "Carousel Back Arrow" at bounding box center [312, 180] width 16 height 16
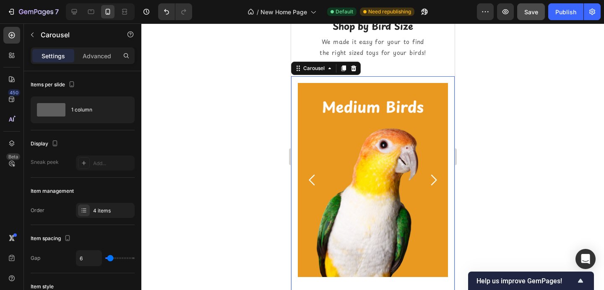
click at [313, 179] on icon "Carousel Back Arrow" at bounding box center [312, 180] width 16 height 16
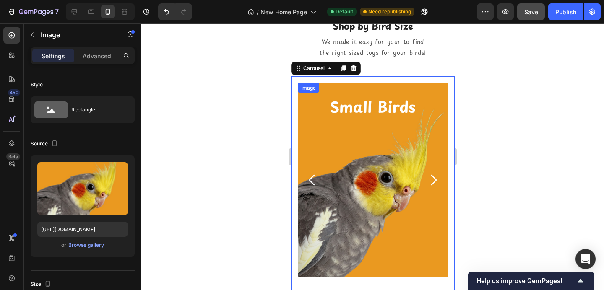
click at [348, 160] on img at bounding box center [372, 180] width 150 height 195
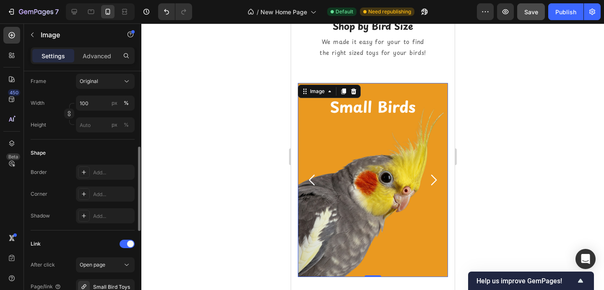
scroll to position [223, 0]
click at [81, 195] on icon at bounding box center [84, 193] width 7 height 7
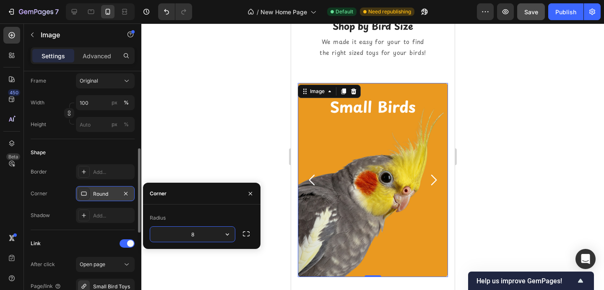
click at [213, 146] on div at bounding box center [372, 156] width 463 height 267
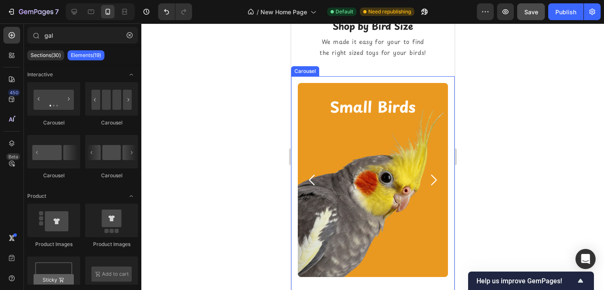
click at [432, 180] on icon "Carousel Next Arrow" at bounding box center [433, 180] width 16 height 16
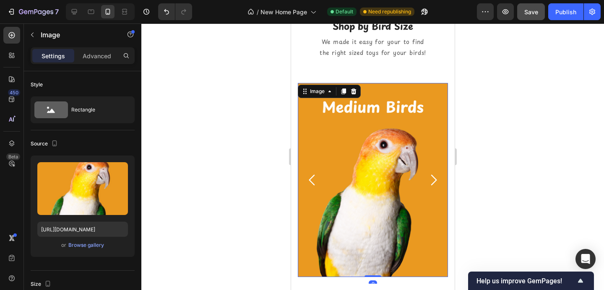
click at [398, 168] on img at bounding box center [372, 180] width 150 height 194
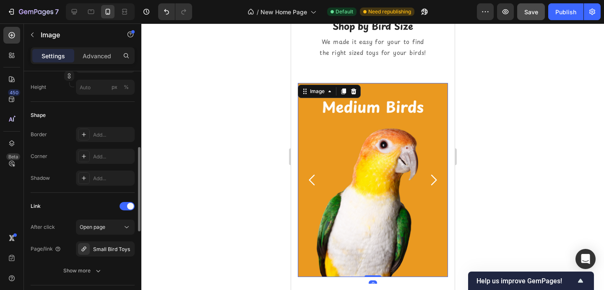
scroll to position [260, 0]
click at [80, 134] on div at bounding box center [84, 134] width 12 height 12
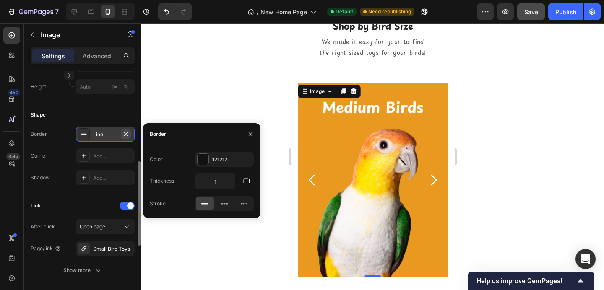
click at [127, 136] on icon "button" at bounding box center [125, 134] width 7 height 7
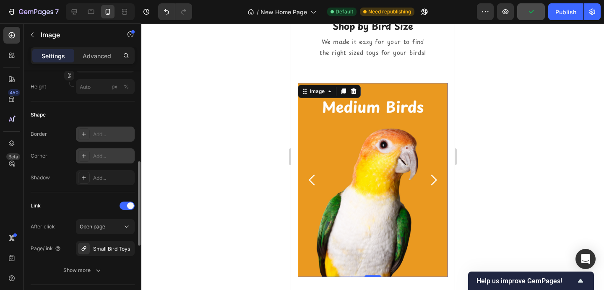
click at [84, 156] on icon at bounding box center [84, 156] width 4 height 4
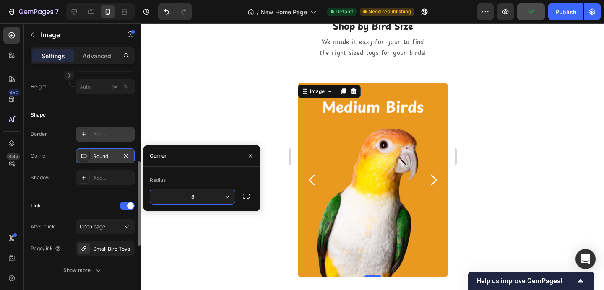
click at [57, 181] on div "Shadow Add..." at bounding box center [83, 177] width 104 height 15
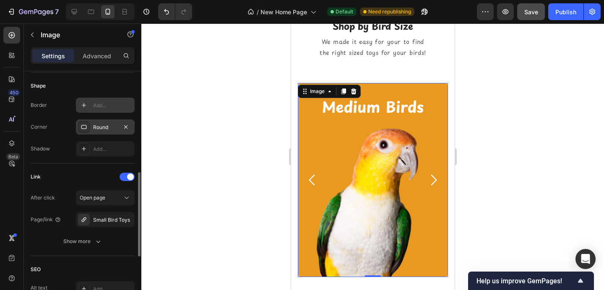
scroll to position [290, 0]
click at [100, 222] on div "Small Bird Toys" at bounding box center [105, 220] width 24 height 8
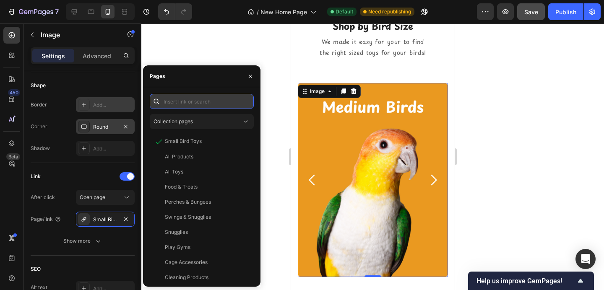
click at [180, 105] on input "text" at bounding box center [202, 101] width 104 height 15
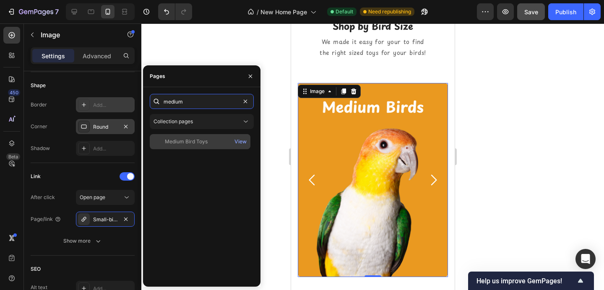
type input "medium"
click at [182, 136] on div "Medium Bird Toys View" at bounding box center [200, 141] width 101 height 15
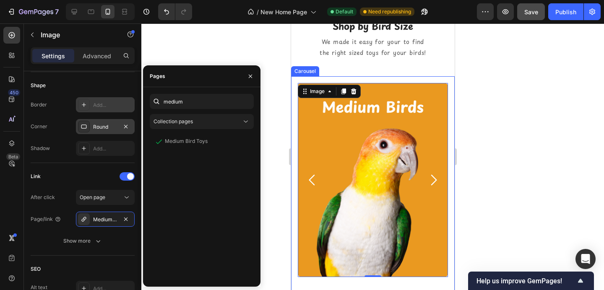
click at [434, 182] on icon "Carousel Next Arrow" at bounding box center [434, 180] width 6 height 10
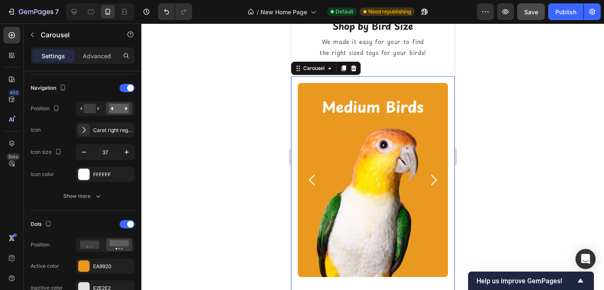
scroll to position [0, 0]
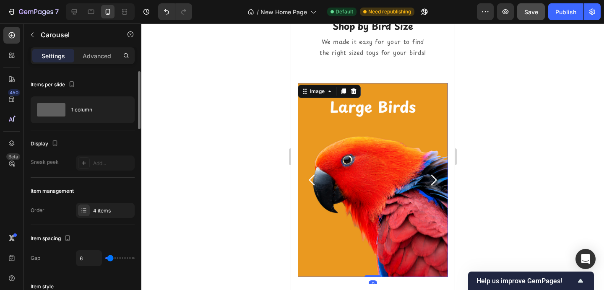
click at [389, 165] on img at bounding box center [372, 180] width 150 height 194
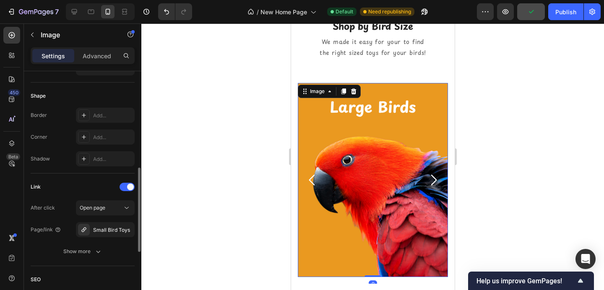
scroll to position [273, 0]
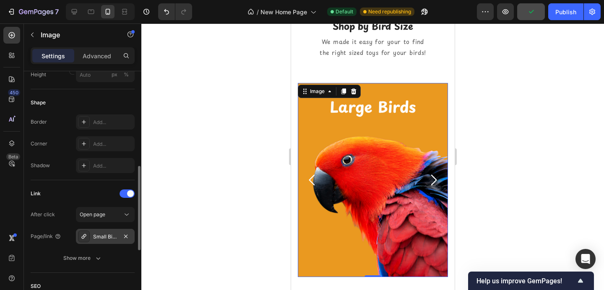
click at [96, 241] on div "Small Bird Toys" at bounding box center [105, 236] width 59 height 15
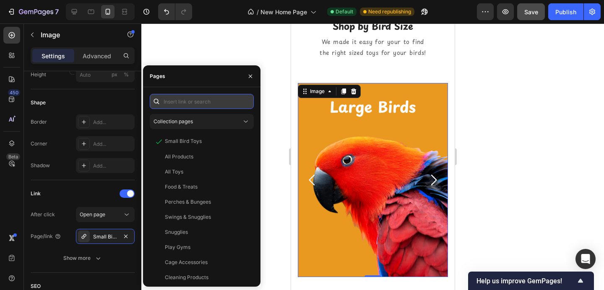
click at [186, 102] on input "text" at bounding box center [202, 101] width 104 height 15
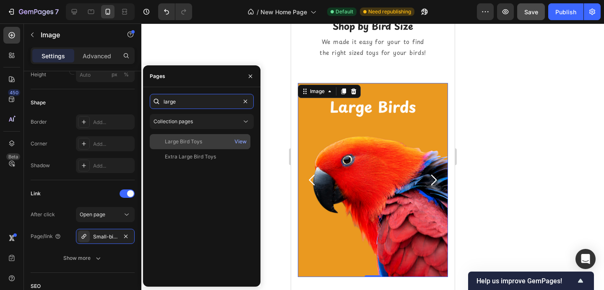
type input "large"
click at [195, 142] on div "Large Bird Toys" at bounding box center [183, 142] width 37 height 8
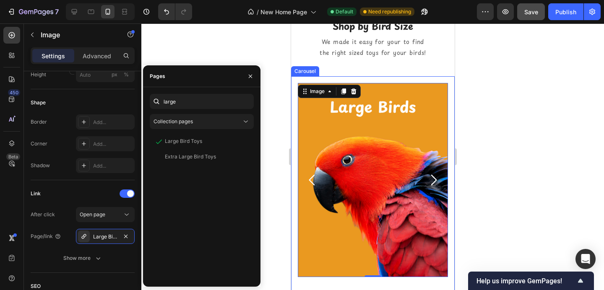
click at [436, 179] on icon "Carousel Next Arrow" at bounding box center [433, 180] width 16 height 16
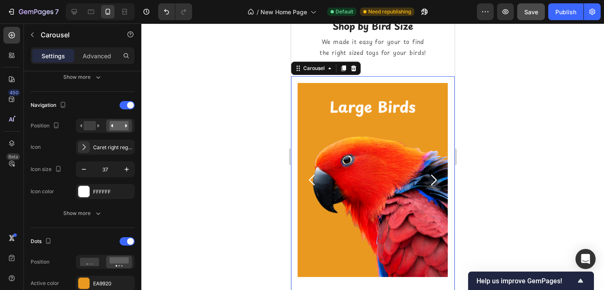
scroll to position [0, 0]
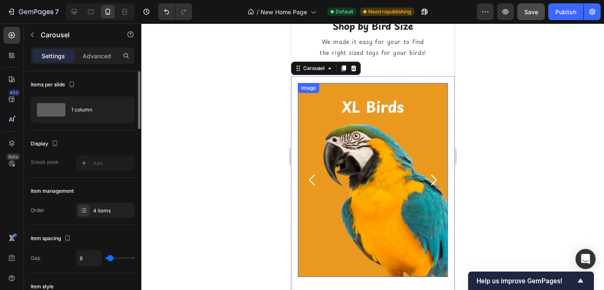
click at [376, 166] on img at bounding box center [372, 180] width 150 height 194
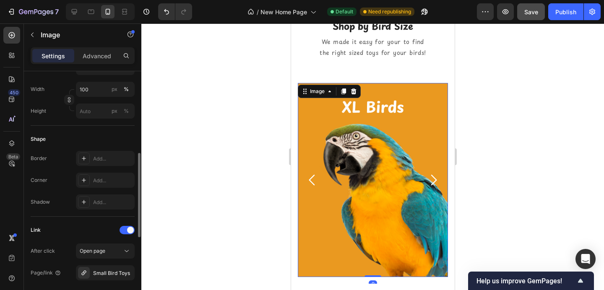
scroll to position [260, 0]
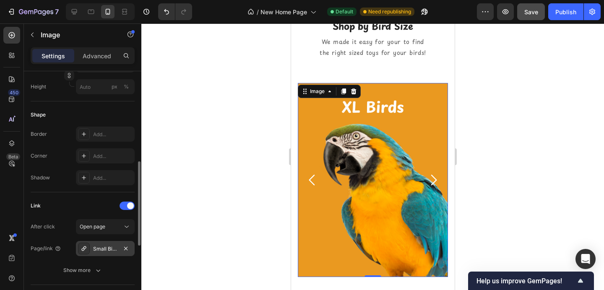
click at [103, 246] on div "Small Bird Toys" at bounding box center [105, 249] width 24 height 8
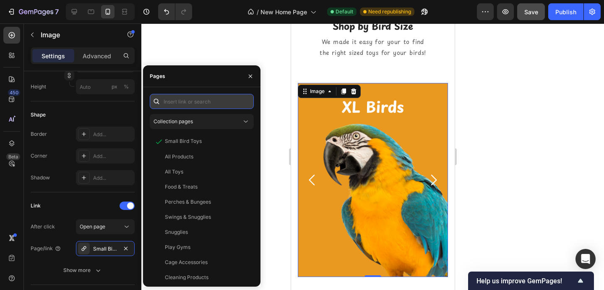
click at [188, 101] on input "text" at bounding box center [202, 101] width 104 height 15
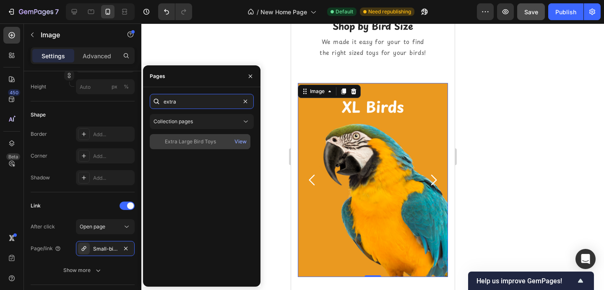
type input "extra"
click at [219, 148] on div "Extra Large Bird Toys View" at bounding box center [200, 141] width 101 height 15
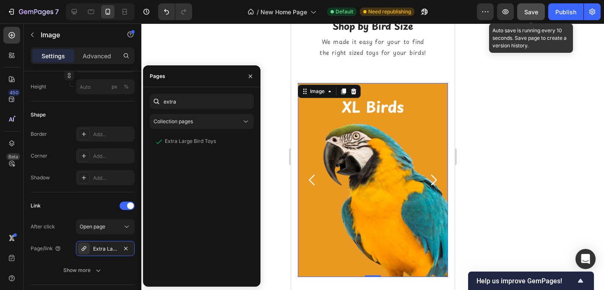
click at [536, 6] on button "Save" at bounding box center [531, 11] width 28 height 17
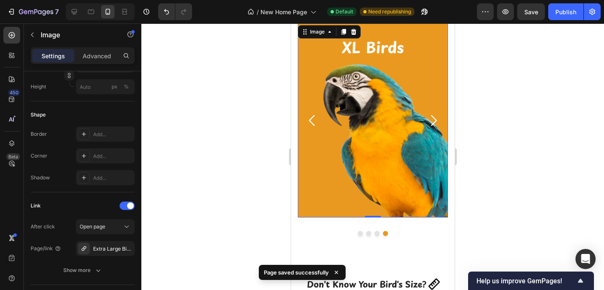
scroll to position [623, 0]
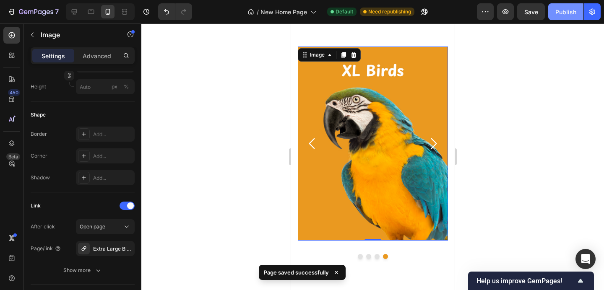
click at [558, 11] on div "Publish" at bounding box center [565, 12] width 21 height 9
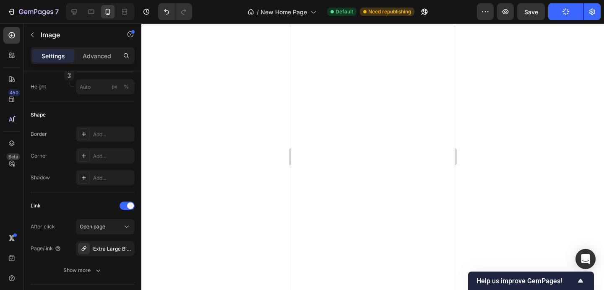
scroll to position [0, 0]
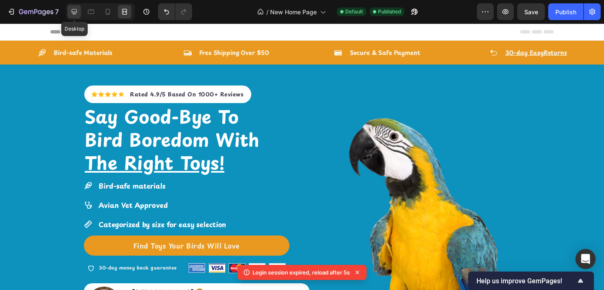
click at [76, 12] on icon at bounding box center [74, 11] width 5 height 5
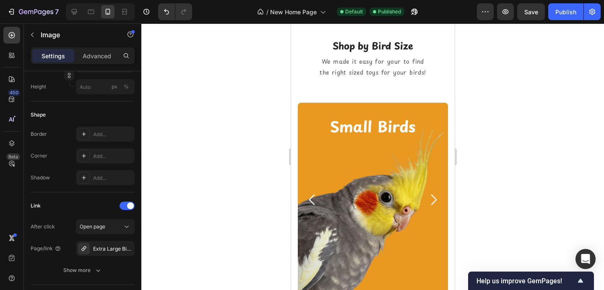
scroll to position [624, 0]
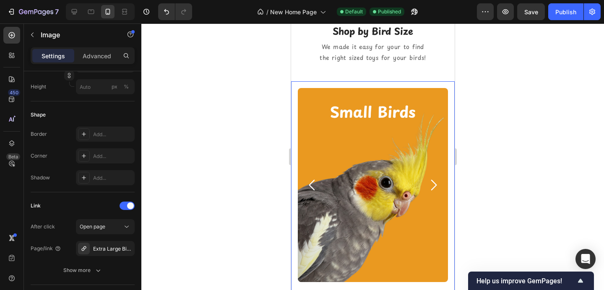
click at [435, 183] on icon "Carousel Next Arrow" at bounding box center [433, 185] width 16 height 16
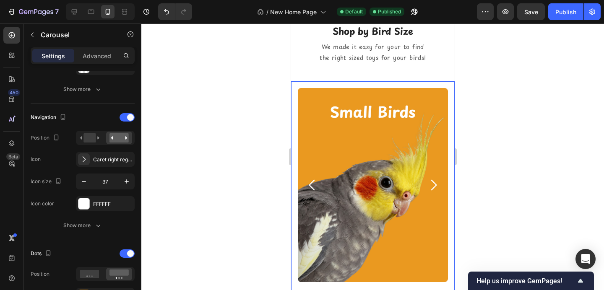
scroll to position [0, 0]
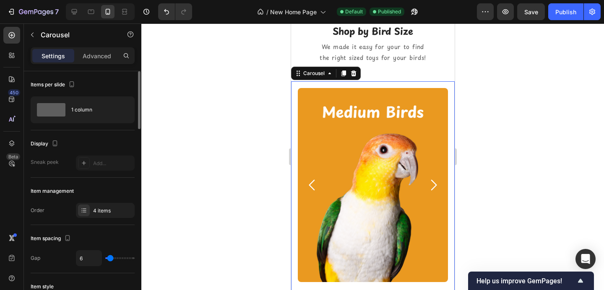
click at [435, 183] on icon "Carousel Next Arrow" at bounding box center [433, 185] width 16 height 16
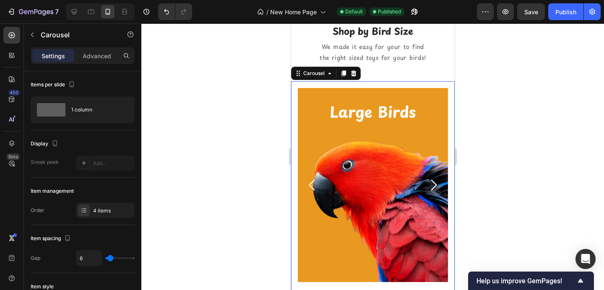
click at [558, 21] on div "7 Version history / New Home Page Default Published Preview Save Publish" at bounding box center [302, 12] width 604 height 24
click at [559, 16] on div "Publish" at bounding box center [565, 12] width 21 height 9
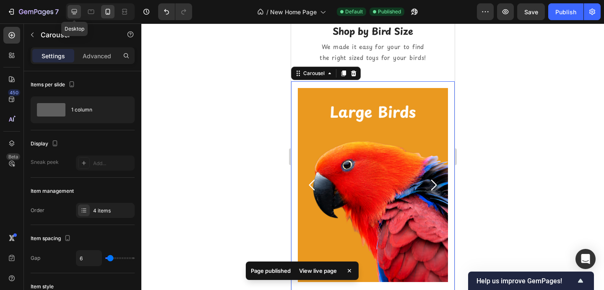
click at [70, 10] on icon at bounding box center [74, 12] width 8 height 8
type input "16"
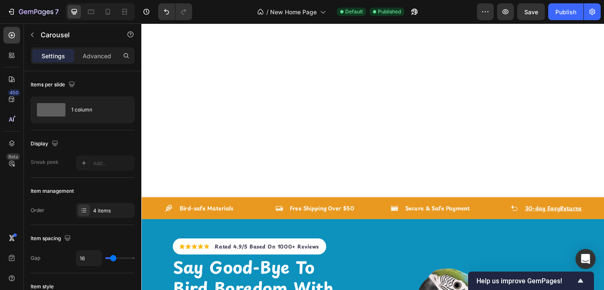
scroll to position [39, 0]
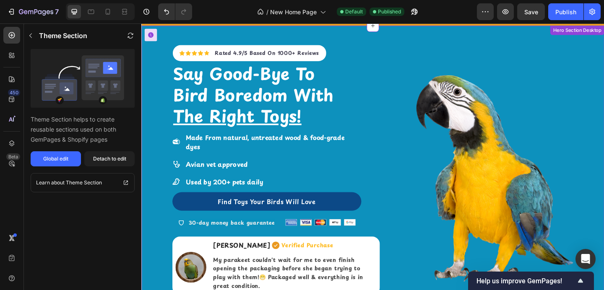
click at [181, 211] on link "Find Toys Your Birds Will Love" at bounding box center [278, 217] width 206 height 20
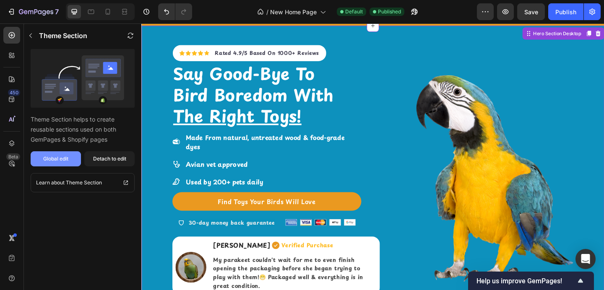
click at [77, 162] on button "Global edit" at bounding box center [56, 158] width 50 height 15
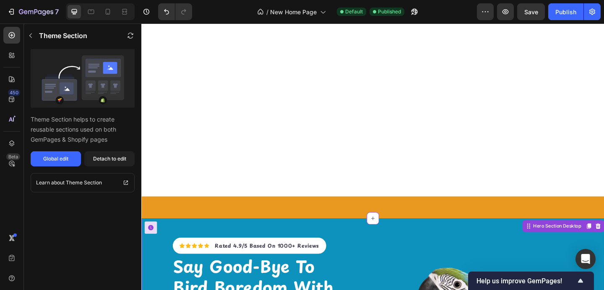
scroll to position [956, 0]
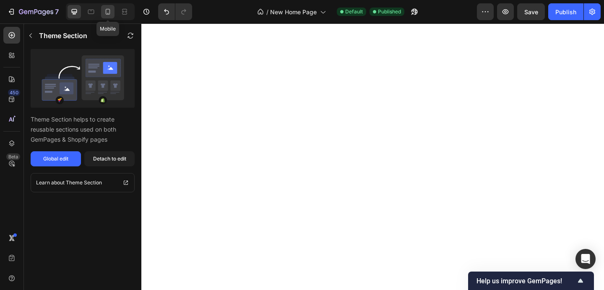
click at [109, 11] on icon at bounding box center [108, 12] width 8 height 8
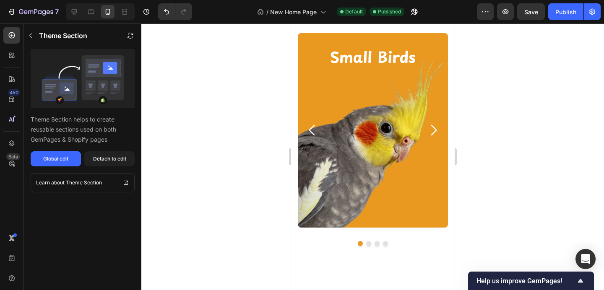
scroll to position [606, 0]
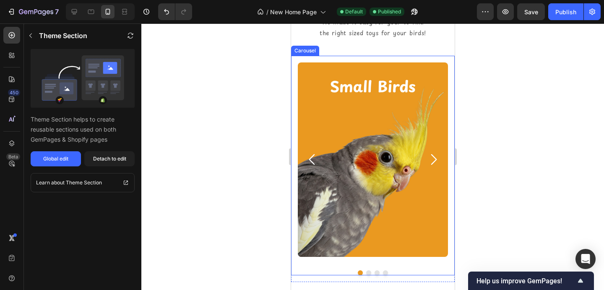
click at [431, 162] on icon "Carousel Next Arrow" at bounding box center [433, 160] width 16 height 16
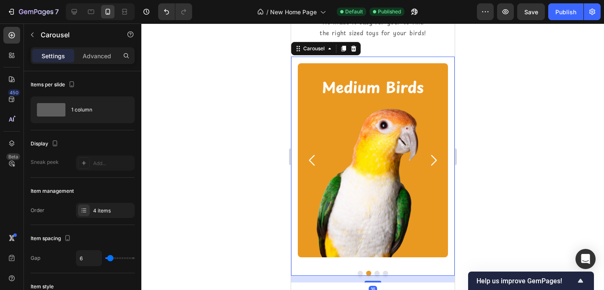
click at [431, 162] on icon "Carousel Next Arrow" at bounding box center [433, 161] width 16 height 16
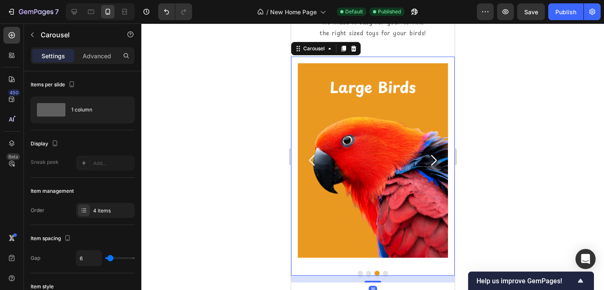
click at [431, 162] on icon "Carousel Next Arrow" at bounding box center [433, 161] width 16 height 16
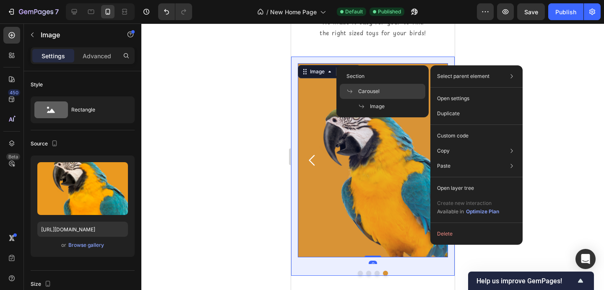
click at [391, 87] on div "Carousel" at bounding box center [383, 91] width 86 height 15
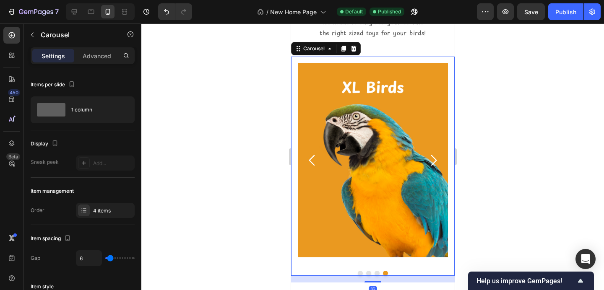
click at [314, 154] on icon "Carousel Back Arrow" at bounding box center [312, 161] width 16 height 16
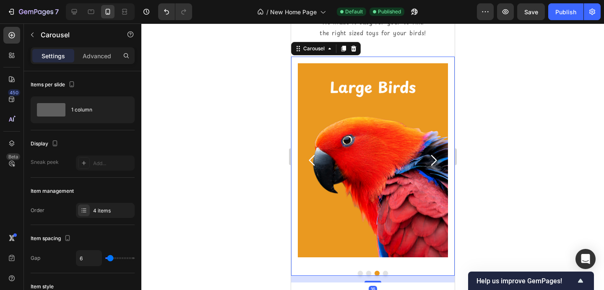
click at [314, 154] on icon "Carousel Back Arrow" at bounding box center [312, 161] width 16 height 16
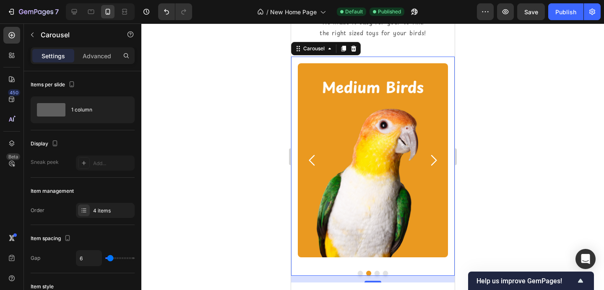
click at [430, 159] on icon "Carousel Next Arrow" at bounding box center [433, 161] width 16 height 16
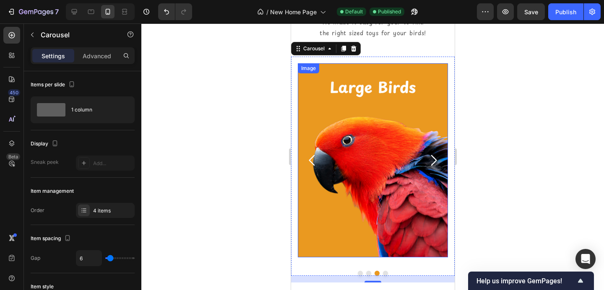
click at [406, 141] on img at bounding box center [372, 160] width 150 height 194
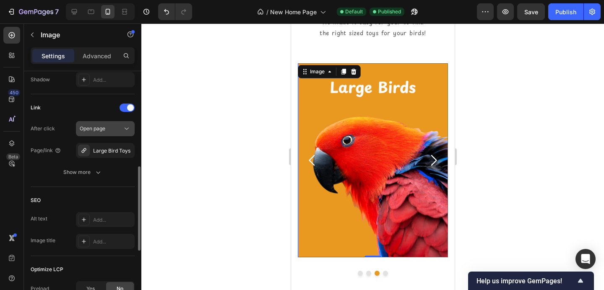
scroll to position [366, 0]
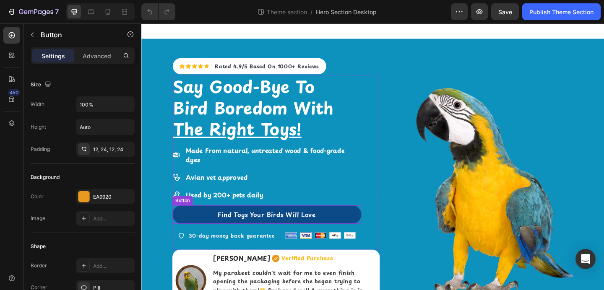
click at [181, 221] on link "Find Toys Your Birds Will Love" at bounding box center [278, 231] width 206 height 20
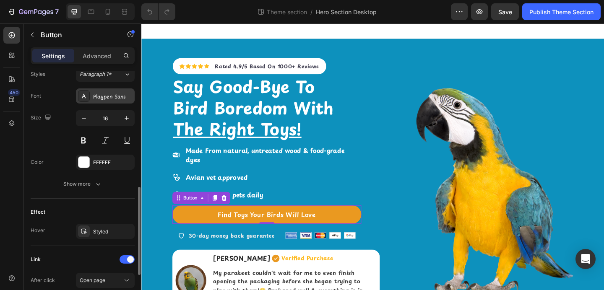
scroll to position [315, 0]
click at [100, 234] on div "Styled" at bounding box center [105, 230] width 59 height 15
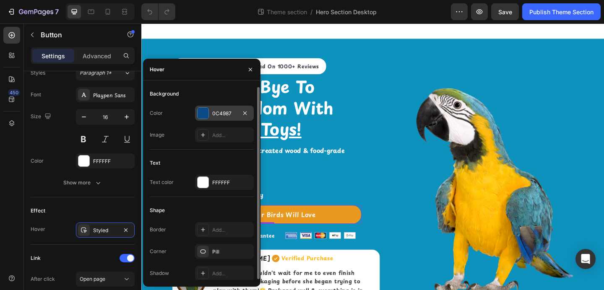
click at [204, 114] on div at bounding box center [203, 113] width 11 height 11
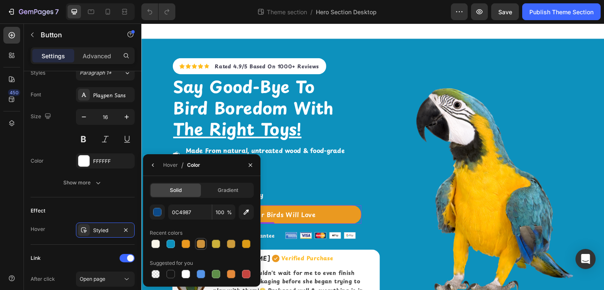
click at [198, 243] on div at bounding box center [201, 244] width 8 height 8
type input "CC923B"
click at [251, 168] on icon "button" at bounding box center [250, 165] width 7 height 7
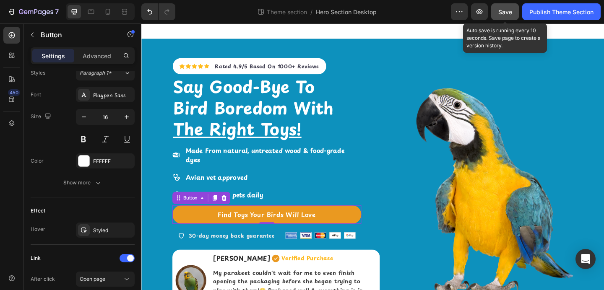
click at [517, 13] on button "Save" at bounding box center [505, 11] width 28 height 17
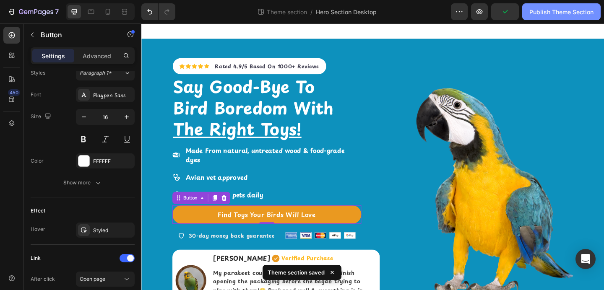
click at [543, 14] on div "Publish Theme Section" at bounding box center [561, 12] width 64 height 9
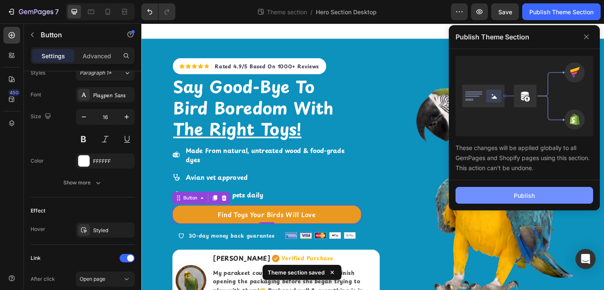
click at [505, 193] on button "Publish" at bounding box center [524, 195] width 138 height 17
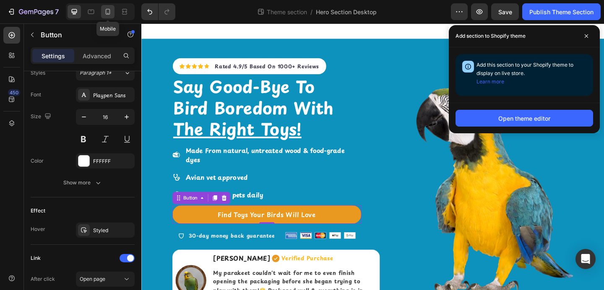
click at [109, 11] on icon at bounding box center [108, 12] width 8 height 8
type input "14"
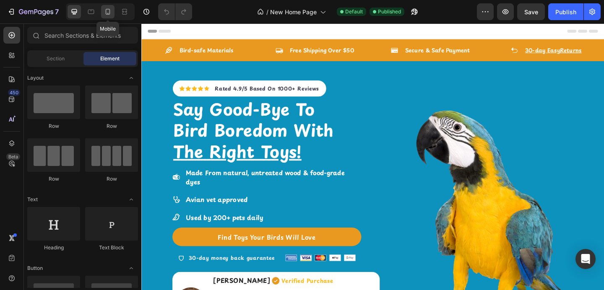
click at [104, 9] on icon at bounding box center [108, 12] width 8 height 8
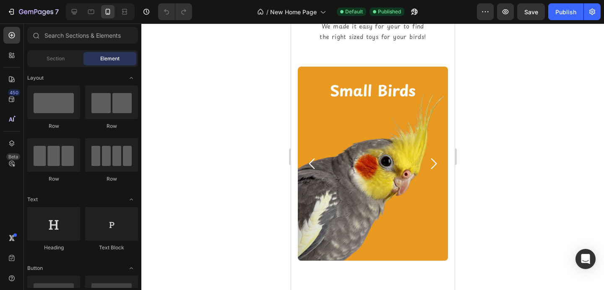
scroll to position [406, 0]
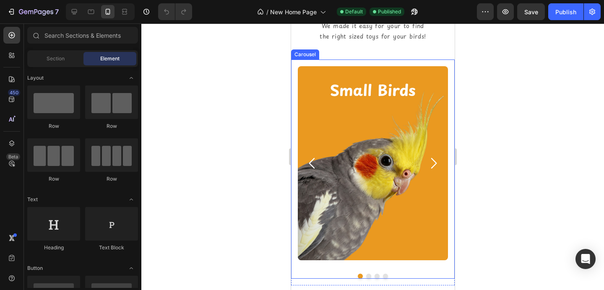
click at [434, 164] on icon "Carousel Next Arrow" at bounding box center [433, 164] width 16 height 16
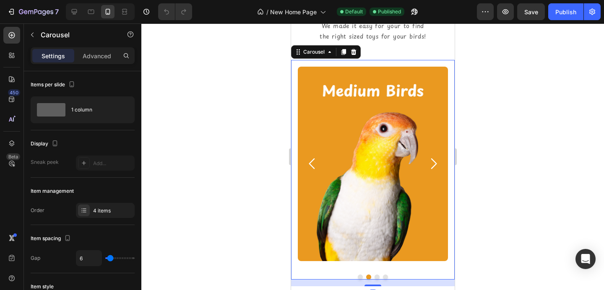
click at [432, 162] on icon "Carousel Next Arrow" at bounding box center [433, 164] width 16 height 16
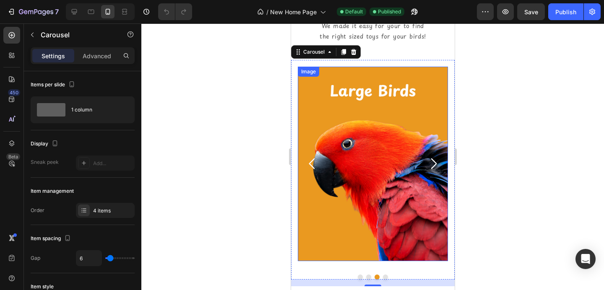
click at [397, 151] on img at bounding box center [372, 164] width 150 height 194
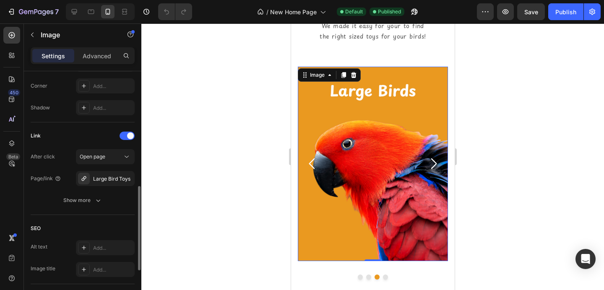
scroll to position [324, 0]
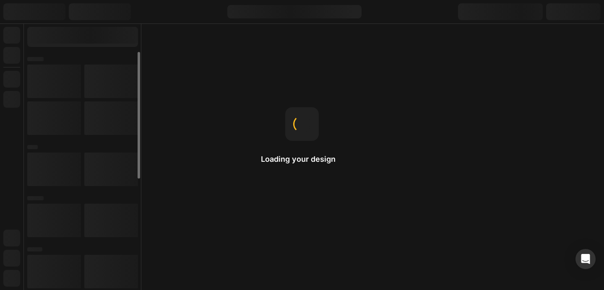
scroll to position [11, 0]
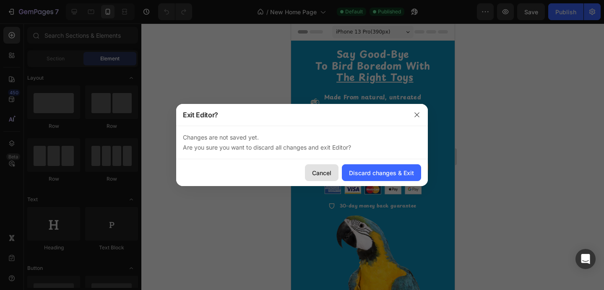
click at [317, 173] on div "Cancel" at bounding box center [321, 173] width 19 height 9
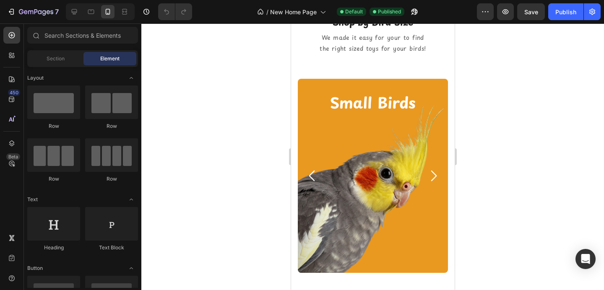
scroll to position [367, 0]
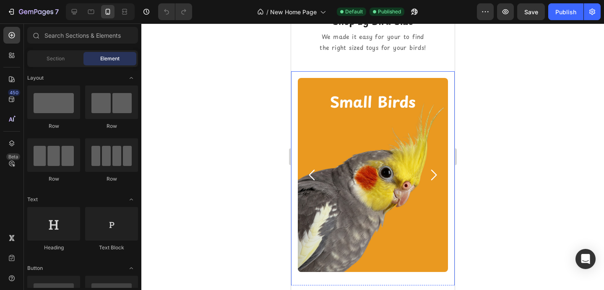
click at [433, 170] on icon "Carousel Next Arrow" at bounding box center [433, 175] width 16 height 16
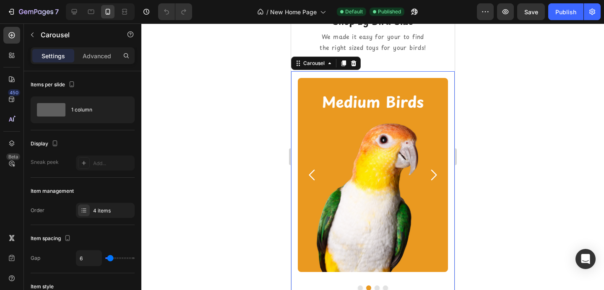
click at [435, 173] on icon "Carousel Next Arrow" at bounding box center [433, 175] width 16 height 16
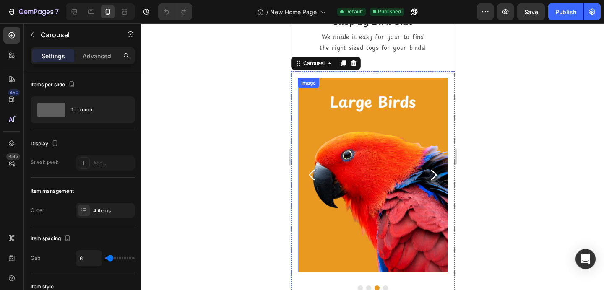
click at [352, 171] on img at bounding box center [372, 175] width 150 height 194
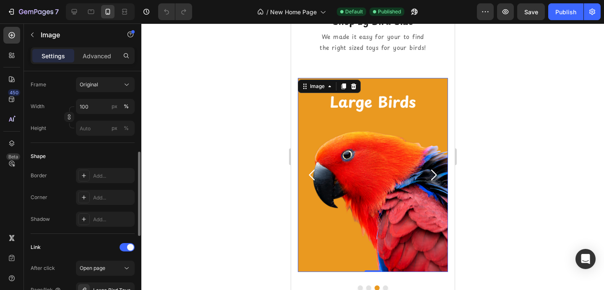
scroll to position [194, 0]
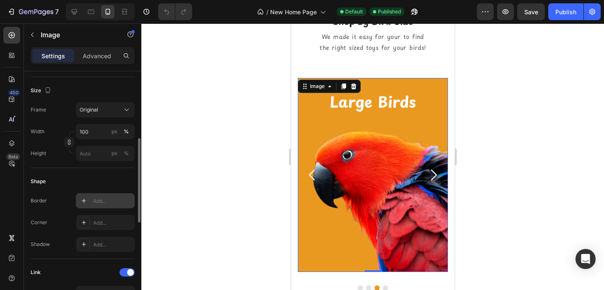
click at [80, 200] on div at bounding box center [84, 201] width 12 height 12
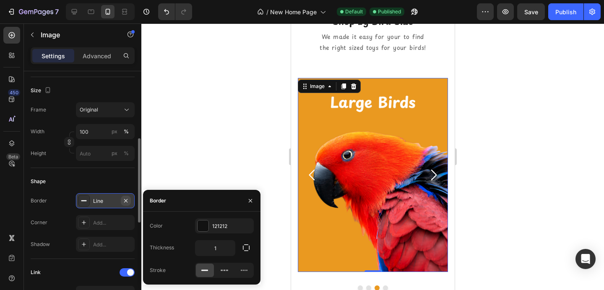
click at [122, 200] on button "button" at bounding box center [126, 201] width 10 height 10
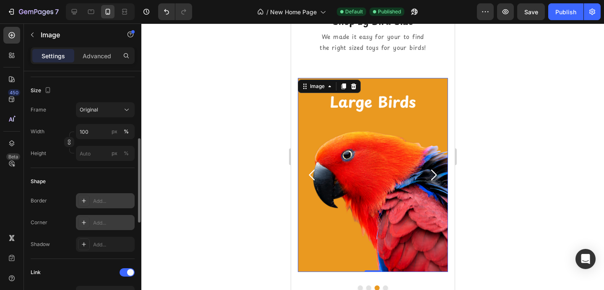
click at [82, 219] on icon at bounding box center [84, 222] width 7 height 7
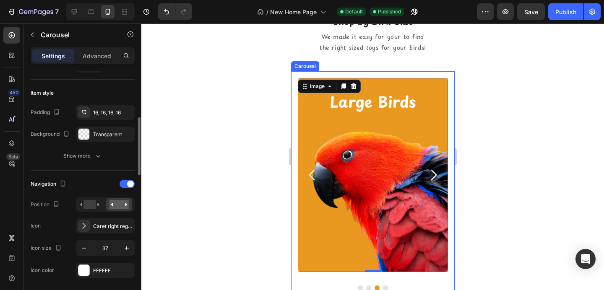
click at [434, 176] on icon "Carousel Next Arrow" at bounding box center [433, 175] width 16 height 16
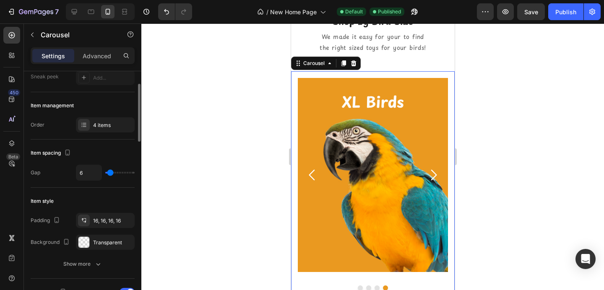
scroll to position [96, 0]
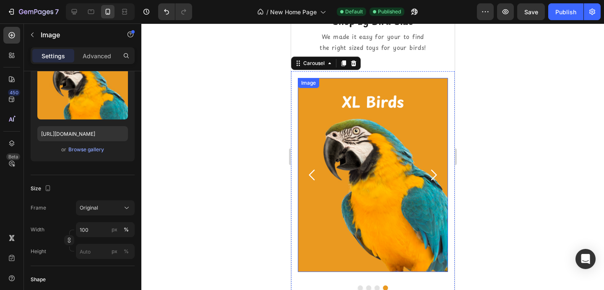
click at [399, 158] on img at bounding box center [372, 175] width 150 height 194
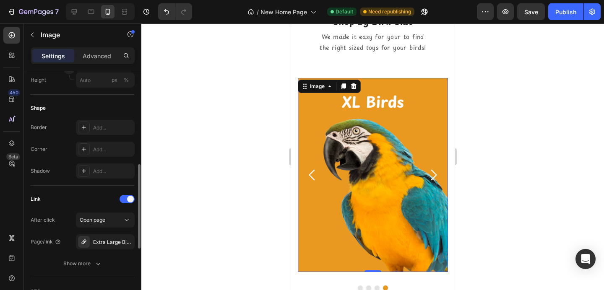
scroll to position [268, 0]
click at [83, 129] on icon at bounding box center [84, 127] width 7 height 7
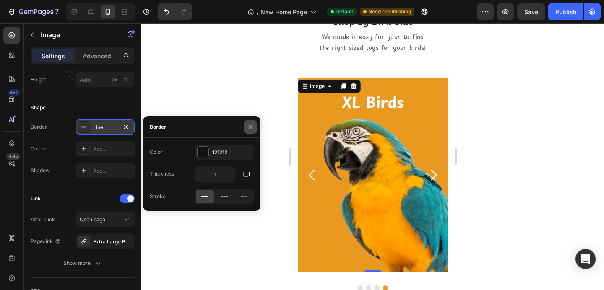
click at [256, 122] on button "button" at bounding box center [250, 126] width 13 height 13
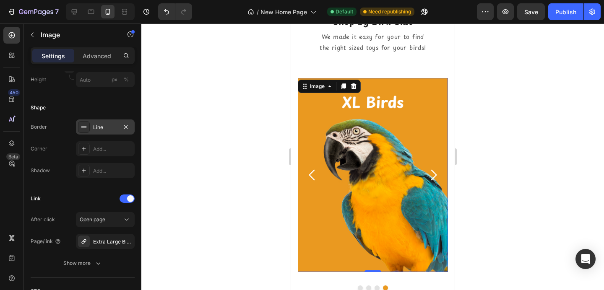
click at [83, 133] on div "Line" at bounding box center [105, 127] width 59 height 15
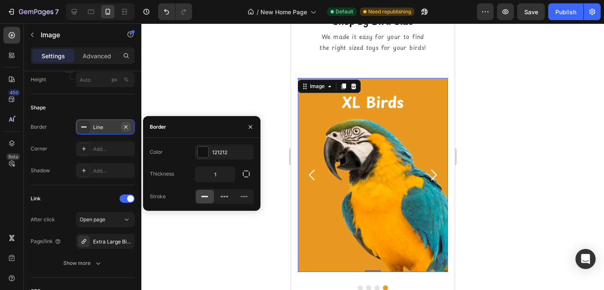
click at [129, 127] on icon "button" at bounding box center [125, 127] width 7 height 7
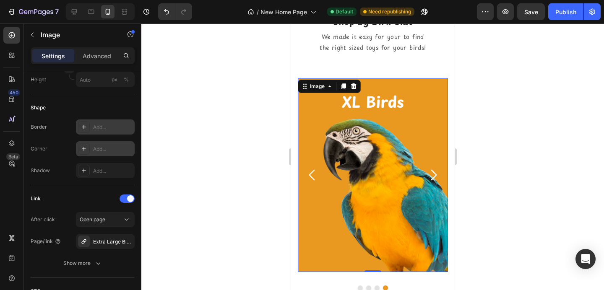
click at [79, 151] on div at bounding box center [84, 149] width 12 height 12
click at [201, 110] on div at bounding box center [372, 156] width 463 height 267
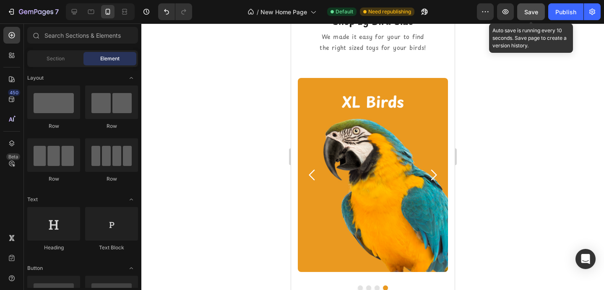
click at [529, 14] on span "Save" at bounding box center [531, 11] width 14 height 7
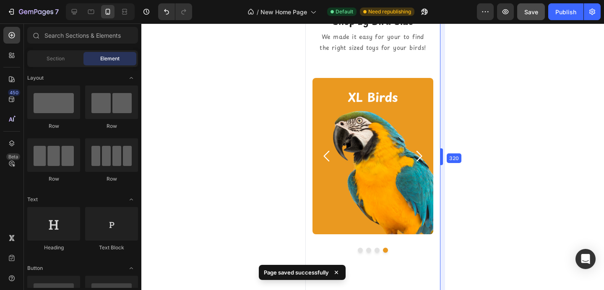
drag, startPoint x: 457, startPoint y: 146, endPoint x: 409, endPoint y: 145, distance: 48.2
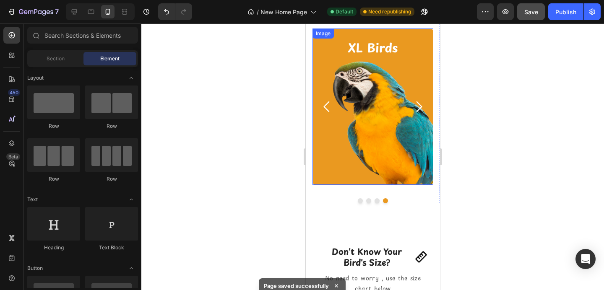
scroll to position [416, 0]
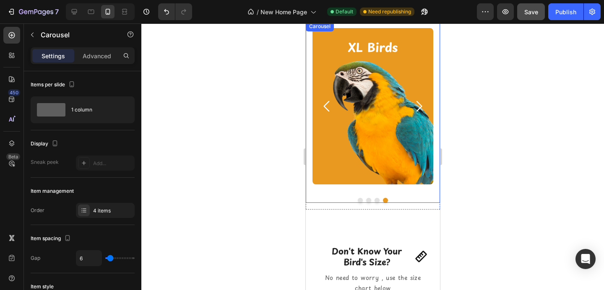
click at [403, 192] on div "Image Image Image Image Carousel Image Image Image [GEOGRAPHIC_DATA]" at bounding box center [372, 112] width 134 height 182
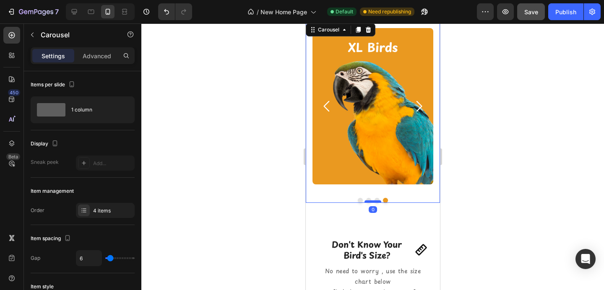
drag, startPoint x: 374, startPoint y: 207, endPoint x: 372, endPoint y: 201, distance: 6.0
click at [372, 195] on div "Image Image Image Image Carousel Image Image Image Carousel 0" at bounding box center [372, 112] width 134 height 182
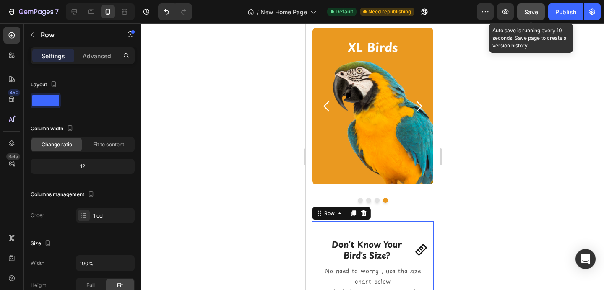
click at [531, 16] on div "Save" at bounding box center [531, 12] width 14 height 9
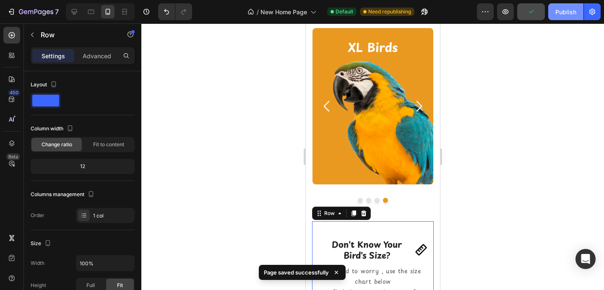
click at [557, 14] on div "Publish" at bounding box center [565, 12] width 21 height 9
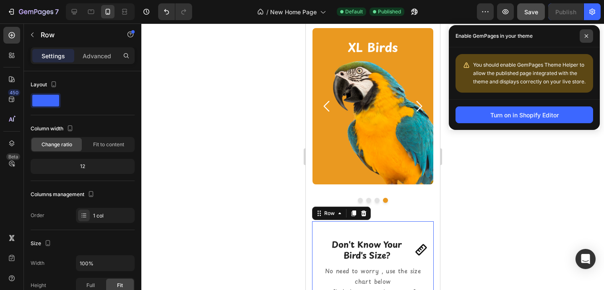
click at [587, 36] on icon at bounding box center [586, 35] width 3 height 3
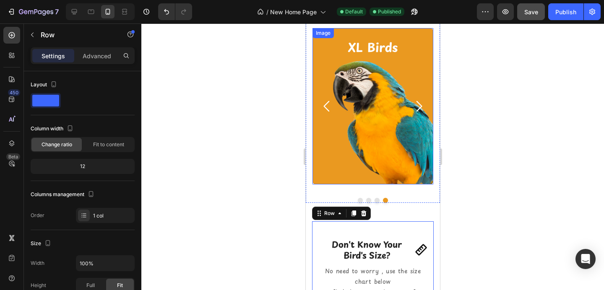
scroll to position [0, 0]
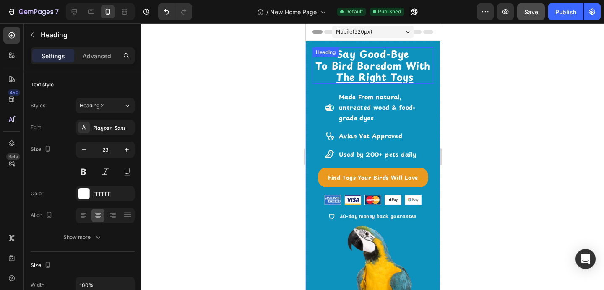
click at [380, 70] on u "The Right Toys" at bounding box center [374, 77] width 77 height 15
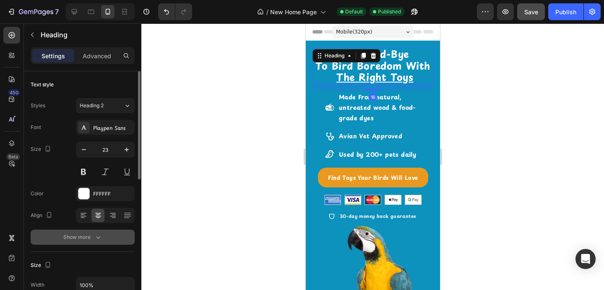
click at [96, 232] on button "Show more" at bounding box center [83, 237] width 104 height 15
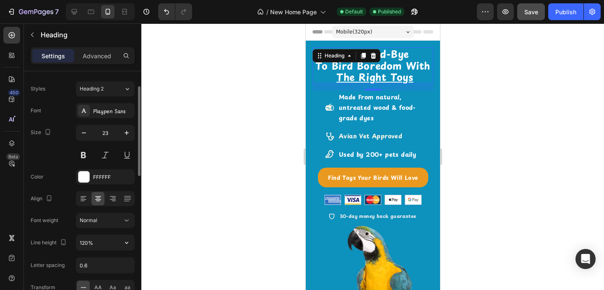
scroll to position [29, 0]
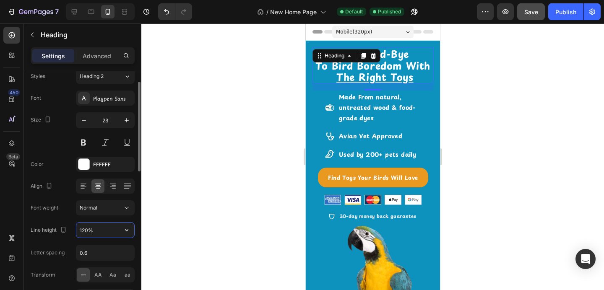
click at [96, 232] on input "120%" at bounding box center [105, 230] width 58 height 15
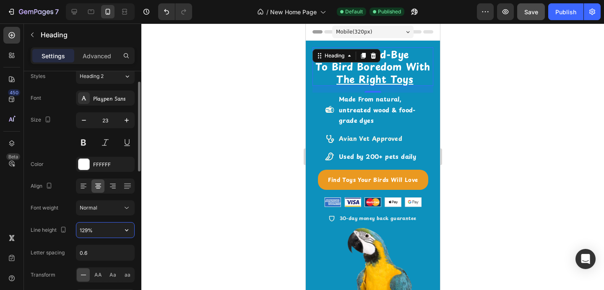
type input "130%"
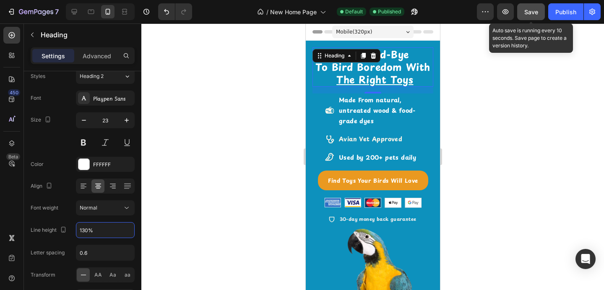
click at [533, 8] on span "Save" at bounding box center [531, 11] width 14 height 7
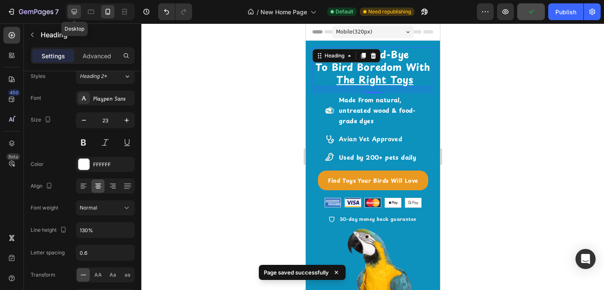
click at [72, 10] on icon at bounding box center [74, 12] width 8 height 8
type input "40"
type input "120%"
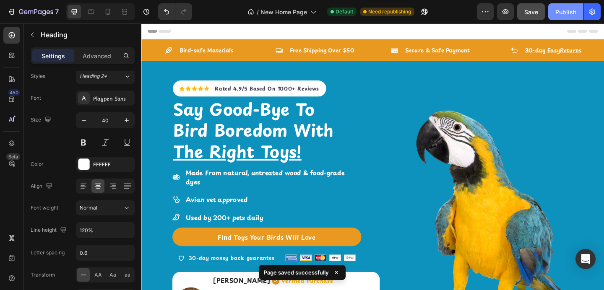
click at [568, 12] on div "Publish" at bounding box center [565, 12] width 21 height 9
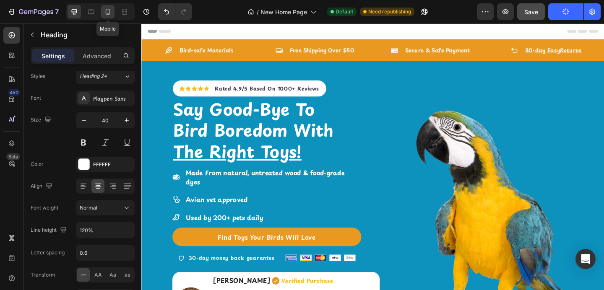
click at [108, 9] on icon at bounding box center [108, 12] width 5 height 6
type input "23"
type input "130%"
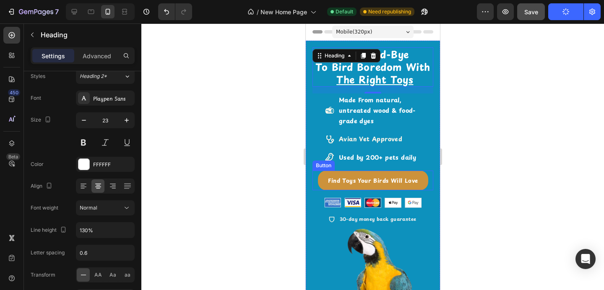
click at [421, 179] on link "Find Toys Your Birds Will Love" at bounding box center [372, 181] width 110 height 20
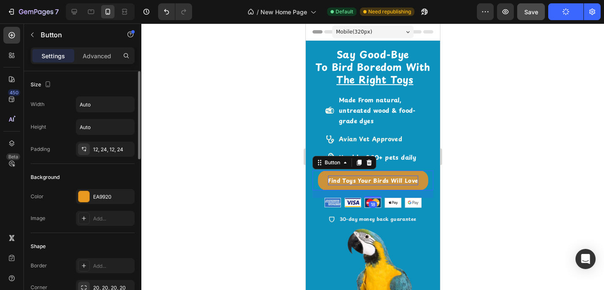
click at [406, 179] on strong "Find Toys Your Birds Will Love" at bounding box center [373, 181] width 90 height 8
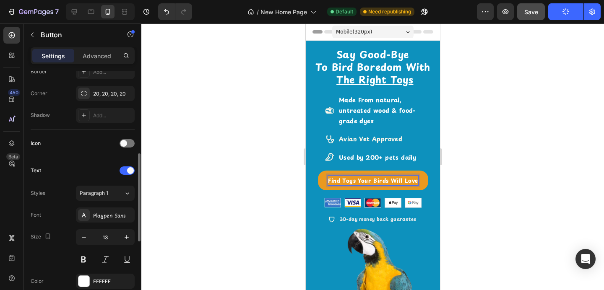
scroll to position [203, 0]
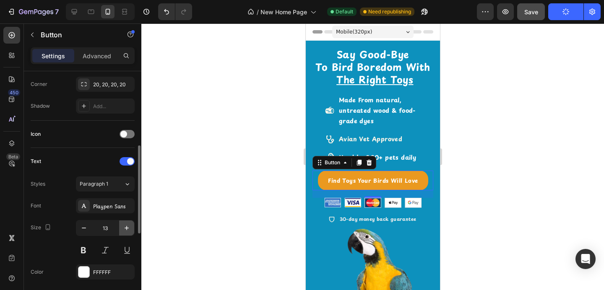
click at [124, 226] on icon "button" at bounding box center [126, 228] width 8 height 8
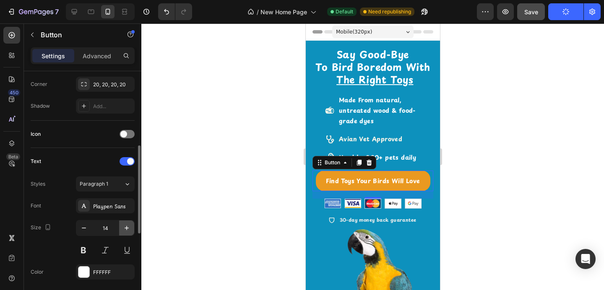
click at [124, 226] on icon "button" at bounding box center [126, 228] width 8 height 8
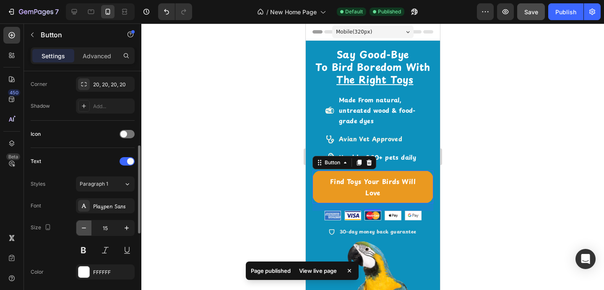
click at [87, 231] on icon "button" at bounding box center [84, 228] width 8 height 8
type input "14"
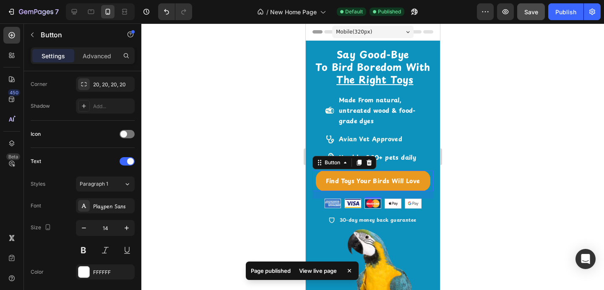
click at [181, 178] on div at bounding box center [372, 156] width 463 height 267
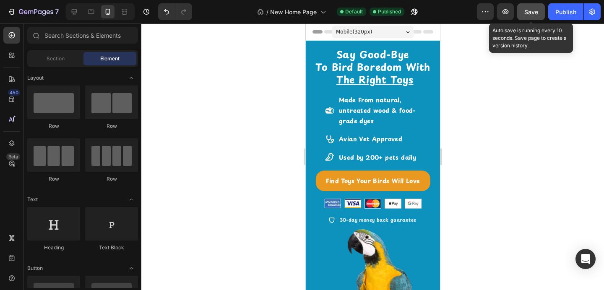
click at [533, 9] on span "Save" at bounding box center [531, 11] width 14 height 7
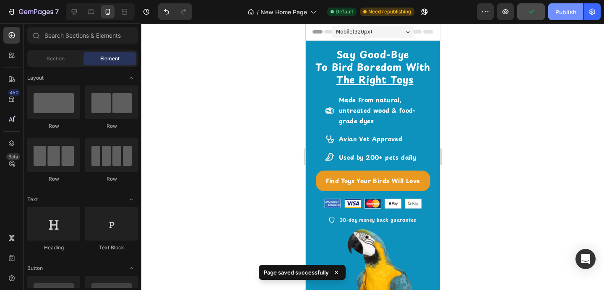
click at [557, 13] on div "Publish" at bounding box center [565, 12] width 21 height 9
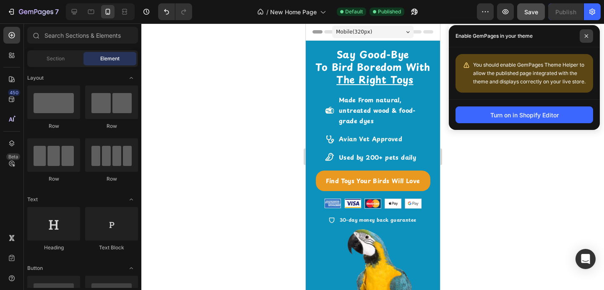
click at [588, 39] on span at bounding box center [586, 35] width 13 height 13
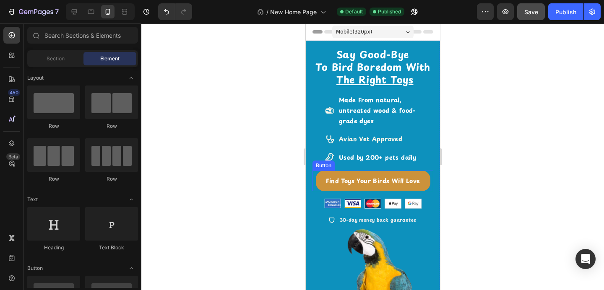
click at [427, 176] on link "Find Toys Your Birds Will Love" at bounding box center [372, 181] width 114 height 21
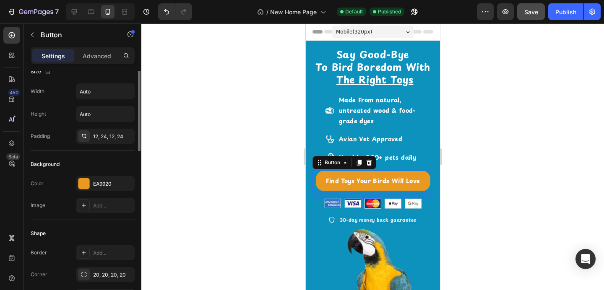
scroll to position [0, 0]
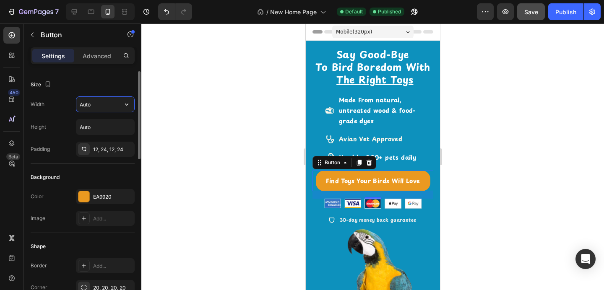
click at [82, 109] on input "Auto" at bounding box center [105, 104] width 58 height 15
click at [131, 102] on button "button" at bounding box center [126, 104] width 15 height 15
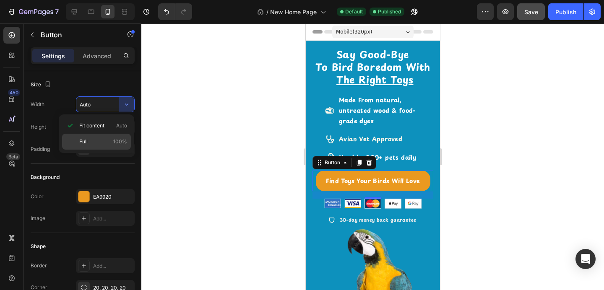
click at [107, 138] on p "Full 100%" at bounding box center [103, 142] width 48 height 8
type input "100%"
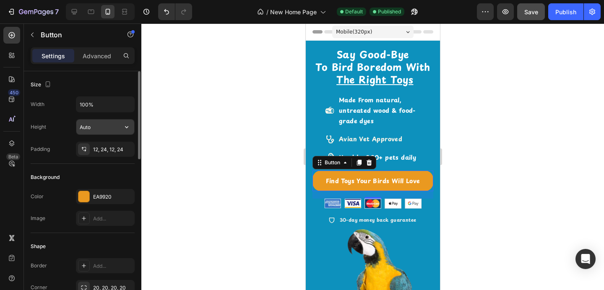
click at [107, 132] on input "Auto" at bounding box center [105, 127] width 58 height 15
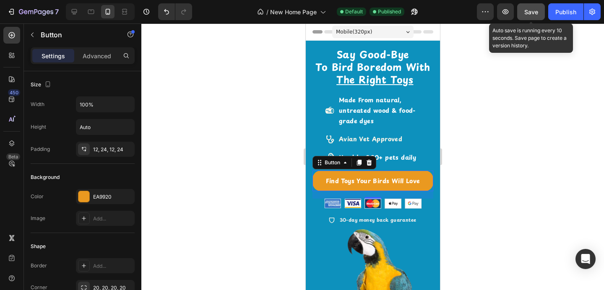
click at [533, 10] on span "Save" at bounding box center [531, 11] width 14 height 7
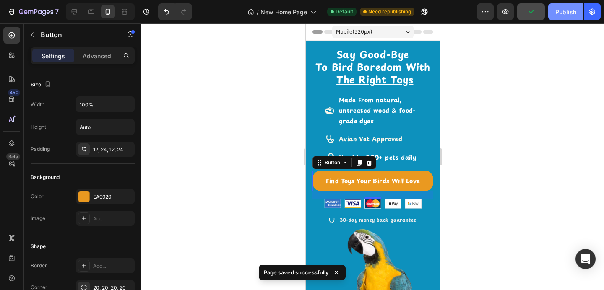
click at [557, 11] on div "Publish" at bounding box center [565, 12] width 21 height 9
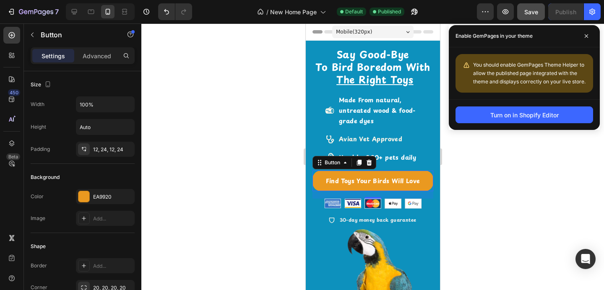
click at [405, 31] on div "Mobile ( 320 px)" at bounding box center [372, 32] width 81 height 13
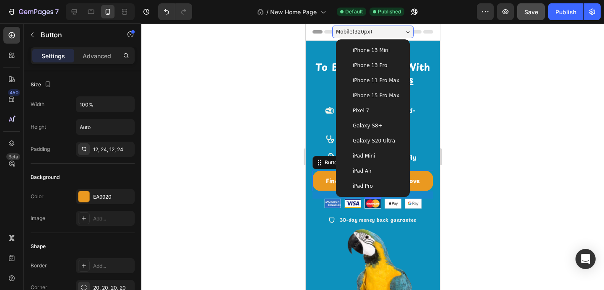
click at [384, 61] on span "iPhone 13 Pro" at bounding box center [369, 65] width 34 height 8
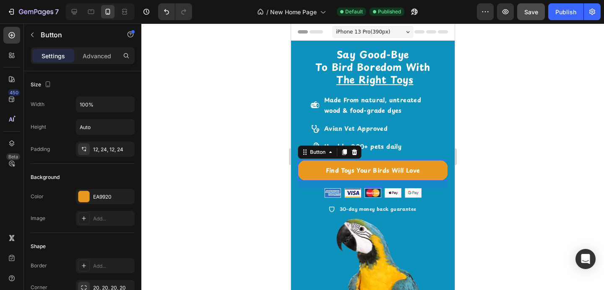
click at [475, 120] on div at bounding box center [372, 156] width 463 height 267
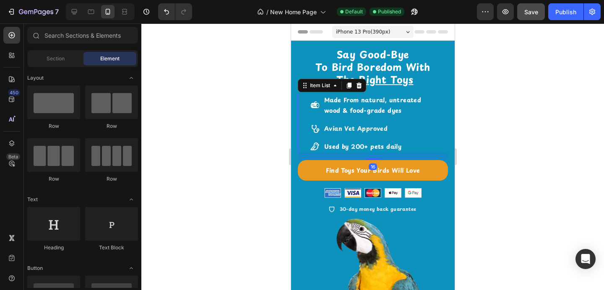
click at [429, 112] on p "Made From natural, untreated wood & food-grade dyes" at bounding box center [379, 105] width 110 height 21
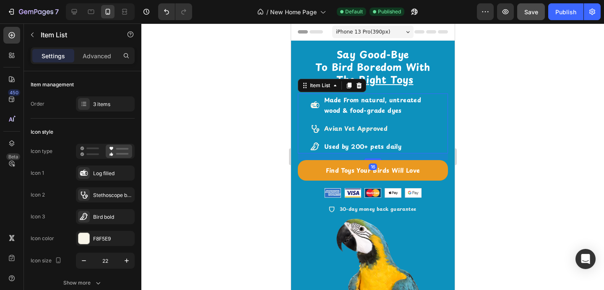
click at [439, 111] on div "Made From natural, untreated wood & food-grade dyes Avian Vet Approved Used by …" at bounding box center [372, 124] width 150 height 60
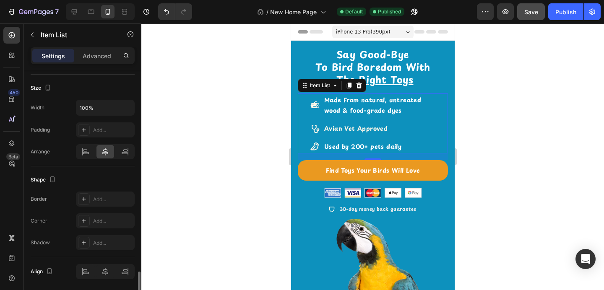
scroll to position [575, 0]
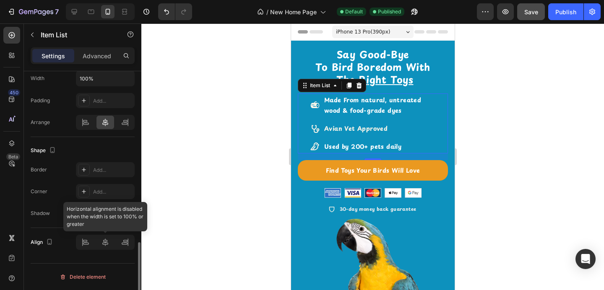
click at [104, 241] on div at bounding box center [105, 242] width 59 height 15
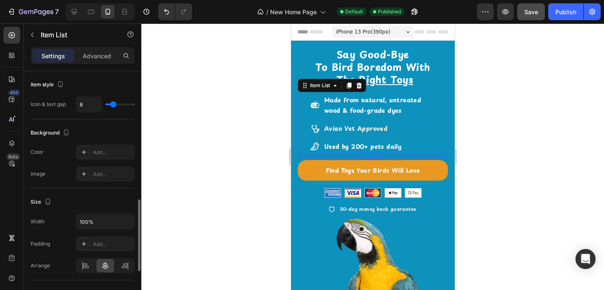
scroll to position [481, 0]
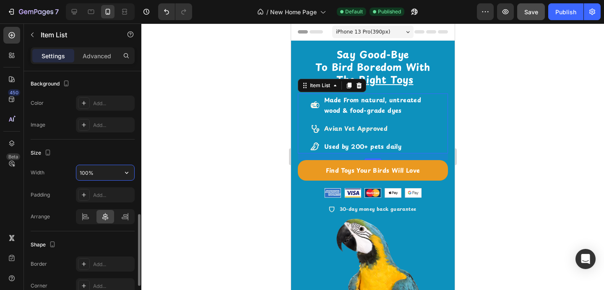
click at [99, 172] on input "100%" at bounding box center [105, 172] width 58 height 15
click at [126, 171] on icon "button" at bounding box center [126, 173] width 8 height 8
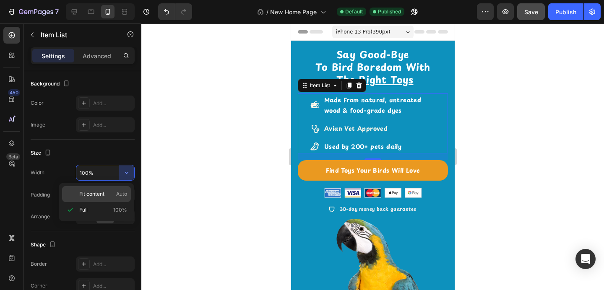
click at [113, 197] on p "Fit content Auto" at bounding box center [103, 194] width 48 height 8
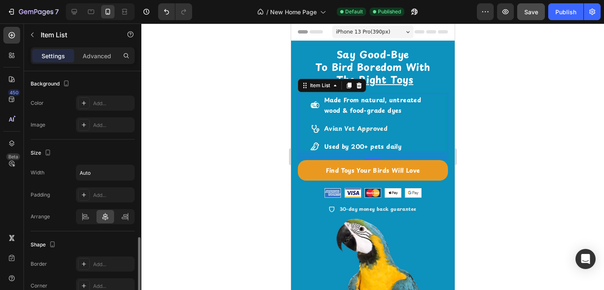
scroll to position [575, 0]
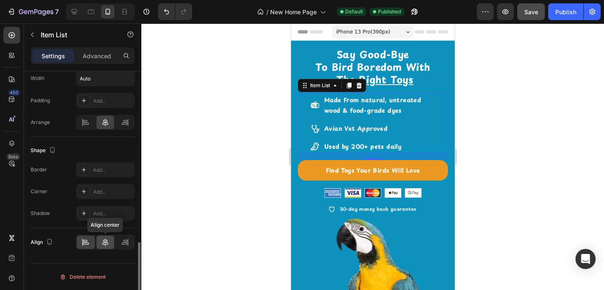
click at [107, 237] on div at bounding box center [105, 242] width 18 height 13
click at [106, 241] on icon at bounding box center [105, 242] width 8 height 8
click at [128, 125] on icon at bounding box center [125, 122] width 8 height 8
click at [85, 124] on icon at bounding box center [85, 122] width 8 height 8
click at [102, 124] on icon at bounding box center [105, 123] width 6 height 8
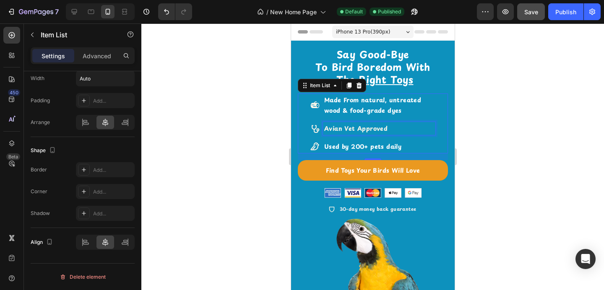
click at [433, 122] on div "Avian Vet Approved" at bounding box center [379, 128] width 112 height 13
click at [437, 113] on div "Made From natural, untreated wood & food-grade dyes Avian Vet Approved Used by …" at bounding box center [372, 124] width 150 height 60
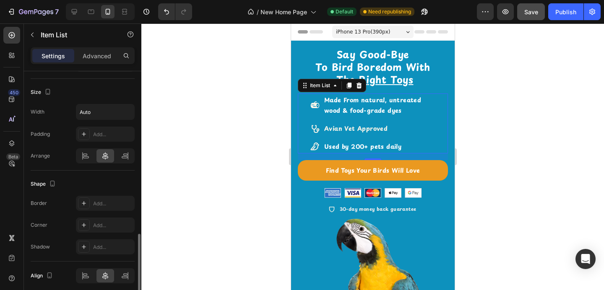
scroll to position [541, 0]
click at [104, 112] on input "Auto" at bounding box center [105, 113] width 58 height 15
click at [125, 112] on icon "button" at bounding box center [126, 113] width 8 height 8
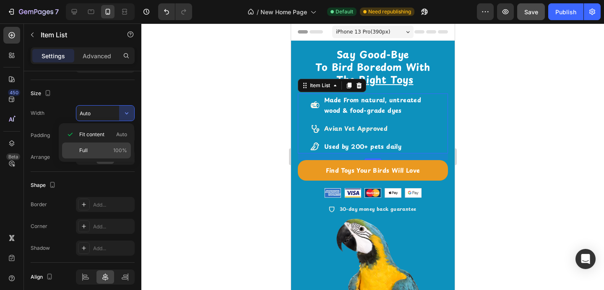
click at [108, 146] on div "Full 100%" at bounding box center [96, 151] width 69 height 16
type input "100%"
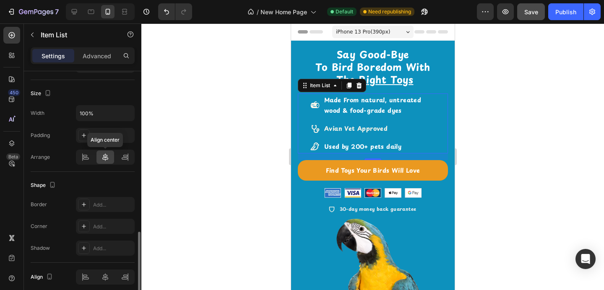
click at [108, 151] on div at bounding box center [105, 157] width 18 height 13
click at [85, 134] on icon at bounding box center [84, 135] width 7 height 7
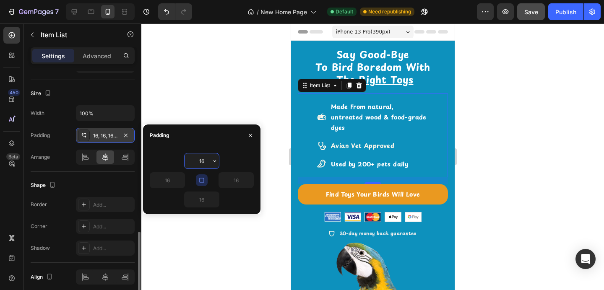
click at [178, 89] on div at bounding box center [372, 156] width 463 height 267
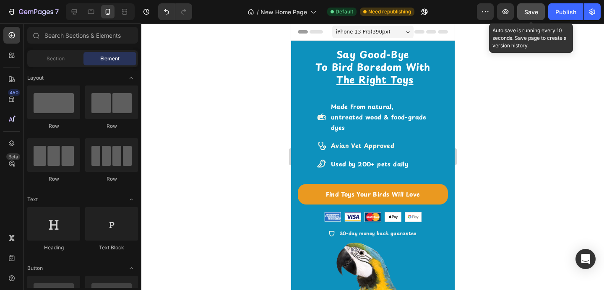
click at [538, 15] on button "Save" at bounding box center [531, 11] width 28 height 17
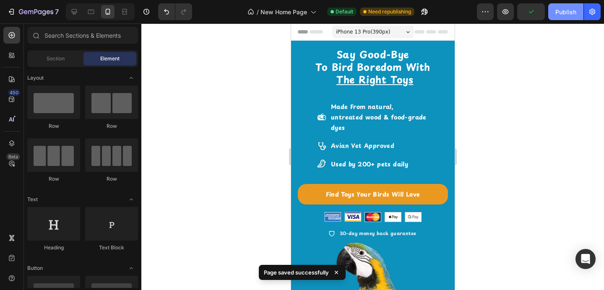
click at [557, 10] on div "Publish" at bounding box center [565, 12] width 21 height 9
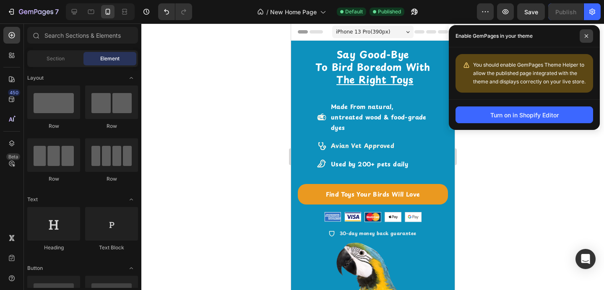
click at [584, 40] on span at bounding box center [586, 35] width 13 height 13
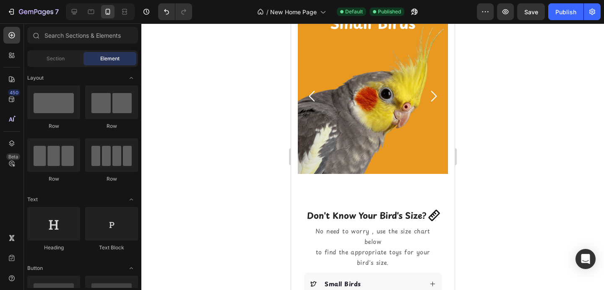
scroll to position [431, 0]
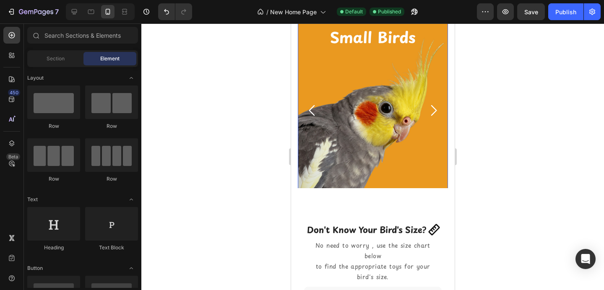
click at [382, 153] on img at bounding box center [372, 110] width 150 height 195
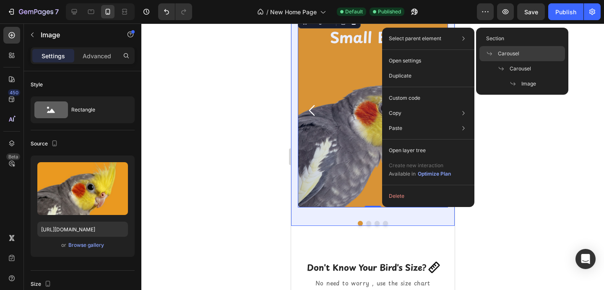
click at [502, 58] on div "Carousel" at bounding box center [522, 53] width 86 height 15
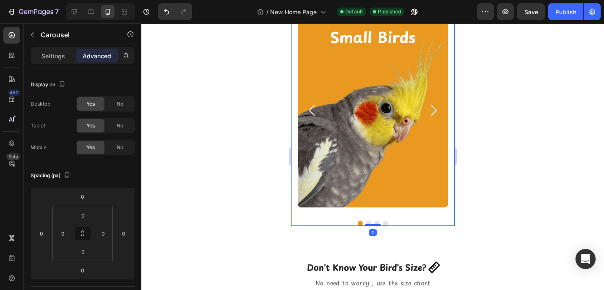
click at [434, 107] on icon "Carousel Next Arrow" at bounding box center [433, 111] width 16 height 16
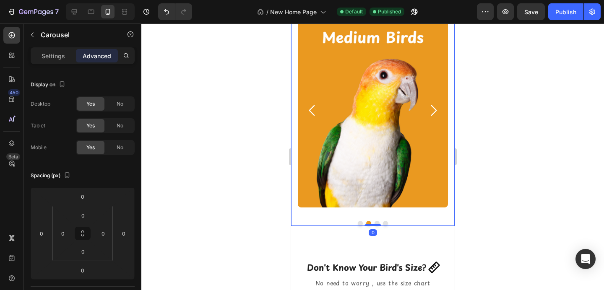
click at [434, 107] on icon "Carousel Next Arrow" at bounding box center [433, 111] width 16 height 16
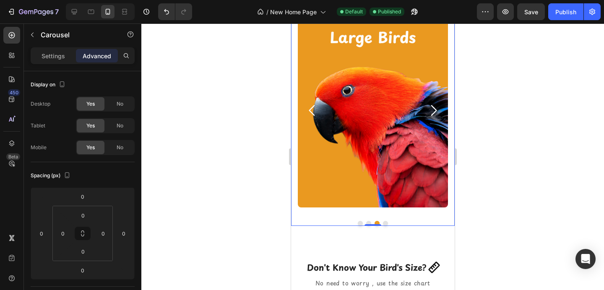
click at [434, 107] on icon "Carousel Next Arrow" at bounding box center [433, 111] width 16 height 16
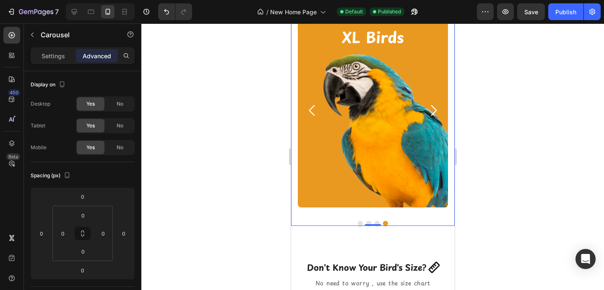
click at [359, 223] on button "Dot" at bounding box center [359, 223] width 5 height 5
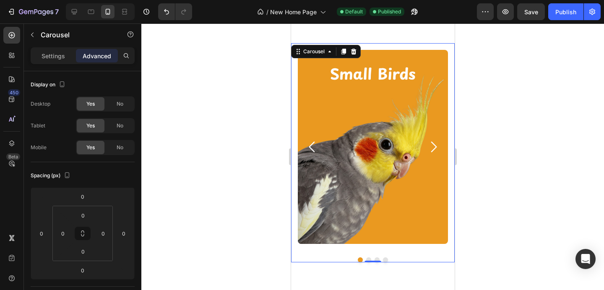
scroll to position [396, 0]
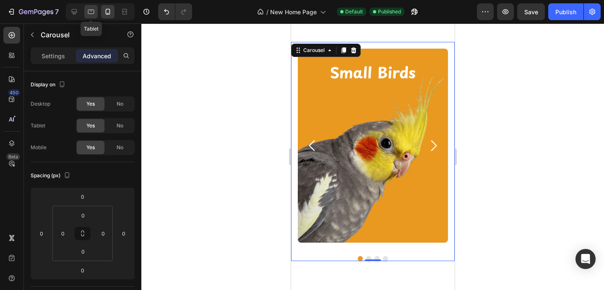
click at [96, 14] on div at bounding box center [90, 11] width 13 height 13
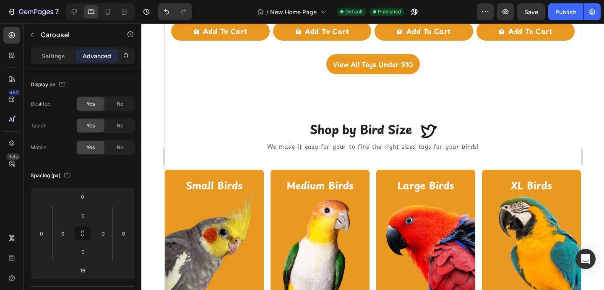
scroll to position [726, 0]
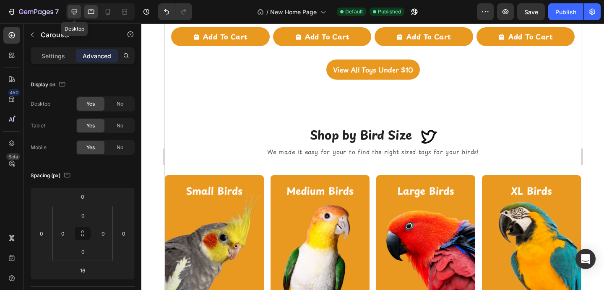
click at [76, 9] on icon at bounding box center [74, 12] width 8 height 8
type input "0"
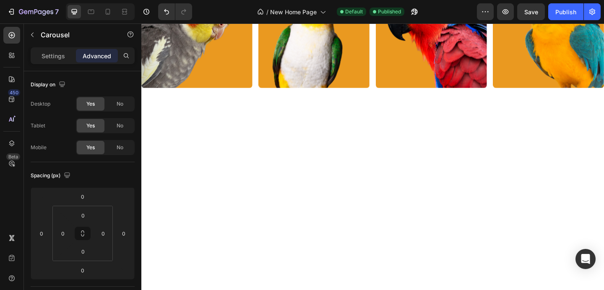
scroll to position [997, 0]
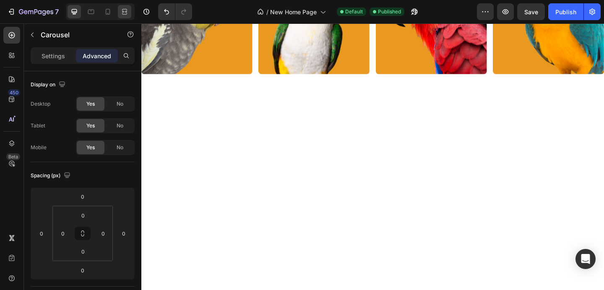
click at [129, 10] on div at bounding box center [124, 11] width 13 height 13
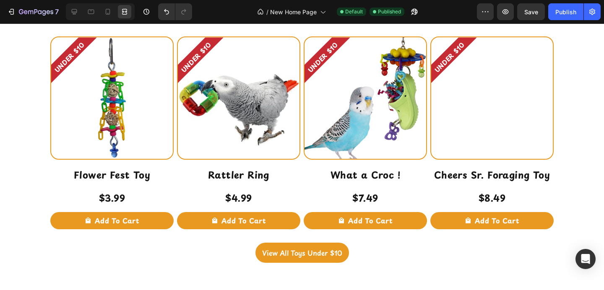
scroll to position [565, 0]
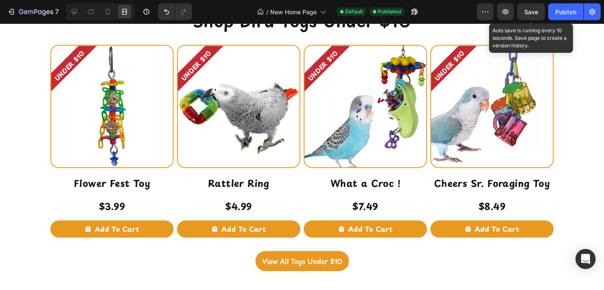
click at [531, 12] on span "Save" at bounding box center [531, 11] width 14 height 7
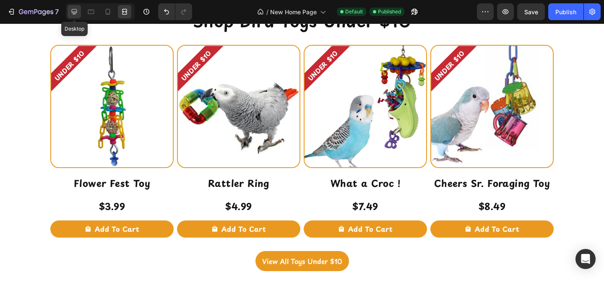
click at [77, 7] on div at bounding box center [74, 11] width 13 height 13
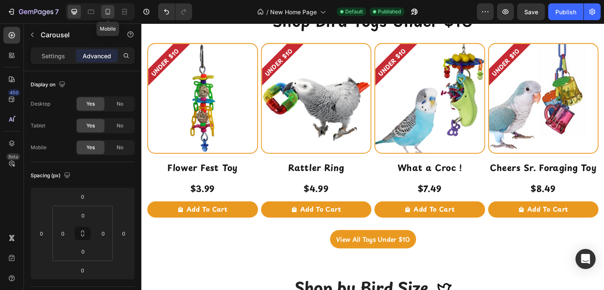
click at [104, 10] on icon at bounding box center [108, 12] width 8 height 8
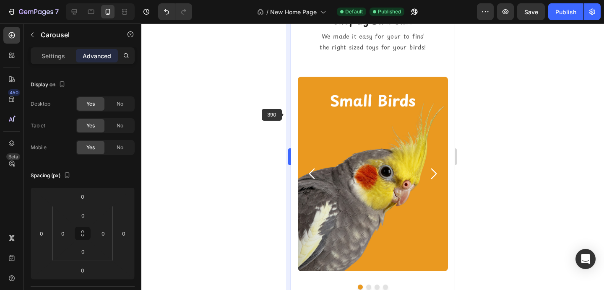
scroll to position [651, 0]
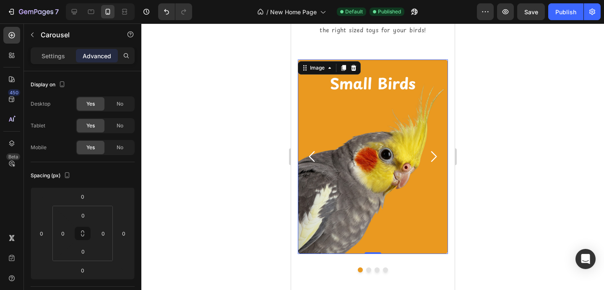
click at [332, 104] on img at bounding box center [372, 157] width 150 height 195
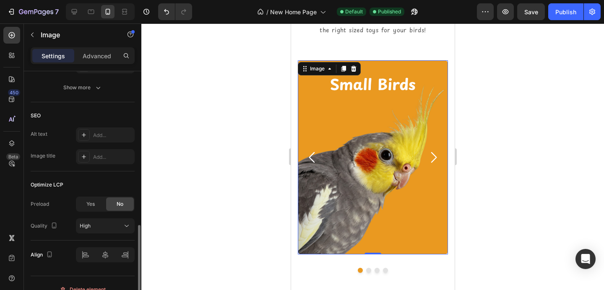
scroll to position [447, 0]
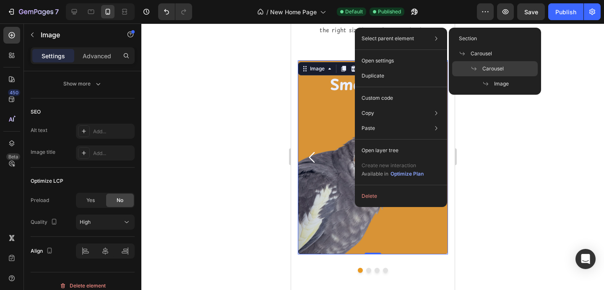
click at [470, 63] on div "Carousel" at bounding box center [495, 68] width 86 height 15
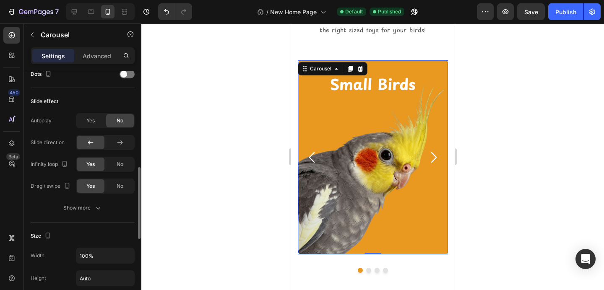
scroll to position [333, 0]
click at [118, 183] on span "No" at bounding box center [120, 185] width 7 height 8
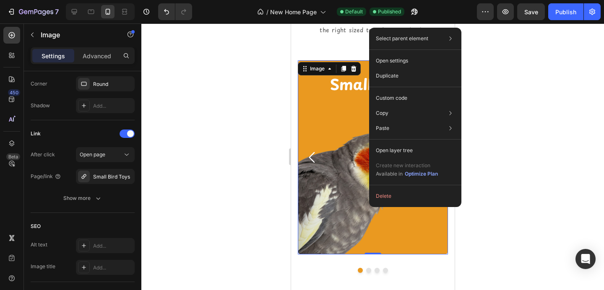
scroll to position [0, 0]
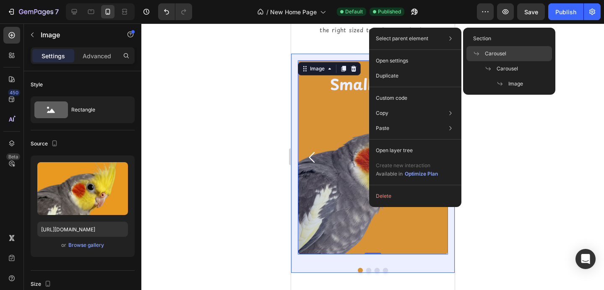
click at [478, 53] on icon at bounding box center [476, 54] width 5 height 4
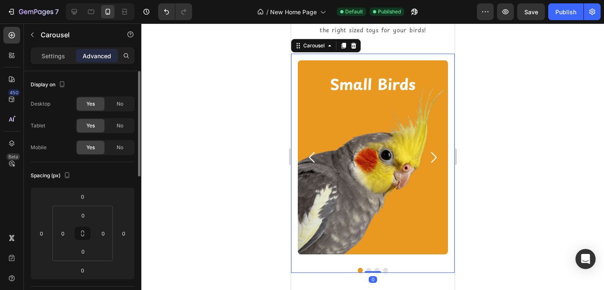
scroll to position [16, 0]
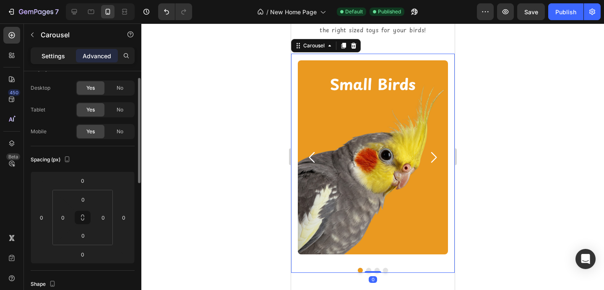
click at [50, 60] on div "Settings" at bounding box center [53, 55] width 42 height 13
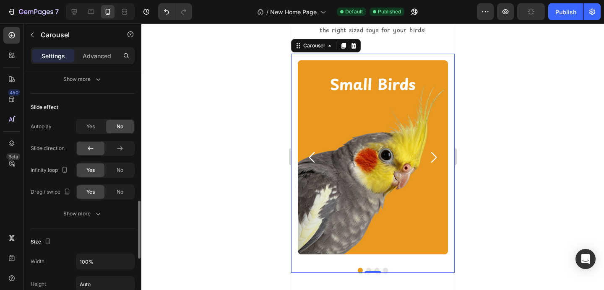
scroll to position [525, 0]
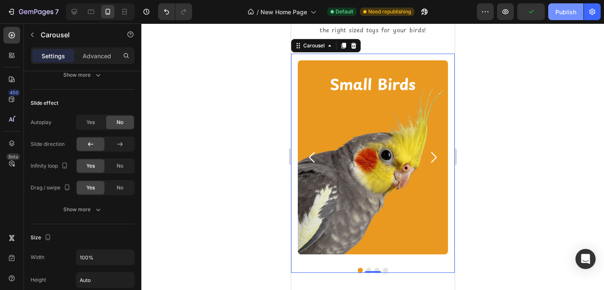
click at [559, 9] on div "Publish" at bounding box center [565, 12] width 21 height 9
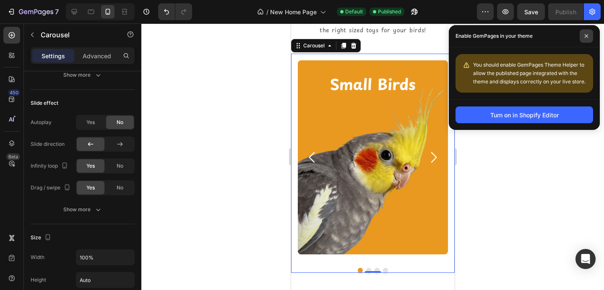
click at [588, 40] on span at bounding box center [586, 35] width 13 height 13
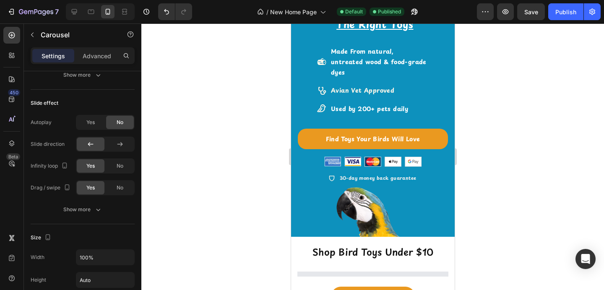
scroll to position [56, 0]
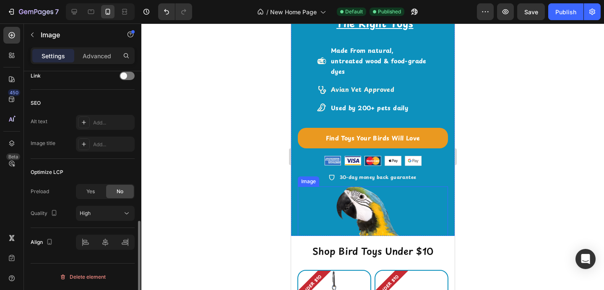
click at [390, 196] on img at bounding box center [384, 250] width 127 height 127
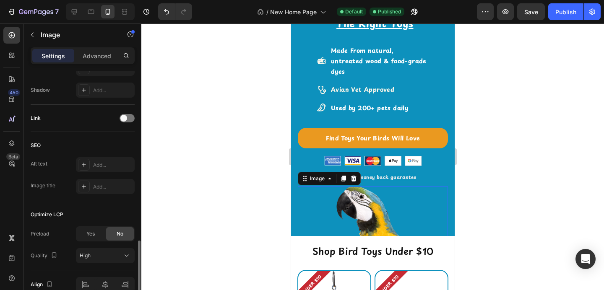
scroll to position [390, 0]
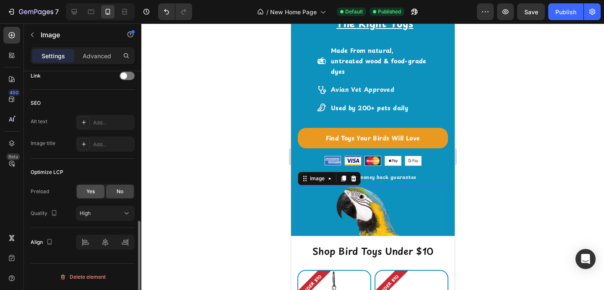
click at [89, 197] on div "Yes" at bounding box center [91, 191] width 28 height 13
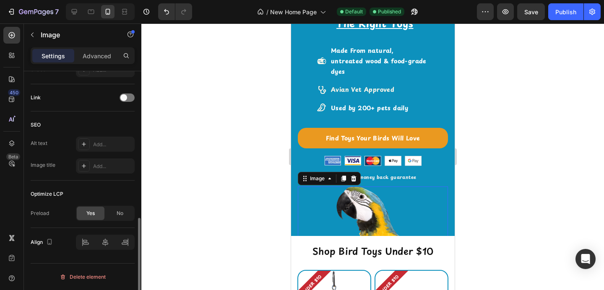
scroll to position [369, 0]
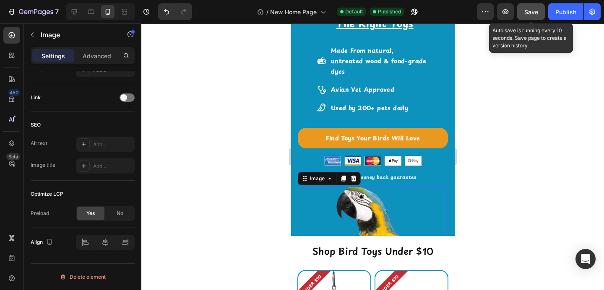
click at [527, 6] on button "Save" at bounding box center [531, 11] width 28 height 17
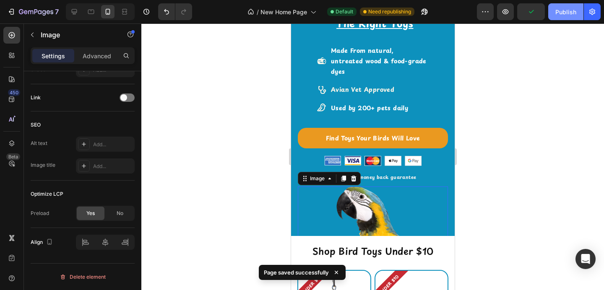
click at [559, 16] on button "Publish" at bounding box center [565, 11] width 35 height 17
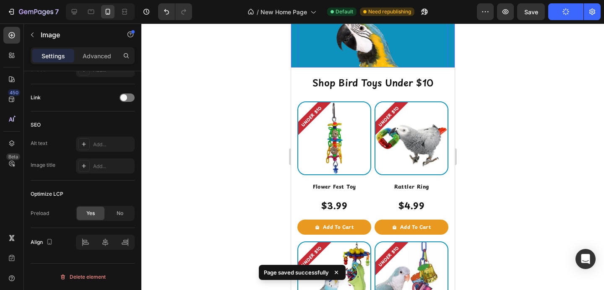
scroll to position [228, 0]
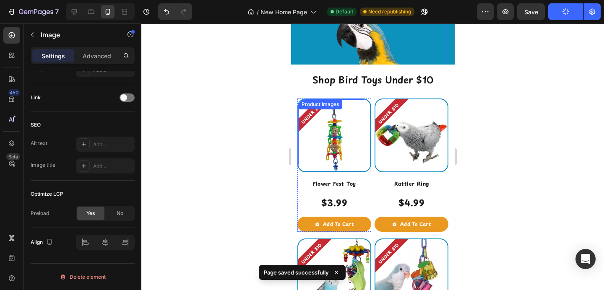
click at [354, 145] on img at bounding box center [334, 135] width 72 height 72
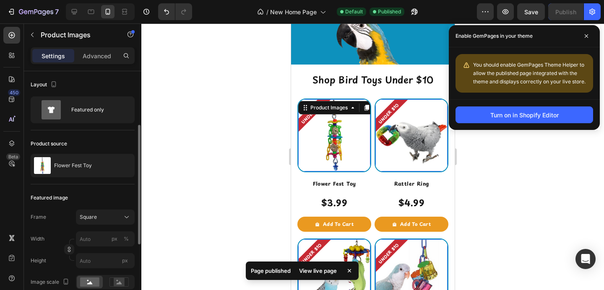
scroll to position [51, 0]
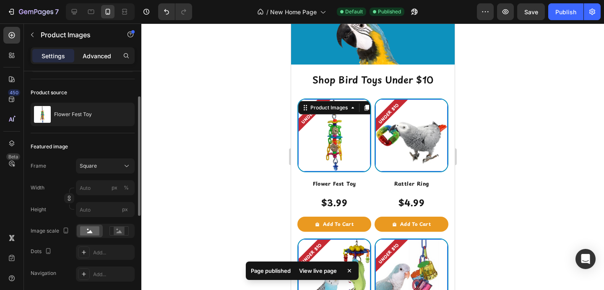
click at [96, 50] on div "Advanced" at bounding box center [97, 55] width 42 height 13
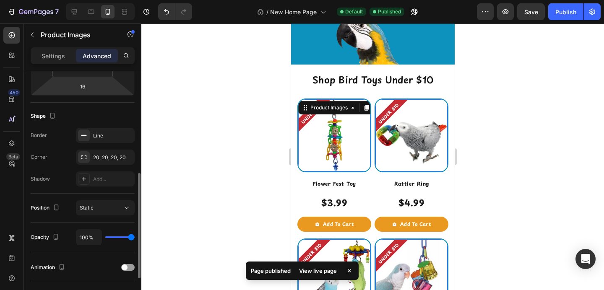
scroll to position [179, 0]
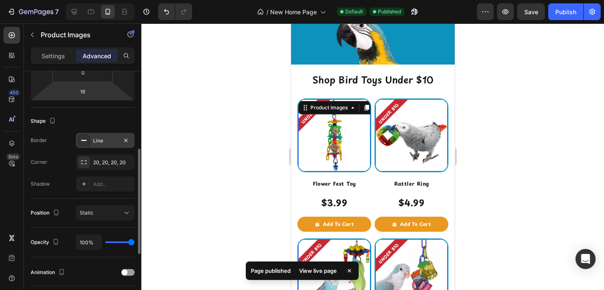
click at [88, 140] on div at bounding box center [84, 141] width 12 height 12
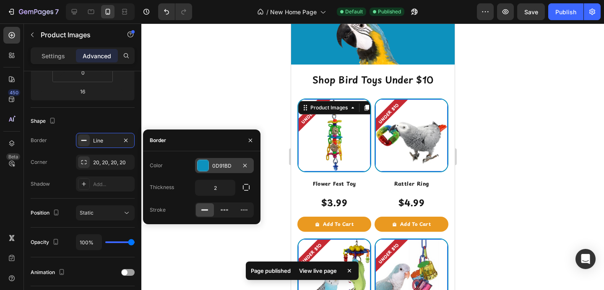
click at [202, 166] on div at bounding box center [203, 165] width 11 height 11
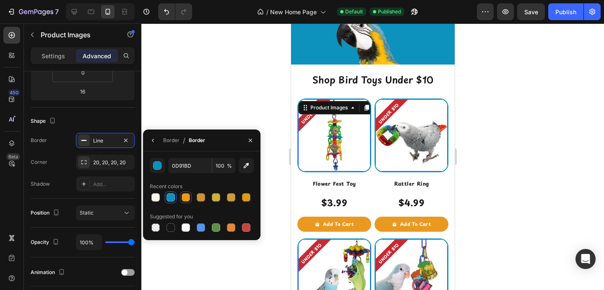
click at [187, 199] on div at bounding box center [186, 197] width 8 height 8
type input "EA9920"
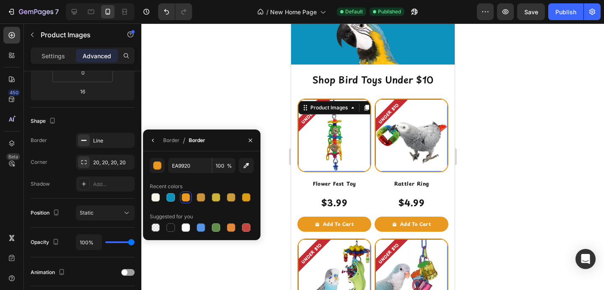
click at [224, 117] on div at bounding box center [372, 156] width 463 height 267
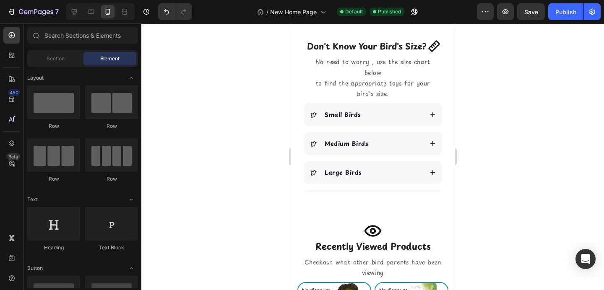
scroll to position [919, 0]
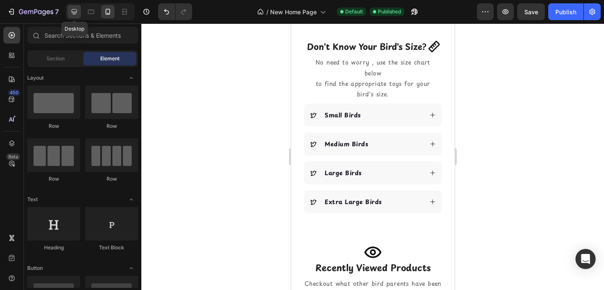
click at [74, 11] on icon at bounding box center [74, 12] width 8 height 8
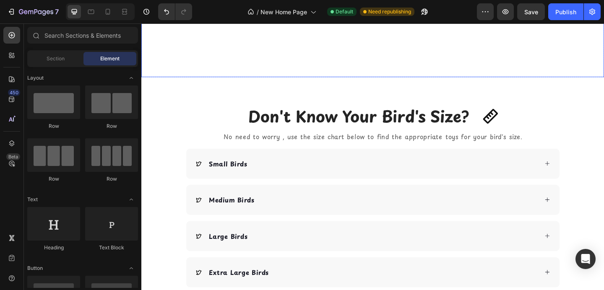
scroll to position [1574, 0]
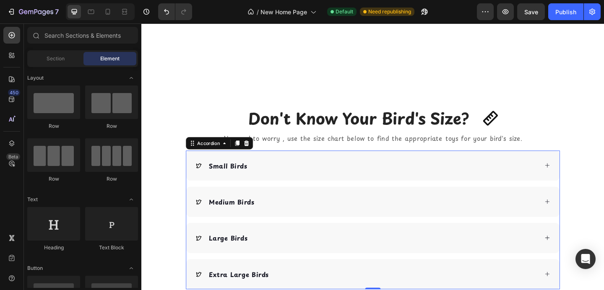
click at [256, 172] on div "Small Birds" at bounding box center [235, 178] width 44 height 13
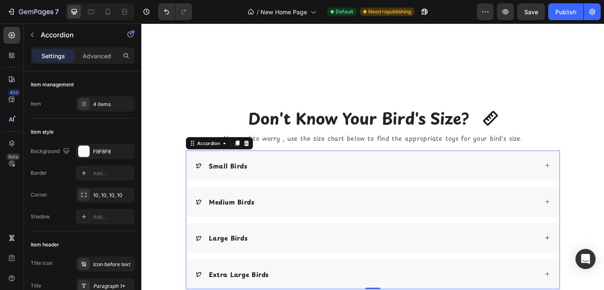
click at [272, 171] on div "Small Birds" at bounding box center [393, 178] width 406 height 33
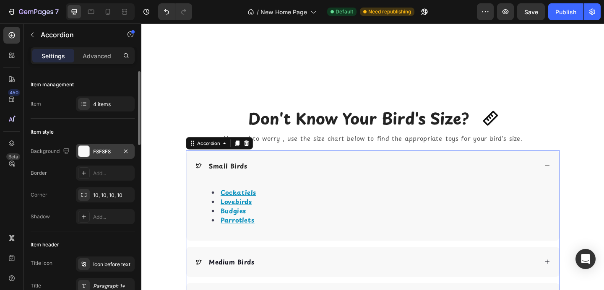
click at [82, 151] on div at bounding box center [83, 151] width 11 height 11
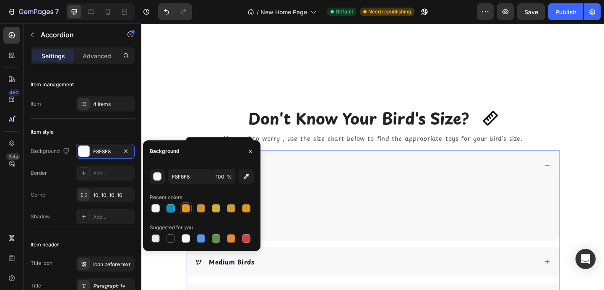
click at [185, 211] on div at bounding box center [186, 208] width 8 height 8
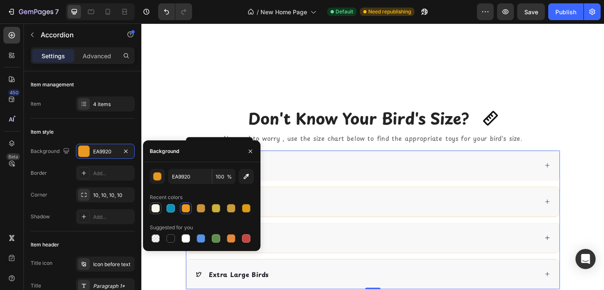
click at [150, 209] on div at bounding box center [156, 209] width 12 height 12
type input "F8F5E9"
click at [161, 11] on button "Undo/Redo" at bounding box center [166, 11] width 17 height 17
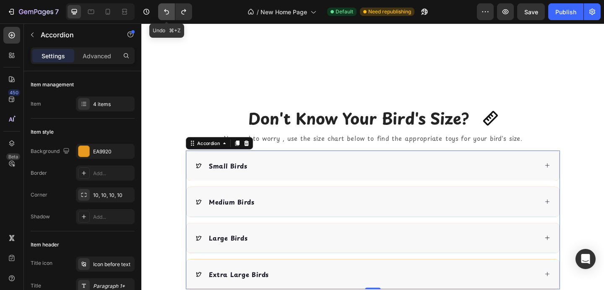
click at [162, 11] on button "Undo/Redo" at bounding box center [166, 11] width 17 height 17
click at [266, 170] on div "Small Birds" at bounding box center [393, 178] width 406 height 33
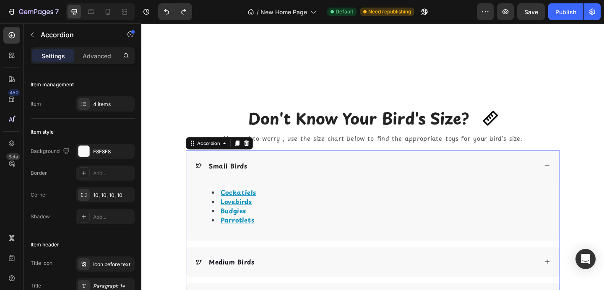
click at [266, 170] on div "Small Birds" at bounding box center [393, 178] width 406 height 33
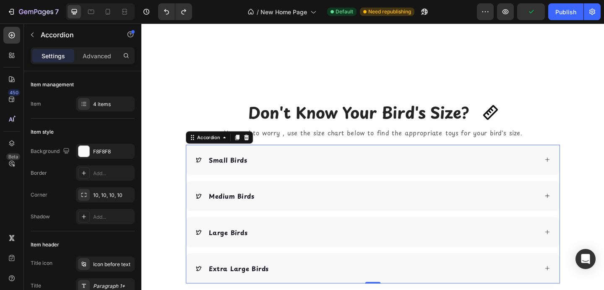
scroll to position [1581, 0]
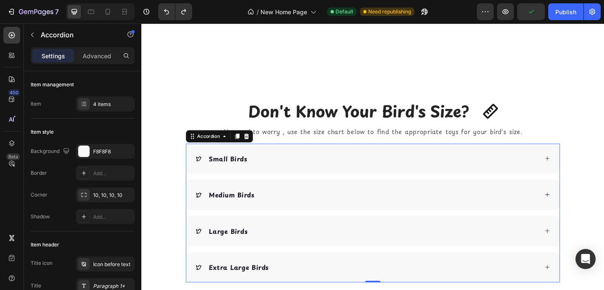
click at [203, 170] on icon at bounding box center [203, 170] width 7 height 7
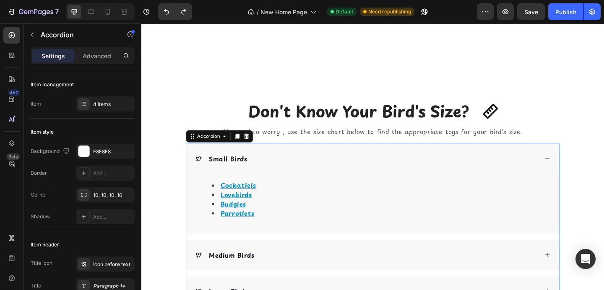
click at [203, 170] on icon at bounding box center [203, 170] width 7 height 7
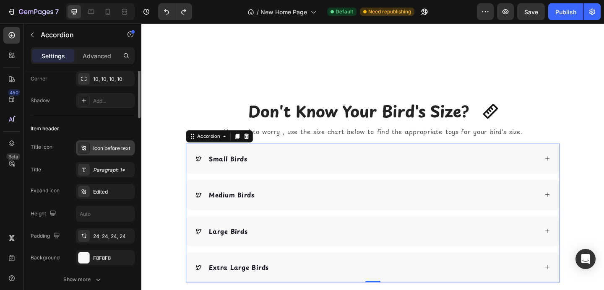
scroll to position [0, 0]
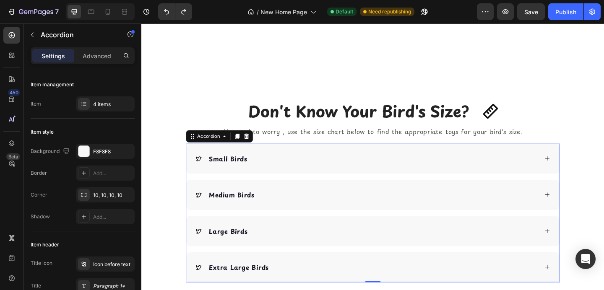
click at [207, 169] on div "Small Birds" at bounding box center [386, 170] width 373 height 13
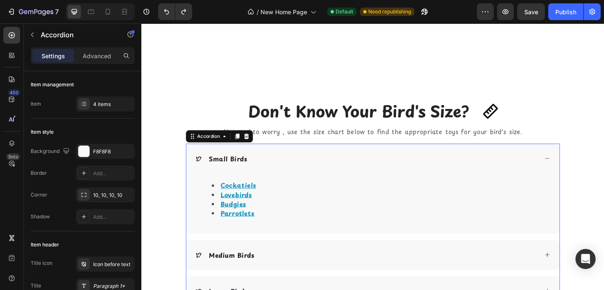
click at [207, 169] on div "Small Birds" at bounding box center [386, 170] width 373 height 13
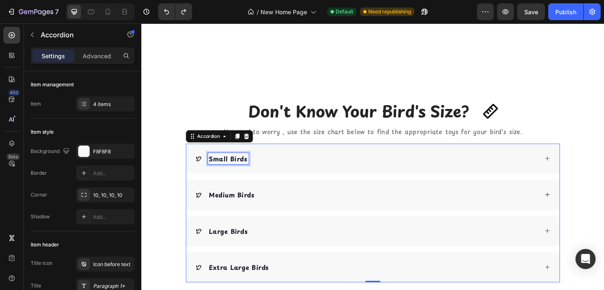
click at [241, 171] on strong "Small Birds" at bounding box center [236, 171] width 42 height 10
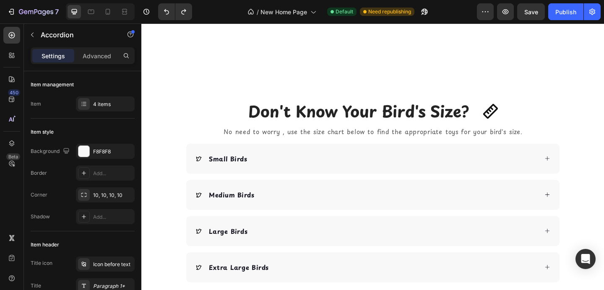
click at [272, 164] on div "Small Birds" at bounding box center [386, 170] width 373 height 13
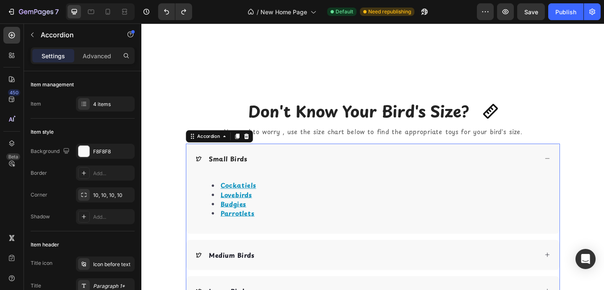
click at [272, 164] on div "Small Birds" at bounding box center [386, 170] width 373 height 13
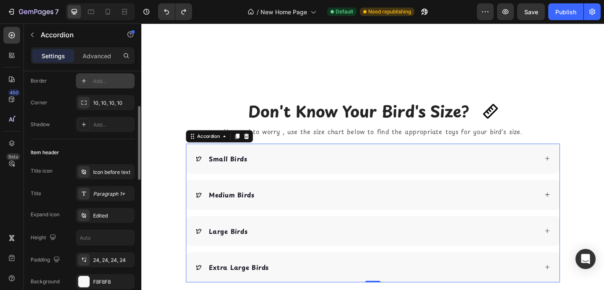
scroll to position [99, 0]
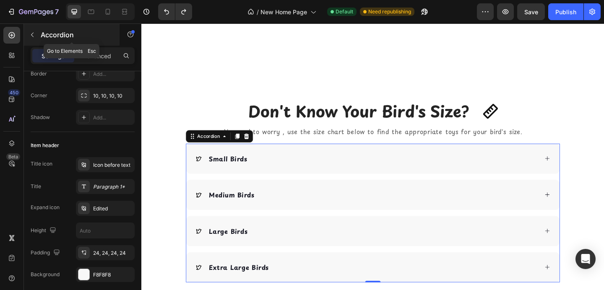
click at [36, 37] on button "button" at bounding box center [32, 34] width 13 height 13
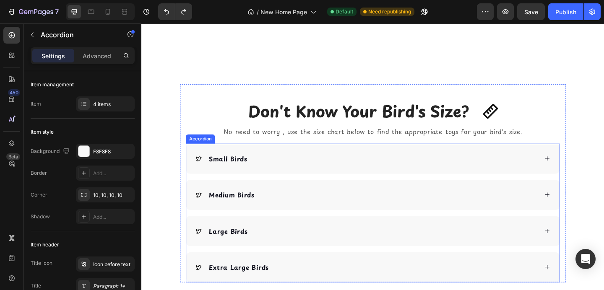
click at [208, 189] on div "Small Birds Medium Birds Large Birds Extra Large Birds" at bounding box center [393, 229] width 407 height 151
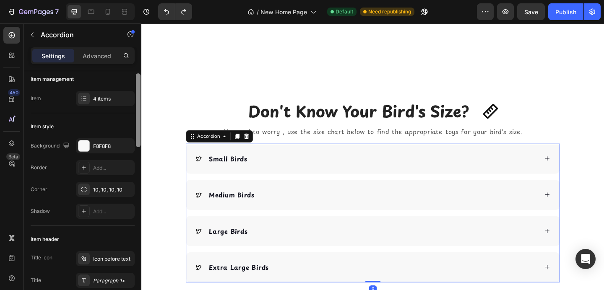
scroll to position [6, 0]
click at [88, 98] on div at bounding box center [84, 98] width 12 height 12
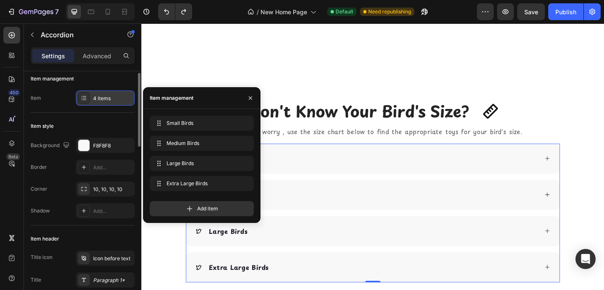
click at [88, 99] on div at bounding box center [84, 98] width 12 height 12
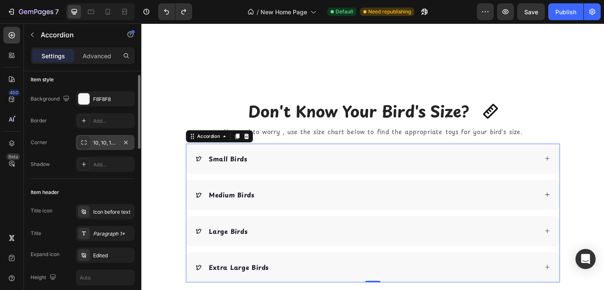
scroll to position [59, 0]
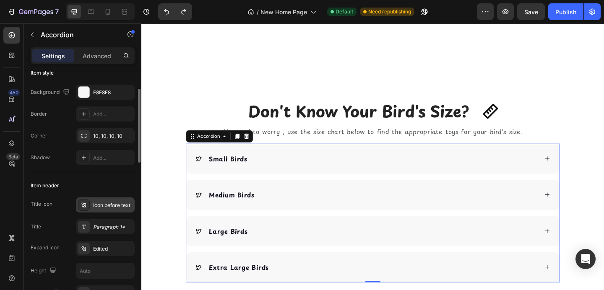
click at [83, 203] on icon at bounding box center [84, 205] width 7 height 7
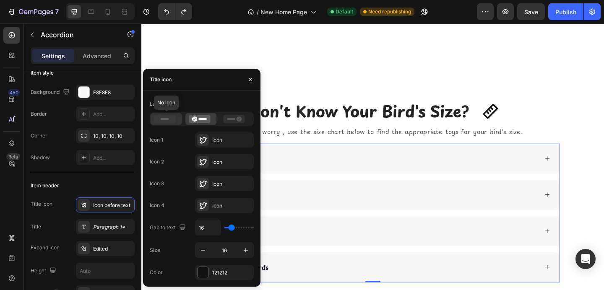
click at [171, 117] on icon at bounding box center [164, 119] width 21 height 8
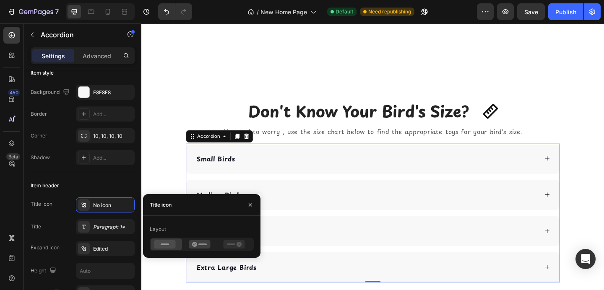
click at [264, 169] on div "Small Birds" at bounding box center [386, 170] width 373 height 13
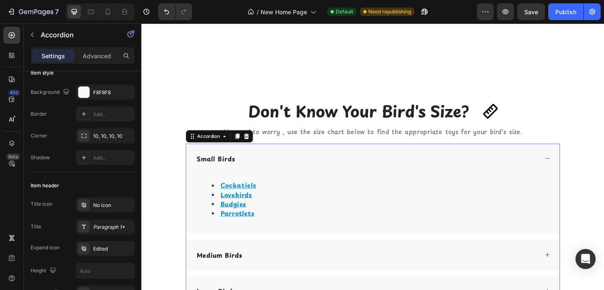
click at [264, 169] on div "Small Birds" at bounding box center [386, 170] width 373 height 13
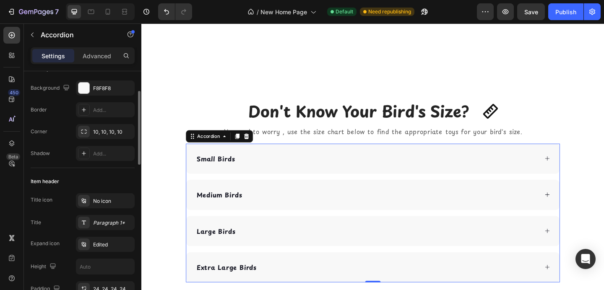
scroll to position [60, 0]
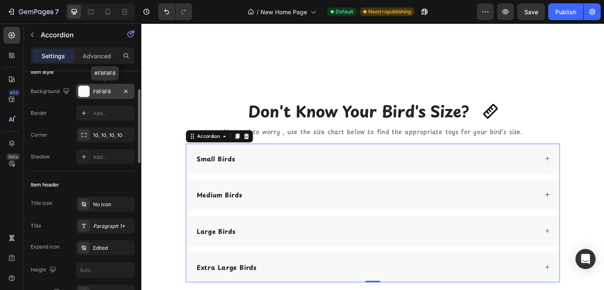
click at [88, 91] on div at bounding box center [83, 91] width 11 height 11
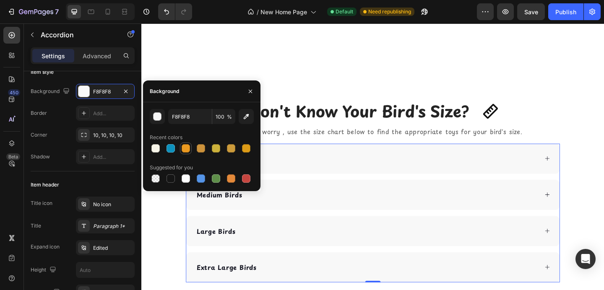
click at [183, 149] on div at bounding box center [186, 148] width 8 height 8
click at [185, 175] on div at bounding box center [186, 178] width 8 height 8
type input "FFFFFF"
click at [255, 87] on button "button" at bounding box center [250, 91] width 13 height 13
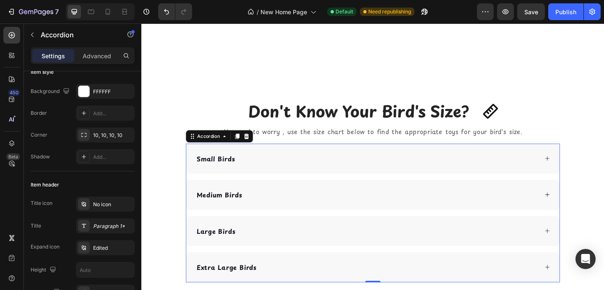
click at [272, 158] on div "Small Birds" at bounding box center [393, 170] width 406 height 33
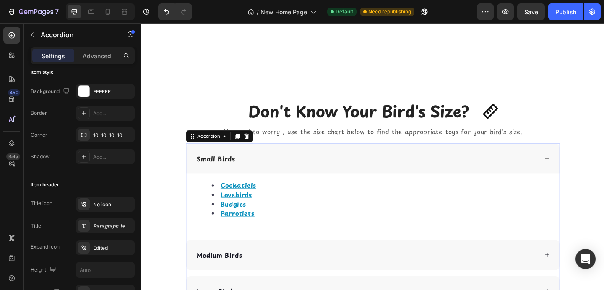
click at [273, 161] on div "Small Birds" at bounding box center [393, 170] width 406 height 33
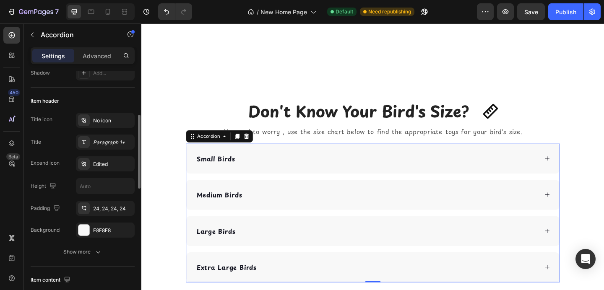
scroll to position [169, 0]
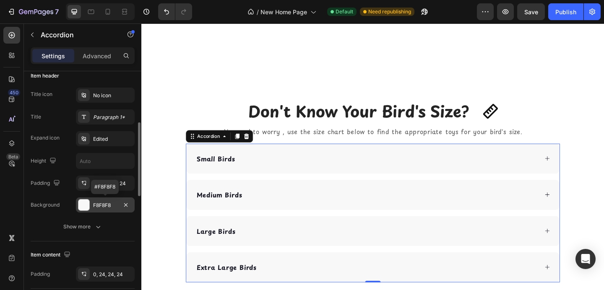
click at [81, 207] on div at bounding box center [83, 205] width 11 height 11
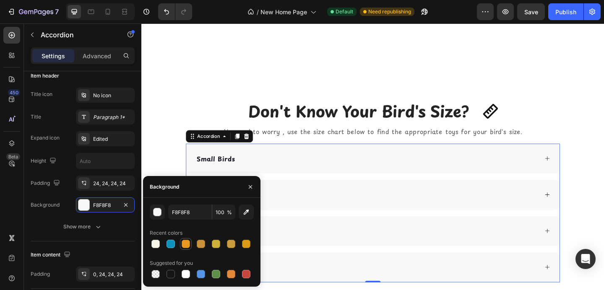
click at [185, 244] on div at bounding box center [186, 244] width 8 height 8
type input "EA9920"
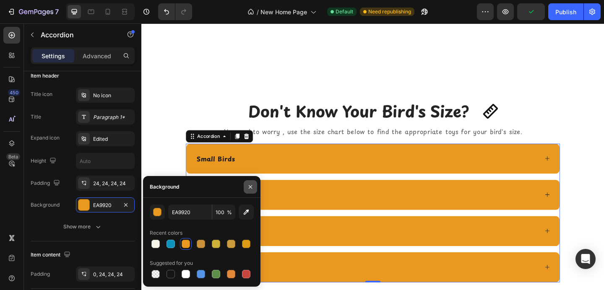
click at [253, 186] on icon "button" at bounding box center [250, 187] width 7 height 7
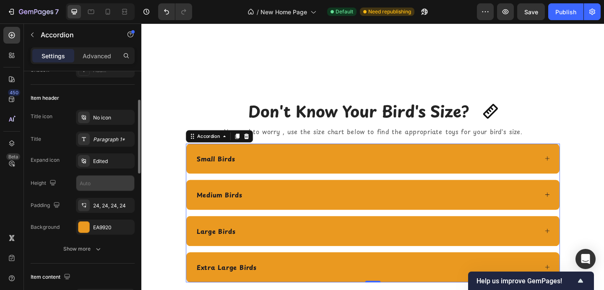
scroll to position [150, 0]
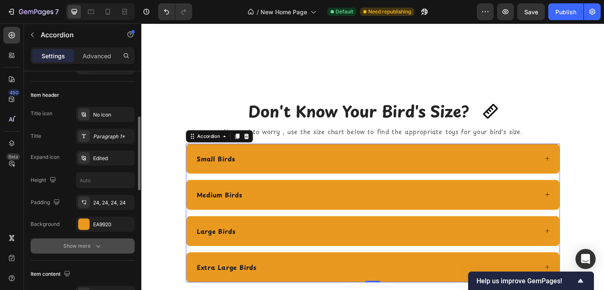
click at [95, 245] on icon "button" at bounding box center [98, 246] width 8 height 8
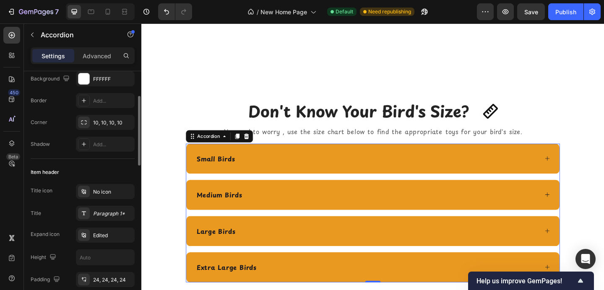
scroll to position [76, 0]
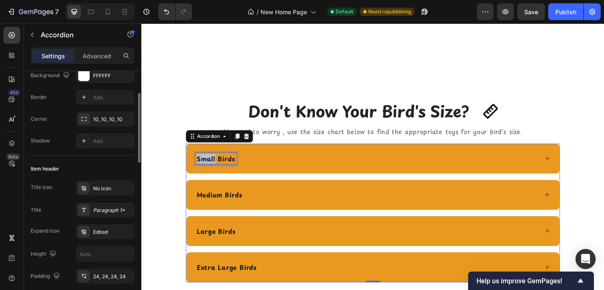
click at [212, 171] on strong "Small Birds" at bounding box center [222, 171] width 42 height 10
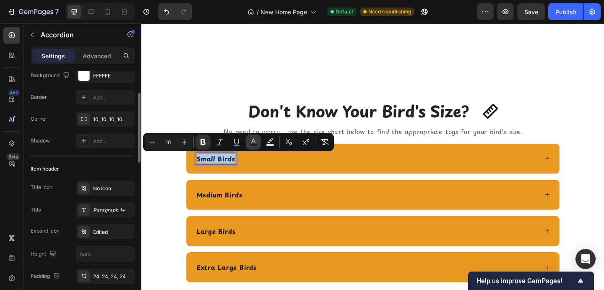
click at [256, 140] on icon "Editor contextual toolbar" at bounding box center [253, 142] width 8 height 8
type input "161723"
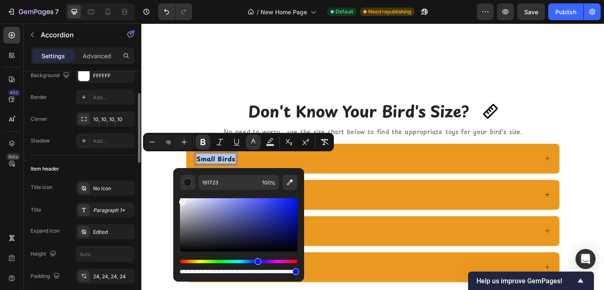
drag, startPoint x: 195, startPoint y: 218, endPoint x: 181, endPoint y: 200, distance: 22.7
click at [181, 200] on div "Editor contextual toolbar" at bounding box center [238, 224] width 117 height 53
type input "F2F2F4"
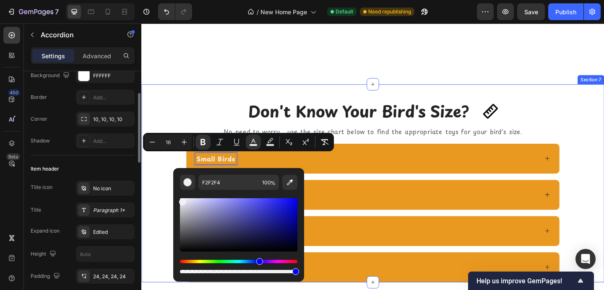
click at [181, 122] on div "Don't Know Your Bird's Size? Heading Icon Icon Row No need to worry , use the s…" at bounding box center [393, 198] width 491 height 216
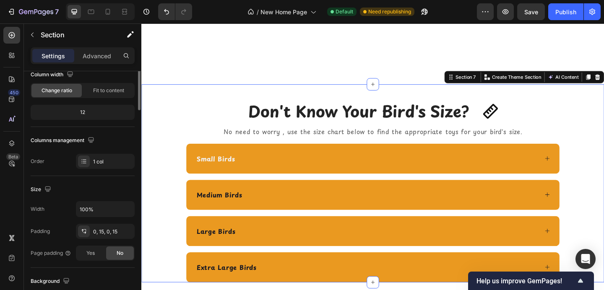
scroll to position [0, 0]
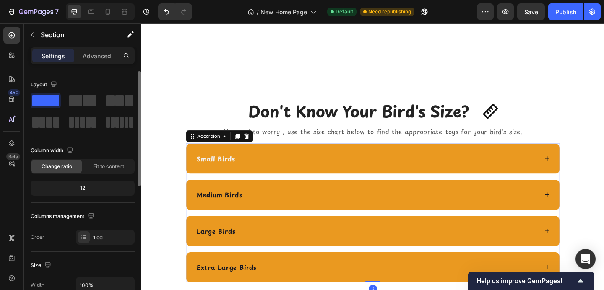
click at [213, 208] on strong "Medium Birds" at bounding box center [225, 210] width 49 height 10
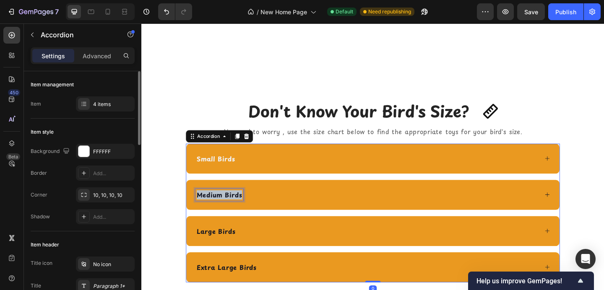
click at [213, 208] on strong "Medium Birds" at bounding box center [225, 210] width 49 height 10
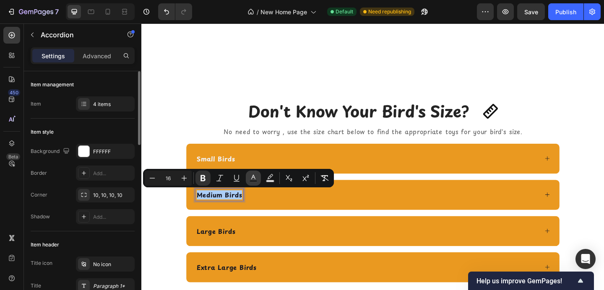
click at [256, 178] on icon "Editor contextual toolbar" at bounding box center [253, 178] width 8 height 8
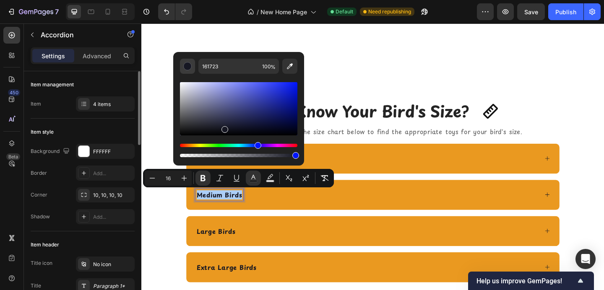
click at [187, 68] on div "Editor contextual toolbar" at bounding box center [187, 66] width 8 height 8
click at [290, 66] on icon "Editor contextual toolbar" at bounding box center [290, 66] width 8 height 8
type input "FFFFFF"
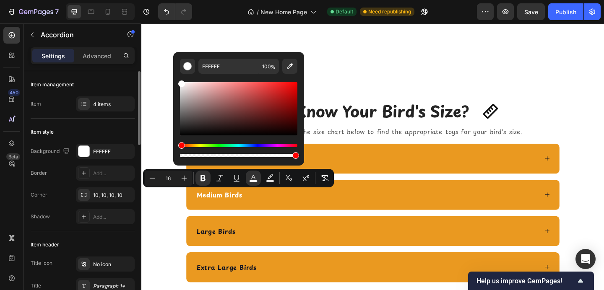
click at [222, 257] on div "Large Birds" at bounding box center [393, 249] width 406 height 33
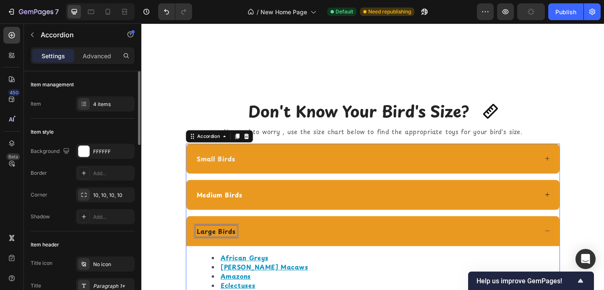
click at [224, 249] on strong "Large Birds" at bounding box center [222, 250] width 42 height 10
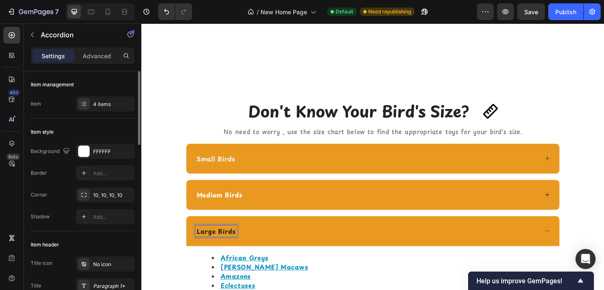
click at [210, 251] on strong "Large Birds" at bounding box center [222, 250] width 42 height 10
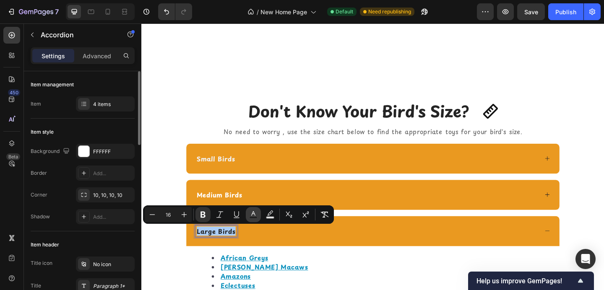
click at [250, 216] on icon "Editor contextual toolbar" at bounding box center [253, 215] width 8 height 8
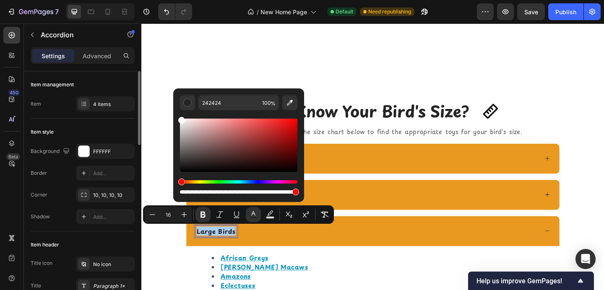
drag, startPoint x: 190, startPoint y: 124, endPoint x: 179, endPoint y: 116, distance: 12.9
click at [179, 117] on div "242424 100 %" at bounding box center [238, 141] width 131 height 107
type input "FFFFFF"
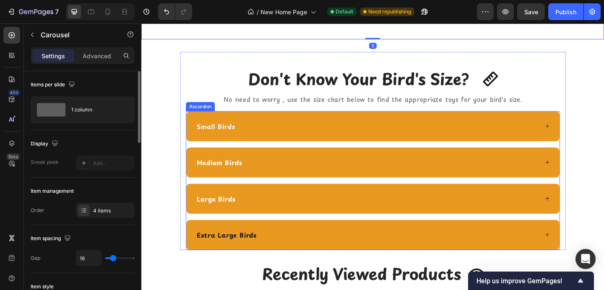
scroll to position [1618, 0]
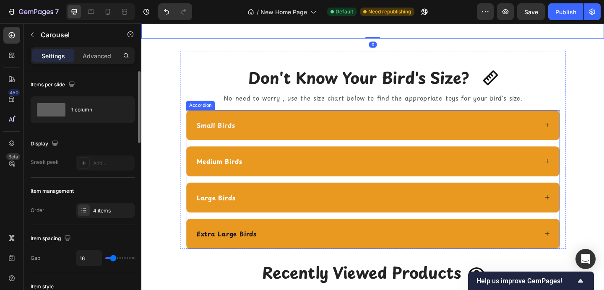
click at [209, 252] on strong "Extra Large Birds" at bounding box center [233, 252] width 65 height 10
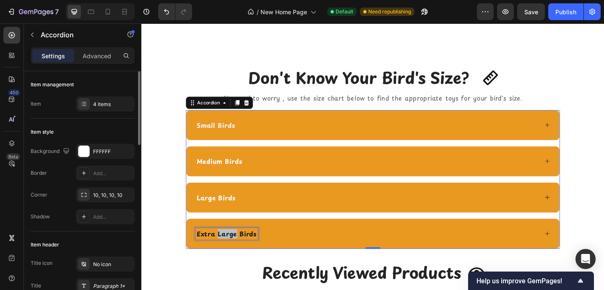
click at [232, 248] on strong "Extra Large Birds" at bounding box center [233, 252] width 65 height 10
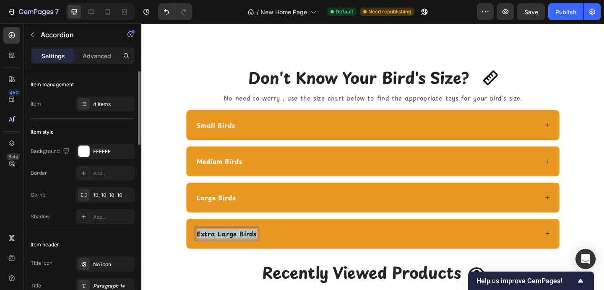
click at [232, 248] on strong "Extra Large Birds" at bounding box center [233, 252] width 65 height 10
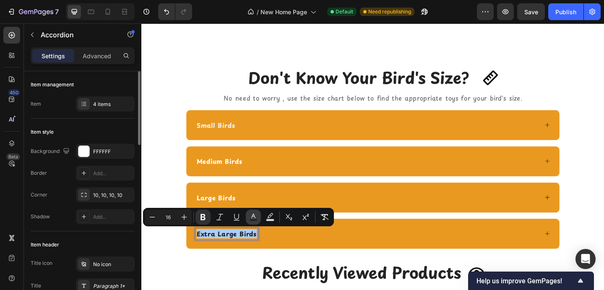
click at [254, 215] on icon "Editor contextual toolbar" at bounding box center [253, 216] width 4 height 5
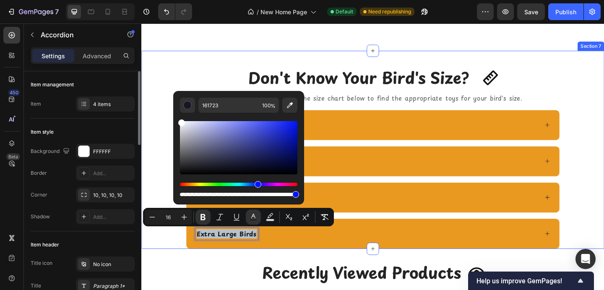
type input "FFFFFF"
drag, startPoint x: 337, startPoint y: 154, endPoint x: 172, endPoint y: 125, distance: 166.9
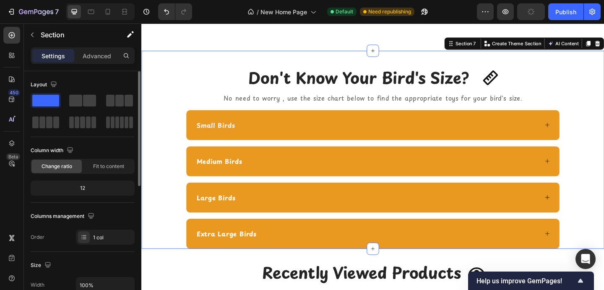
click at [161, 125] on div "Don't Know Your Bird's Size? Heading Icon Icon Row No need to worry , use the s…" at bounding box center [393, 161] width 491 height 216
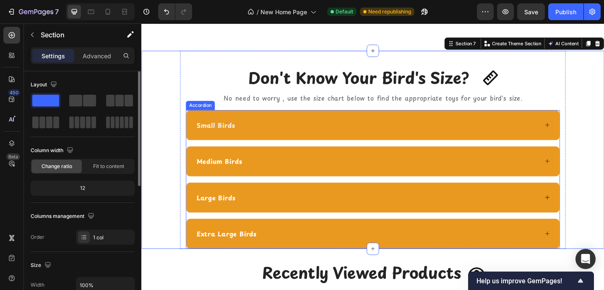
click at [258, 127] on div "Small Birds" at bounding box center [393, 134] width 406 height 33
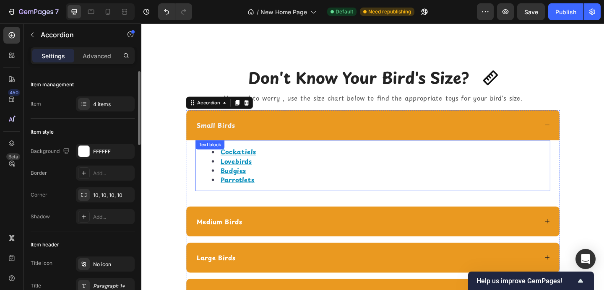
click at [277, 163] on li "Cockatiels" at bounding box center [401, 163] width 367 height 10
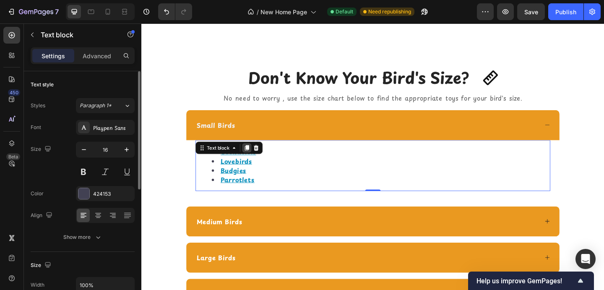
click at [255, 160] on icon at bounding box center [256, 159] width 5 height 6
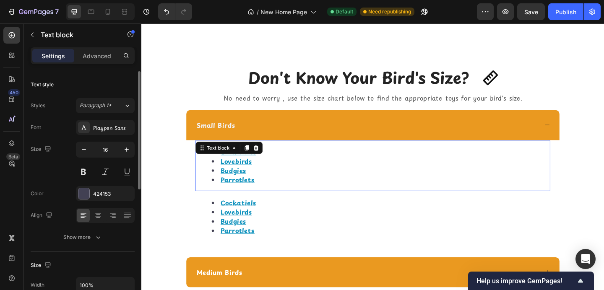
click at [284, 167] on li "Cockatiels" at bounding box center [401, 163] width 367 height 10
click at [265, 157] on icon at bounding box center [265, 159] width 5 height 6
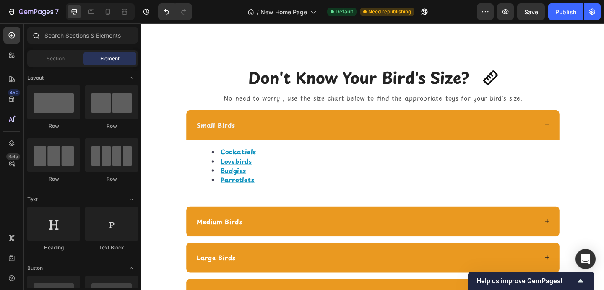
click at [33, 35] on icon at bounding box center [35, 35] width 7 height 7
click at [43, 36] on div at bounding box center [35, 35] width 17 height 17
click at [50, 36] on input "text" at bounding box center [82, 35] width 111 height 17
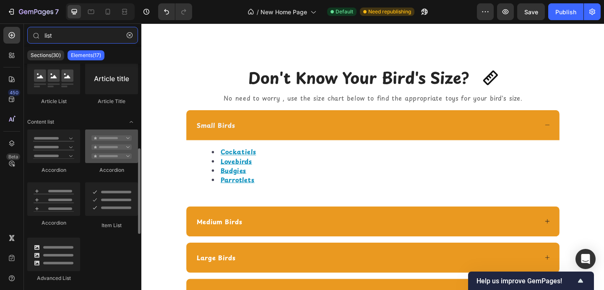
scroll to position [210, 0]
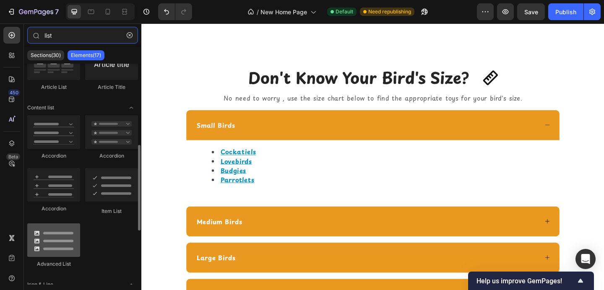
type input "list"
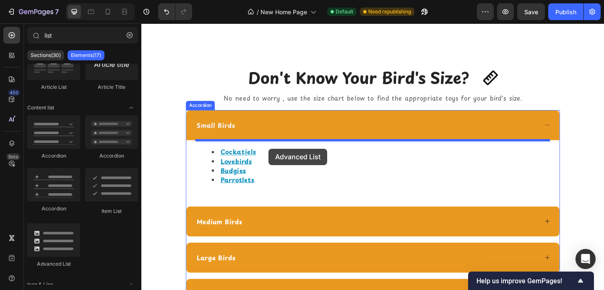
drag, startPoint x: 193, startPoint y: 267, endPoint x: 280, endPoint y: 160, distance: 137.5
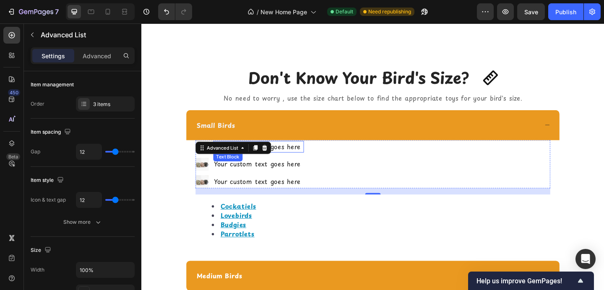
click at [299, 160] on div "Your custom text goes here" at bounding box center [268, 157] width 99 height 13
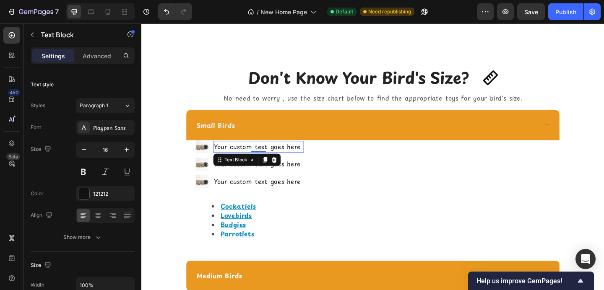
click at [299, 160] on div "Your custom text goes here" at bounding box center [268, 157] width 99 height 13
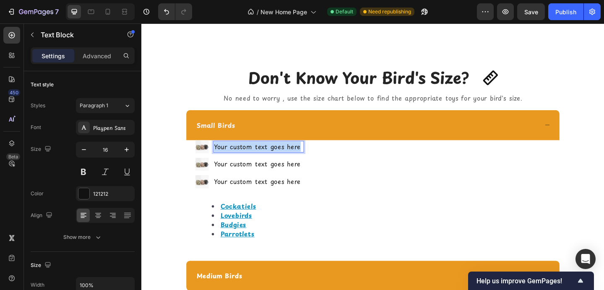
click at [299, 160] on p "Your custom text goes here" at bounding box center [268, 157] width 97 height 11
click at [270, 174] on div "Your custom text goes here" at bounding box center [268, 176] width 99 height 13
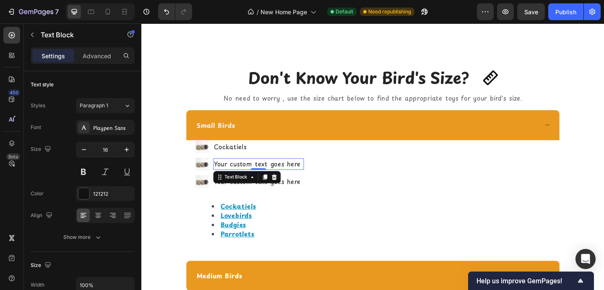
click at [270, 174] on div "Your custom text goes here" at bounding box center [268, 176] width 99 height 13
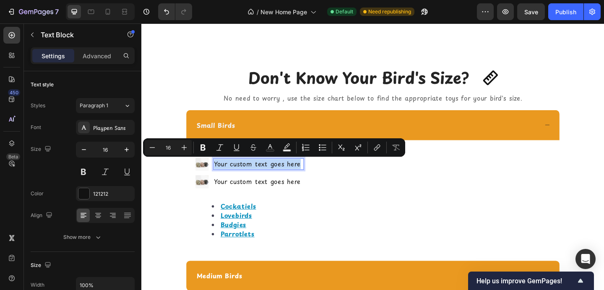
click at [270, 174] on p "Your custom text goes here" at bounding box center [268, 176] width 97 height 11
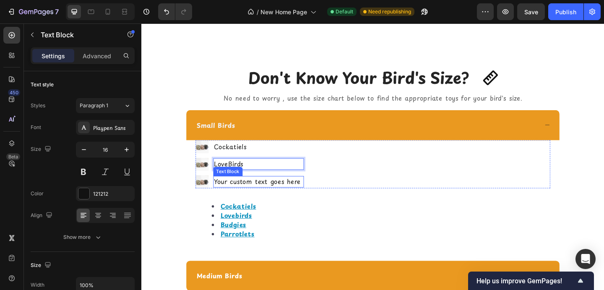
click at [260, 196] on div "Your custom text goes here" at bounding box center [268, 196] width 99 height 13
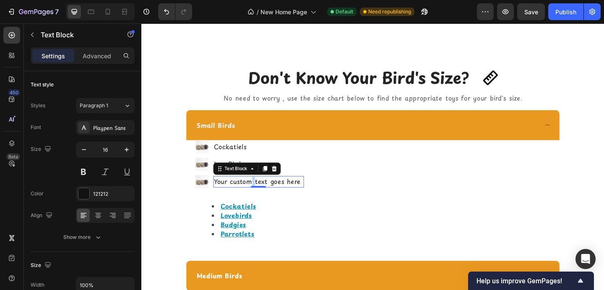
click at [260, 196] on div "Your custom text goes here" at bounding box center [268, 196] width 99 height 13
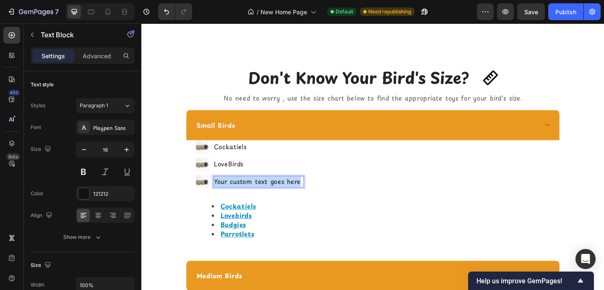
click at [260, 196] on p "Your custom text goes here" at bounding box center [268, 195] width 97 height 11
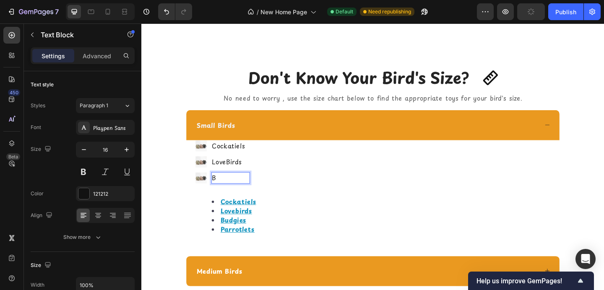
scroll to position [1613, 0]
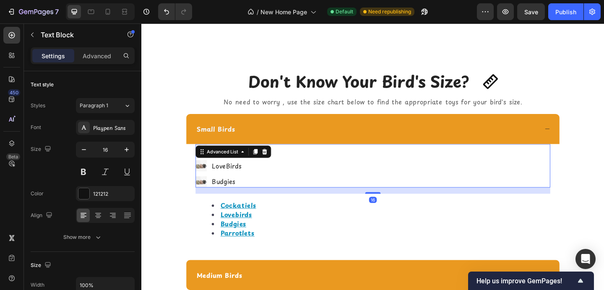
click at [272, 197] on div "Image Cockatiels Text Block Image LoveBirds Text Block Image Budgies Text Block" at bounding box center [393, 178] width 386 height 47
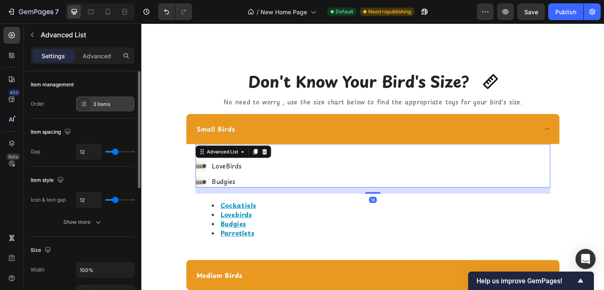
click at [110, 101] on div "3 items" at bounding box center [112, 105] width 39 height 8
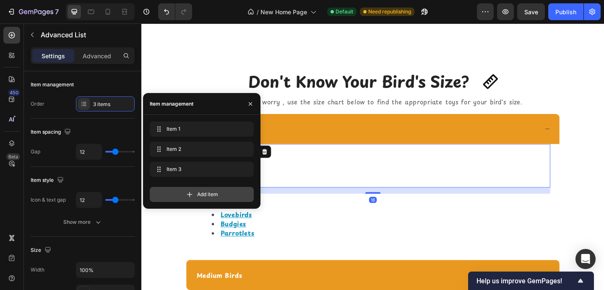
click at [179, 198] on div "Add item" at bounding box center [202, 194] width 104 height 15
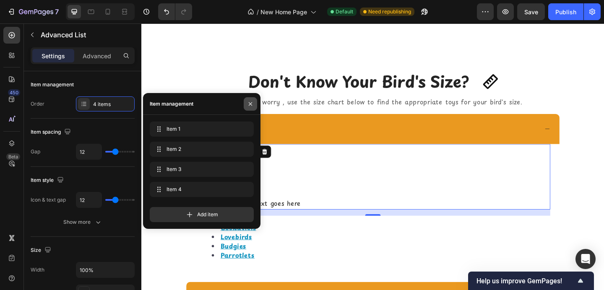
click at [250, 103] on icon "button" at bounding box center [250, 104] width 7 height 7
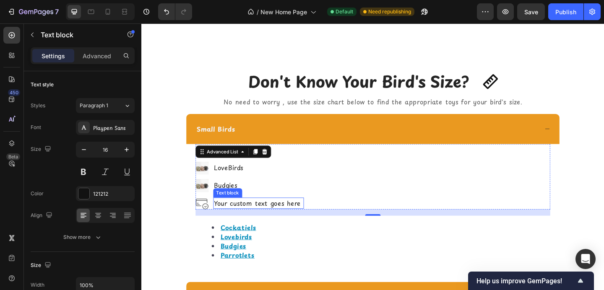
click at [262, 216] on div "Your custom text goes here" at bounding box center [268, 219] width 99 height 13
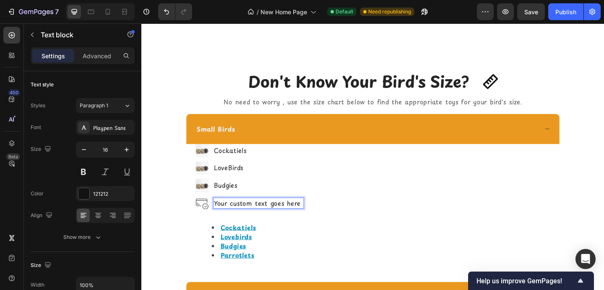
click at [262, 216] on div "Your custom text goes here" at bounding box center [268, 219] width 99 height 13
click at [262, 216] on p "Your custom text goes here" at bounding box center [268, 219] width 97 height 11
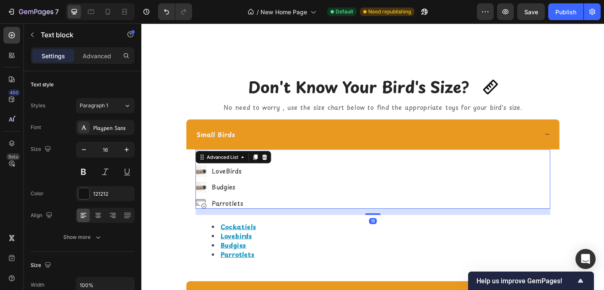
click at [212, 217] on li "Image Parrotlets Text block" at bounding box center [229, 219] width 59 height 13
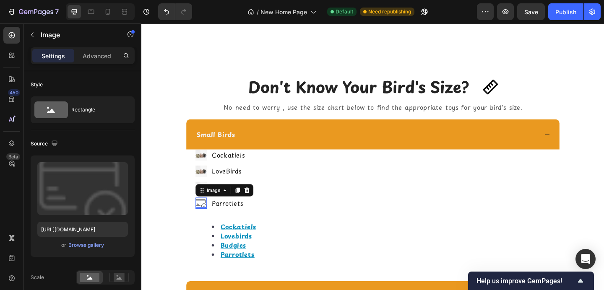
click at [209, 214] on img at bounding box center [206, 219] width 12 height 12
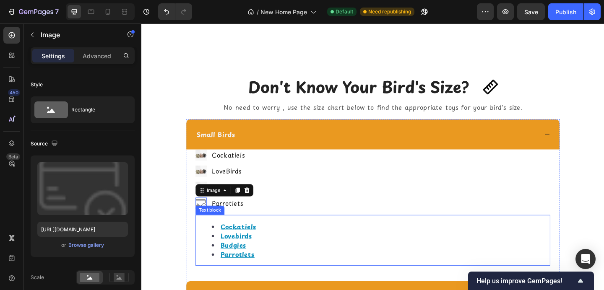
click at [369, 246] on li "Cockatiels" at bounding box center [401, 244] width 367 height 10
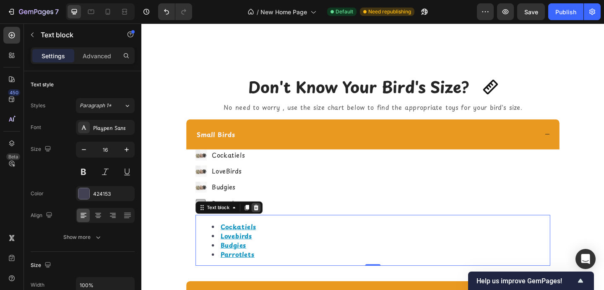
click at [268, 224] on icon at bounding box center [266, 224] width 7 height 7
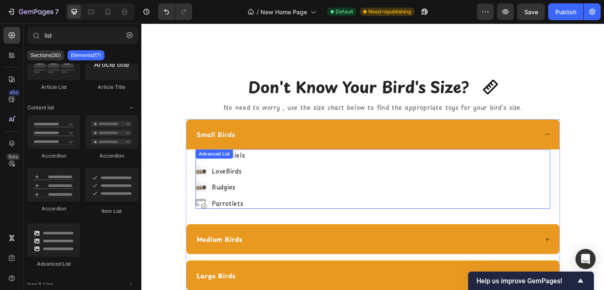
click at [328, 182] on div "Image Cockatiels Text Block Image LoveBirds Text Block Image Budgies Text Block…" at bounding box center [393, 193] width 386 height 65
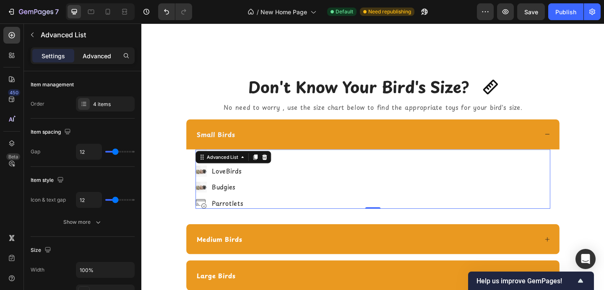
click at [93, 52] on p "Advanced" at bounding box center [97, 56] width 29 height 9
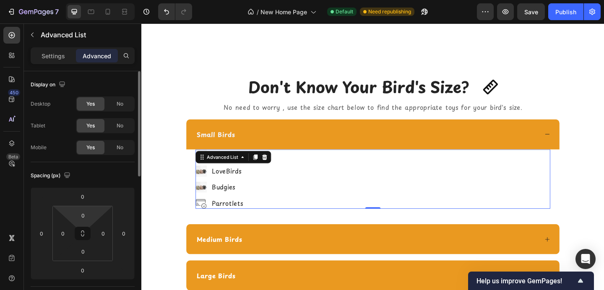
click at [94, 0] on html "7 Version history / New Home Page Default Need republishing Preview Save Publis…" at bounding box center [302, 0] width 604 height 0
type input "9"
type input "0"
click at [79, 195] on input "0" at bounding box center [82, 196] width 17 height 13
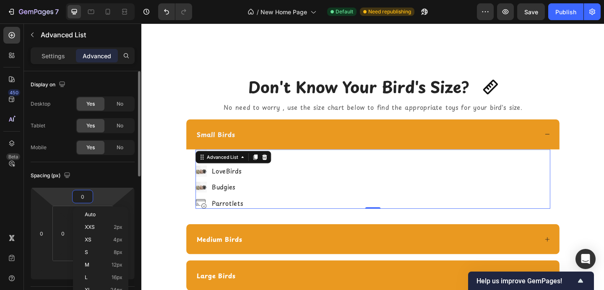
type input "8"
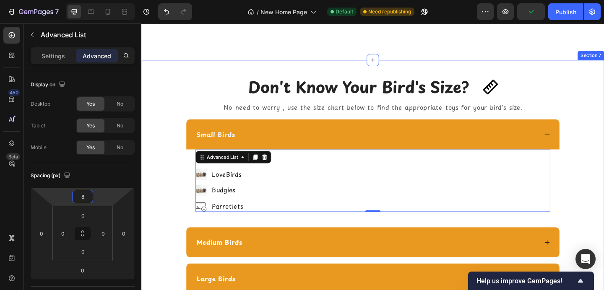
click at [173, 175] on div "Don't Know Your Bird's Size? Heading Icon Icon Row No need to worry , use the s…" at bounding box center [393, 210] width 491 height 294
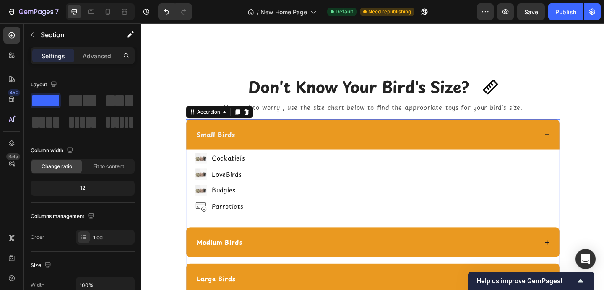
click at [325, 232] on div "Image Cockatiels Text Block Image LoveBirds Text Block Image Budgies Text Block…" at bounding box center [393, 200] width 406 height 78
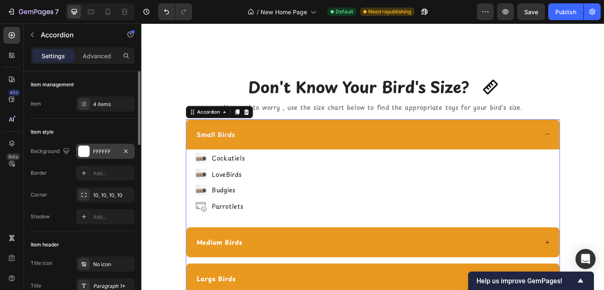
click at [84, 152] on div at bounding box center [83, 151] width 11 height 11
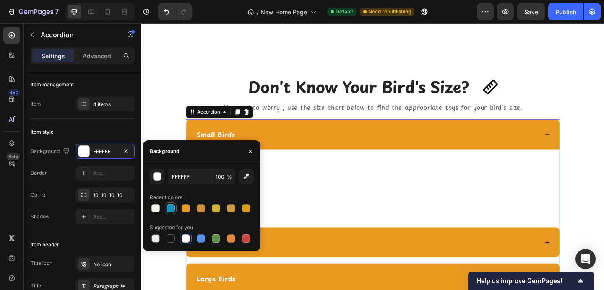
click at [174, 211] on div at bounding box center [171, 208] width 8 height 8
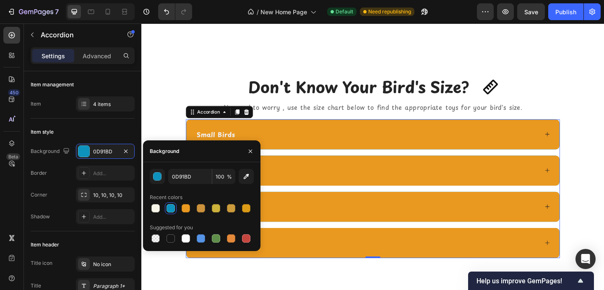
click at [338, 148] on div "Small Birds" at bounding box center [386, 144] width 373 height 13
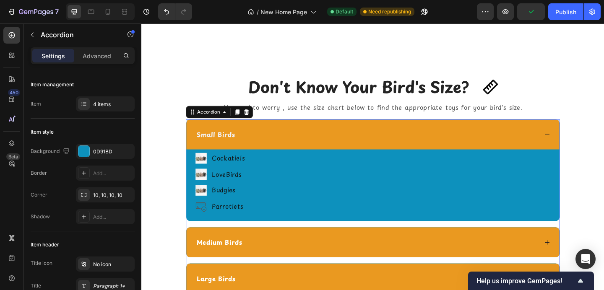
click at [338, 148] on div "Small Birds" at bounding box center [386, 144] width 373 height 13
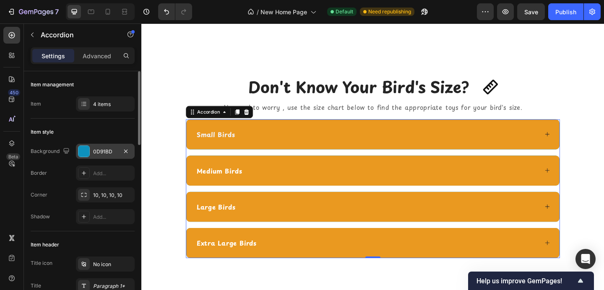
click at [85, 153] on div at bounding box center [83, 151] width 11 height 11
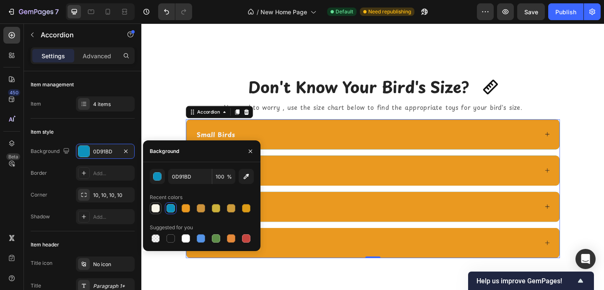
click at [159, 209] on div at bounding box center [155, 208] width 8 height 8
type input "F8F5E9"
click at [260, 140] on div at bounding box center [250, 150] width 20 height 21
click at [249, 153] on icon "button" at bounding box center [250, 151] width 7 height 7
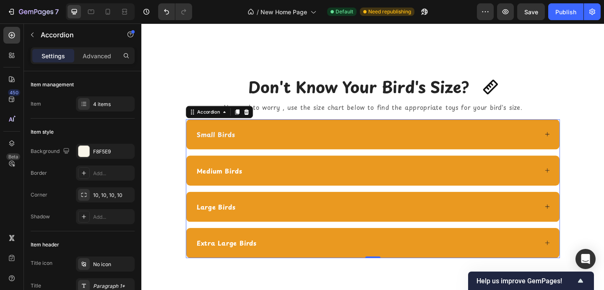
click at [271, 147] on div "Small Birds" at bounding box center [386, 144] width 373 height 13
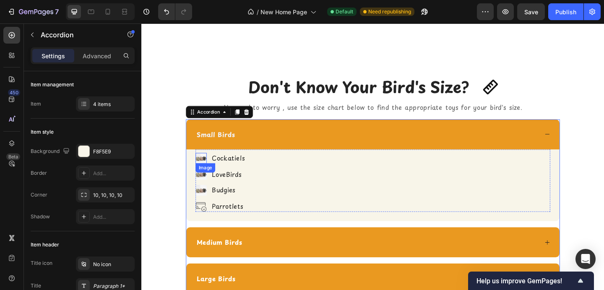
click at [205, 169] on img at bounding box center [206, 170] width 12 height 12
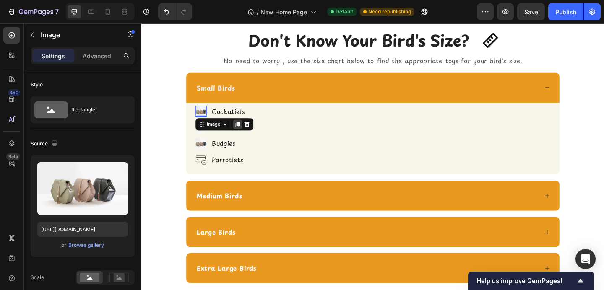
scroll to position [1709, 0]
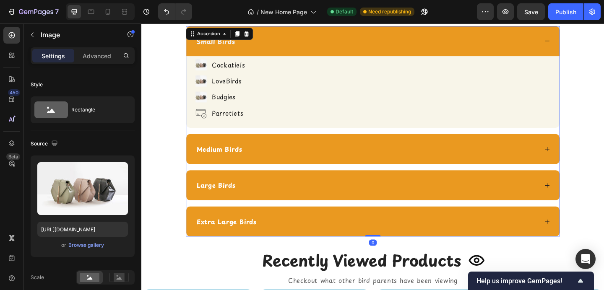
click at [247, 166] on div "Medium Birds" at bounding box center [226, 160] width 52 height 13
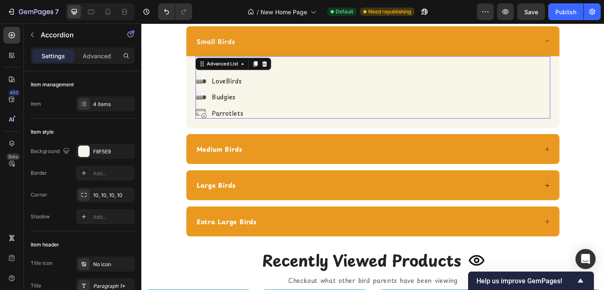
click at [265, 82] on div "Image Cockatiels Text Block Image LoveBirds Text Block Image Budgies Text Block…" at bounding box center [393, 94] width 386 height 65
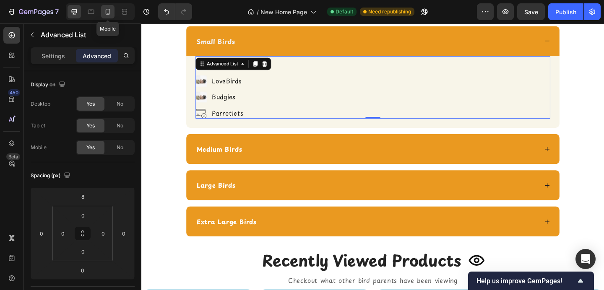
click at [104, 8] on icon at bounding box center [108, 12] width 8 height 8
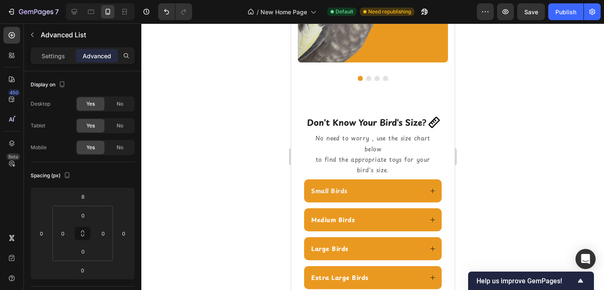
scroll to position [901, 0]
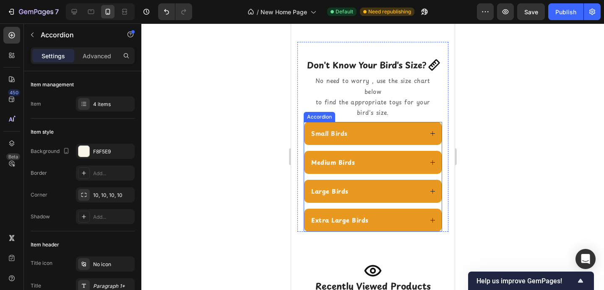
click at [396, 135] on div "Small Birds" at bounding box center [366, 133] width 113 height 11
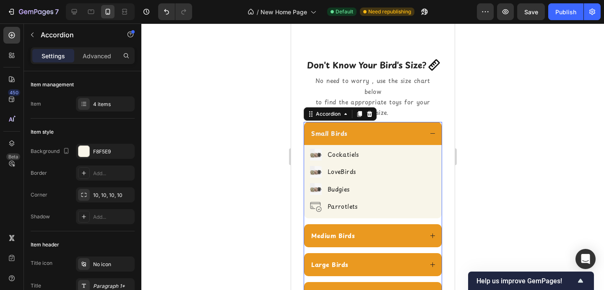
click at [396, 135] on div "Small Birds" at bounding box center [366, 133] width 113 height 11
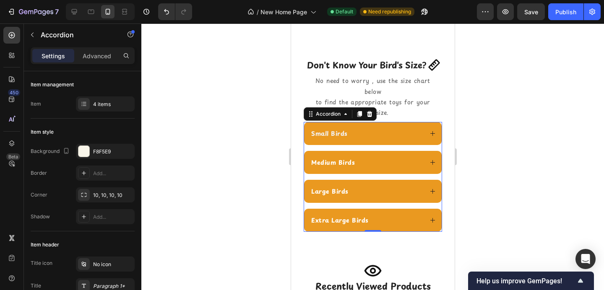
click at [387, 164] on div "Medium Birds" at bounding box center [366, 162] width 113 height 11
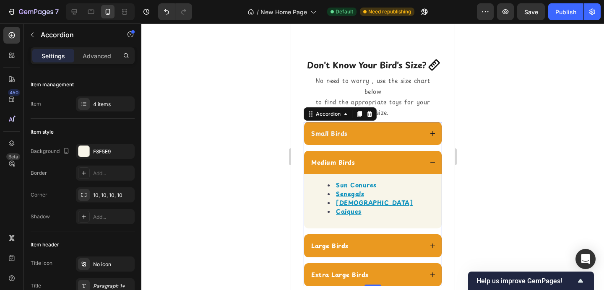
click at [387, 164] on div "Medium Birds" at bounding box center [366, 162] width 113 height 11
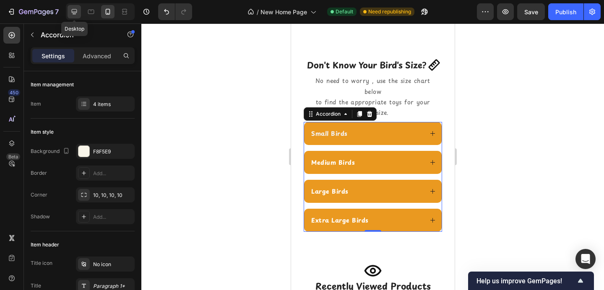
click at [71, 10] on icon at bounding box center [74, 12] width 8 height 8
type input "16"
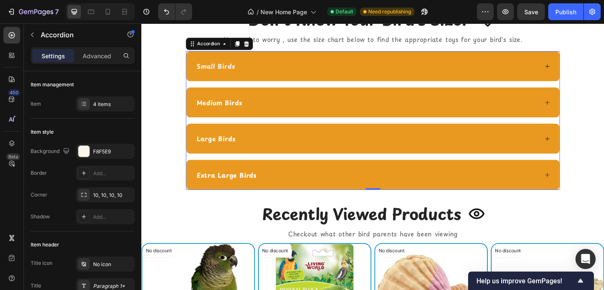
scroll to position [1251, 0]
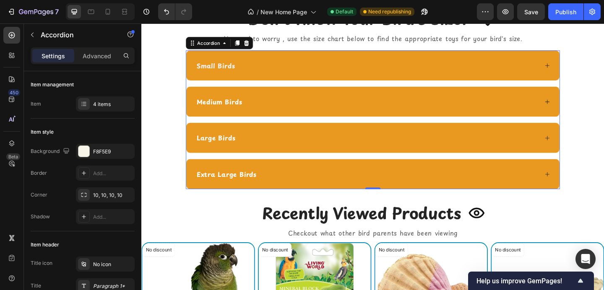
click at [276, 78] on div "Small Birds" at bounding box center [393, 69] width 406 height 33
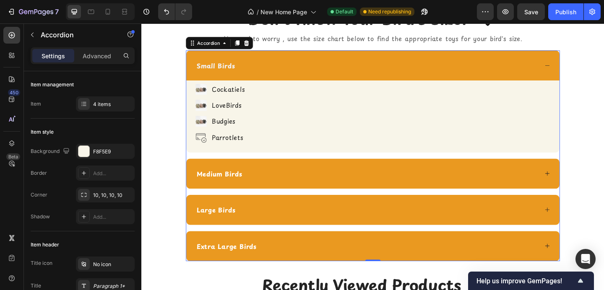
click at [276, 78] on div "Small Birds" at bounding box center [393, 69] width 406 height 33
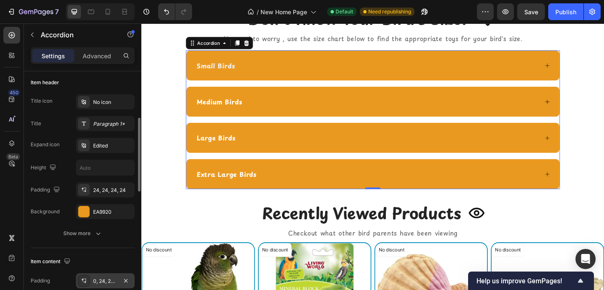
scroll to position [177, 0]
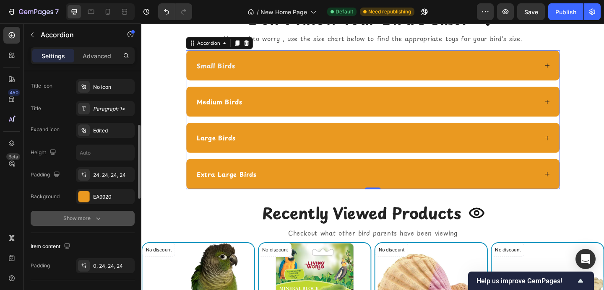
click at [91, 216] on div "Show more" at bounding box center [82, 218] width 39 height 8
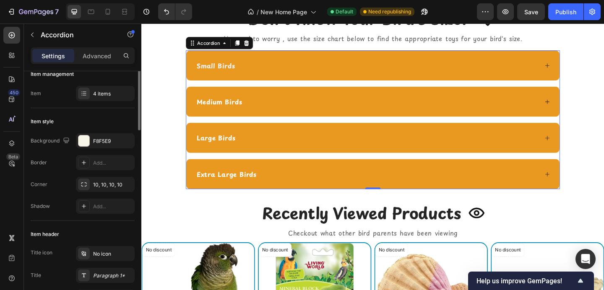
scroll to position [0, 0]
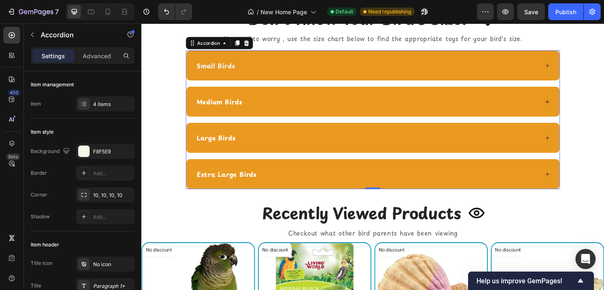
click at [582, 67] on icon at bounding box center [583, 69] width 6 height 6
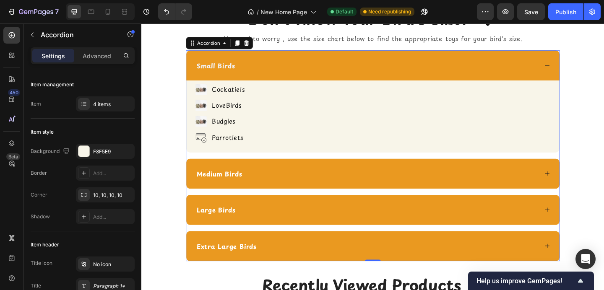
click at [581, 68] on icon at bounding box center [583, 69] width 6 height 6
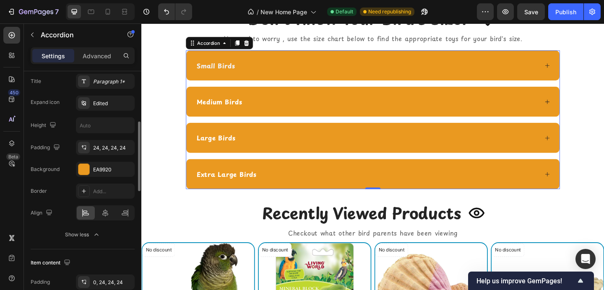
scroll to position [195, 0]
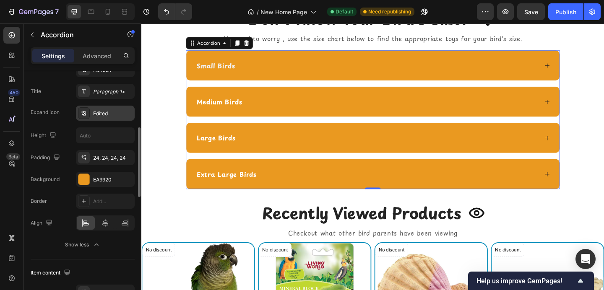
click at [93, 108] on div "Edited" at bounding box center [105, 113] width 59 height 15
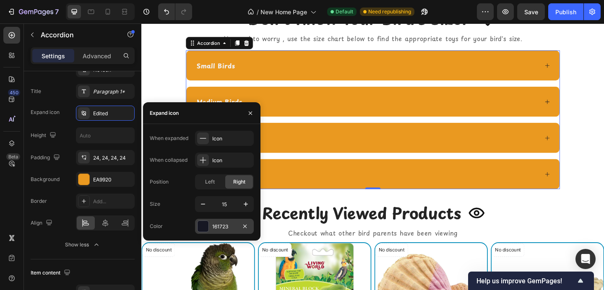
click at [206, 228] on div at bounding box center [203, 226] width 11 height 11
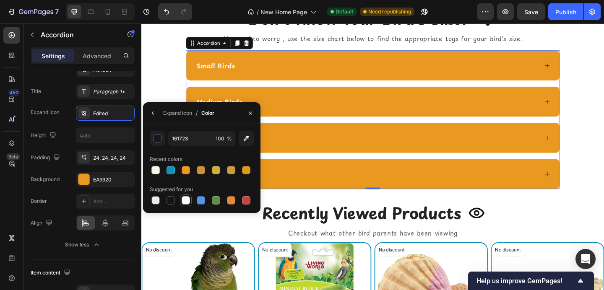
click at [190, 200] on div at bounding box center [186, 200] width 10 height 10
type input "FFFFFF"
click at [250, 112] on icon "button" at bounding box center [250, 112] width 3 height 3
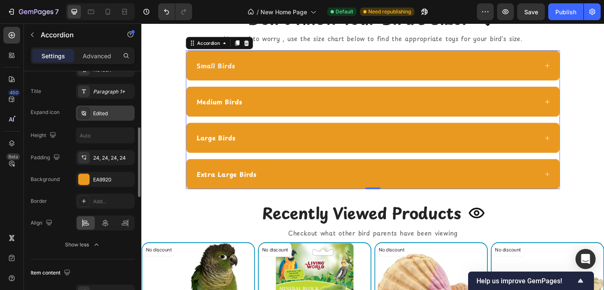
click at [102, 118] on div "Edited" at bounding box center [105, 113] width 59 height 15
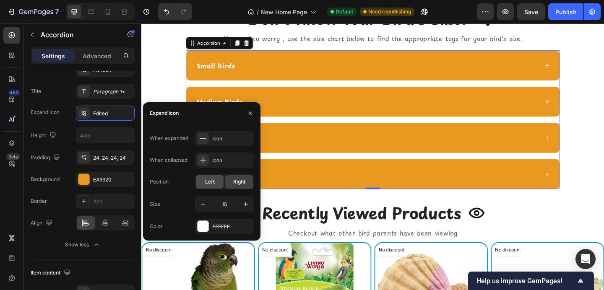
click at [210, 183] on span "Left" at bounding box center [210, 182] width 10 height 8
click at [243, 179] on span "Right" at bounding box center [239, 182] width 12 height 8
click at [205, 159] on icon at bounding box center [203, 160] width 8 height 8
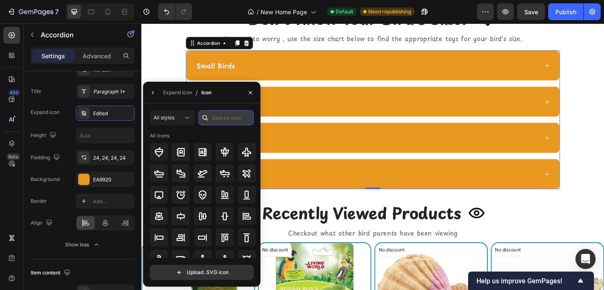
click at [231, 122] on input "text" at bounding box center [225, 117] width 55 height 15
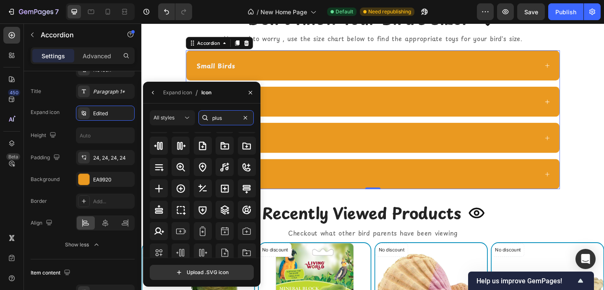
scroll to position [34, 0]
type input "plus"
click at [157, 192] on icon at bounding box center [159, 188] width 10 height 10
click at [150, 90] on icon "button" at bounding box center [153, 92] width 7 height 7
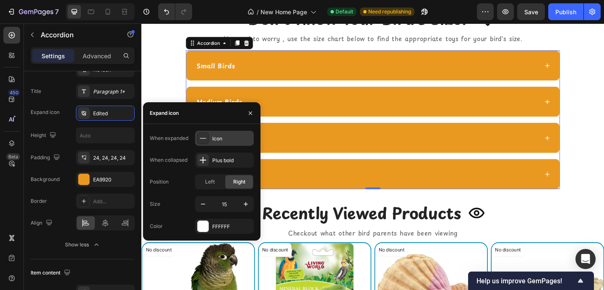
click at [203, 141] on icon at bounding box center [203, 138] width 8 height 8
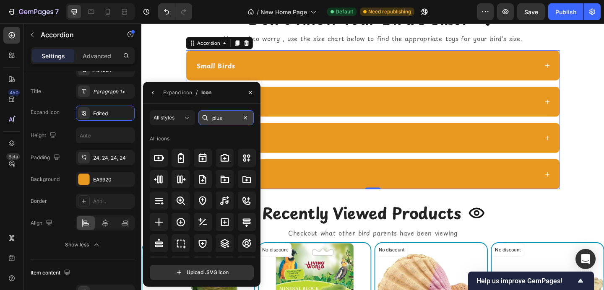
click at [215, 119] on input "plus" at bounding box center [225, 117] width 55 height 15
click at [216, 119] on input "plus" at bounding box center [225, 117] width 55 height 15
type input "minus"
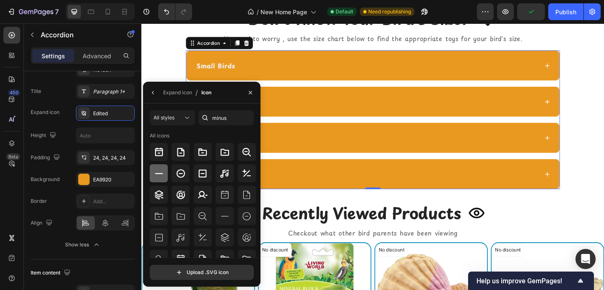
click at [159, 173] on icon at bounding box center [159, 173] width 8 height 1
click at [250, 94] on icon "button" at bounding box center [250, 92] width 7 height 7
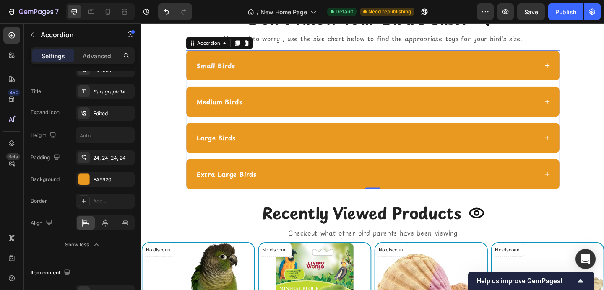
click at [586, 75] on div "Small Birds" at bounding box center [393, 69] width 406 height 33
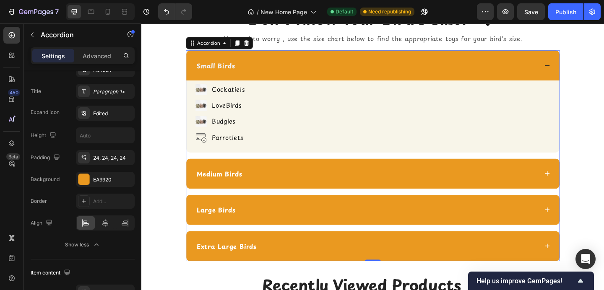
click at [580, 70] on icon at bounding box center [583, 69] width 6 height 6
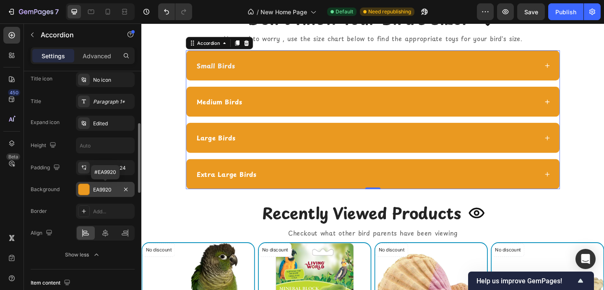
scroll to position [181, 0]
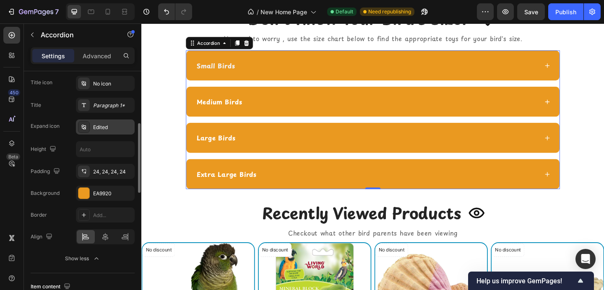
click at [96, 129] on div "Edited" at bounding box center [112, 128] width 39 height 8
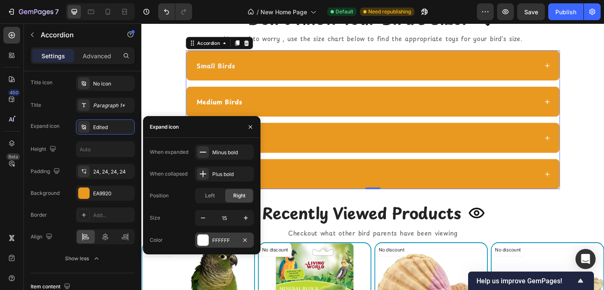
click at [200, 242] on div at bounding box center [203, 240] width 11 height 11
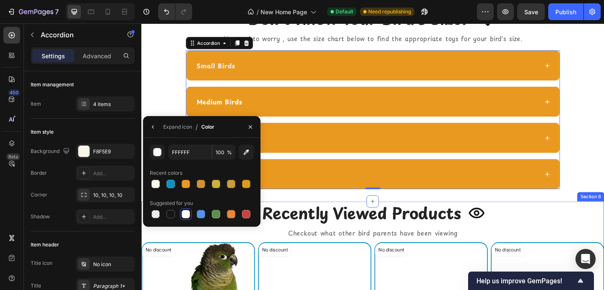
scroll to position [181, 0]
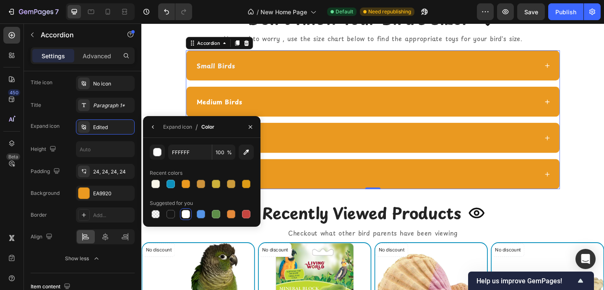
click at [186, 214] on div at bounding box center [186, 214] width 8 height 8
click at [180, 127] on div "Expand icon" at bounding box center [177, 127] width 29 height 8
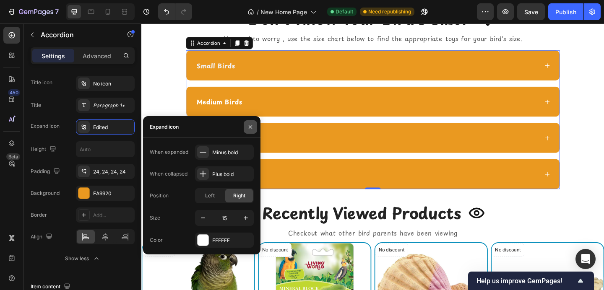
click at [247, 125] on icon "button" at bounding box center [250, 127] width 7 height 7
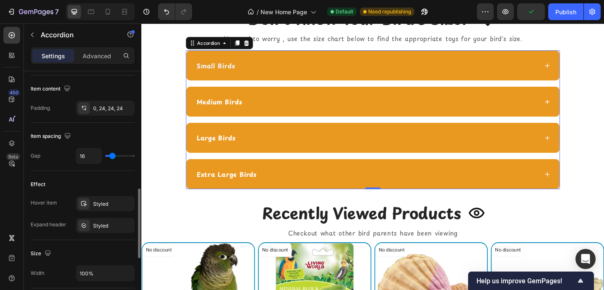
scroll to position [386, 0]
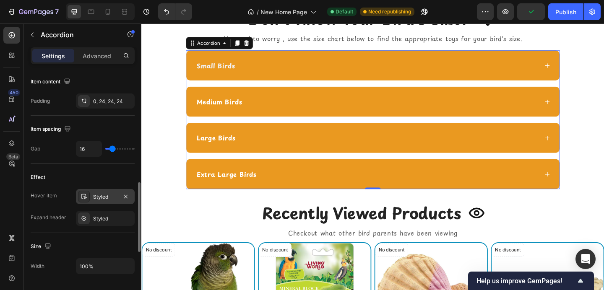
click at [83, 198] on icon at bounding box center [84, 196] width 7 height 7
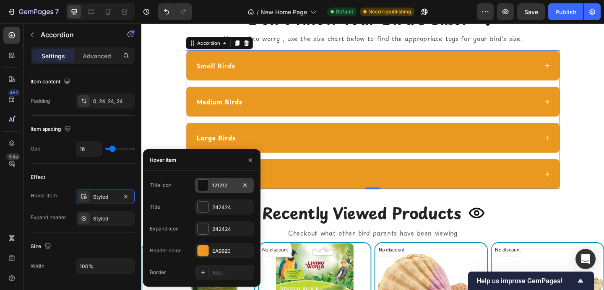
click at [205, 187] on div at bounding box center [203, 185] width 11 height 11
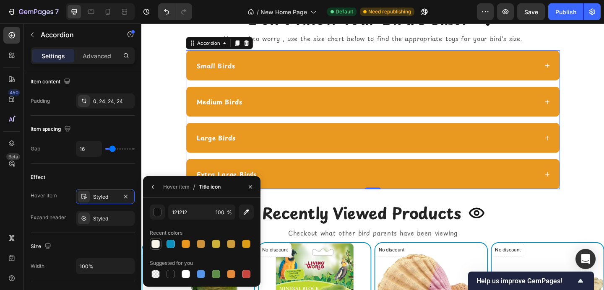
click at [155, 247] on div at bounding box center [155, 244] width 8 height 8
type input "F8F5E9"
click at [249, 189] on icon "button" at bounding box center [250, 187] width 7 height 7
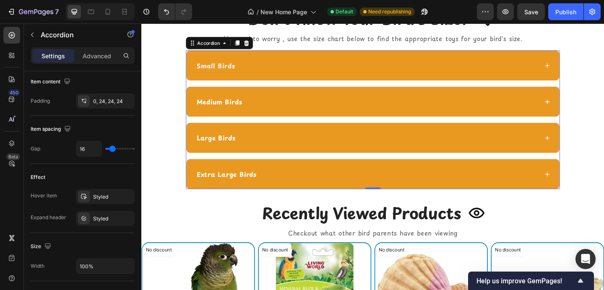
click at [277, 68] on div "Small Birds" at bounding box center [386, 69] width 373 height 13
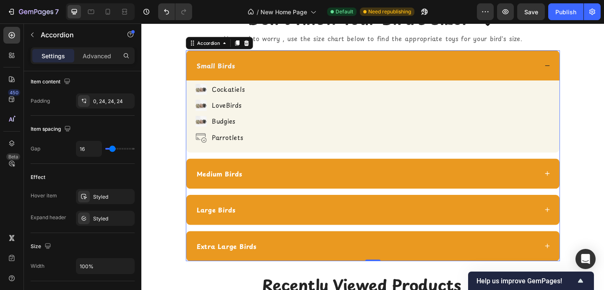
click at [277, 181] on div "Medium Birds" at bounding box center [386, 187] width 373 height 13
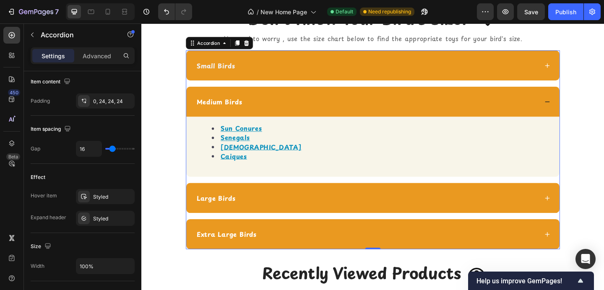
click at [283, 118] on div "Medium Birds" at bounding box center [393, 108] width 406 height 33
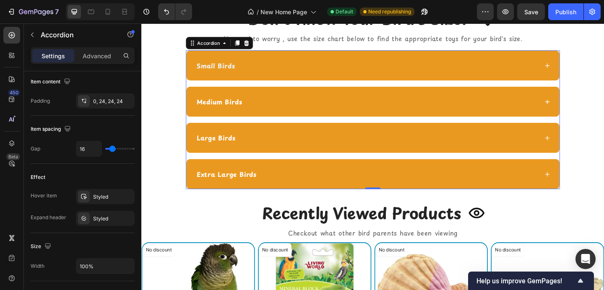
click at [283, 118] on div "Medium Birds" at bounding box center [393, 108] width 406 height 33
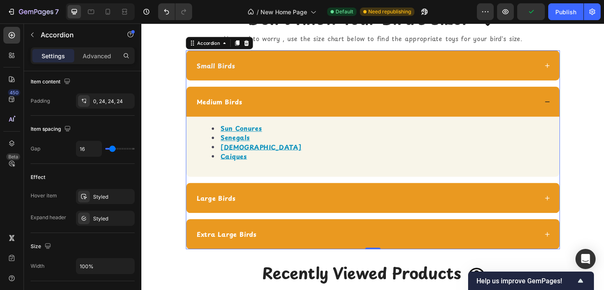
click at [288, 88] on div "Small Birds Medium Birds Sun Conures Senegals Quakers Caiques Text block Large …" at bounding box center [393, 161] width 407 height 216
click at [290, 72] on div "Small Birds" at bounding box center [386, 69] width 373 height 13
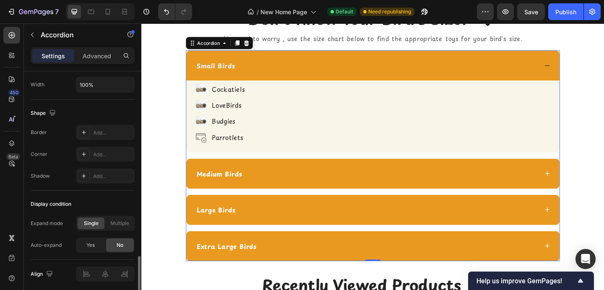
scroll to position [596, 0]
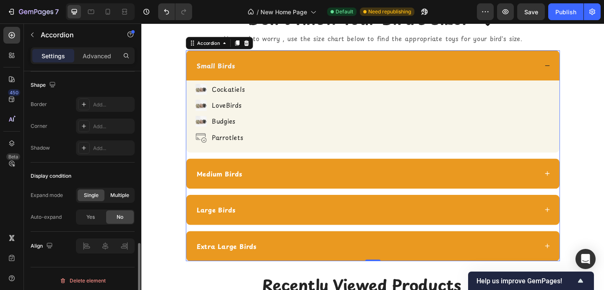
click at [113, 196] on span "Multiple" at bounding box center [119, 196] width 19 height 8
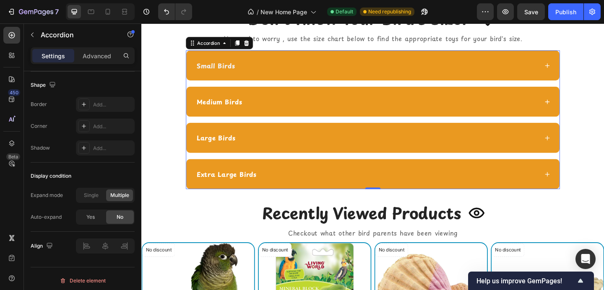
click at [229, 119] on div "Medium Birds" at bounding box center [393, 108] width 406 height 33
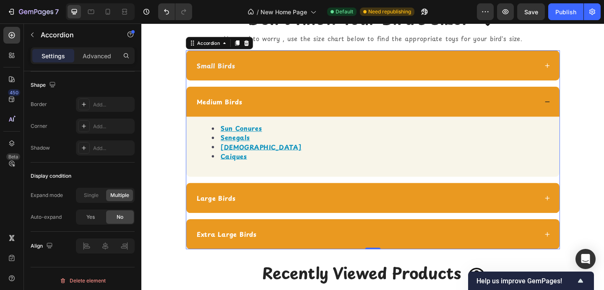
click at [254, 62] on div "Small Birds" at bounding box center [393, 69] width 406 height 33
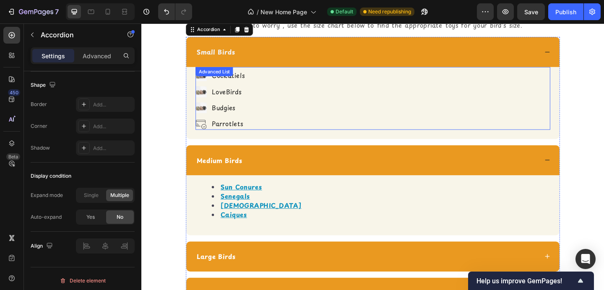
scroll to position [1268, 0]
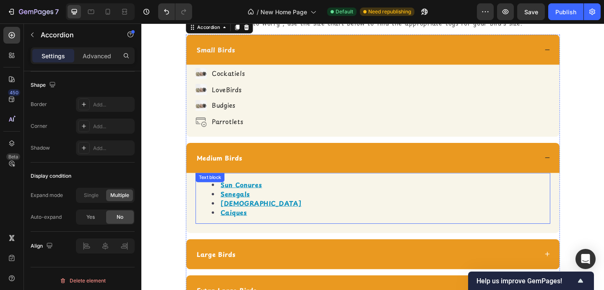
click at [297, 211] on li "Senegals" at bounding box center [401, 209] width 367 height 10
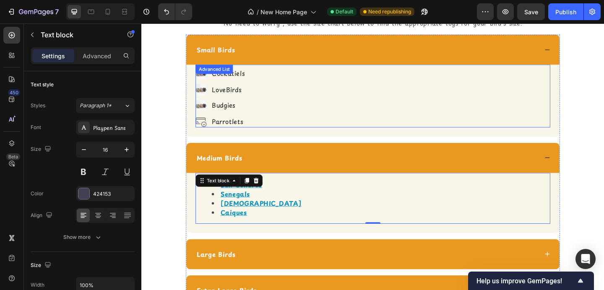
click at [272, 103] on div "Image Cockatiels Text Block Image LoveBirds Text Block Image Budgies Text Block…" at bounding box center [393, 104] width 386 height 65
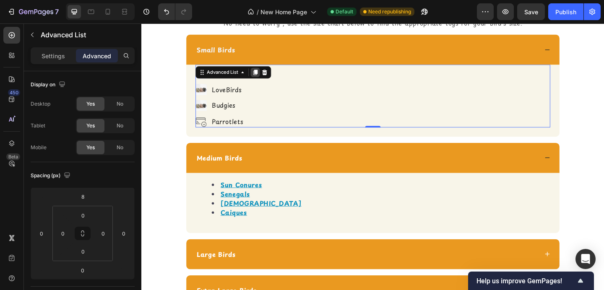
click at [265, 78] on icon at bounding box center [265, 77] width 5 height 6
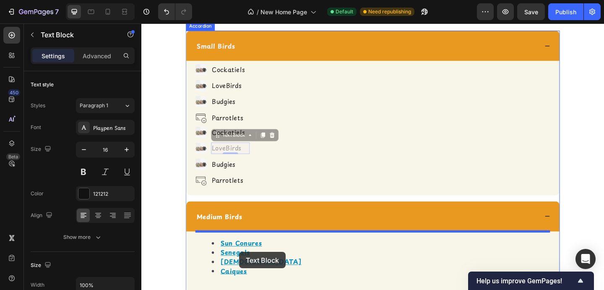
drag, startPoint x: 248, startPoint y: 167, endPoint x: 248, endPoint y: 272, distance: 105.7
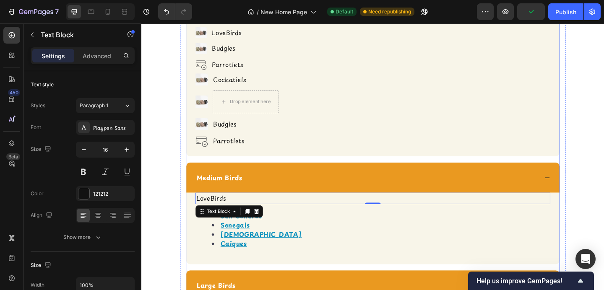
scroll to position [1337, 0]
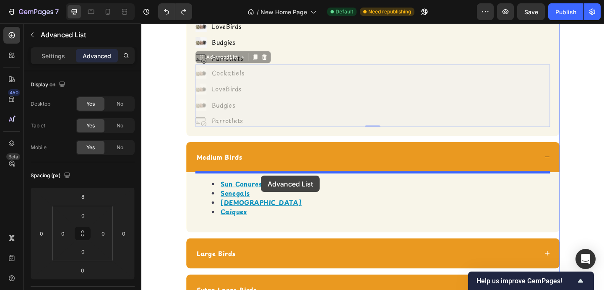
drag, startPoint x: 277, startPoint y: 81, endPoint x: 271, endPoint y: 189, distance: 108.8
type input "16"
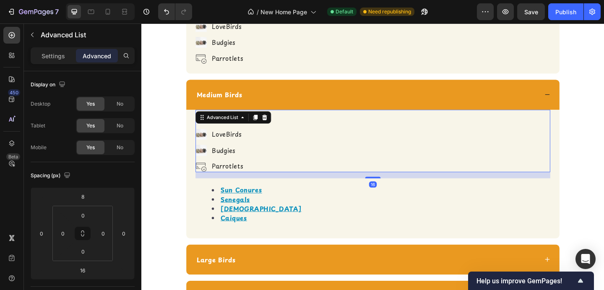
click at [268, 140] on div "Image Cockatiels Text Block Image LoveBirds Text Block Image Budgies Text Block…" at bounding box center [393, 153] width 386 height 65
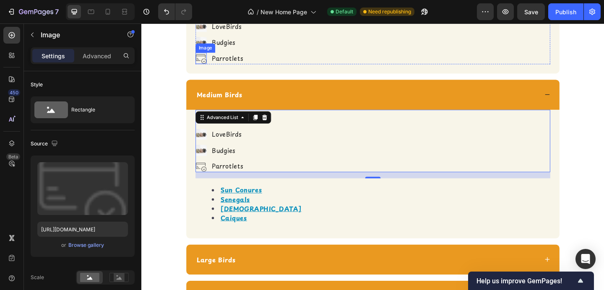
click at [205, 66] on div "Image" at bounding box center [206, 61] width 12 height 12
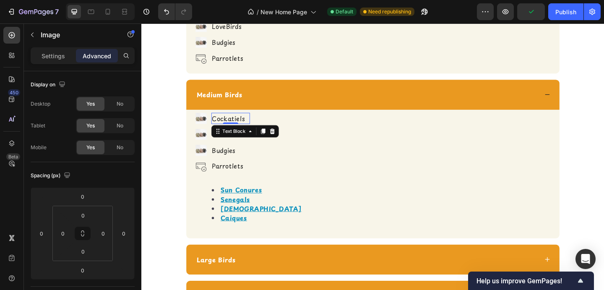
click at [243, 129] on p "Cockatiels" at bounding box center [238, 127] width 40 height 11
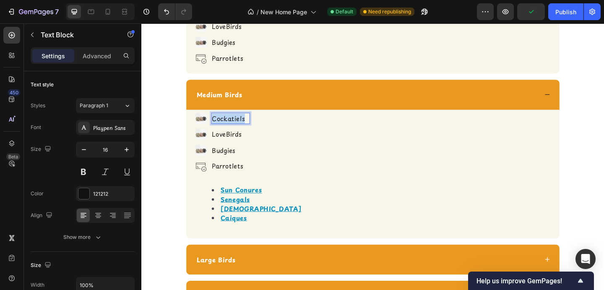
click at [243, 129] on p "Cockatiels" at bounding box center [238, 127] width 40 height 11
click at [243, 128] on p "Cockatiels" at bounding box center [238, 127] width 40 height 11
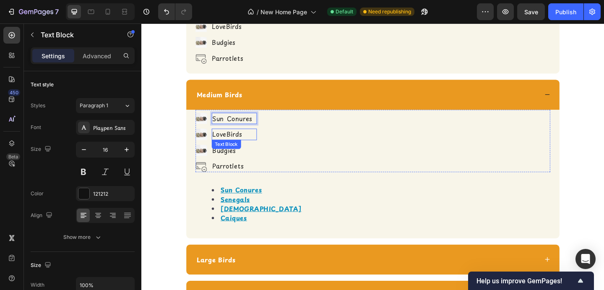
click at [239, 144] on p "LoveBirds" at bounding box center [243, 144] width 48 height 11
click at [237, 161] on p "Budgies" at bounding box center [243, 161] width 48 height 11
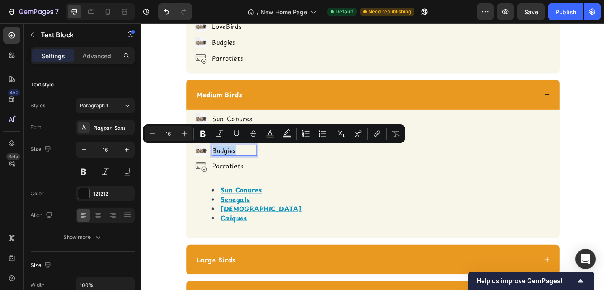
click at [237, 161] on p "Budgies" at bounding box center [243, 161] width 48 height 11
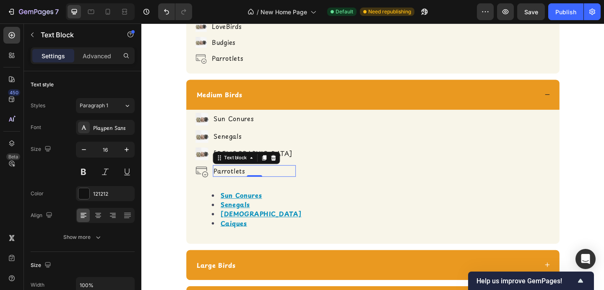
click at [234, 180] on p "Parrotlets" at bounding box center [264, 184] width 88 height 11
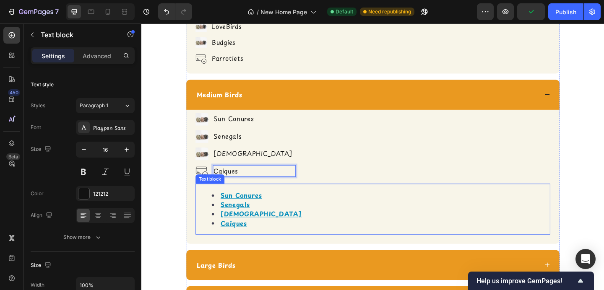
click at [249, 206] on u "Sun Conures" at bounding box center [249, 211] width 45 height 10
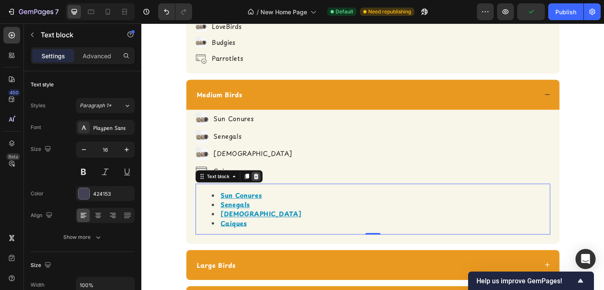
click at [267, 187] on icon at bounding box center [265, 190] width 5 height 6
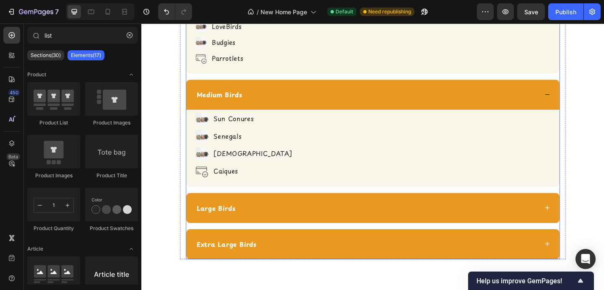
click at [295, 210] on div "Large Birds" at bounding box center [393, 224] width 406 height 33
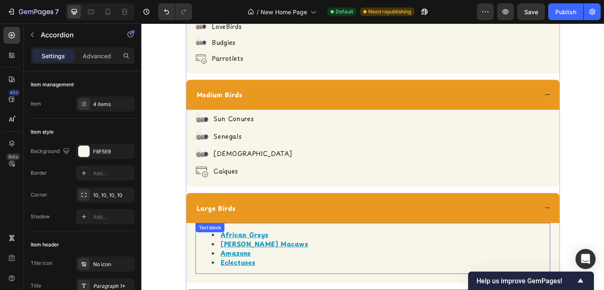
click at [295, 248] on li "African Greys" at bounding box center [401, 253] width 367 height 10
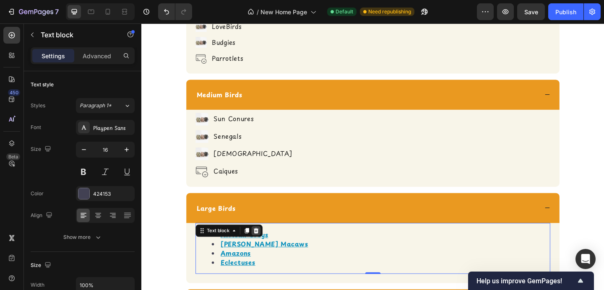
click at [270, 244] on div at bounding box center [266, 249] width 10 height 10
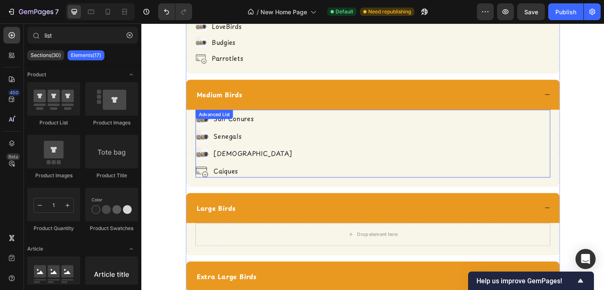
click at [283, 127] on div "Image Sun Conures Text Block Image Senegals Text Block Image Quakers Text Block…" at bounding box center [393, 156] width 386 height 70
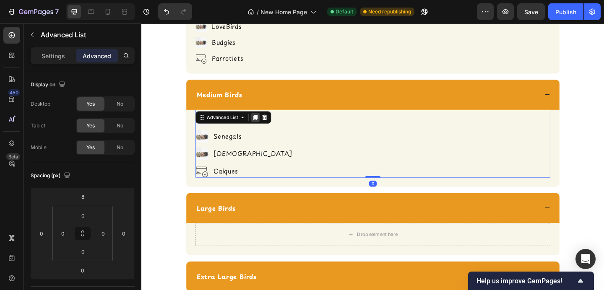
click at [267, 124] on icon at bounding box center [265, 126] width 5 height 6
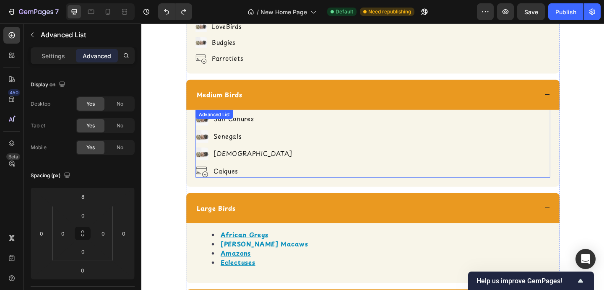
click at [272, 156] on div "Image Sun Conures Text Block Image Senegals Text Block Image Quakers Text Block…" at bounding box center [393, 156] width 386 height 70
click at [263, 126] on icon at bounding box center [265, 125] width 7 height 7
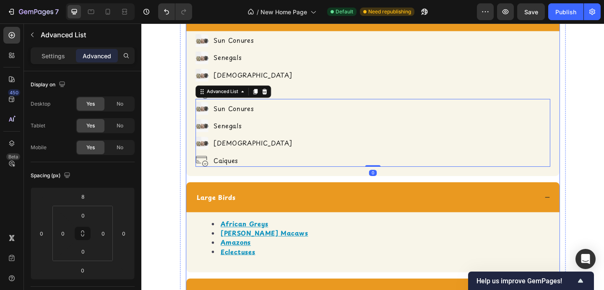
scroll to position [1423, 0]
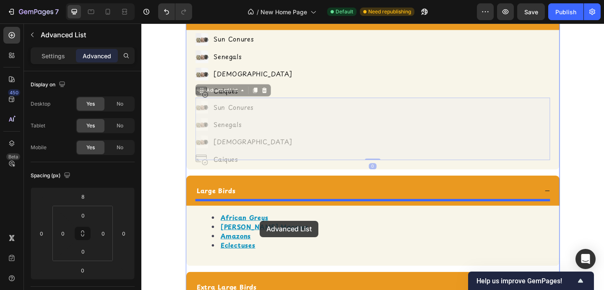
drag, startPoint x: 271, startPoint y: 152, endPoint x: 270, endPoint y: 238, distance: 86.0
type input "16"
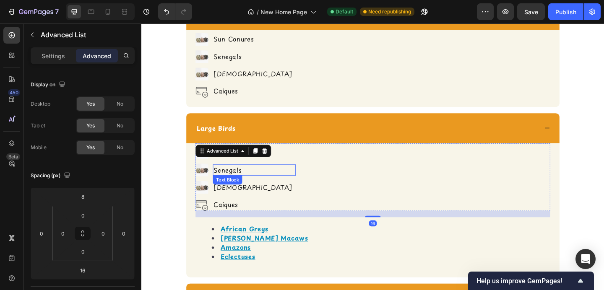
click at [269, 180] on div "Image Sun Conures Text Block Image Senegals Text Block Image Quakers Text Block…" at bounding box center [393, 192] width 386 height 70
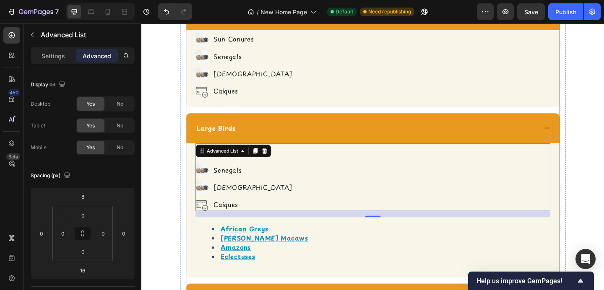
click at [306, 101] on div "Image Sun Conures Text Block Image Senegals Text Block Image Quakers Text Block…" at bounding box center [393, 73] width 406 height 84
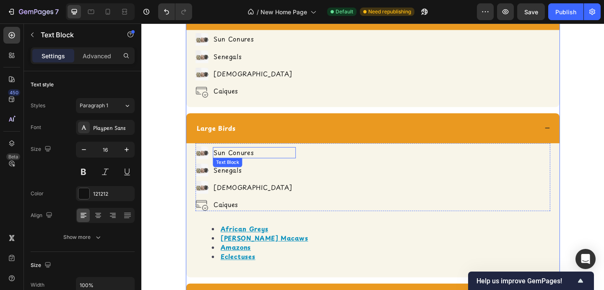
click at [244, 159] on p "Sun Conures" at bounding box center [264, 164] width 88 height 11
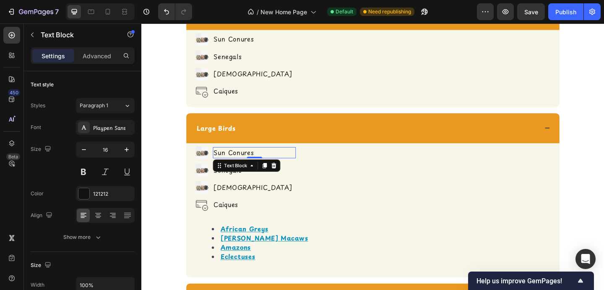
click at [244, 159] on p "Sun Conures" at bounding box center [264, 164] width 88 height 11
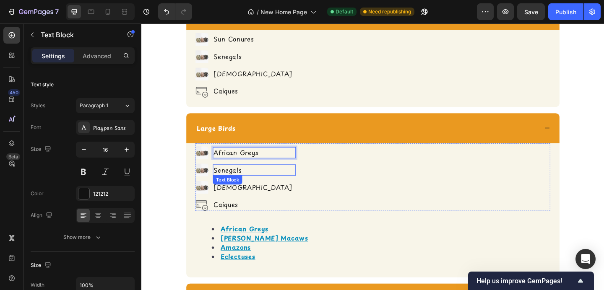
click at [239, 178] on p "Senegals" at bounding box center [264, 183] width 88 height 11
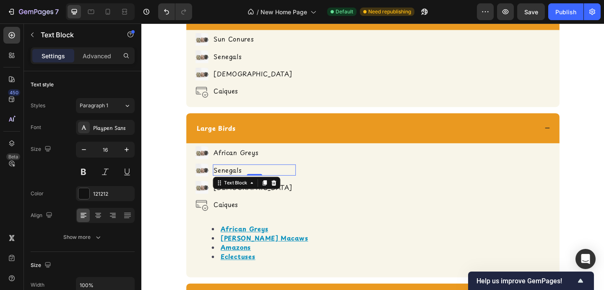
click at [239, 178] on p "Senegals" at bounding box center [264, 183] width 88 height 11
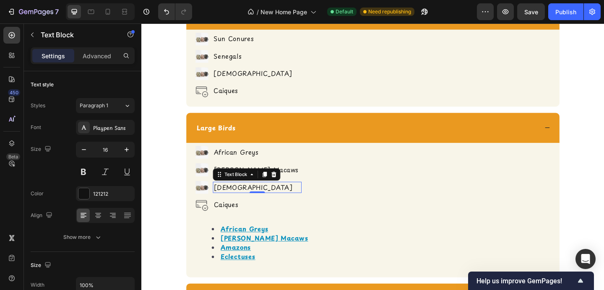
click at [234, 197] on p "[DEMOGRAPHIC_DATA]" at bounding box center [267, 202] width 95 height 11
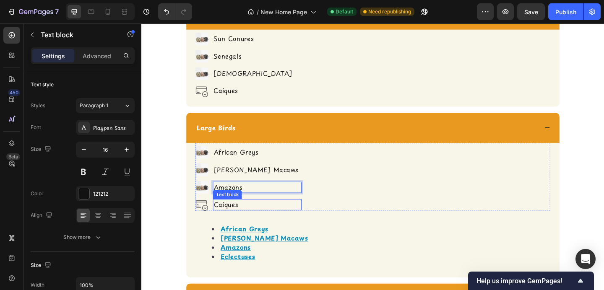
click at [232, 216] on p "Caiques" at bounding box center [267, 221] width 95 height 11
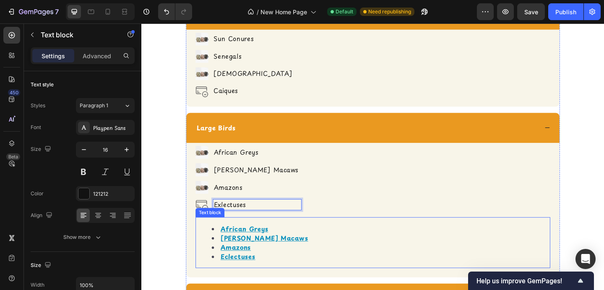
click at [244, 234] on div "African Greys [PERSON_NAME] Macaws Amazons Eclectuses" at bounding box center [393, 261] width 386 height 55
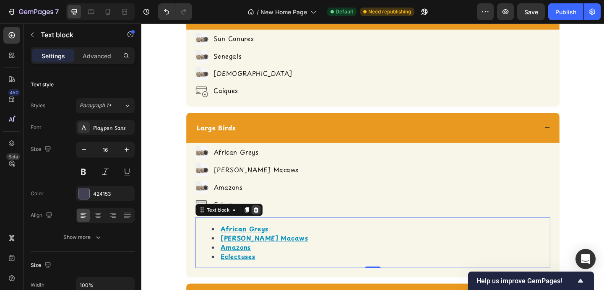
click at [268, 223] on icon at bounding box center [266, 226] width 7 height 7
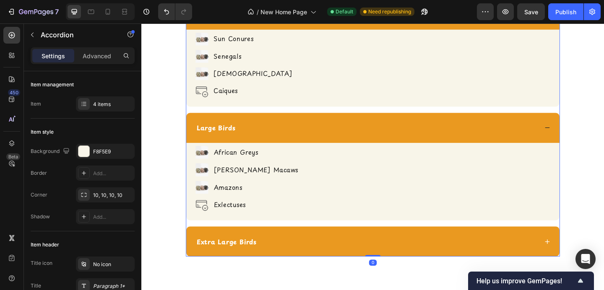
click at [274, 245] on div "Extra Large Birds" at bounding box center [393, 261] width 406 height 33
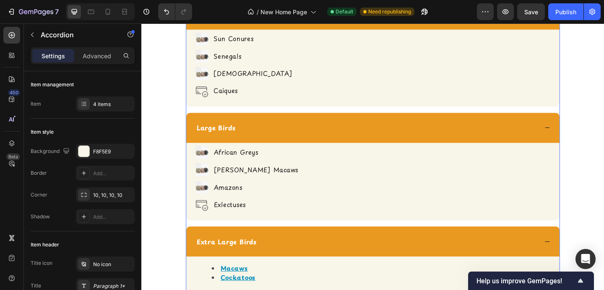
scroll to position [1460, 0]
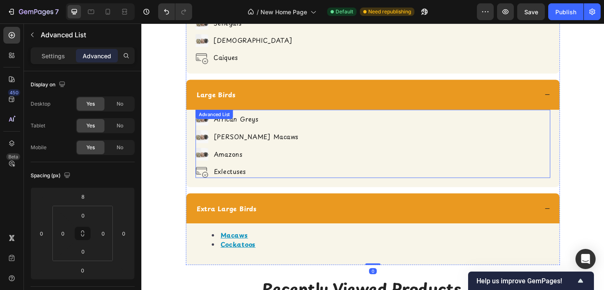
click at [289, 144] on div "Image African Greys Text Block Image [PERSON_NAME] Macaws Text Block Image Amaz…" at bounding box center [393, 156] width 386 height 71
click at [265, 123] on icon at bounding box center [265, 126] width 5 height 6
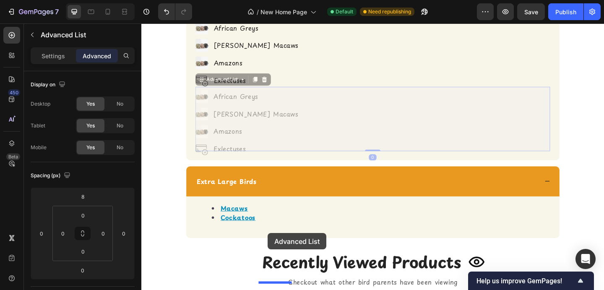
scroll to position [1621, 0]
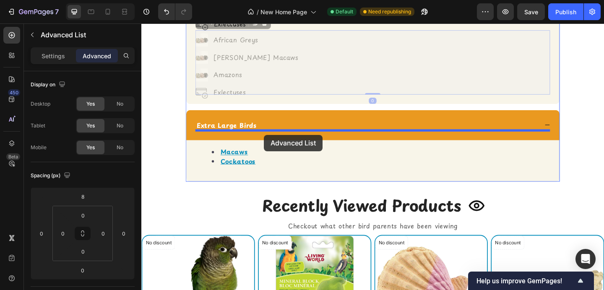
drag, startPoint x: 296, startPoint y: 186, endPoint x: 275, endPoint y: 145, distance: 46.3
type input "16"
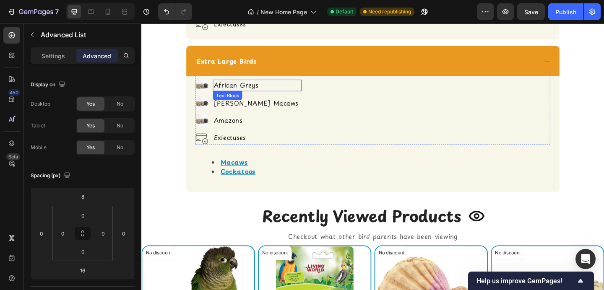
click at [253, 86] on p "African Greys" at bounding box center [267, 91] width 95 height 11
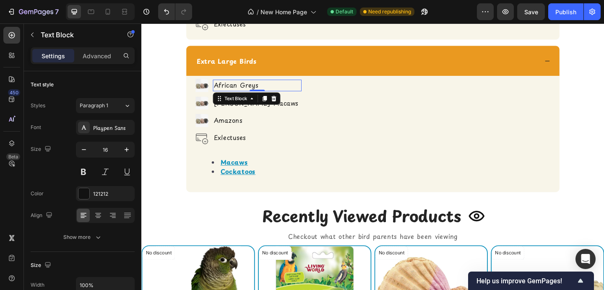
click at [253, 86] on p "African Greys" at bounding box center [267, 91] width 95 height 11
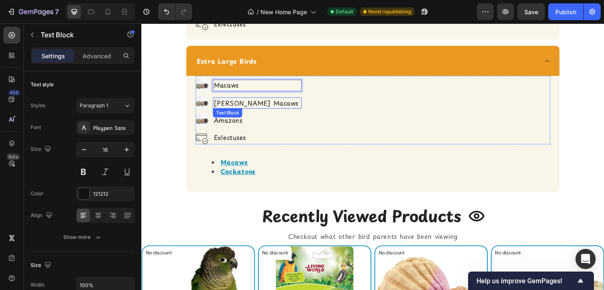
click at [254, 105] on p "[PERSON_NAME] Macaws" at bounding box center [267, 110] width 95 height 11
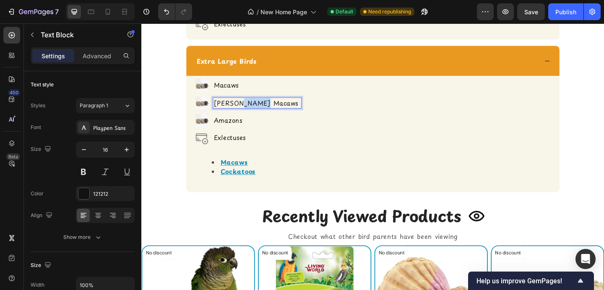
click at [254, 105] on p "[PERSON_NAME] Macaws" at bounding box center [267, 110] width 95 height 11
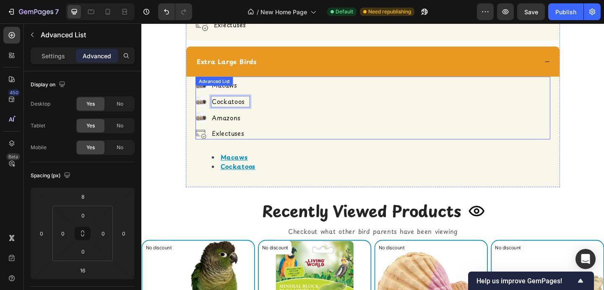
click at [263, 114] on div "Image Macaws Text Block Image Cockatoos Text Block 0 Image Amazons Text Block I…" at bounding box center [393, 117] width 386 height 65
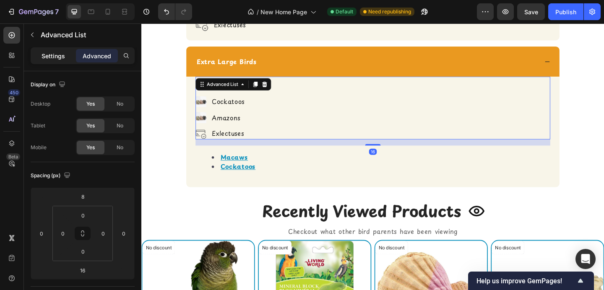
click at [62, 59] on p "Settings" at bounding box center [53, 56] width 23 height 9
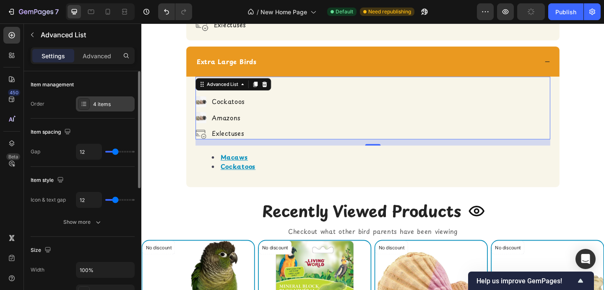
click at [106, 106] on div "4 items" at bounding box center [112, 105] width 39 height 8
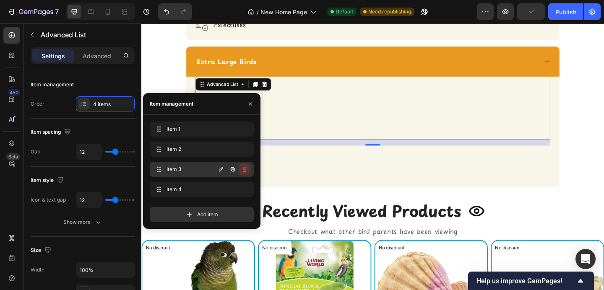
click at [247, 169] on icon "button" at bounding box center [244, 169] width 7 height 7
click at [247, 169] on button "Delete" at bounding box center [238, 170] width 23 height 12
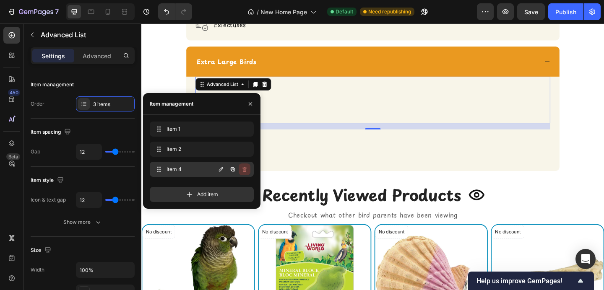
click at [245, 168] on icon "button" at bounding box center [244, 169] width 7 height 7
click at [245, 168] on div "Delete" at bounding box center [239, 170] width 16 height 8
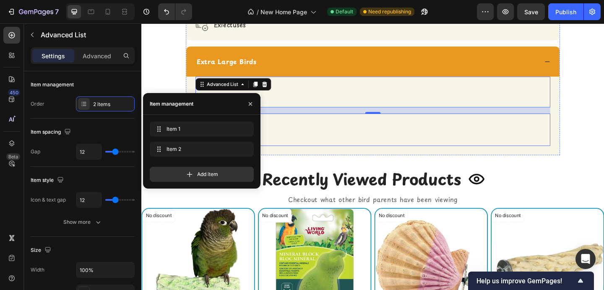
click at [299, 139] on li "Cockatoos" at bounding box center [401, 144] width 367 height 10
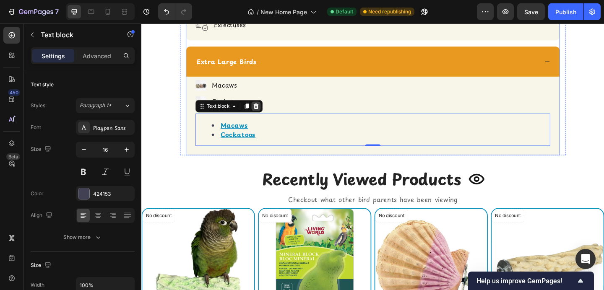
click at [268, 110] on icon at bounding box center [265, 113] width 5 height 6
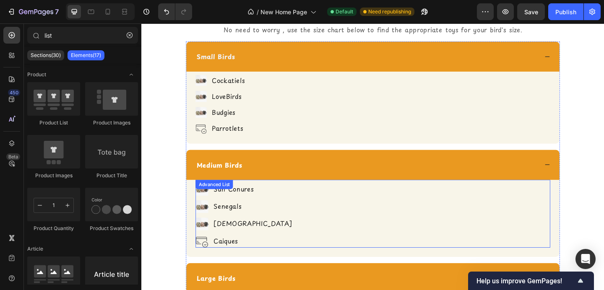
scroll to position [1261, 0]
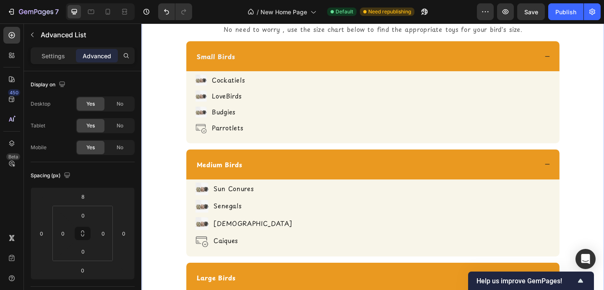
click at [173, 99] on div "Don't Know Your Bird's Size? Heading Icon Icon Row No need to worry , use the s…" at bounding box center [393, 231] width 491 height 505
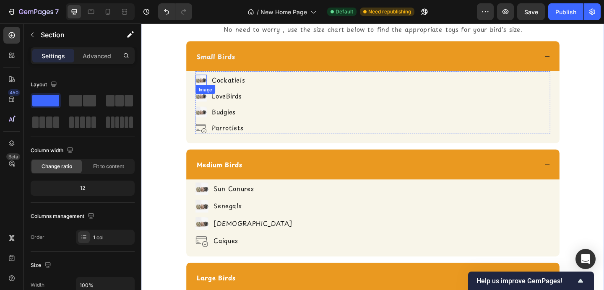
click at [205, 84] on img at bounding box center [206, 85] width 12 height 12
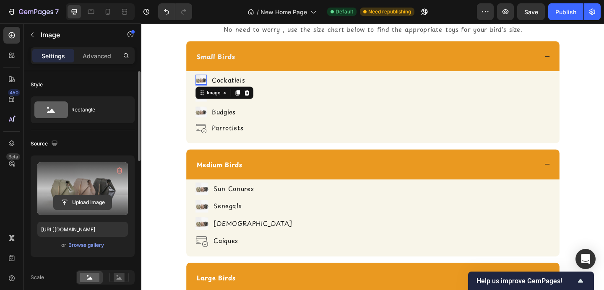
click at [85, 203] on input "file" at bounding box center [83, 202] width 58 height 14
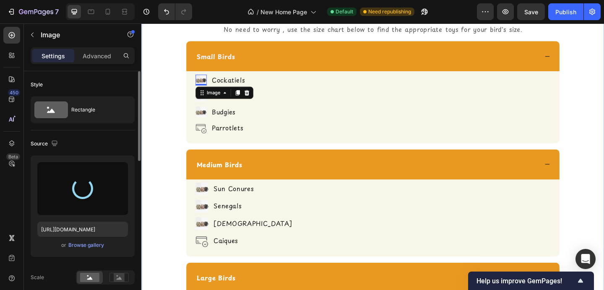
type input "[URL][DOMAIN_NAME]"
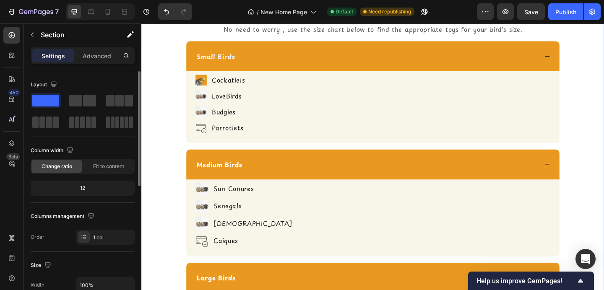
click at [164, 126] on div "Don't Know Your Bird's Size? Heading Icon Icon Row No need to worry , use the s…" at bounding box center [393, 231] width 491 height 505
click at [202, 84] on img at bounding box center [206, 85] width 12 height 12
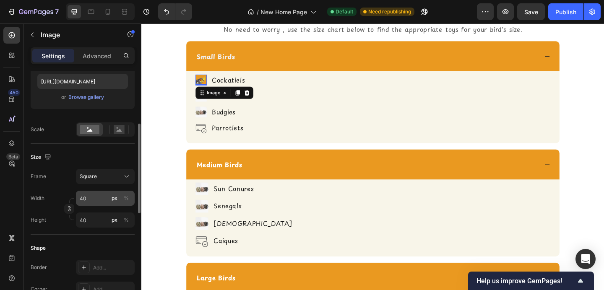
scroll to position [151, 0]
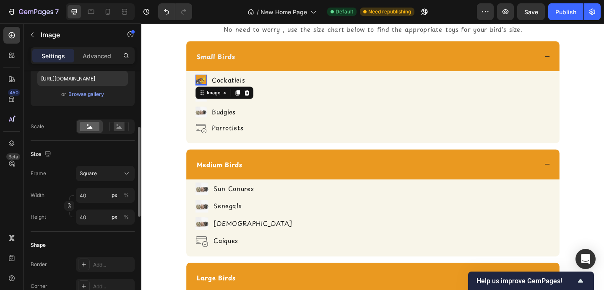
click at [113, 185] on div "Frame Square Width 40 px % Height 40 px %" at bounding box center [83, 195] width 104 height 59
click at [113, 177] on div "Square" at bounding box center [100, 174] width 41 height 8
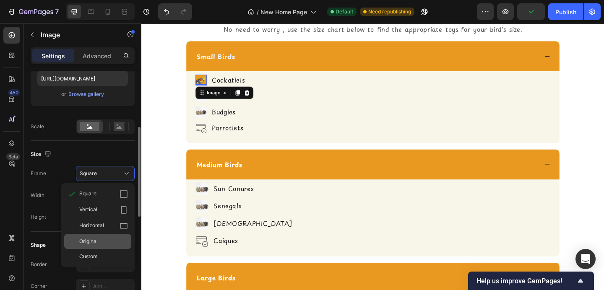
click at [109, 242] on div "Original" at bounding box center [103, 242] width 49 height 8
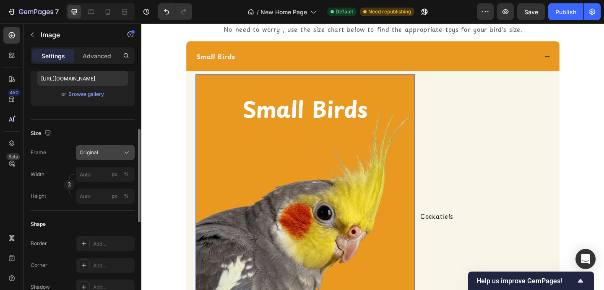
click at [119, 155] on div "Original" at bounding box center [100, 153] width 41 height 8
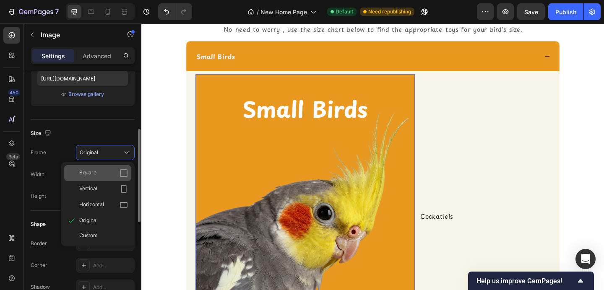
click at [113, 176] on div "Square" at bounding box center [103, 173] width 49 height 8
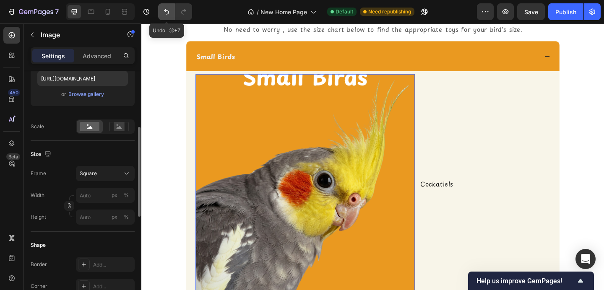
click at [162, 10] on icon "Undo/Redo" at bounding box center [166, 12] width 8 height 8
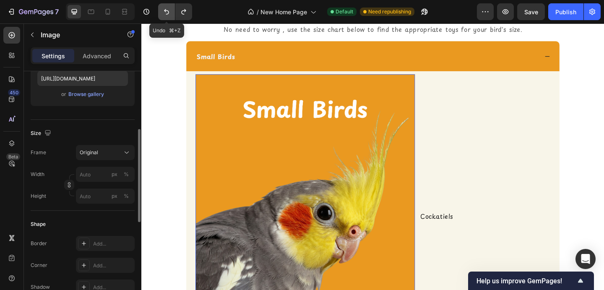
click at [162, 10] on icon "Undo/Redo" at bounding box center [166, 12] width 8 height 8
type input "40"
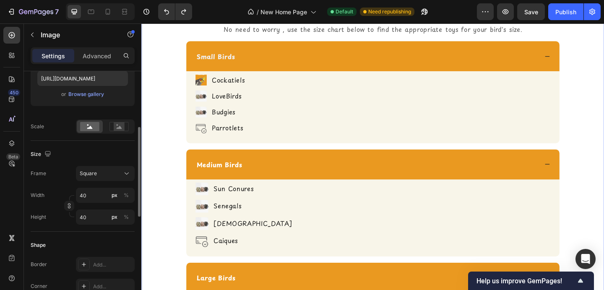
click at [176, 75] on div "Don't Know Your Bird's Size? Heading Icon Icon Row No need to worry , use the s…" at bounding box center [393, 231] width 491 height 505
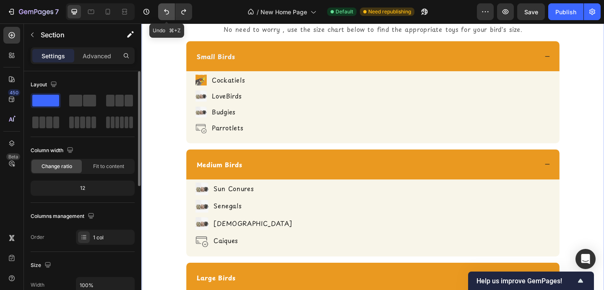
click at [164, 15] on icon "Undo/Redo" at bounding box center [166, 12] width 8 height 8
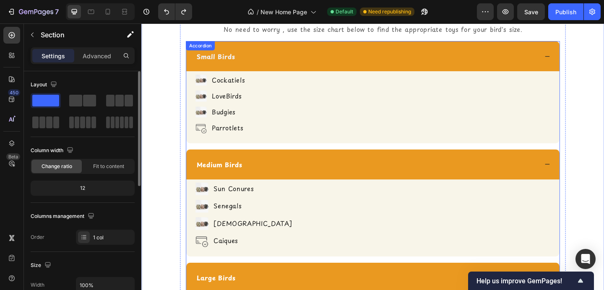
click at [253, 54] on div "Small Birds" at bounding box center [386, 59] width 373 height 13
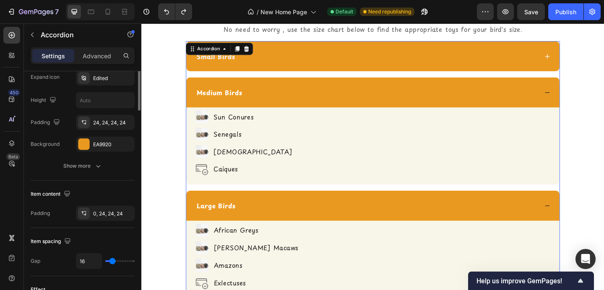
scroll to position [257, 0]
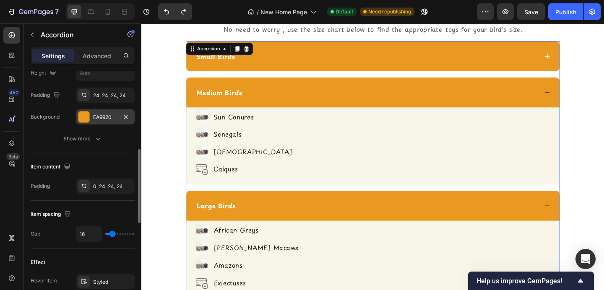
click at [96, 114] on div "EA9920" at bounding box center [105, 118] width 24 height 8
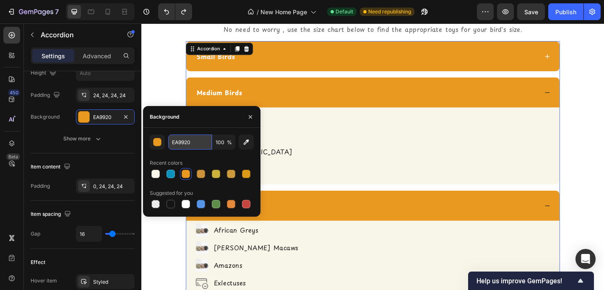
click at [185, 143] on input "EA9920" at bounding box center [190, 142] width 44 height 15
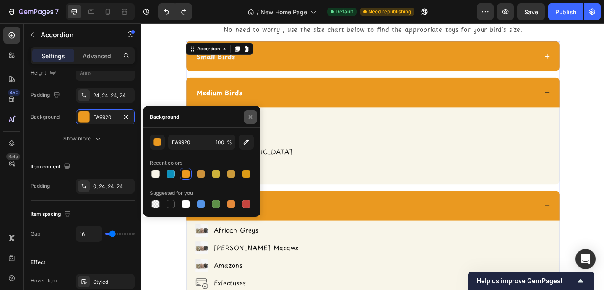
click at [251, 118] on icon "button" at bounding box center [250, 117] width 7 height 7
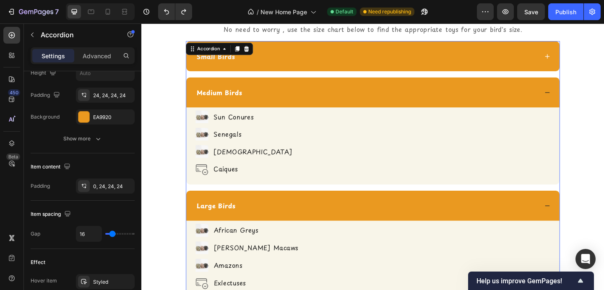
click at [275, 99] on div "Medium Birds" at bounding box center [386, 98] width 373 height 13
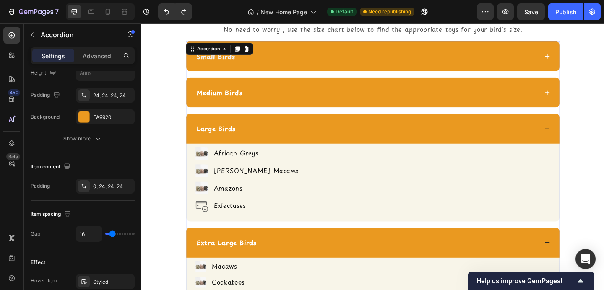
click at [284, 140] on div "Large Birds" at bounding box center [386, 138] width 373 height 13
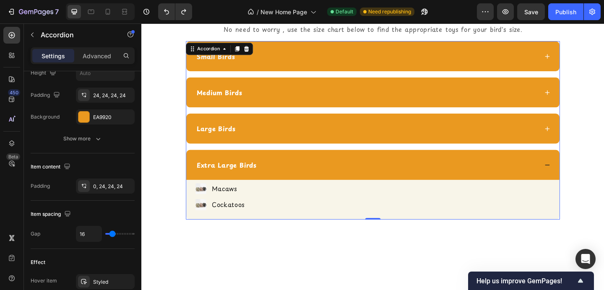
click at [289, 168] on div "Extra Large Birds" at bounding box center [393, 177] width 406 height 33
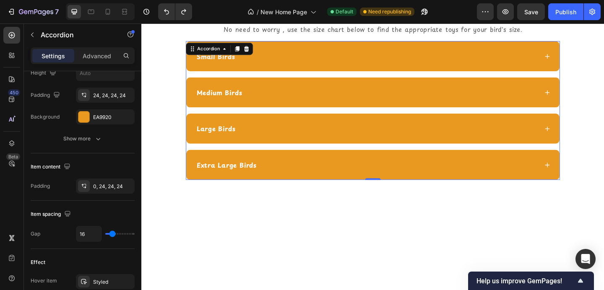
click at [302, 45] on div "Small Birds" at bounding box center [393, 59] width 406 height 33
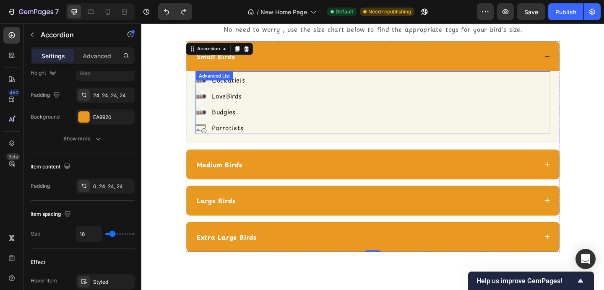
click at [208, 89] on img at bounding box center [206, 85] width 12 height 12
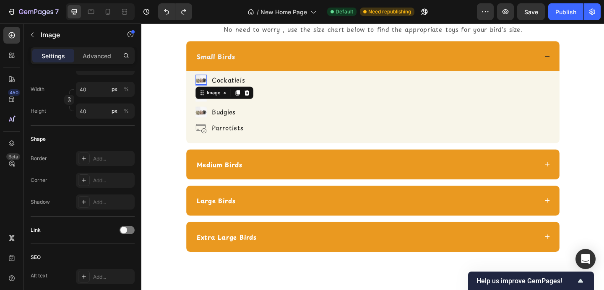
scroll to position [0, 0]
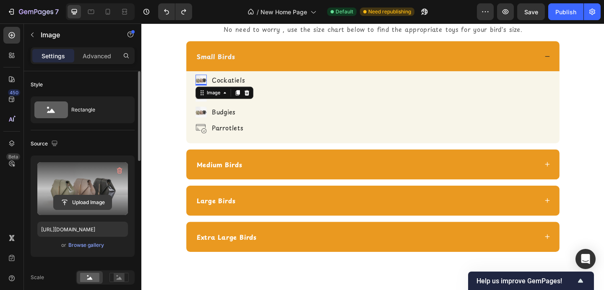
click at [88, 201] on input "file" at bounding box center [83, 202] width 58 height 14
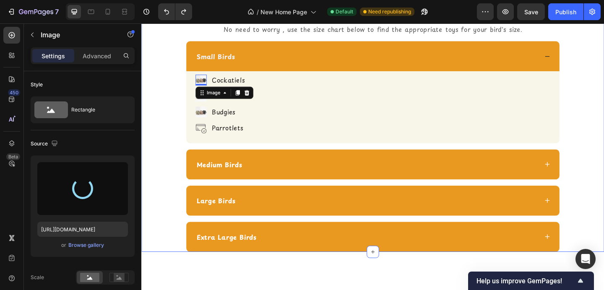
type input "[URL][DOMAIN_NAME]"
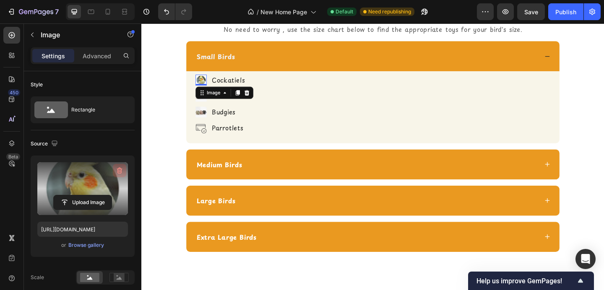
click at [118, 168] on icon "button" at bounding box center [119, 171] width 8 height 8
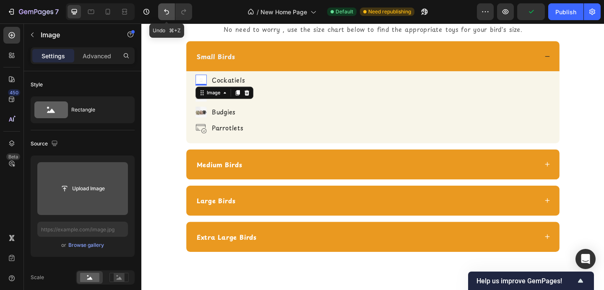
click at [164, 15] on icon "Undo/Redo" at bounding box center [166, 12] width 8 height 8
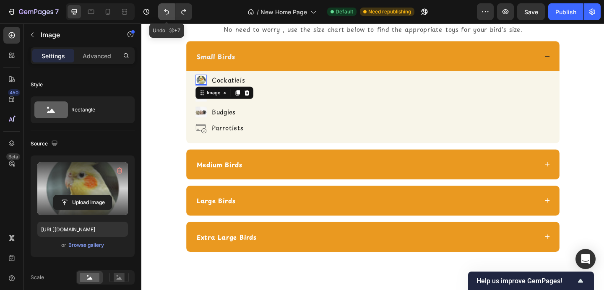
click at [164, 15] on icon "Undo/Redo" at bounding box center [166, 12] width 8 height 8
click at [164, 9] on icon "Undo/Redo" at bounding box center [166, 12] width 8 height 8
click at [165, 9] on icon "Undo/Redo" at bounding box center [166, 12] width 8 height 8
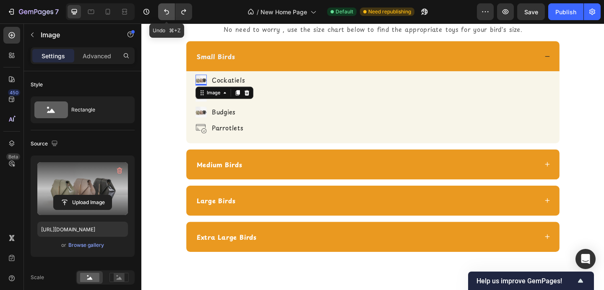
click at [165, 9] on icon "Undo/Redo" at bounding box center [166, 12] width 8 height 8
click at [82, 200] on input "file" at bounding box center [83, 202] width 58 height 14
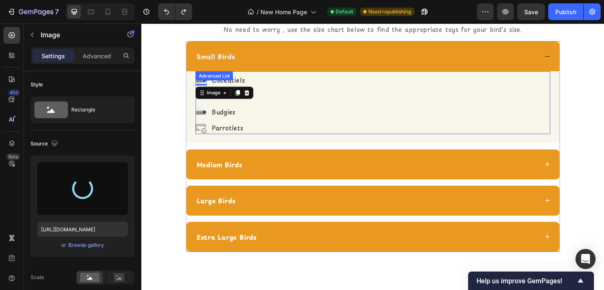
type input "[URL][DOMAIN_NAME]"
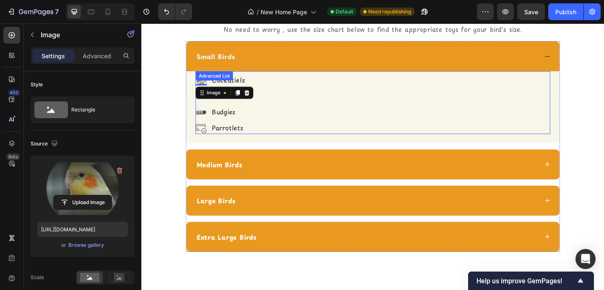
click at [343, 106] on div "Image 0 Cockatiels Text Block Image LoveBirds Text Block Image Budgies Text Blo…" at bounding box center [393, 111] width 386 height 65
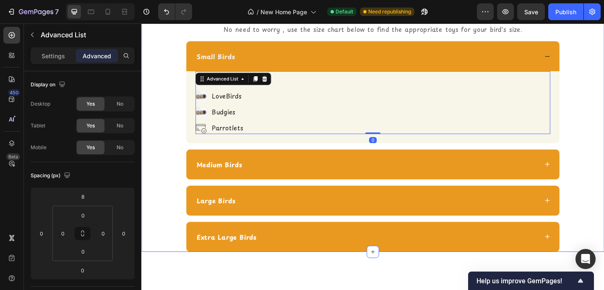
click at [166, 140] on div "Don't Know Your Bird's Size? Heading Icon Icon Row No need to worry , use the s…" at bounding box center [393, 126] width 491 height 294
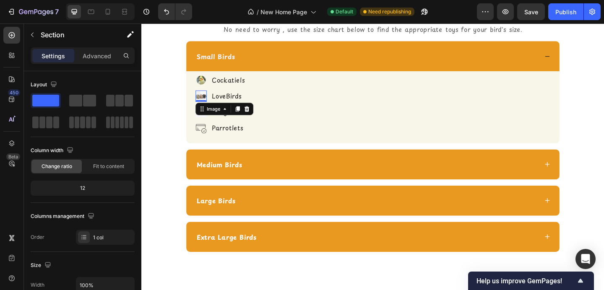
click at [206, 101] on img at bounding box center [206, 102] width 12 height 12
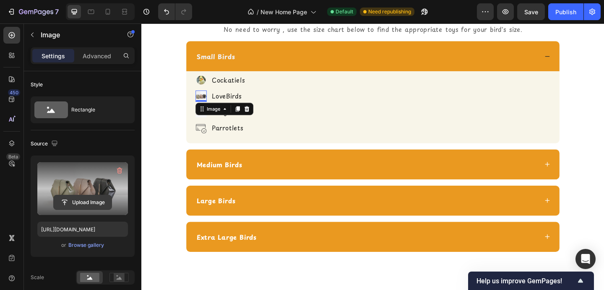
click at [77, 205] on input "file" at bounding box center [83, 202] width 58 height 14
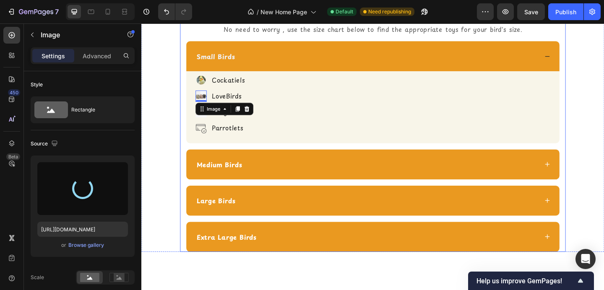
type input "[URL][DOMAIN_NAME]"
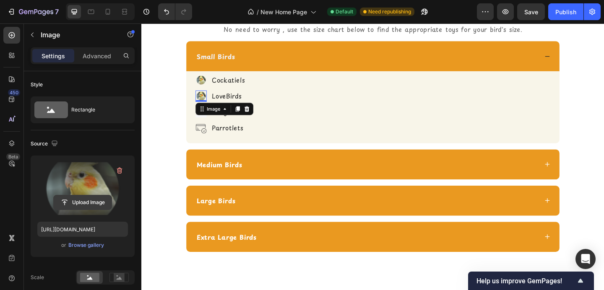
click at [88, 198] on input "file" at bounding box center [83, 202] width 58 height 14
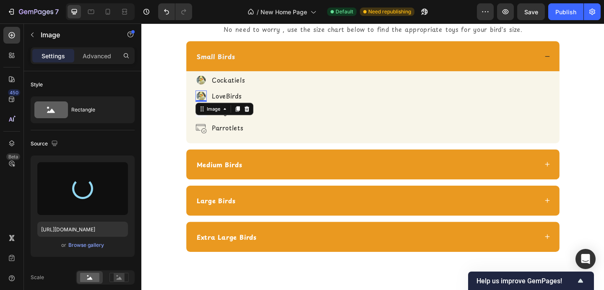
click at [299, 110] on div "Image Cockatiels Text Block Image 0 LoveBirds Text Block Image Budgies Text Blo…" at bounding box center [393, 111] width 386 height 65
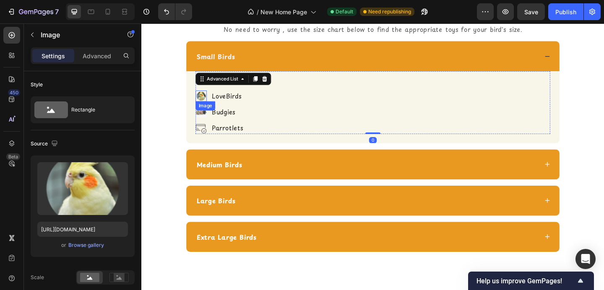
click at [205, 103] on img at bounding box center [206, 102] width 12 height 12
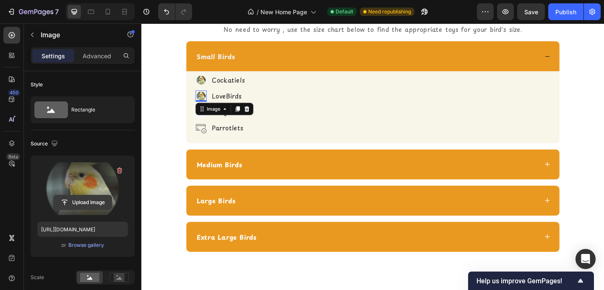
click at [91, 205] on input "file" at bounding box center [83, 202] width 58 height 14
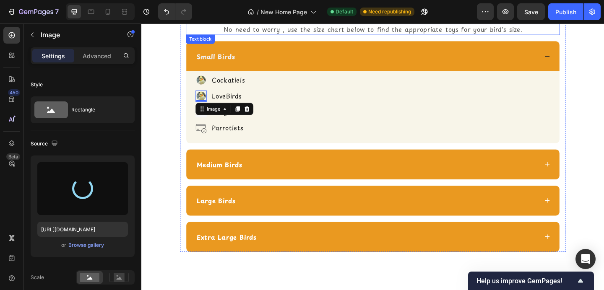
type input "[URL][DOMAIN_NAME]"
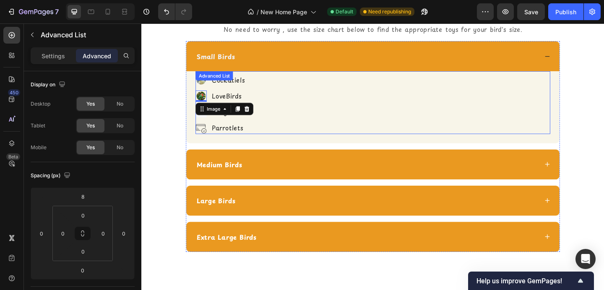
click at [298, 99] on div "Image Cockatiels Text Block Image 0 LoveBirds Text Block Image Budgies Text Blo…" at bounding box center [393, 111] width 386 height 65
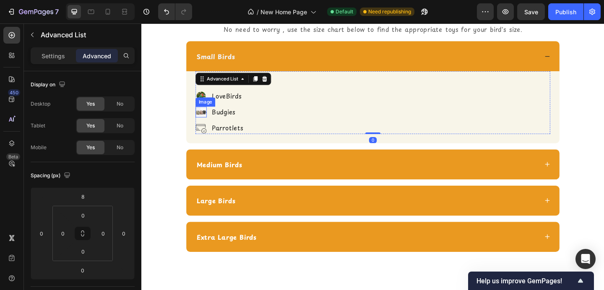
click at [206, 118] on img at bounding box center [206, 120] width 12 height 12
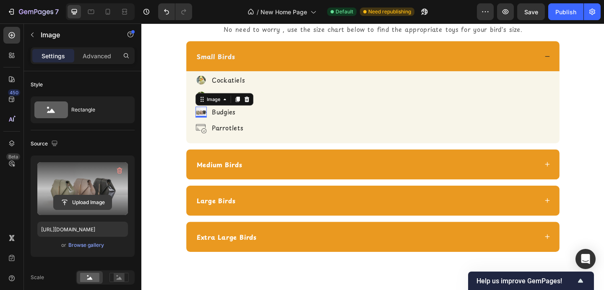
click at [85, 206] on input "file" at bounding box center [83, 202] width 58 height 14
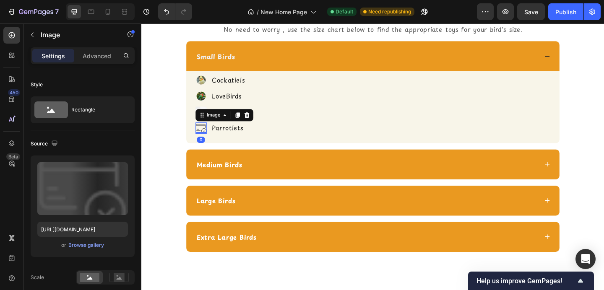
click at [207, 138] on img at bounding box center [206, 137] width 12 height 12
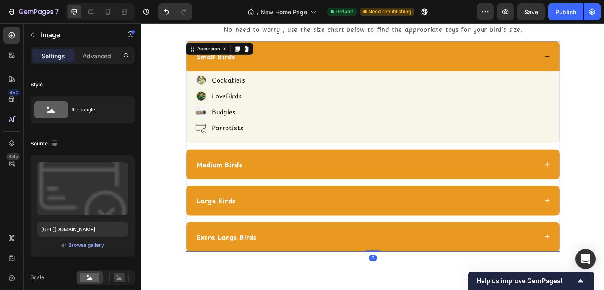
click at [195, 117] on div "Image Cockatiels Text Block Image LoveBirds Text Block Image Budgies Text Block…" at bounding box center [393, 114] width 406 height 78
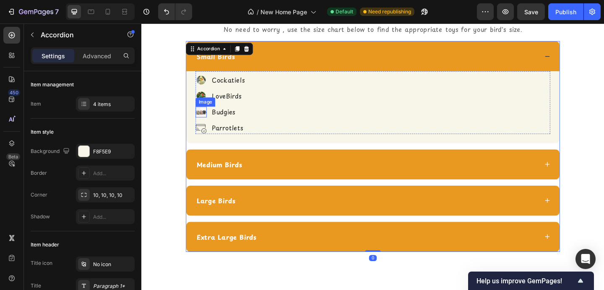
click at [204, 119] on img at bounding box center [206, 120] width 12 height 12
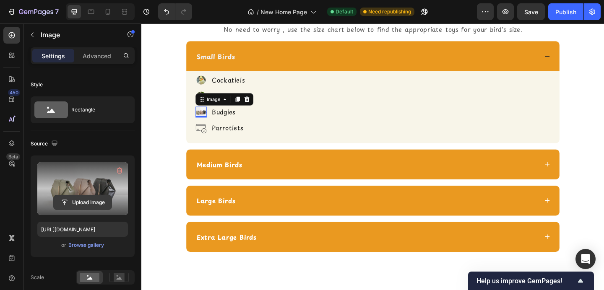
click at [95, 202] on input "file" at bounding box center [83, 202] width 58 height 14
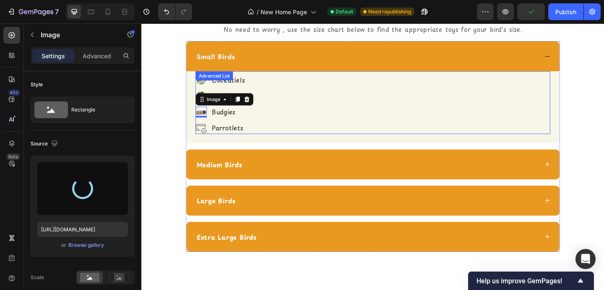
type input "[URL][DOMAIN_NAME]"
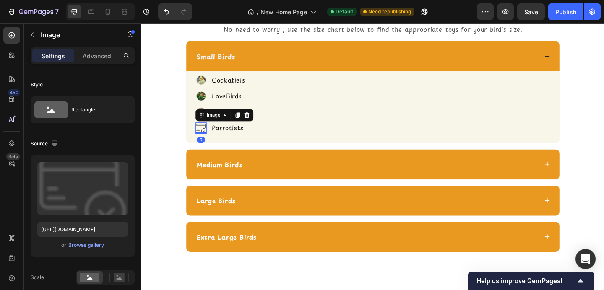
click at [206, 136] on img at bounding box center [206, 137] width 12 height 12
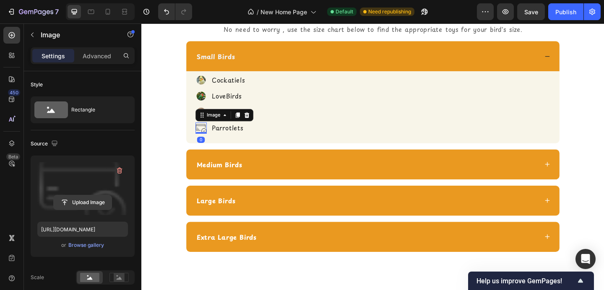
click at [88, 202] on input "file" at bounding box center [83, 202] width 58 height 14
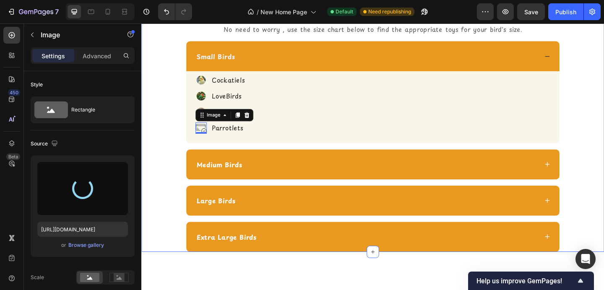
type input "[URL][DOMAIN_NAME]"
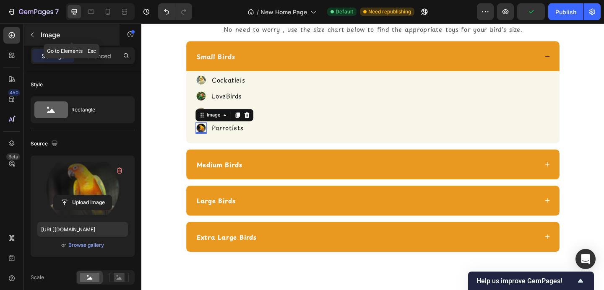
click at [47, 34] on p "Image" at bounding box center [76, 35] width 71 height 10
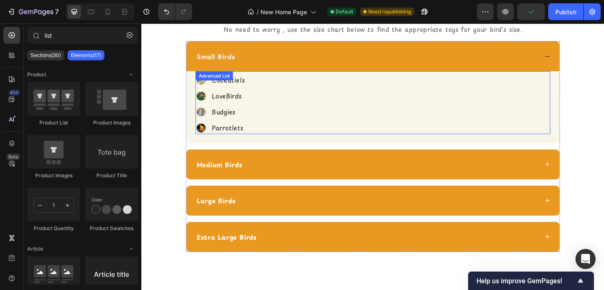
click at [281, 86] on div "Image Cockatiels Text Block Image LoveBirds Text Block Image Budgies Text Block…" at bounding box center [393, 109] width 386 height 68
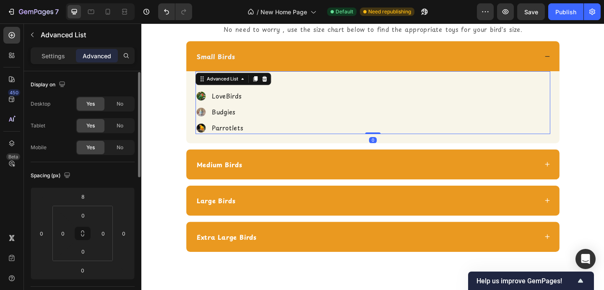
scroll to position [10, 0]
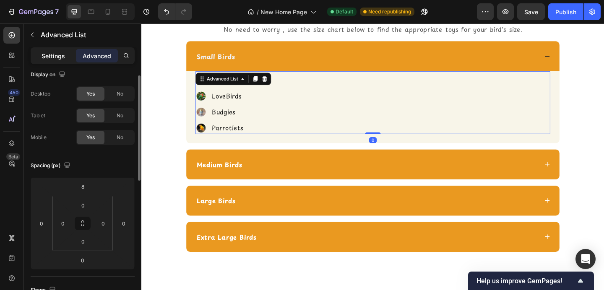
click at [50, 56] on p "Settings" at bounding box center [53, 56] width 23 height 9
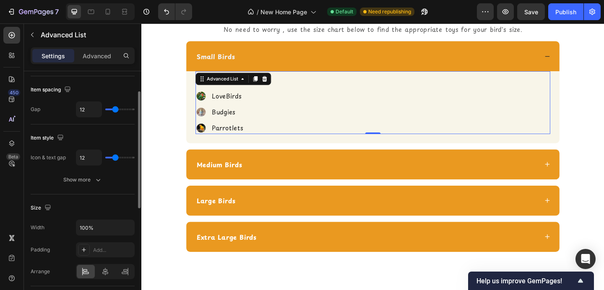
scroll to position [37, 0]
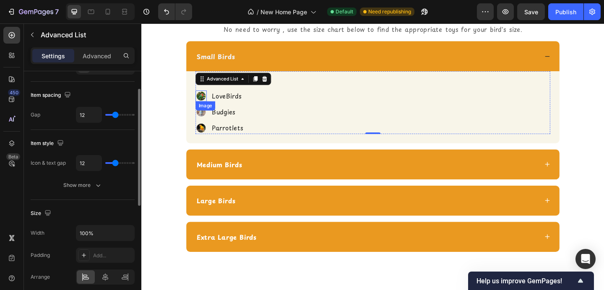
click at [206, 104] on img at bounding box center [206, 102] width 12 height 12
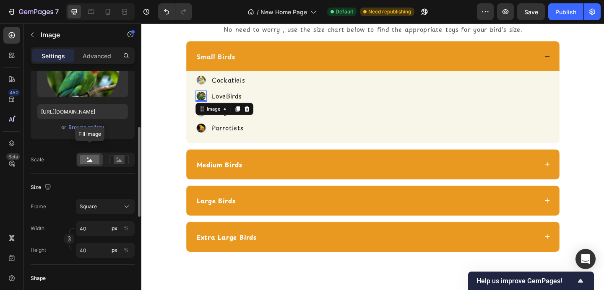
scroll to position [132, 0]
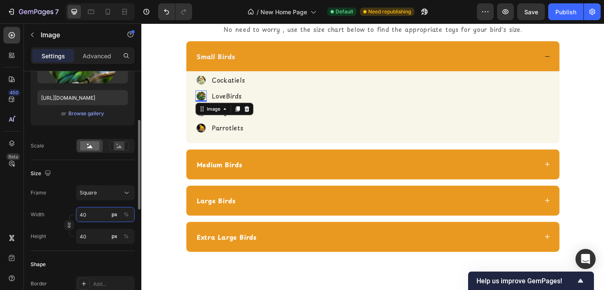
click at [94, 212] on input "40" at bounding box center [105, 214] width 59 height 15
type input "6"
type input "60"
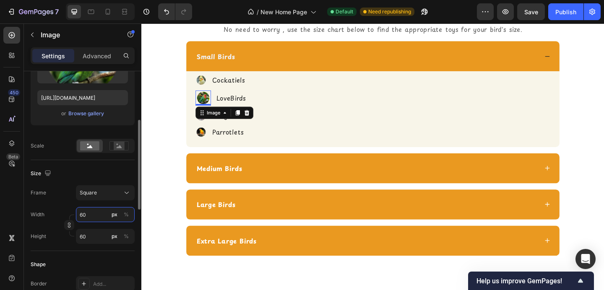
type input "6"
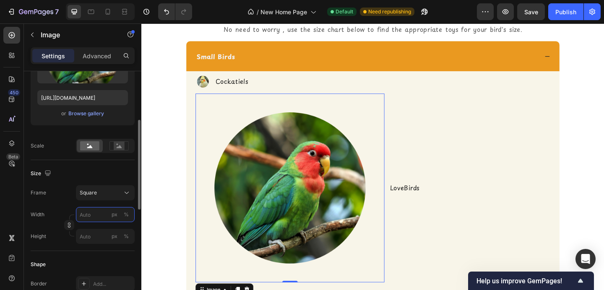
type input "6"
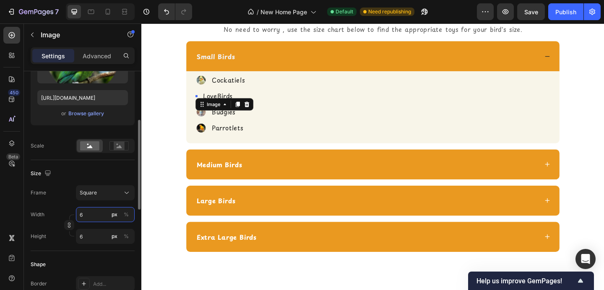
type input "68"
type input "680"
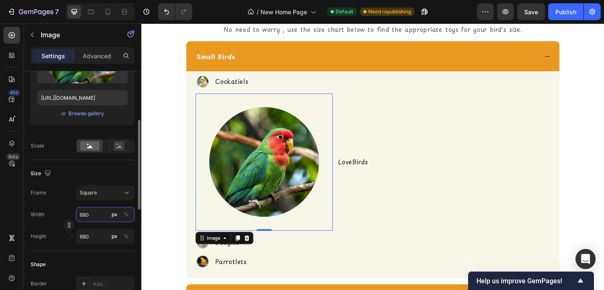
type input "68"
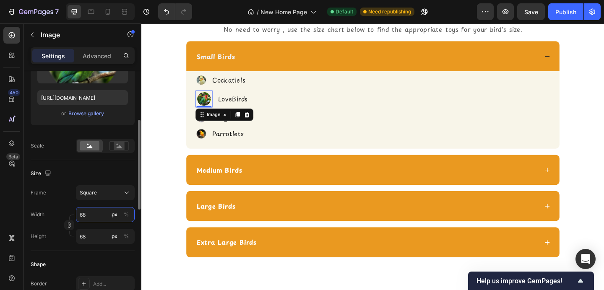
type input "6"
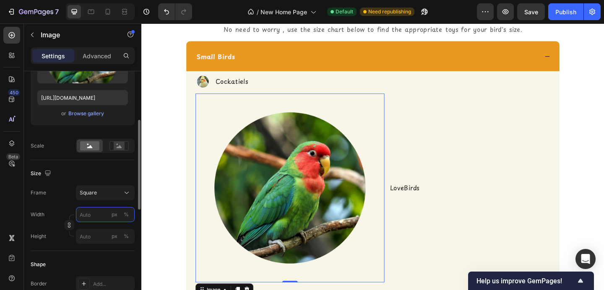
type input "8"
type input "80"
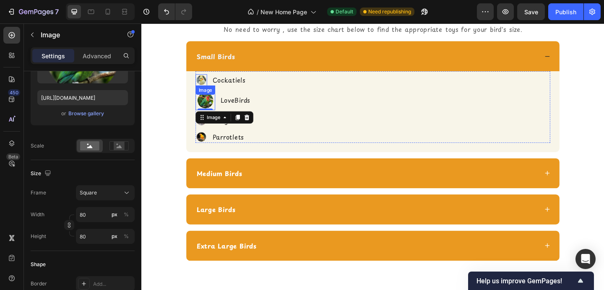
click at [204, 83] on img at bounding box center [206, 85] width 13 height 13
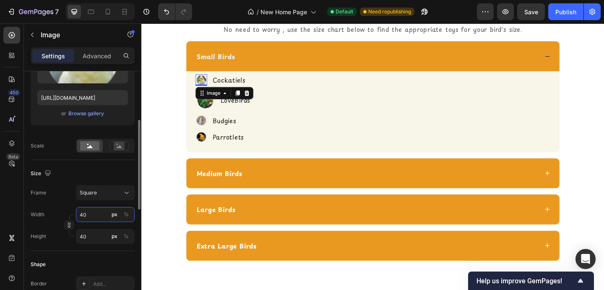
click at [91, 219] on input "40" at bounding box center [105, 214] width 59 height 15
type input "8"
type input "80"
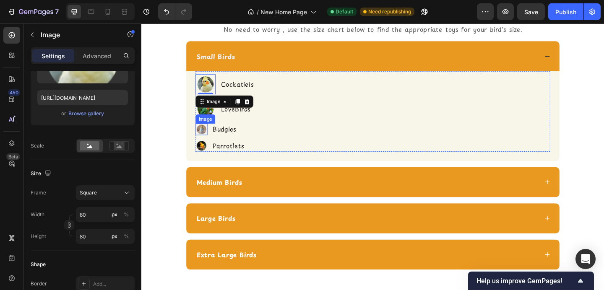
click at [204, 135] on img at bounding box center [206, 139] width 13 height 13
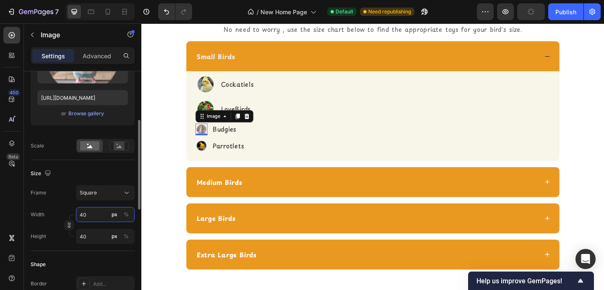
click at [91, 211] on input "40" at bounding box center [105, 214] width 59 height 15
click at [90, 211] on input "40" at bounding box center [105, 214] width 59 height 15
type input "8"
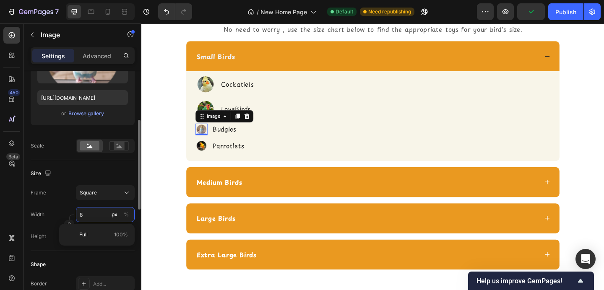
type input "80"
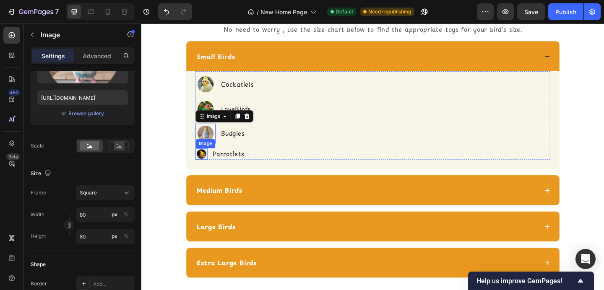
click at [206, 164] on img at bounding box center [206, 165] width 13 height 13
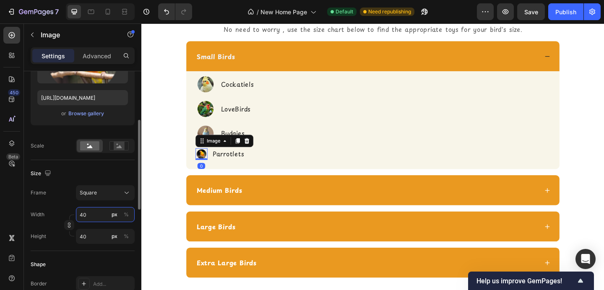
click at [86, 215] on input "40" at bounding box center [105, 214] width 59 height 15
type input "8"
type input "80"
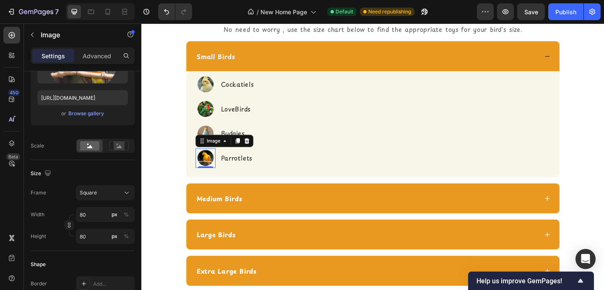
click at [160, 187] on div "Don't Know Your Bird's Size? Heading Icon Icon Row No need to worry , use the s…" at bounding box center [393, 144] width 491 height 331
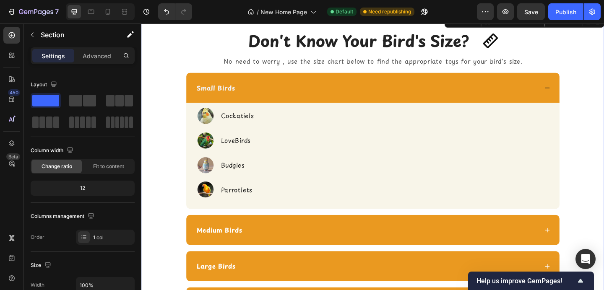
scroll to position [1224, 0]
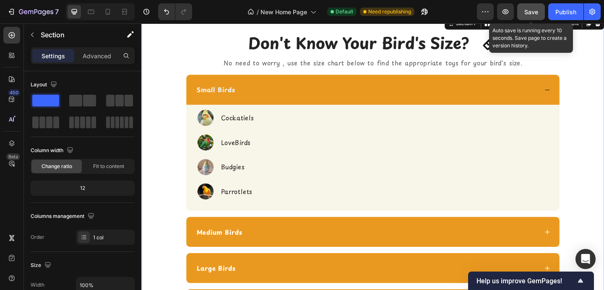
click at [528, 8] on span "Save" at bounding box center [531, 11] width 14 height 7
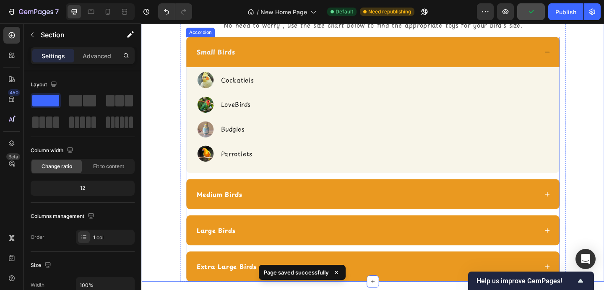
scroll to position [1266, 0]
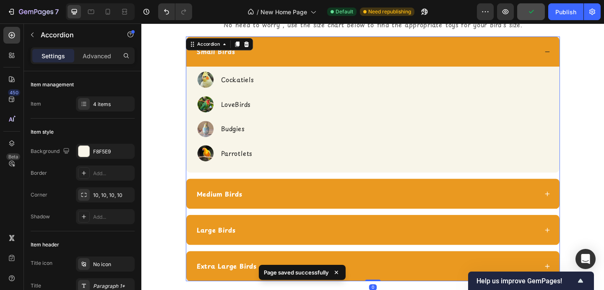
click at [344, 211] on div "Medium Birds" at bounding box center [386, 209] width 373 height 13
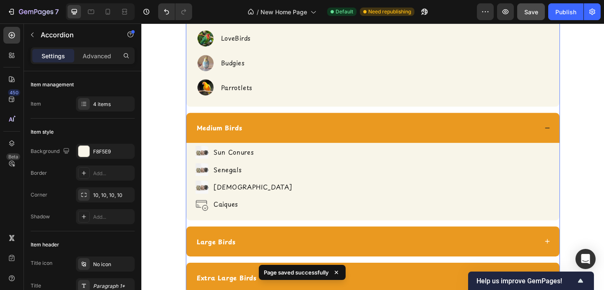
scroll to position [1338, 0]
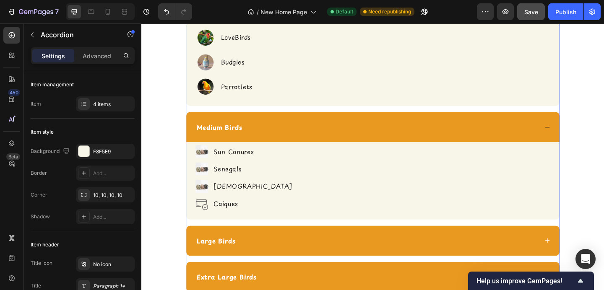
click at [207, 161] on img at bounding box center [207, 163] width 14 height 14
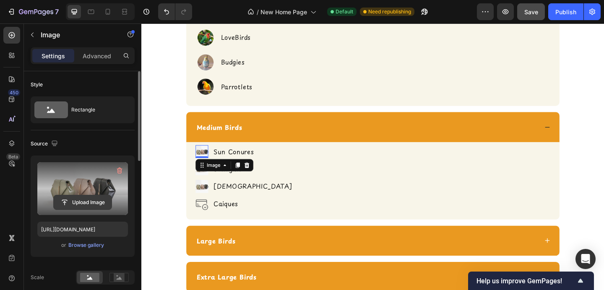
click at [91, 203] on input "file" at bounding box center [83, 202] width 58 height 14
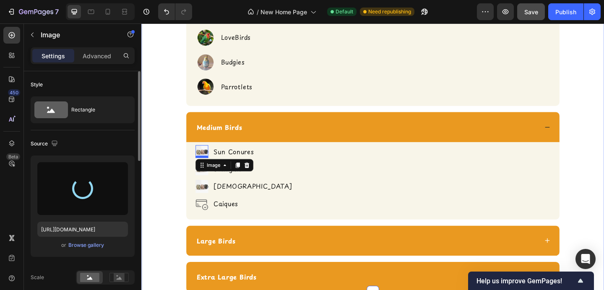
type input "[URL][DOMAIN_NAME]"
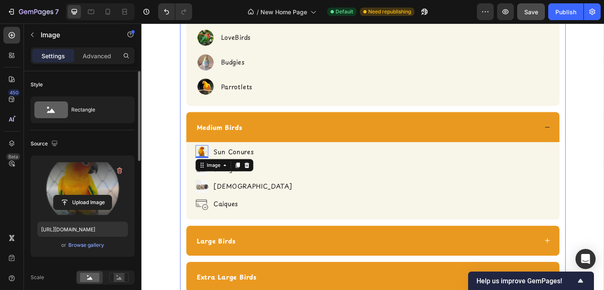
click at [185, 184] on div "Don't Know Your Bird's Size? Heading Icon Icon Row No need to worry , use the s…" at bounding box center [392, 108] width 419 height 415
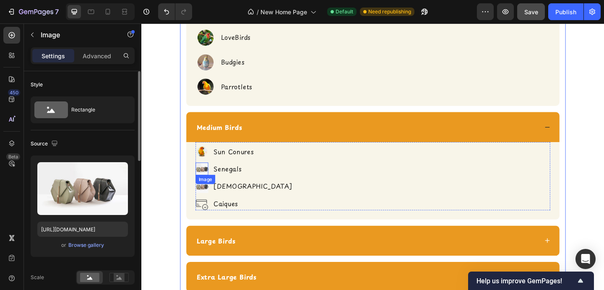
click at [209, 180] on img at bounding box center [207, 182] width 14 height 14
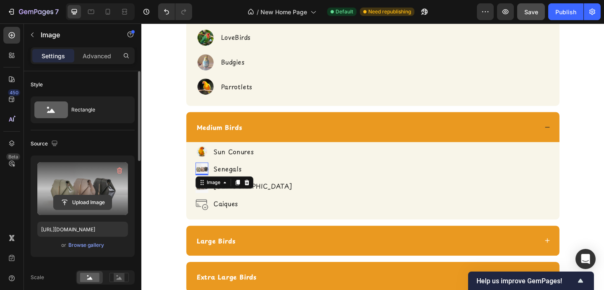
click at [81, 202] on input "file" at bounding box center [83, 202] width 58 height 14
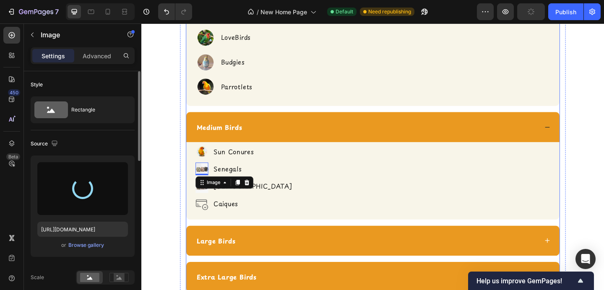
type input "[URL][DOMAIN_NAME]"
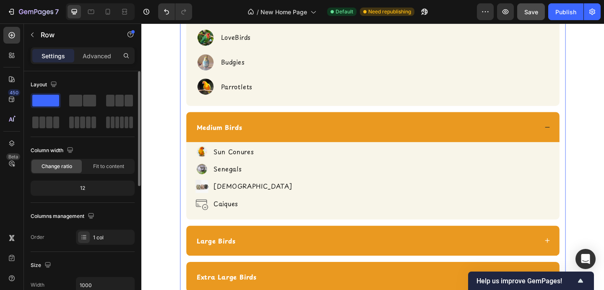
click at [188, 196] on div "Don't Know Your Bird's Size? Heading Icon Icon Row No need to worry , use the s…" at bounding box center [392, 108] width 419 height 415
click at [208, 198] on img at bounding box center [207, 201] width 14 height 14
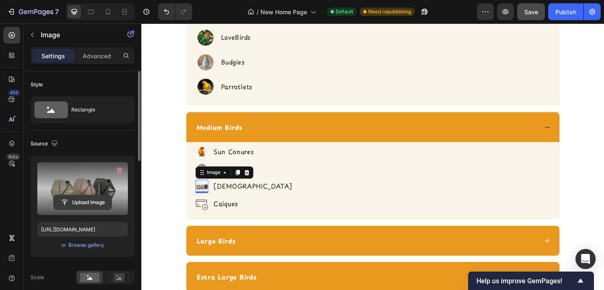
click at [78, 200] on input "file" at bounding box center [83, 202] width 58 height 14
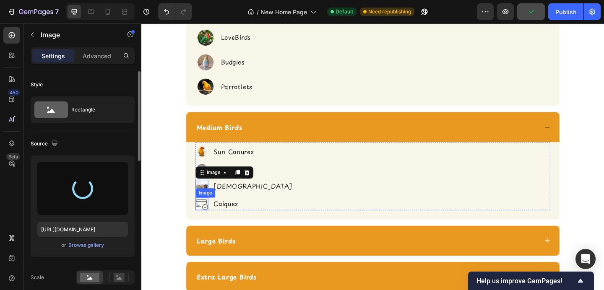
type input "[URL][DOMAIN_NAME]"
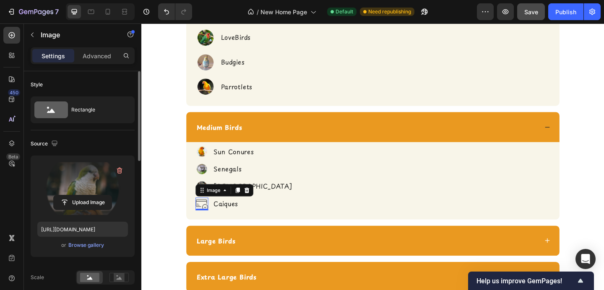
click at [209, 215] on img at bounding box center [207, 220] width 14 height 14
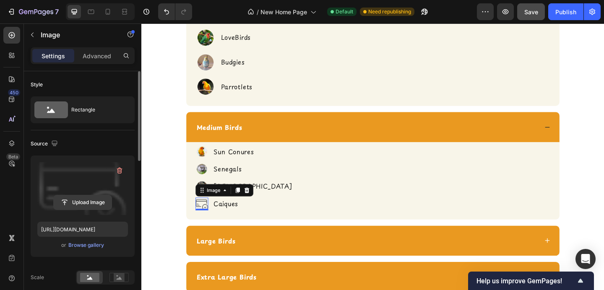
click at [79, 201] on input "file" at bounding box center [83, 202] width 58 height 14
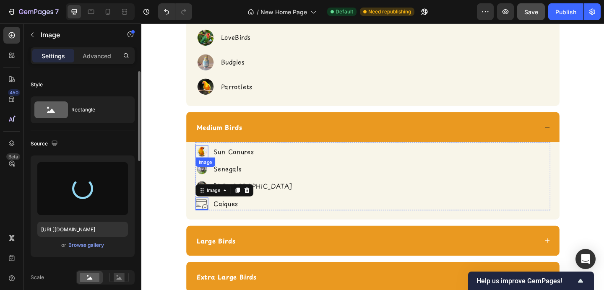
click at [209, 159] on img at bounding box center [207, 163] width 14 height 14
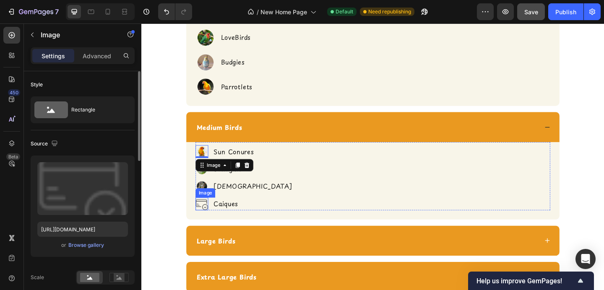
click at [204, 214] on img at bounding box center [207, 220] width 14 height 14
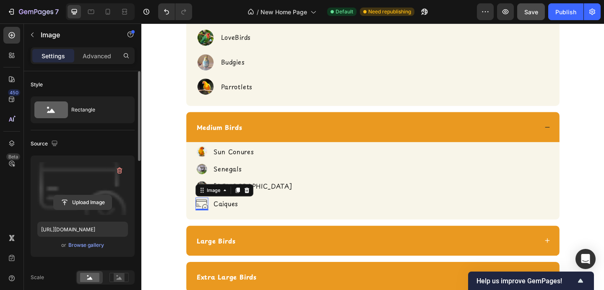
click at [77, 208] on input "file" at bounding box center [83, 202] width 58 height 14
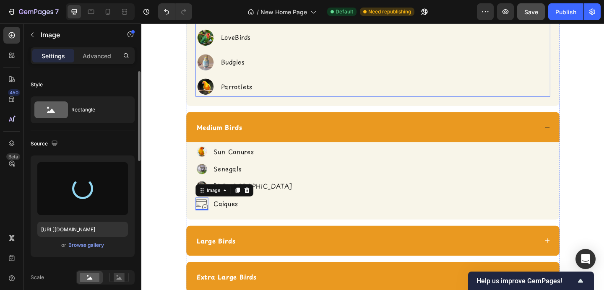
type input "[URL][DOMAIN_NAME]"
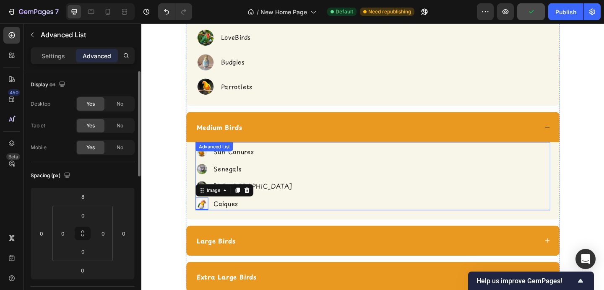
click at [206, 162] on div "Advanced List" at bounding box center [220, 158] width 41 height 10
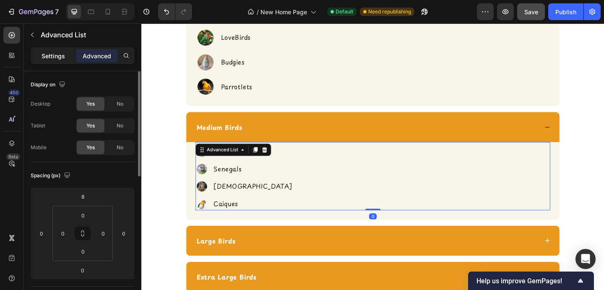
click at [60, 56] on p "Settings" at bounding box center [53, 56] width 23 height 9
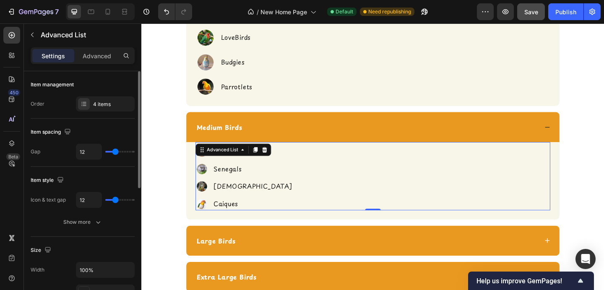
click at [326, 176] on div "Image Sun Conures Text Block Image Senegals Text Block Image Quakers Text Block…" at bounding box center [393, 191] width 386 height 70
click at [207, 181] on img at bounding box center [207, 182] width 14 height 14
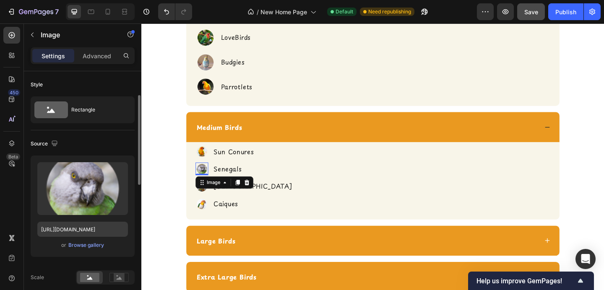
scroll to position [86, 0]
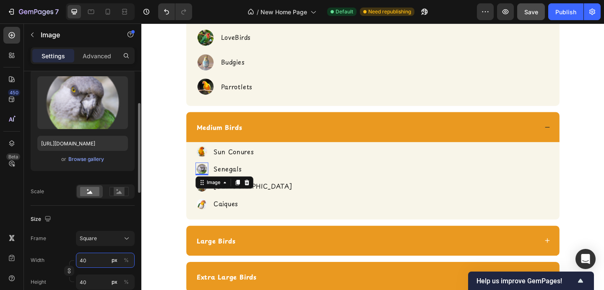
click at [86, 256] on input "40" at bounding box center [105, 260] width 59 height 15
type input "8"
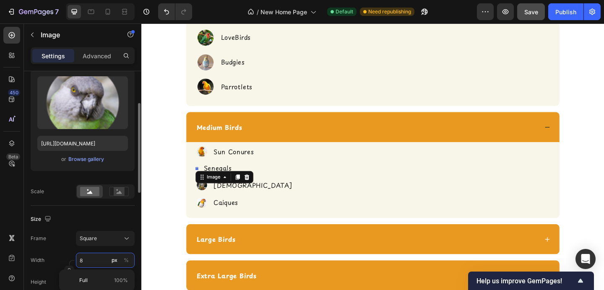
type input "80"
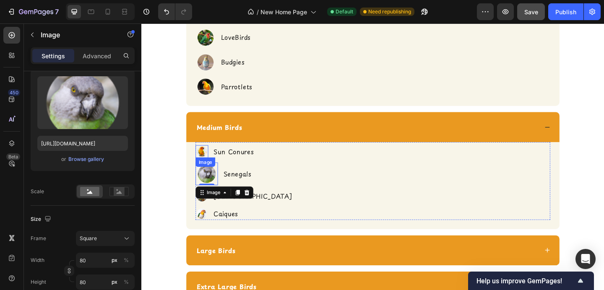
click at [205, 160] on img at bounding box center [207, 163] width 14 height 14
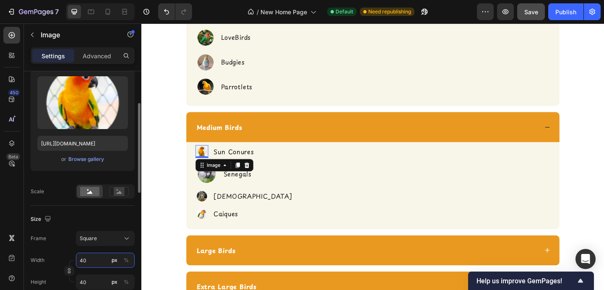
click at [85, 263] on input "40" at bounding box center [105, 260] width 59 height 15
type input "8"
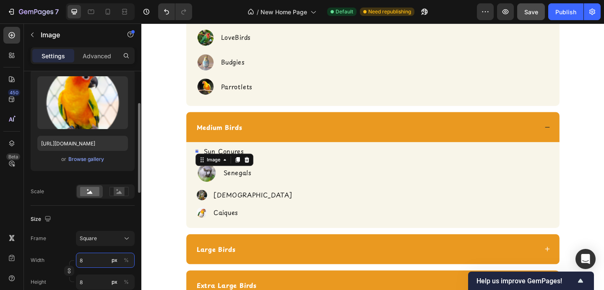
type input "80"
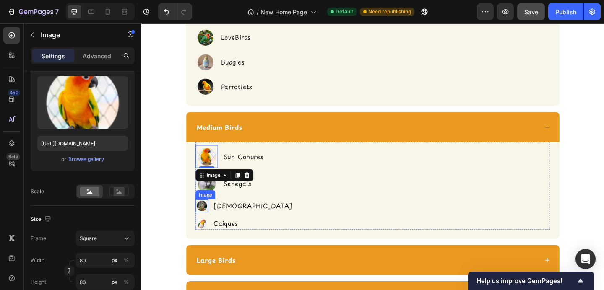
click at [210, 216] on img at bounding box center [207, 222] width 14 height 14
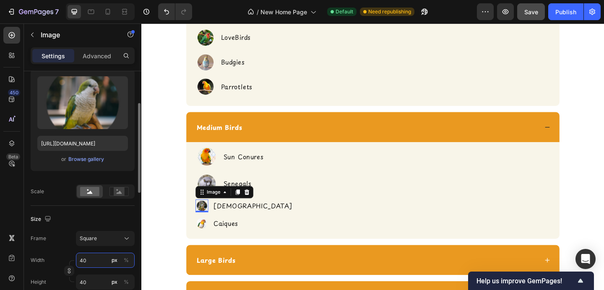
click at [94, 265] on input "40" at bounding box center [105, 260] width 59 height 15
type input "8"
type input "80"
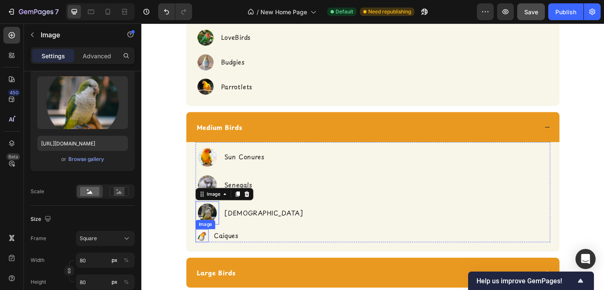
click at [206, 247] on img at bounding box center [207, 254] width 14 height 14
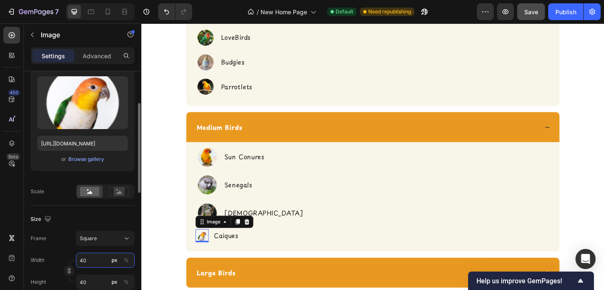
click at [94, 263] on input "40" at bounding box center [105, 260] width 59 height 15
type input "8"
type input "80"
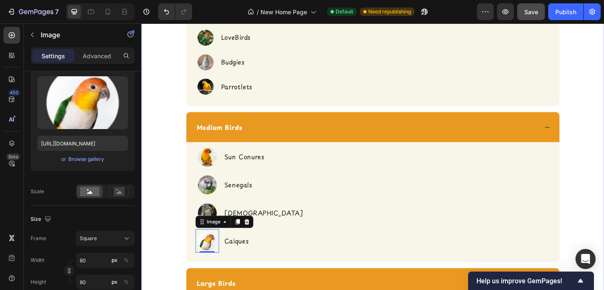
click at [159, 216] on div "Don't Know Your Bird's Size? Heading Icon Icon Row No need to worry , use the s…" at bounding box center [393, 131] width 491 height 461
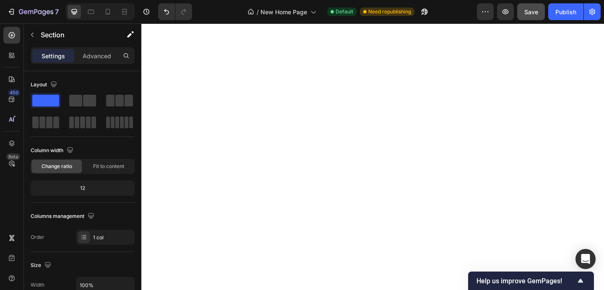
scroll to position [1496, 0]
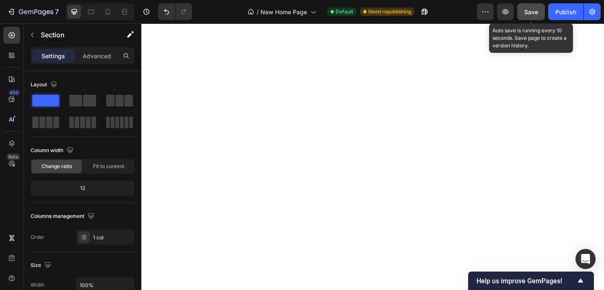
click at [521, 9] on button "Save" at bounding box center [531, 11] width 28 height 17
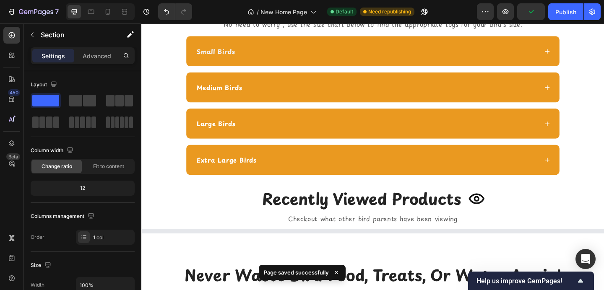
scroll to position [1661, 0]
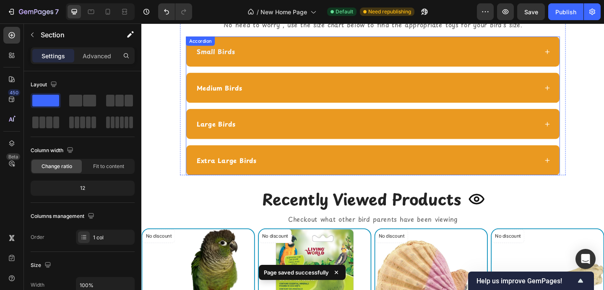
click at [384, 133] on div "Large Birds" at bounding box center [386, 133] width 373 height 13
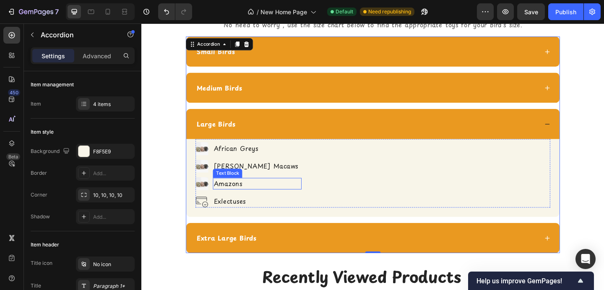
click at [231, 217] on p "Exlectuses" at bounding box center [267, 217] width 95 height 11
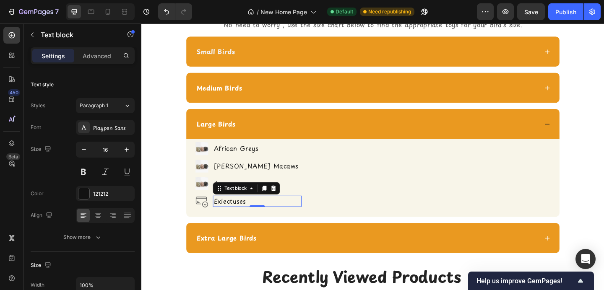
click at [231, 216] on p "Exlectuses" at bounding box center [267, 217] width 95 height 11
click at [226, 214] on p "Exlectuses" at bounding box center [267, 217] width 95 height 11
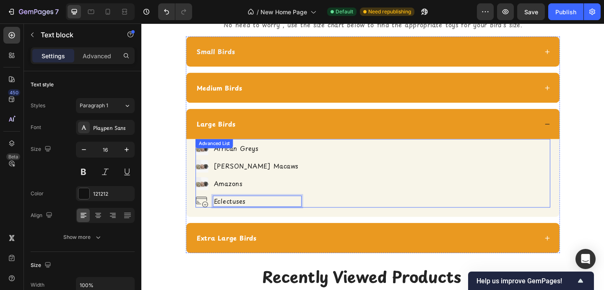
click at [295, 206] on div "Image African Greys Text Block Image [PERSON_NAME] Macaws Text Block Image Amaz…" at bounding box center [393, 188] width 386 height 71
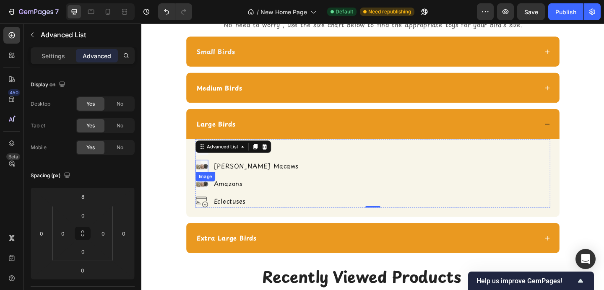
click at [206, 172] on img at bounding box center [207, 179] width 14 height 14
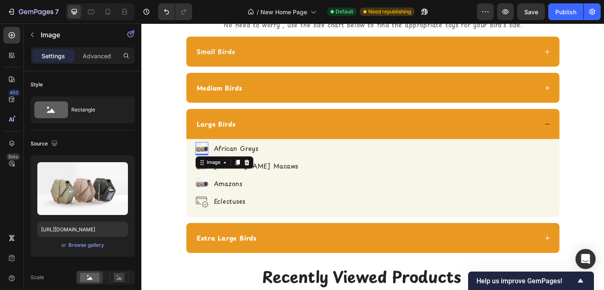
click at [208, 159] on img at bounding box center [207, 160] width 14 height 14
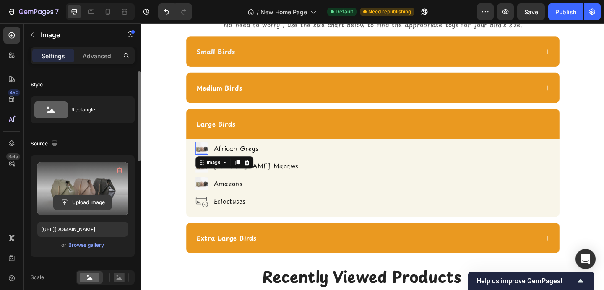
click at [96, 198] on input "file" at bounding box center [83, 202] width 58 height 14
click at [93, 201] on input "file" at bounding box center [83, 202] width 58 height 14
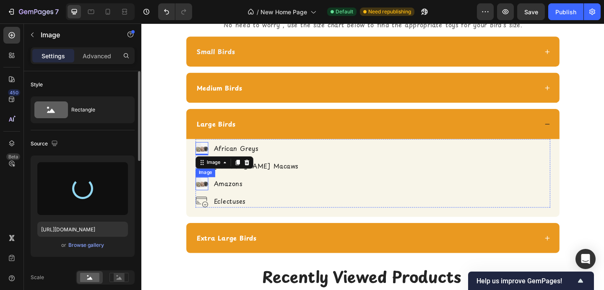
type input "[URL][DOMAIN_NAME]"
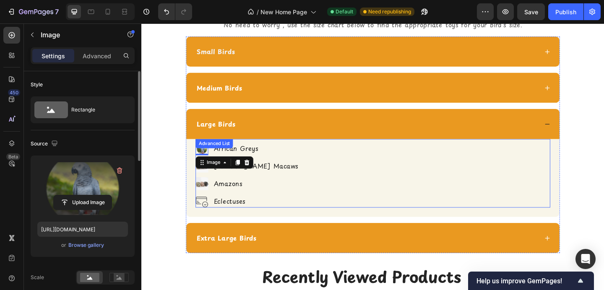
click at [311, 169] on div "Image 0 African Greys Text Block Image [PERSON_NAME] Macaws Text Block Image Am…" at bounding box center [393, 188] width 386 height 71
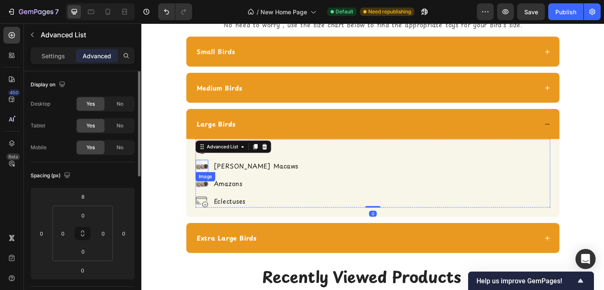
click at [206, 177] on img at bounding box center [207, 179] width 14 height 14
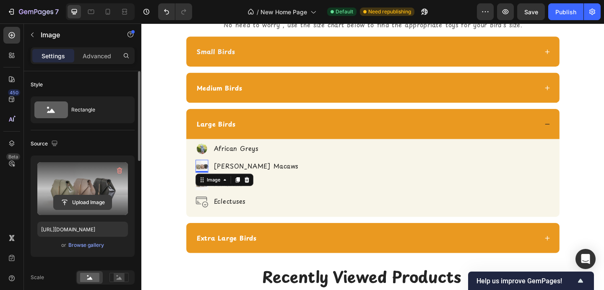
click at [73, 203] on input "file" at bounding box center [83, 202] width 58 height 14
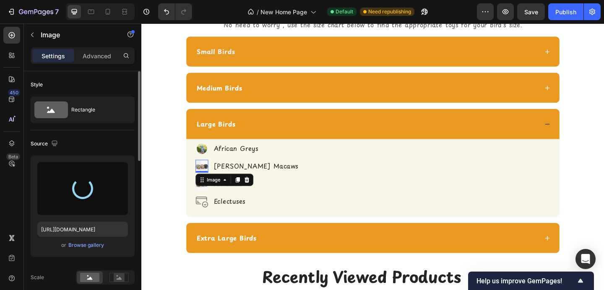
type input "[URL][DOMAIN_NAME]"
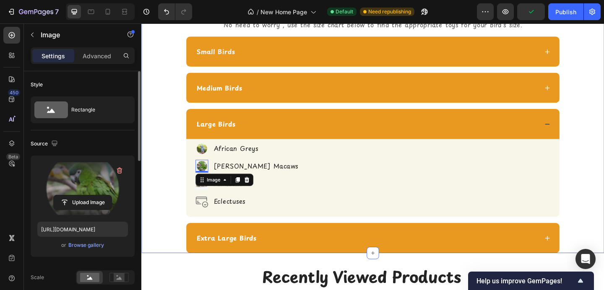
click at [177, 203] on div "Don't Know Your Bird's Size? Heading Icon Icon Row No need to worry , use the s…" at bounding box center [393, 124] width 491 height 300
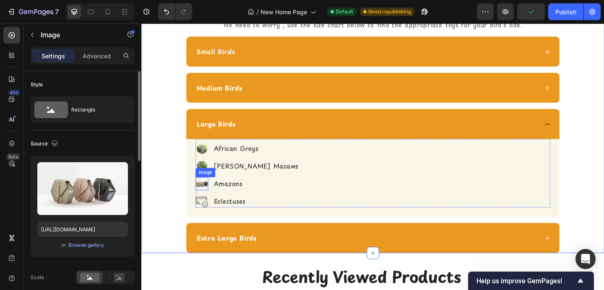
click at [206, 198] on img at bounding box center [207, 198] width 14 height 14
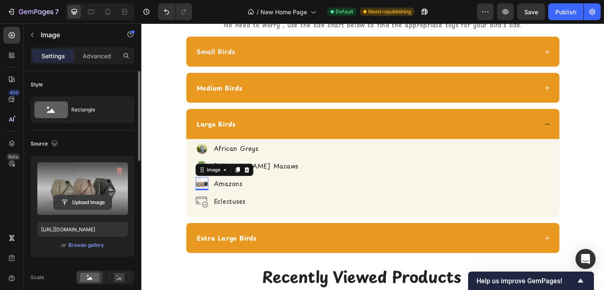
click at [89, 205] on input "file" at bounding box center [83, 202] width 58 height 14
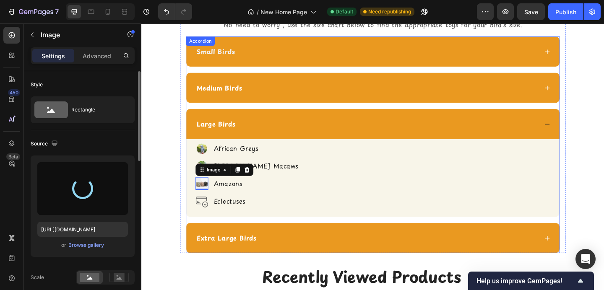
type input "[URL][DOMAIN_NAME]"
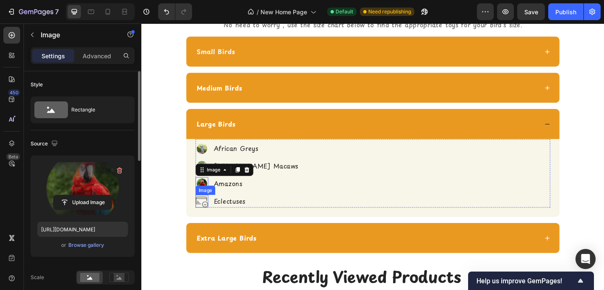
click at [206, 215] on img at bounding box center [207, 217] width 14 height 14
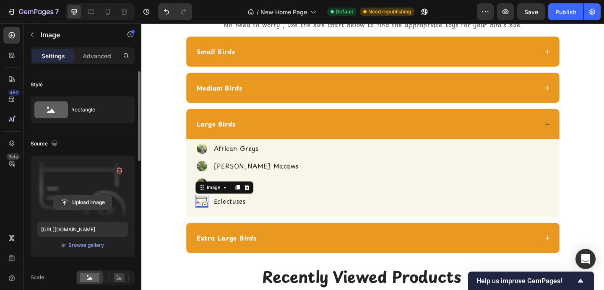
click at [90, 205] on input "file" at bounding box center [83, 202] width 58 height 14
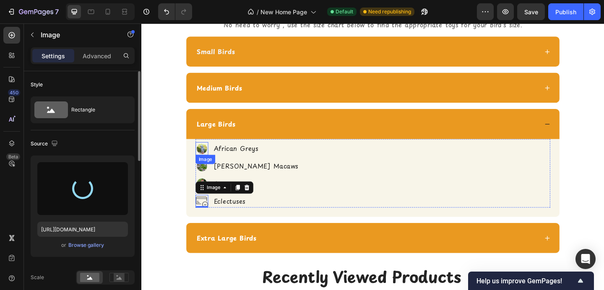
type input "[URL][DOMAIN_NAME]"
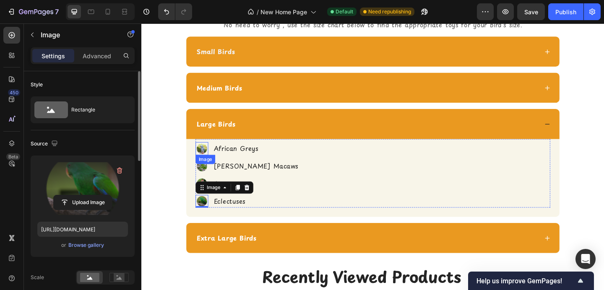
click at [203, 160] on img at bounding box center [207, 160] width 14 height 14
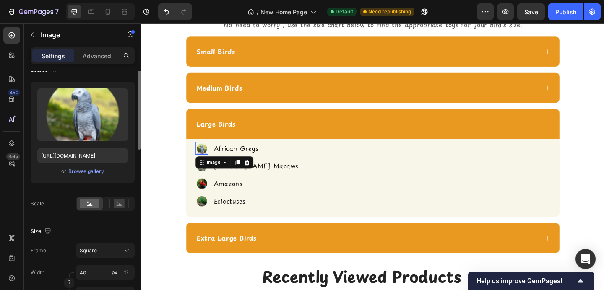
scroll to position [74, 0]
click at [92, 269] on input "40" at bounding box center [105, 272] width 59 height 15
type input "8"
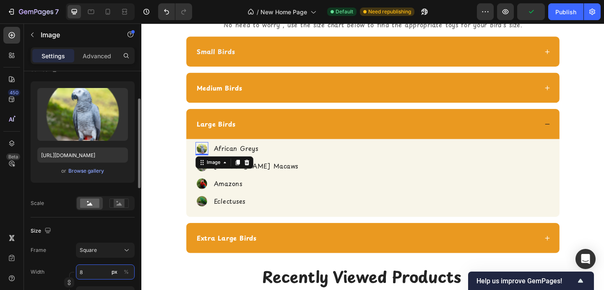
type input "80"
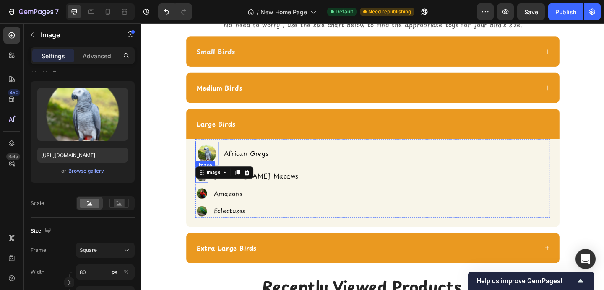
click at [206, 191] on img at bounding box center [207, 190] width 14 height 14
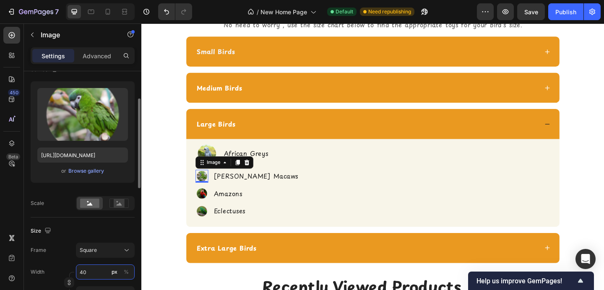
click at [94, 275] on input "40" at bounding box center [105, 272] width 59 height 15
type input "8"
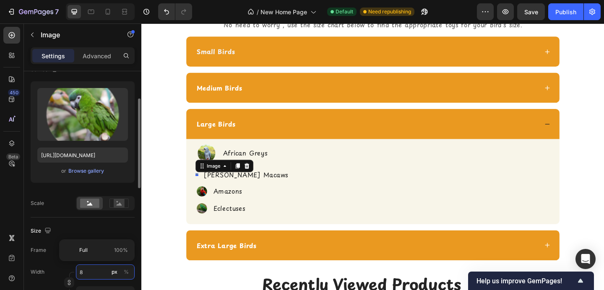
type input "80"
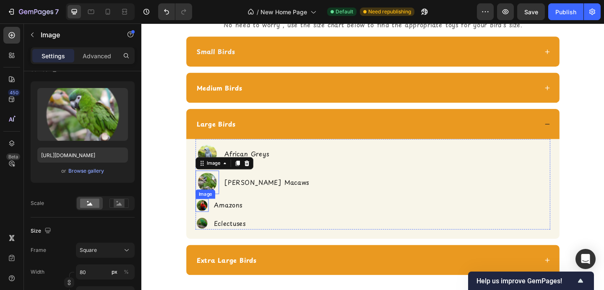
click at [205, 219] on img at bounding box center [207, 221] width 14 height 14
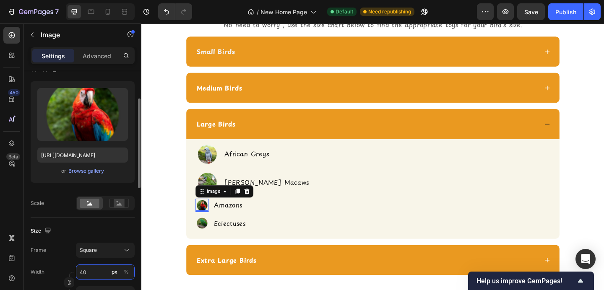
click at [96, 273] on input "40" at bounding box center [105, 272] width 59 height 15
type input "8"
type input "80"
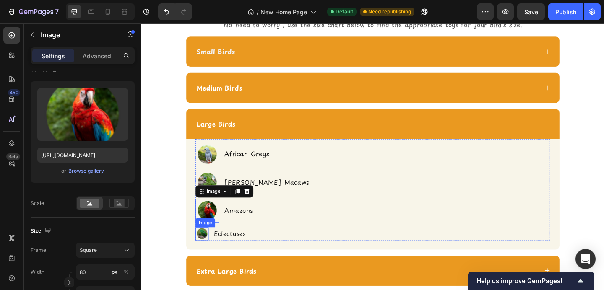
click at [208, 245] on img at bounding box center [207, 252] width 14 height 14
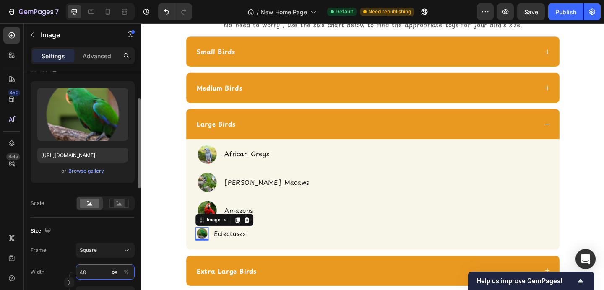
click at [85, 273] on input "40" at bounding box center [105, 272] width 59 height 15
type input "8"
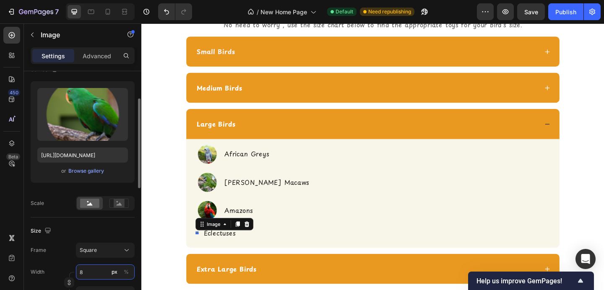
type input "80"
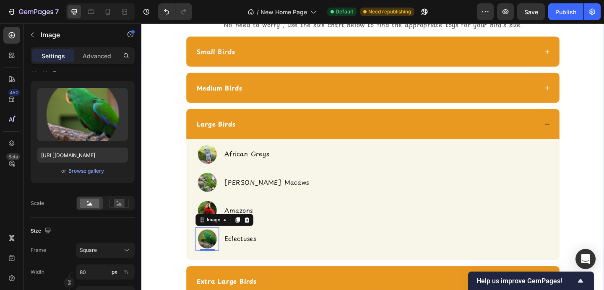
click at [168, 211] on div "Don't Know Your Bird's Size? Heading Icon Icon Row No need to worry , use the s…" at bounding box center [393, 147] width 491 height 347
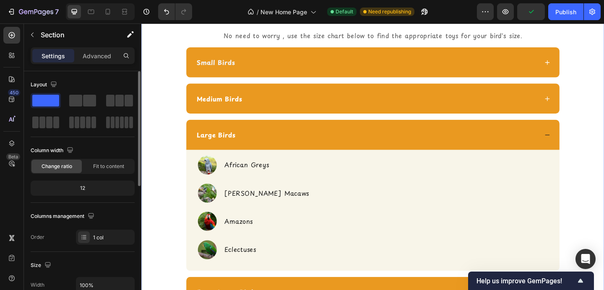
scroll to position [1648, 0]
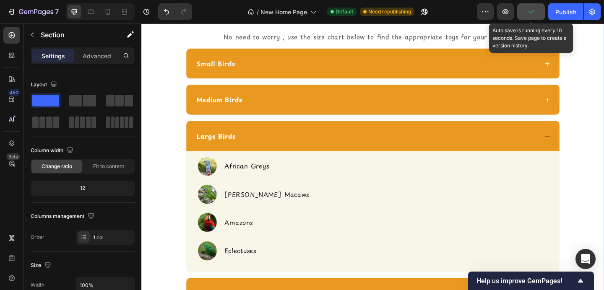
click at [530, 16] on button "button" at bounding box center [531, 11] width 28 height 17
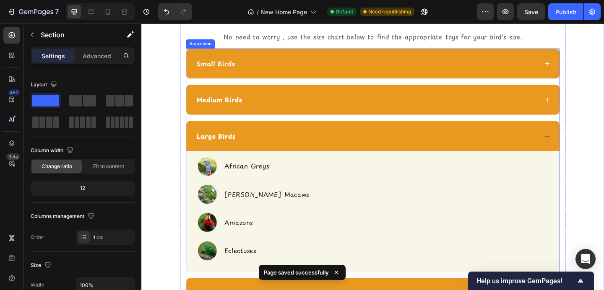
click at [583, 144] on icon at bounding box center [583, 146] width 6 height 6
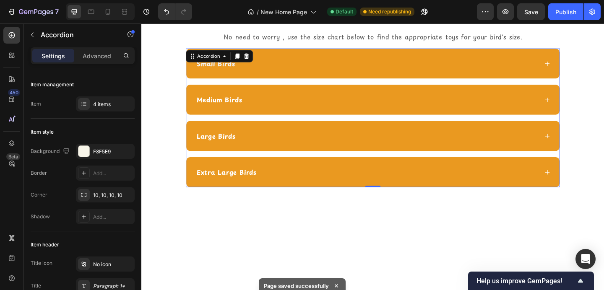
click at [567, 149] on div "Large Birds" at bounding box center [386, 146] width 373 height 13
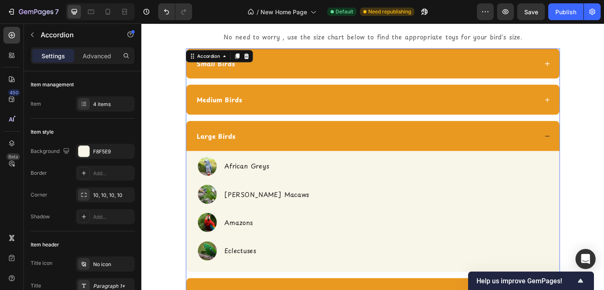
click at [567, 149] on div "Large Birds" at bounding box center [386, 146] width 373 height 13
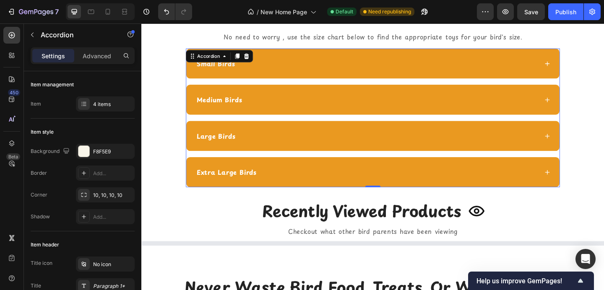
scroll to position [1661, 0]
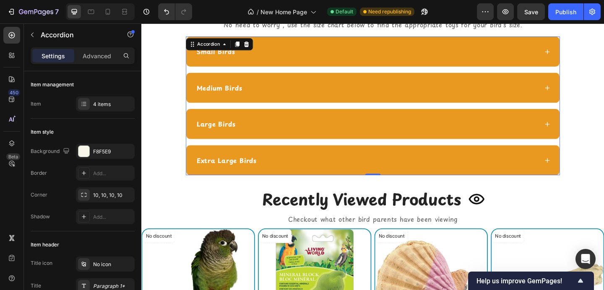
click at [560, 181] on div "Extra Large Birds" at bounding box center [393, 172] width 406 height 33
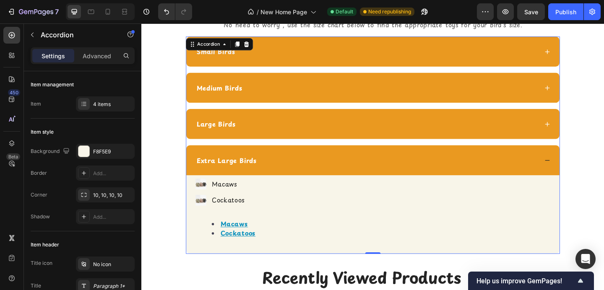
click at [560, 181] on div "Extra Large Birds" at bounding box center [393, 172] width 406 height 33
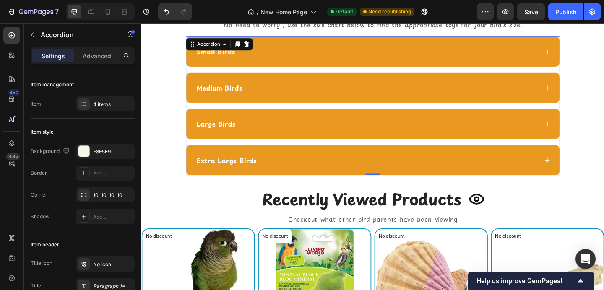
click at [560, 181] on div "Extra Large Birds" at bounding box center [393, 172] width 406 height 33
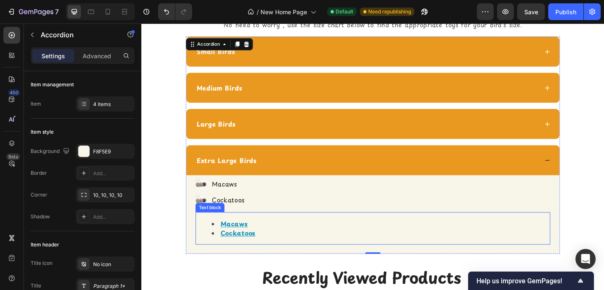
click at [336, 239] on li "Macaws" at bounding box center [401, 242] width 367 height 10
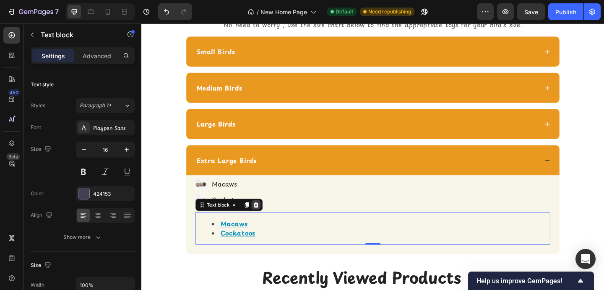
click at [267, 220] on icon at bounding box center [265, 221] width 5 height 6
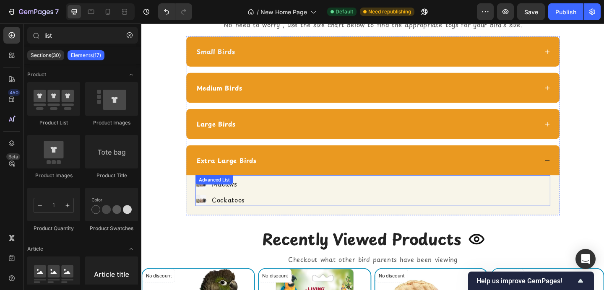
click at [204, 199] on div "Advanced List" at bounding box center [220, 194] width 41 height 10
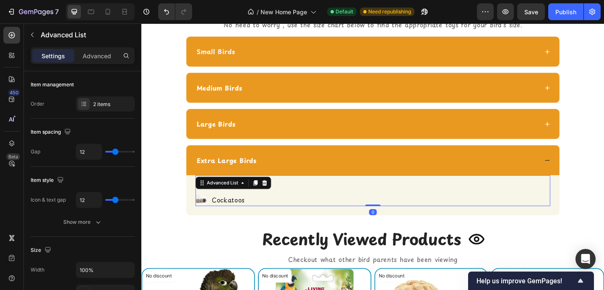
click at [319, 196] on div "Image Macaws Text Block Image Cockatoos Text Block" at bounding box center [393, 207] width 386 height 30
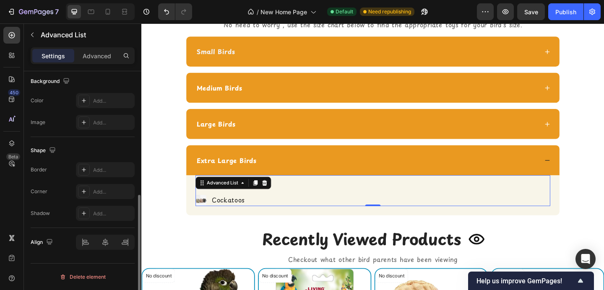
scroll to position [0, 0]
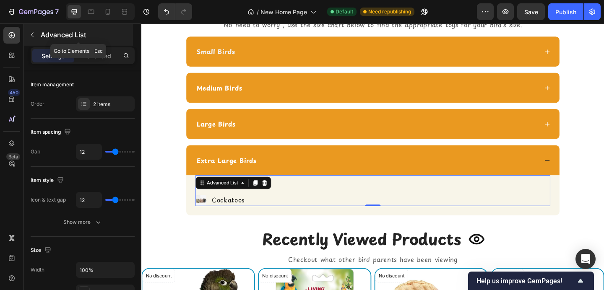
click at [58, 30] on p "Advanced List" at bounding box center [86, 35] width 91 height 10
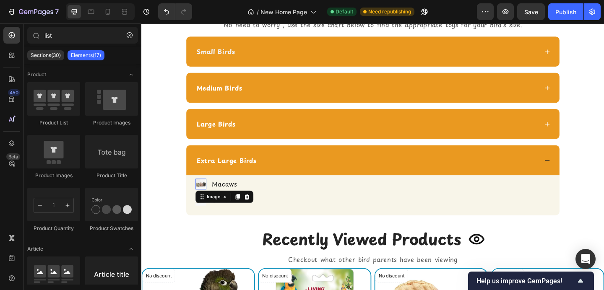
click at [208, 199] on img at bounding box center [206, 199] width 12 height 12
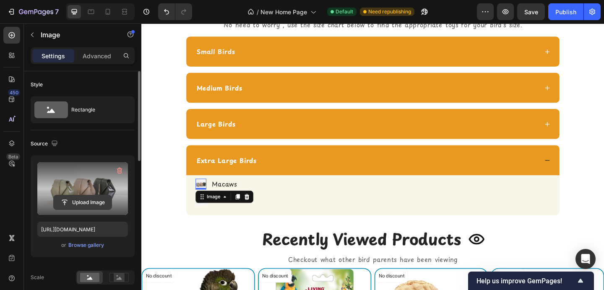
click at [83, 203] on input "file" at bounding box center [83, 202] width 58 height 14
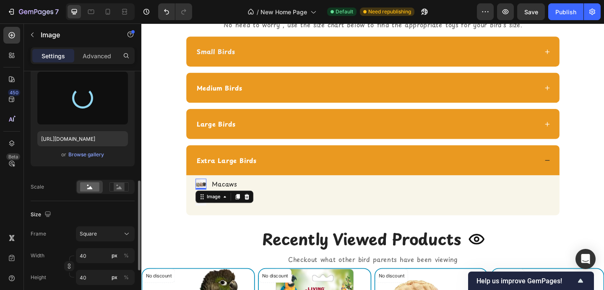
scroll to position [194, 0]
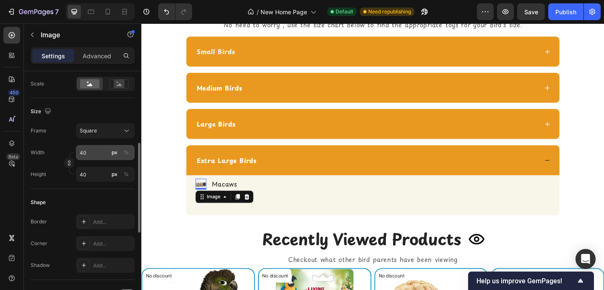
type input "[URL][DOMAIN_NAME]"
click at [93, 154] on input "40" at bounding box center [105, 152] width 59 height 15
type input "8"
type input "80"
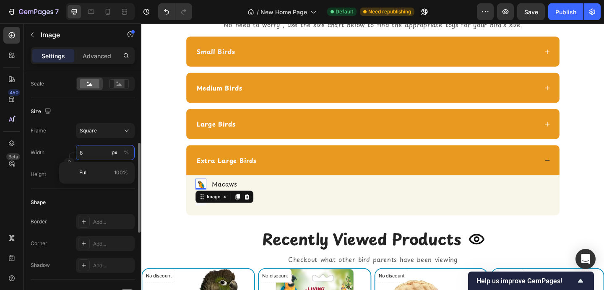
type input "80"
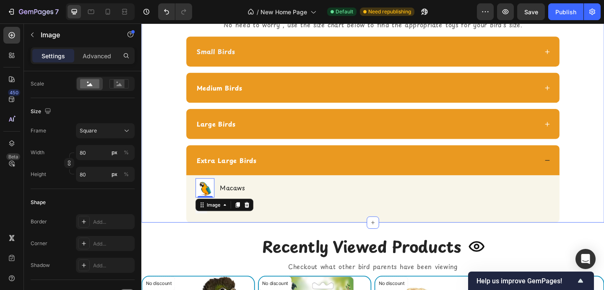
click at [161, 206] on div "Don't Know Your Bird's Size? Heading Icon Icon Row No need to worry , use the s…" at bounding box center [393, 107] width 491 height 267
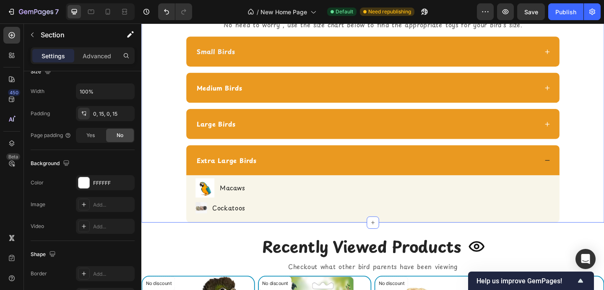
scroll to position [0, 0]
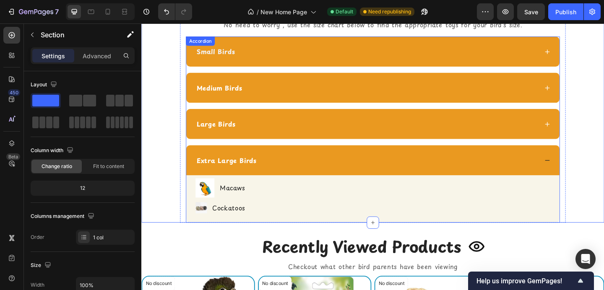
click at [225, 138] on strong "Large Birds" at bounding box center [222, 133] width 42 height 10
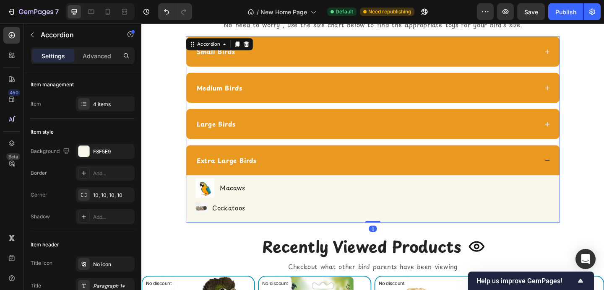
click at [269, 125] on div "Large Birds" at bounding box center [393, 133] width 406 height 33
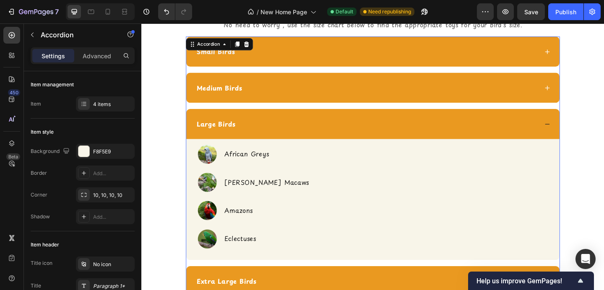
click at [269, 125] on div "Large Birds" at bounding box center [393, 133] width 406 height 33
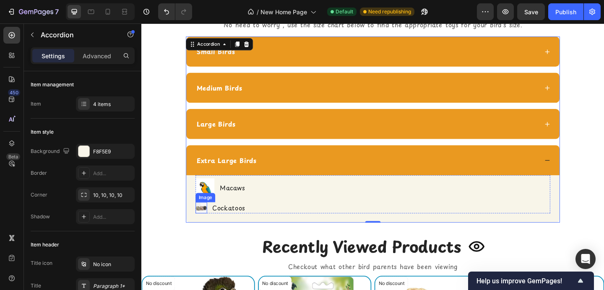
click at [207, 226] on img at bounding box center [206, 224] width 13 height 13
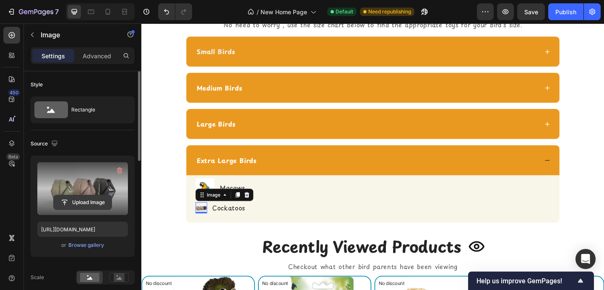
click at [73, 206] on input "file" at bounding box center [83, 202] width 58 height 14
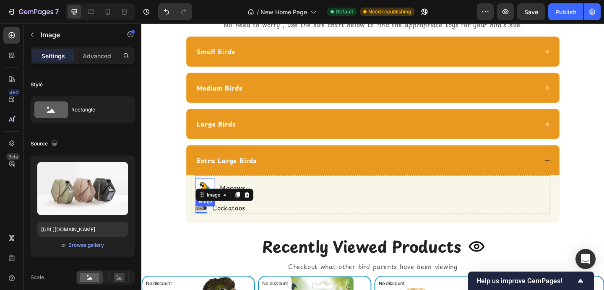
click at [211, 193] on img at bounding box center [210, 202] width 21 height 21
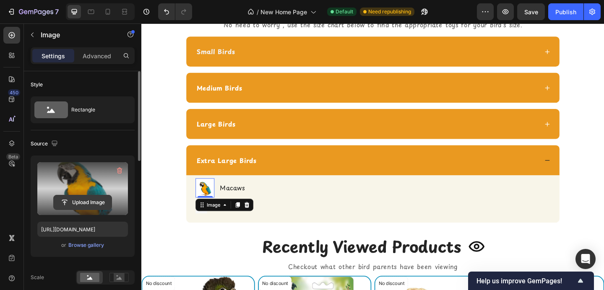
click at [94, 202] on input "file" at bounding box center [83, 202] width 58 height 14
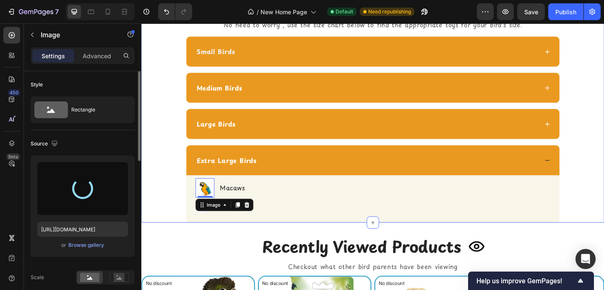
type input "[URL][DOMAIN_NAME]"
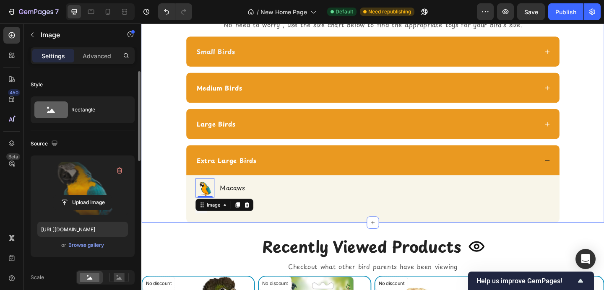
click at [170, 209] on div "Don't Know Your Bird's Size? Heading Icon Icon Row No need to worry , use the s…" at bounding box center [393, 107] width 491 height 267
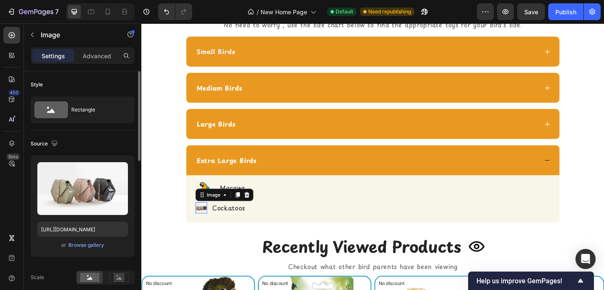
click at [211, 222] on img at bounding box center [206, 224] width 13 height 13
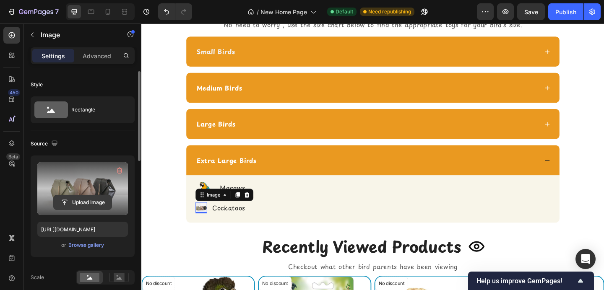
click at [91, 207] on input "file" at bounding box center [83, 202] width 58 height 14
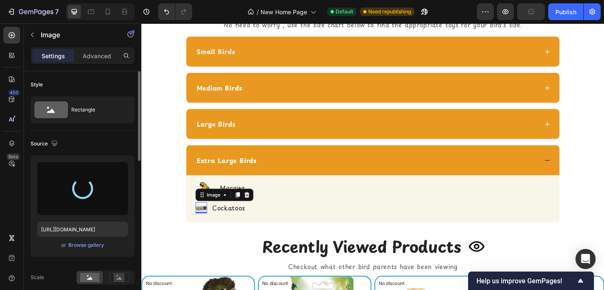
type input "[URL][DOMAIN_NAME]"
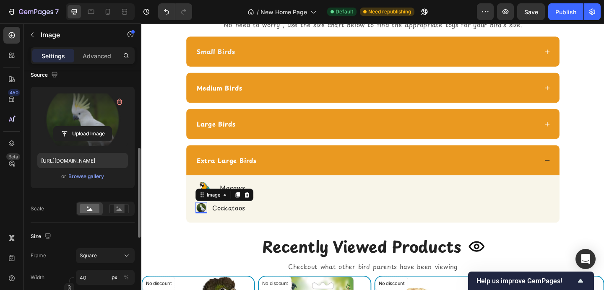
scroll to position [119, 0]
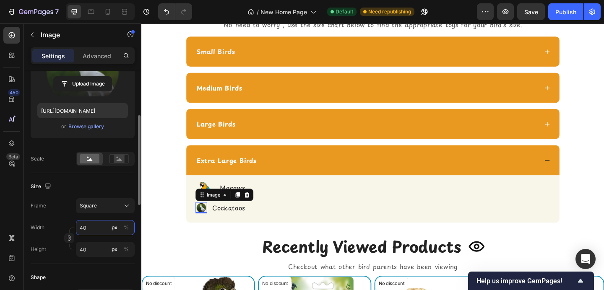
click at [95, 231] on input "40" at bounding box center [105, 227] width 59 height 15
type input "8"
type input "80"
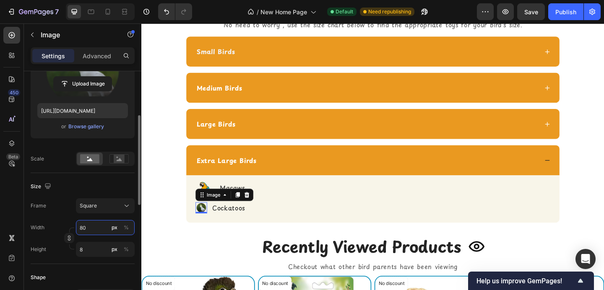
type input "80"
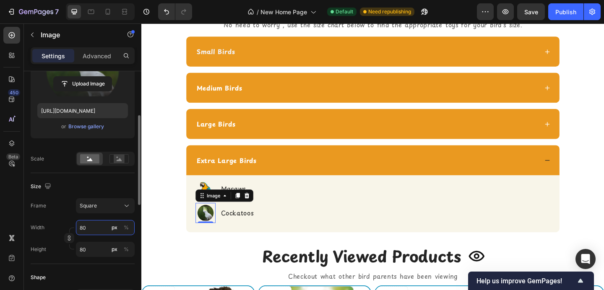
type input "80"
click at [173, 180] on div "Don't Know Your Bird's Size? Heading Icon Icon Row No need to worry , use the s…" at bounding box center [393, 112] width 491 height 277
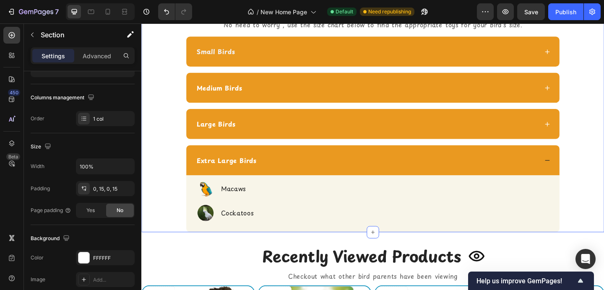
scroll to position [0, 0]
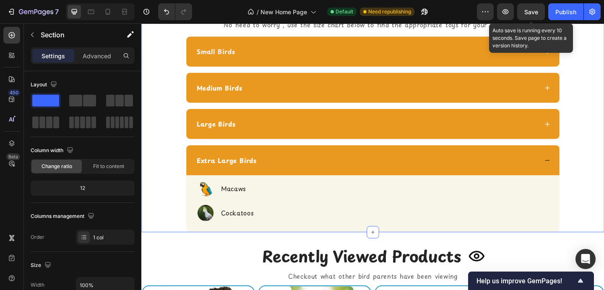
click at [538, 12] on span "Save" at bounding box center [531, 11] width 14 height 7
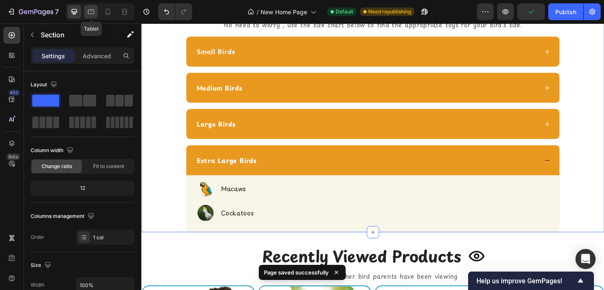
click at [91, 11] on icon at bounding box center [91, 12] width 8 height 8
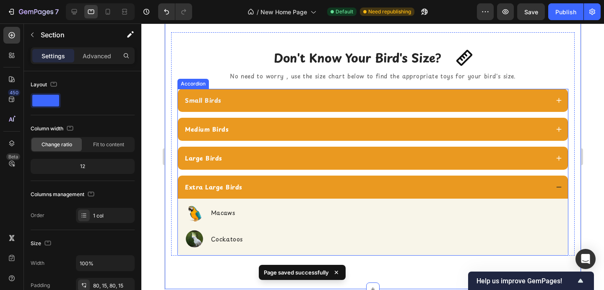
scroll to position [1640, 0]
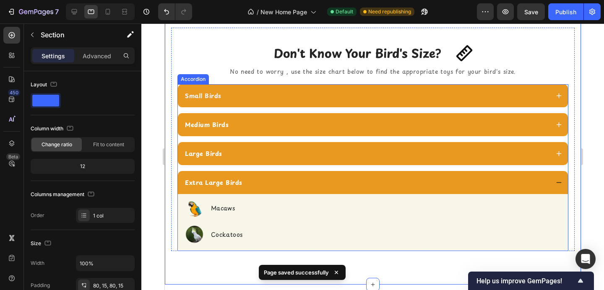
click at [227, 154] on div "Large Birds" at bounding box center [365, 153] width 365 height 11
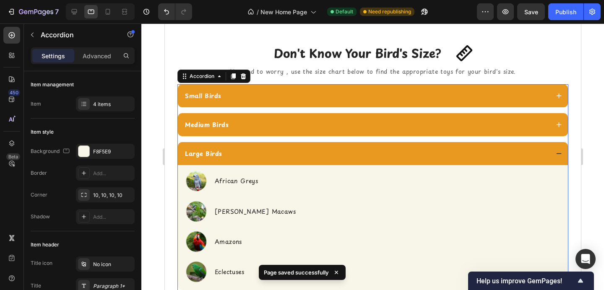
click at [227, 154] on div "Large Birds" at bounding box center [365, 153] width 365 height 11
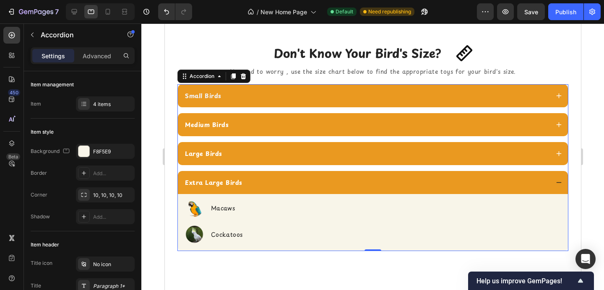
click at [240, 101] on div "Small Birds" at bounding box center [372, 95] width 390 height 23
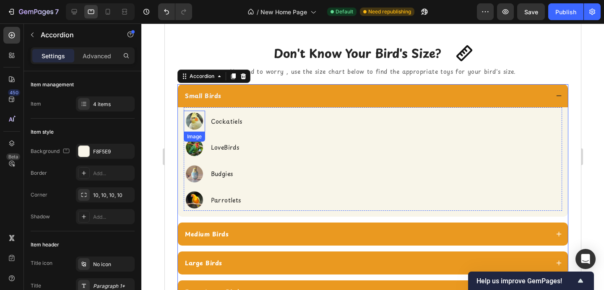
click at [198, 127] on img at bounding box center [193, 121] width 21 height 21
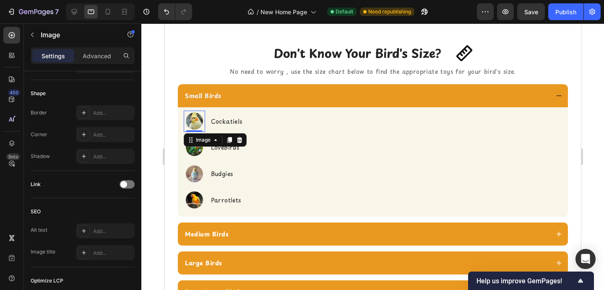
scroll to position [411, 0]
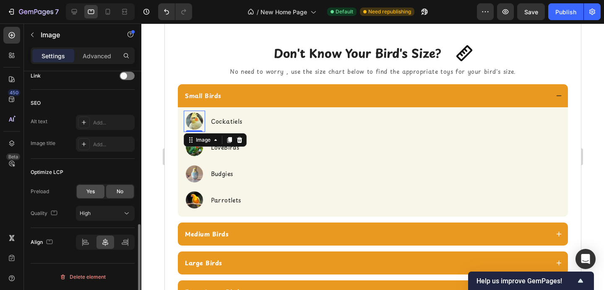
click at [85, 192] on div "Yes" at bounding box center [91, 191] width 28 height 13
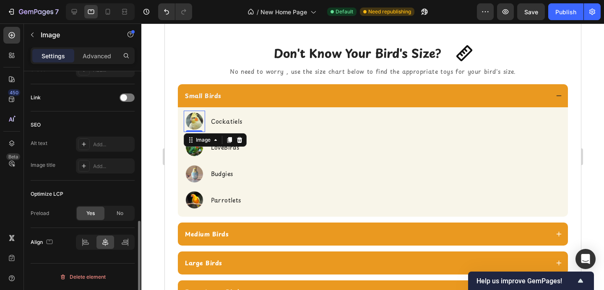
scroll to position [390, 0]
click at [198, 152] on img at bounding box center [193, 147] width 21 height 21
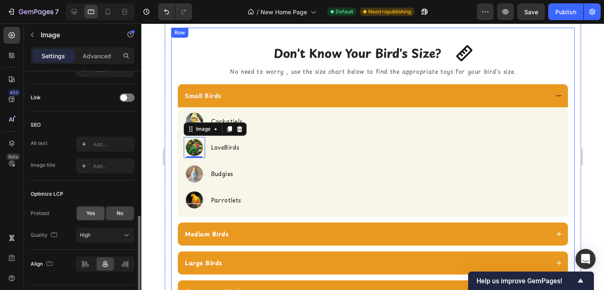
click at [90, 217] on span "Yes" at bounding box center [90, 214] width 8 height 8
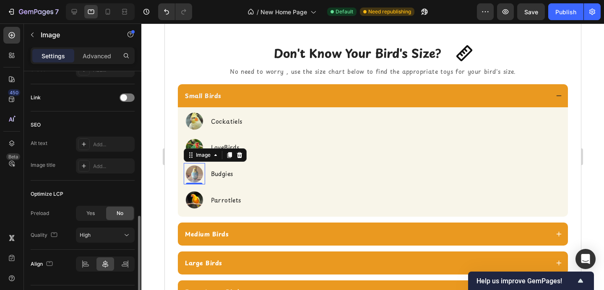
click at [195, 172] on img at bounding box center [193, 173] width 21 height 21
click at [88, 215] on span "Yes" at bounding box center [90, 214] width 8 height 8
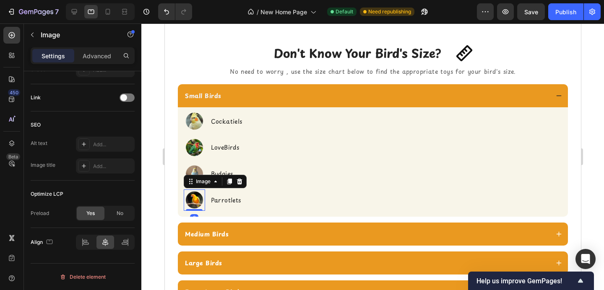
click at [191, 203] on img at bounding box center [193, 200] width 21 height 21
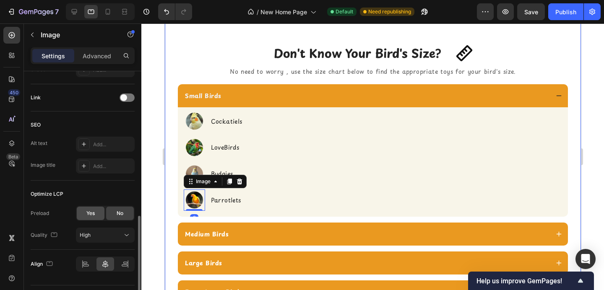
click at [98, 215] on div "Yes" at bounding box center [91, 213] width 28 height 13
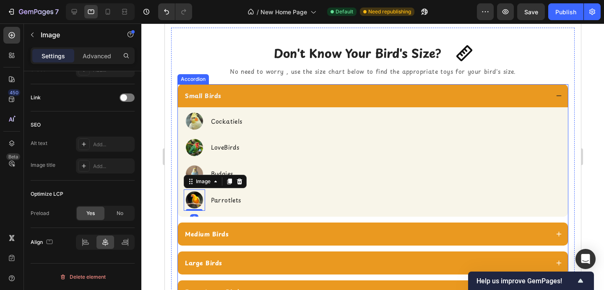
click at [209, 226] on div "Medium Birds" at bounding box center [372, 234] width 390 height 23
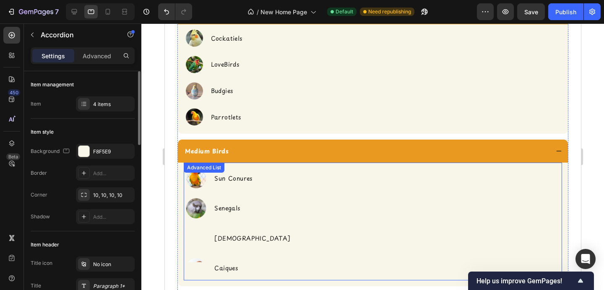
scroll to position [1727, 0]
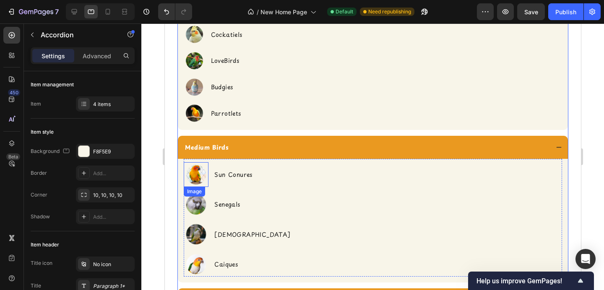
click at [194, 174] on img at bounding box center [195, 174] width 25 height 25
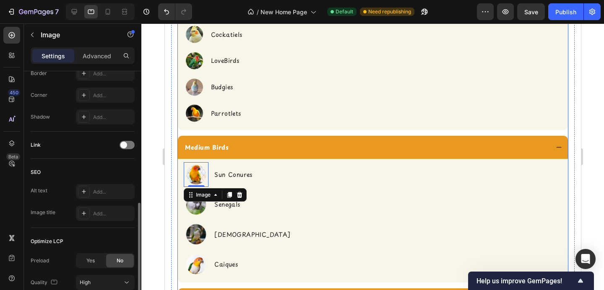
scroll to position [358, 0]
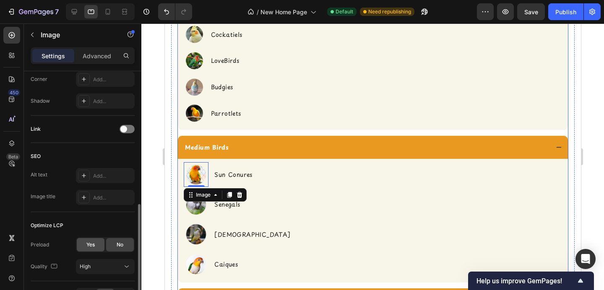
click at [84, 242] on div "Yes" at bounding box center [91, 244] width 28 height 13
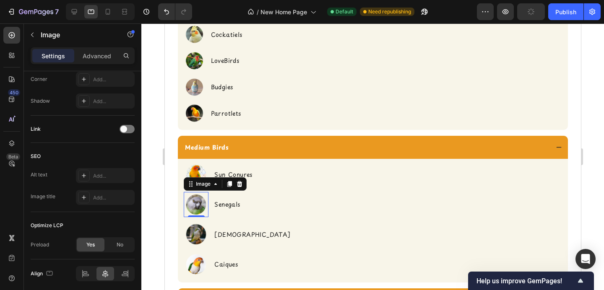
click at [190, 203] on img at bounding box center [195, 204] width 25 height 25
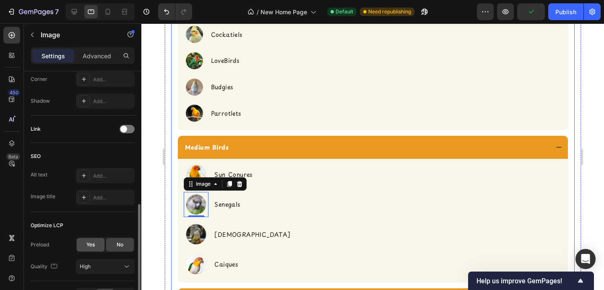
click at [94, 245] on span "Yes" at bounding box center [90, 245] width 8 height 8
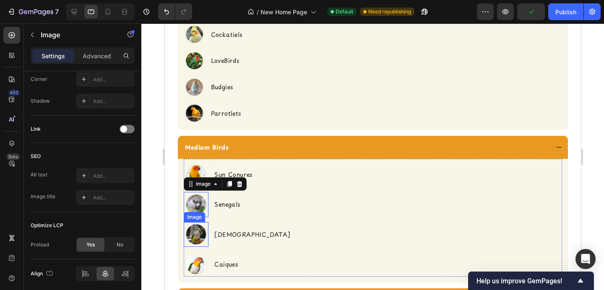
click at [198, 230] on img at bounding box center [195, 234] width 25 height 25
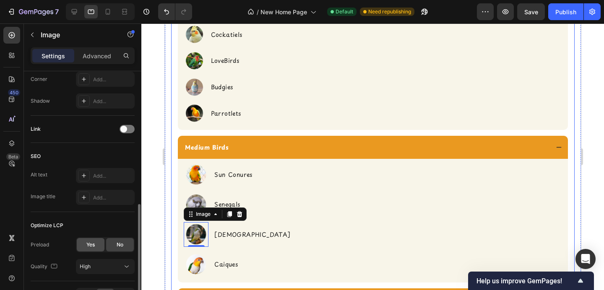
click at [88, 242] on span "Yes" at bounding box center [90, 245] width 8 height 8
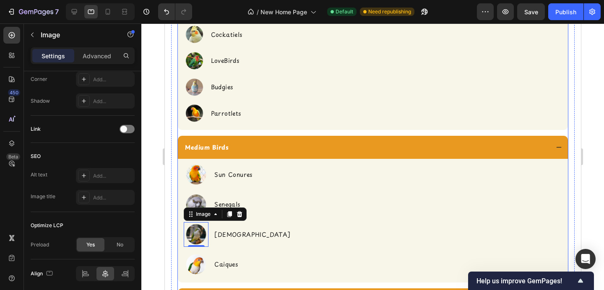
click at [193, 256] on img at bounding box center [195, 264] width 25 height 25
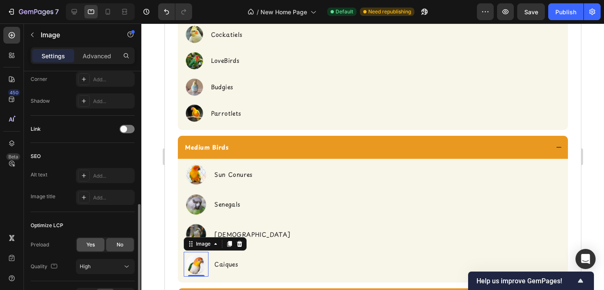
click at [82, 246] on div "Yes" at bounding box center [91, 244] width 28 height 13
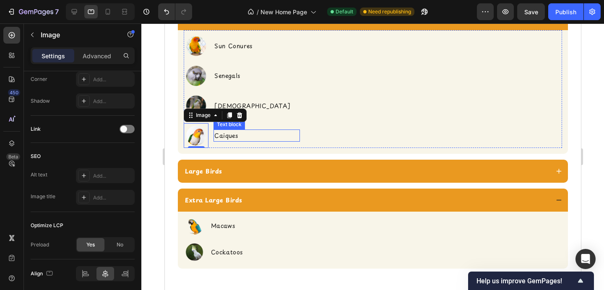
scroll to position [1869, 0]
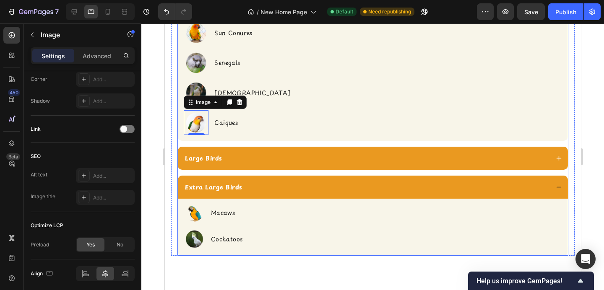
click at [221, 154] on strong "Large Birds" at bounding box center [203, 158] width 37 height 9
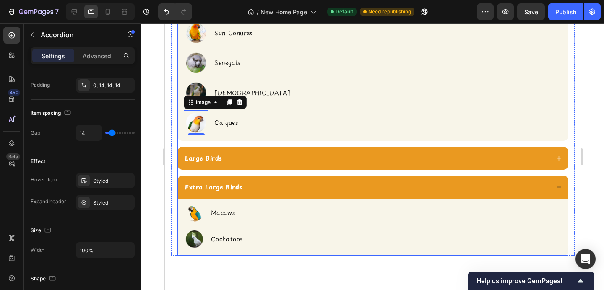
scroll to position [0, 0]
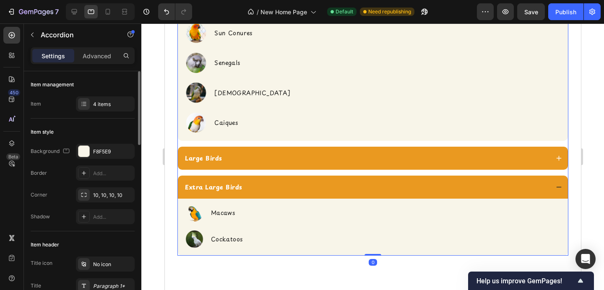
click at [235, 153] on div "Large Birds" at bounding box center [365, 158] width 365 height 11
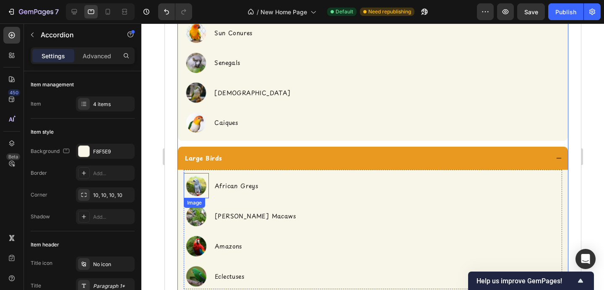
click at [198, 173] on img at bounding box center [195, 185] width 25 height 25
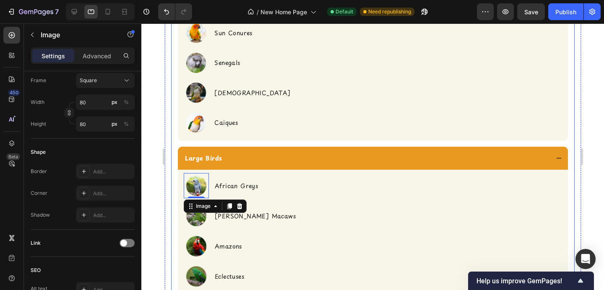
scroll to position [411, 0]
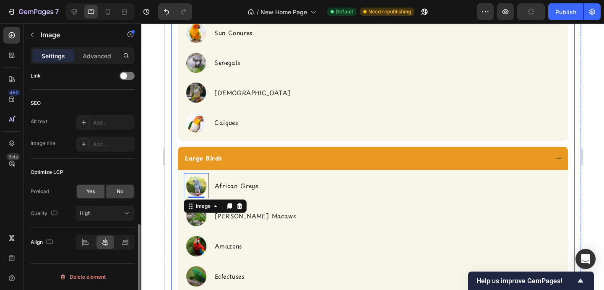
click at [91, 193] on span "Yes" at bounding box center [90, 192] width 8 height 8
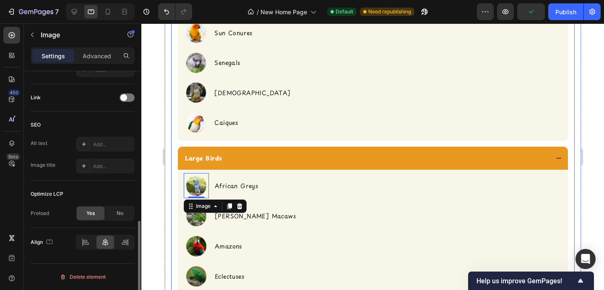
scroll to position [390, 0]
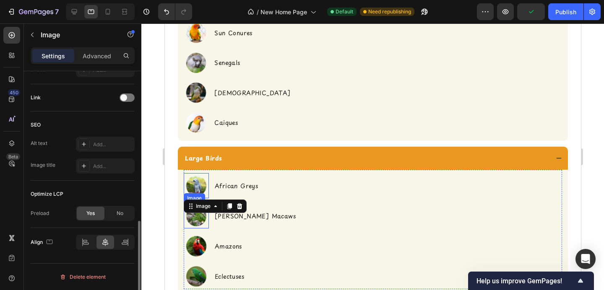
click at [194, 203] on img at bounding box center [195, 215] width 25 height 25
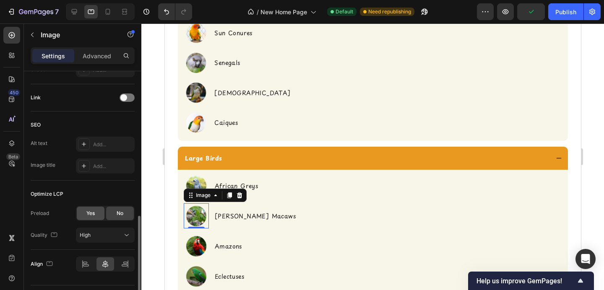
click at [86, 207] on div "Yes" at bounding box center [91, 213] width 28 height 13
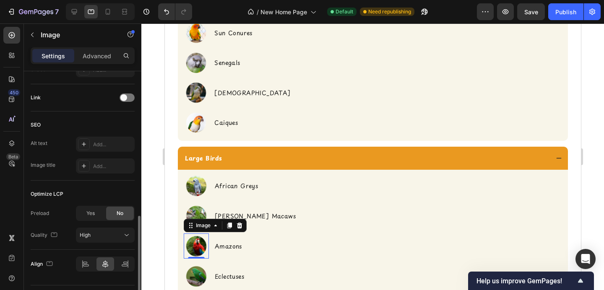
click at [194, 234] on img at bounding box center [195, 246] width 25 height 25
click at [82, 213] on div "Yes" at bounding box center [91, 213] width 28 height 13
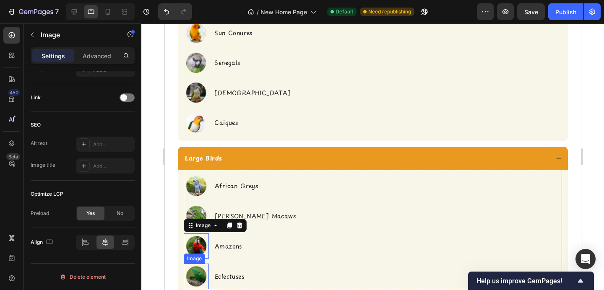
click at [198, 264] on img at bounding box center [195, 276] width 25 height 25
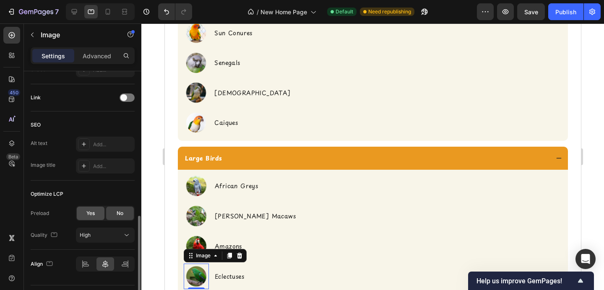
click at [86, 217] on div "Yes" at bounding box center [91, 213] width 28 height 13
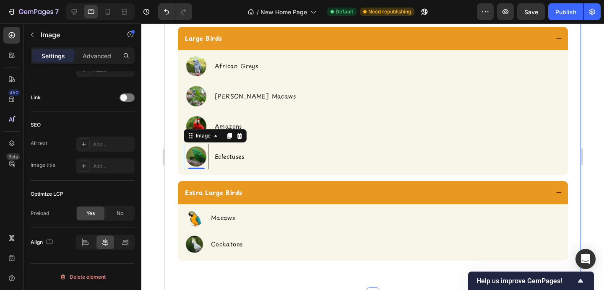
scroll to position [1993, 0]
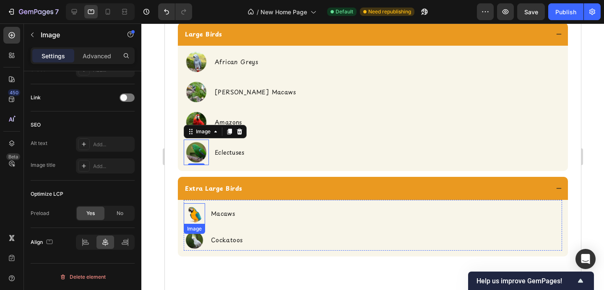
click at [193, 203] on img at bounding box center [193, 213] width 21 height 21
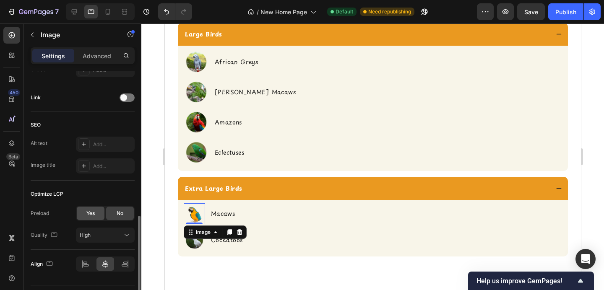
click at [81, 216] on div "Yes" at bounding box center [91, 213] width 28 height 13
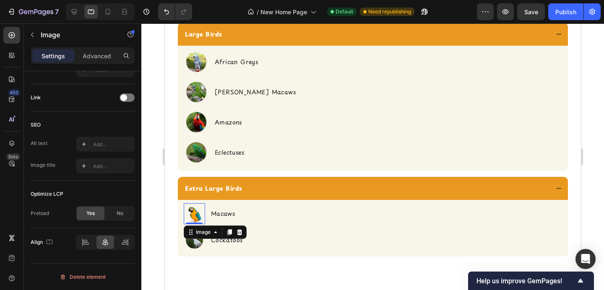
click at [194, 226] on div "Image" at bounding box center [214, 232] width 63 height 13
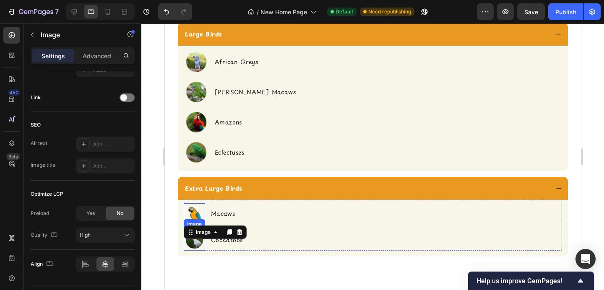
click at [193, 229] on img at bounding box center [193, 239] width 21 height 21
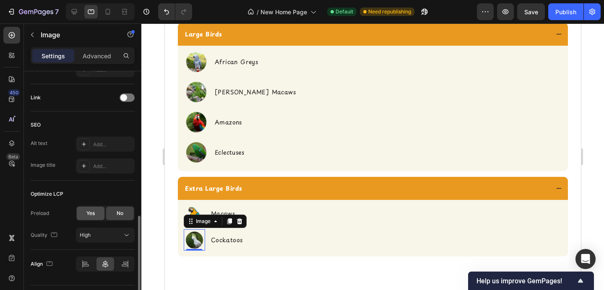
click at [84, 216] on div "Yes" at bounding box center [91, 213] width 28 height 13
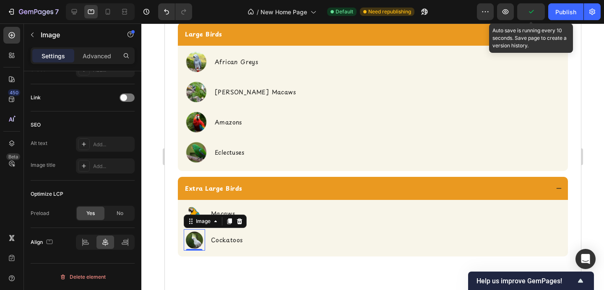
click at [528, 14] on icon "button" at bounding box center [531, 12] width 8 height 8
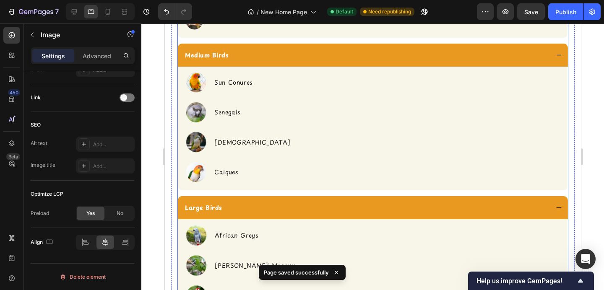
scroll to position [1819, 0]
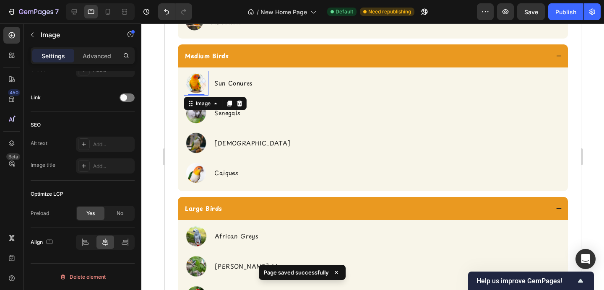
click at [199, 82] on img at bounding box center [195, 83] width 25 height 25
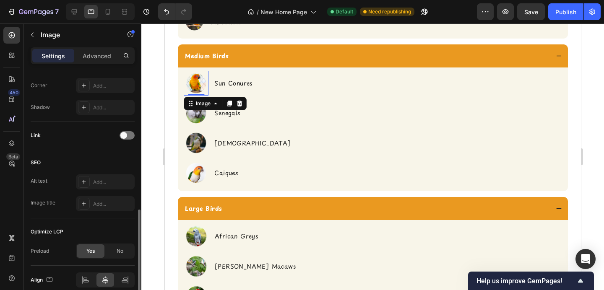
scroll to position [342, 0]
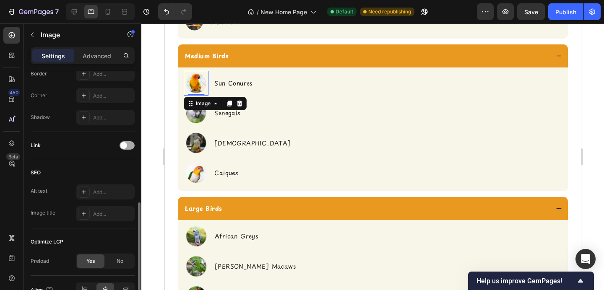
click at [122, 148] on span at bounding box center [123, 145] width 7 height 7
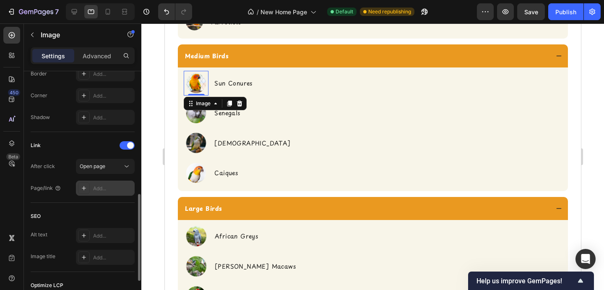
click at [118, 184] on div "Add..." at bounding box center [105, 188] width 59 height 15
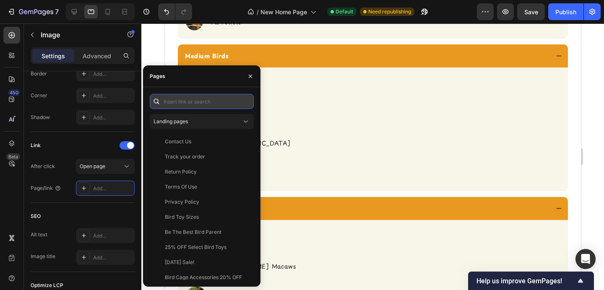
click at [192, 105] on input "text" at bounding box center [202, 101] width 104 height 15
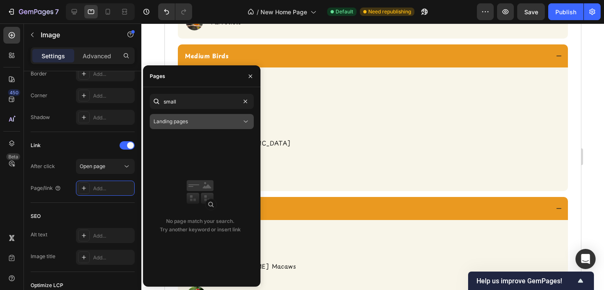
click at [199, 116] on button "Landing pages" at bounding box center [202, 121] width 104 height 15
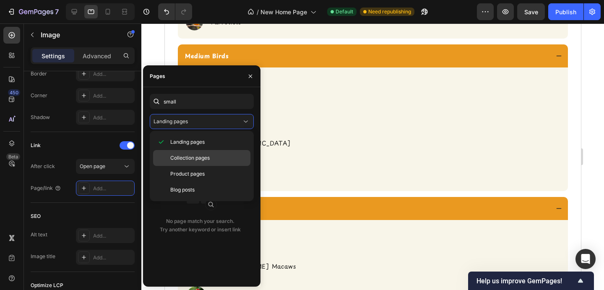
click at [197, 154] on span "Collection pages" at bounding box center [189, 158] width 39 height 8
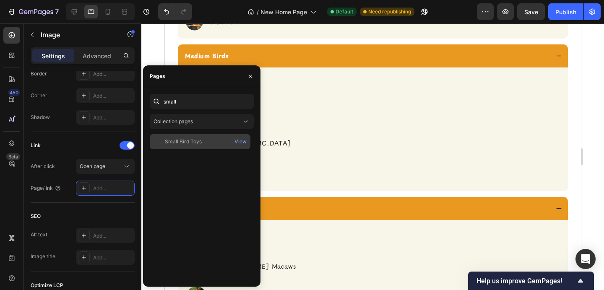
click at [195, 142] on div "Small Bird Toys" at bounding box center [183, 142] width 37 height 8
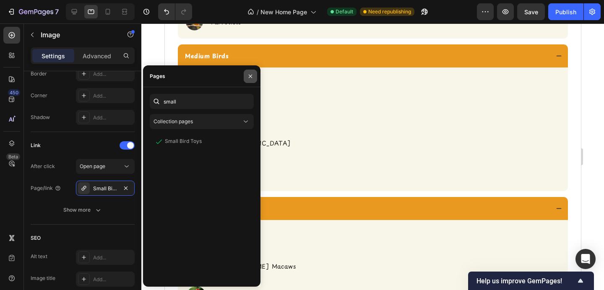
click at [249, 74] on icon "button" at bounding box center [250, 76] width 7 height 7
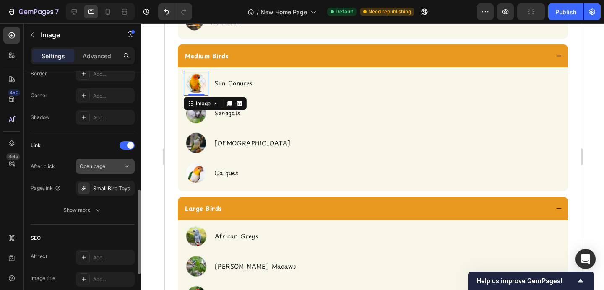
click at [127, 166] on icon at bounding box center [126, 166] width 8 height 8
click at [80, 152] on div "Link" at bounding box center [83, 145] width 104 height 13
click at [96, 192] on div "Small Bird Toys" at bounding box center [105, 188] width 59 height 15
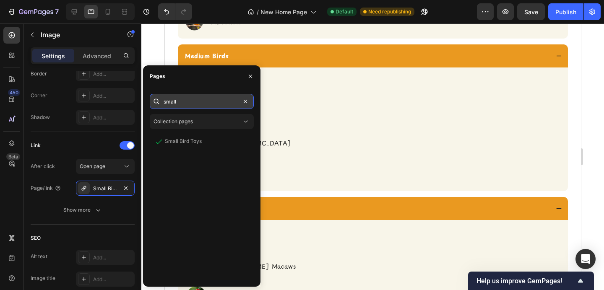
click at [188, 101] on input "small" at bounding box center [202, 101] width 104 height 15
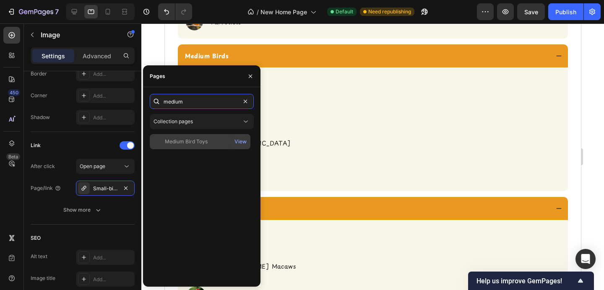
type input "medium"
click at [194, 139] on div "Medium Bird Toys" at bounding box center [186, 142] width 43 height 8
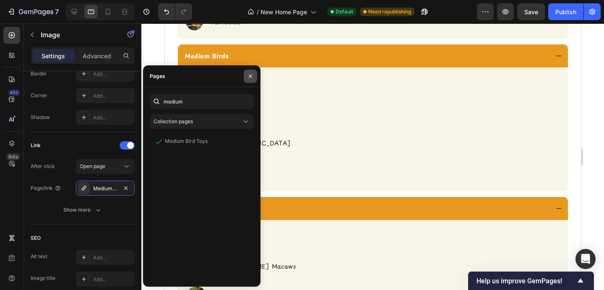
click at [250, 73] on icon "button" at bounding box center [250, 76] width 7 height 7
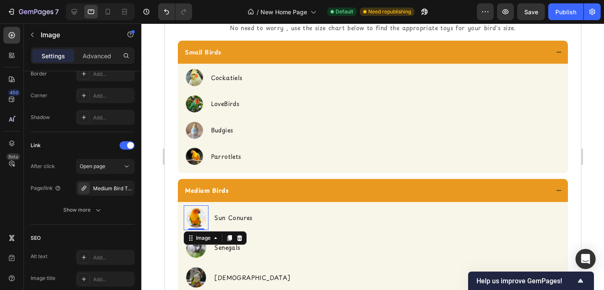
scroll to position [1676, 0]
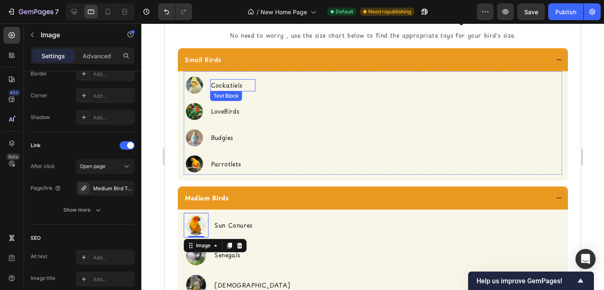
click at [218, 88] on p "Cockatiels" at bounding box center [233, 85] width 44 height 10
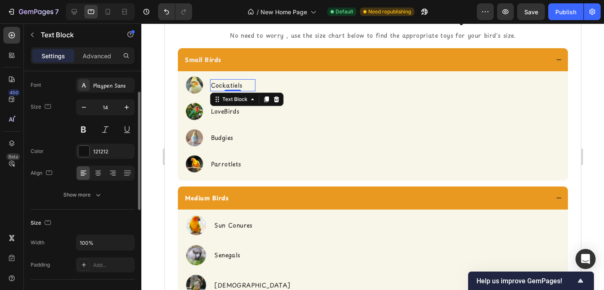
scroll to position [45, 0]
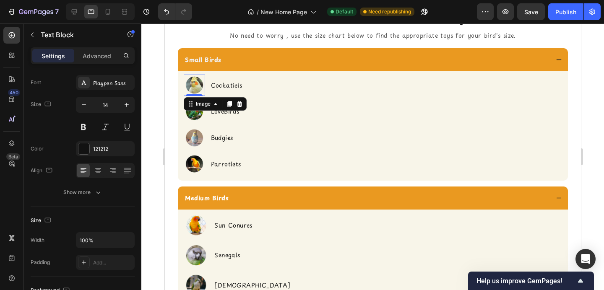
click at [190, 88] on img at bounding box center [193, 85] width 21 height 21
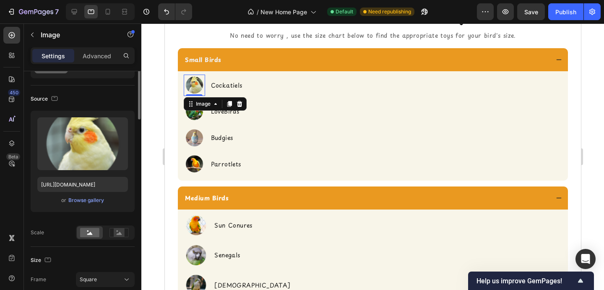
scroll to position [0, 0]
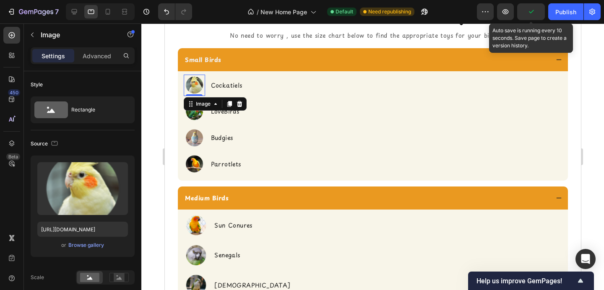
click at [527, 8] on icon "button" at bounding box center [531, 12] width 8 height 8
